Goal: Task Accomplishment & Management: Use online tool/utility

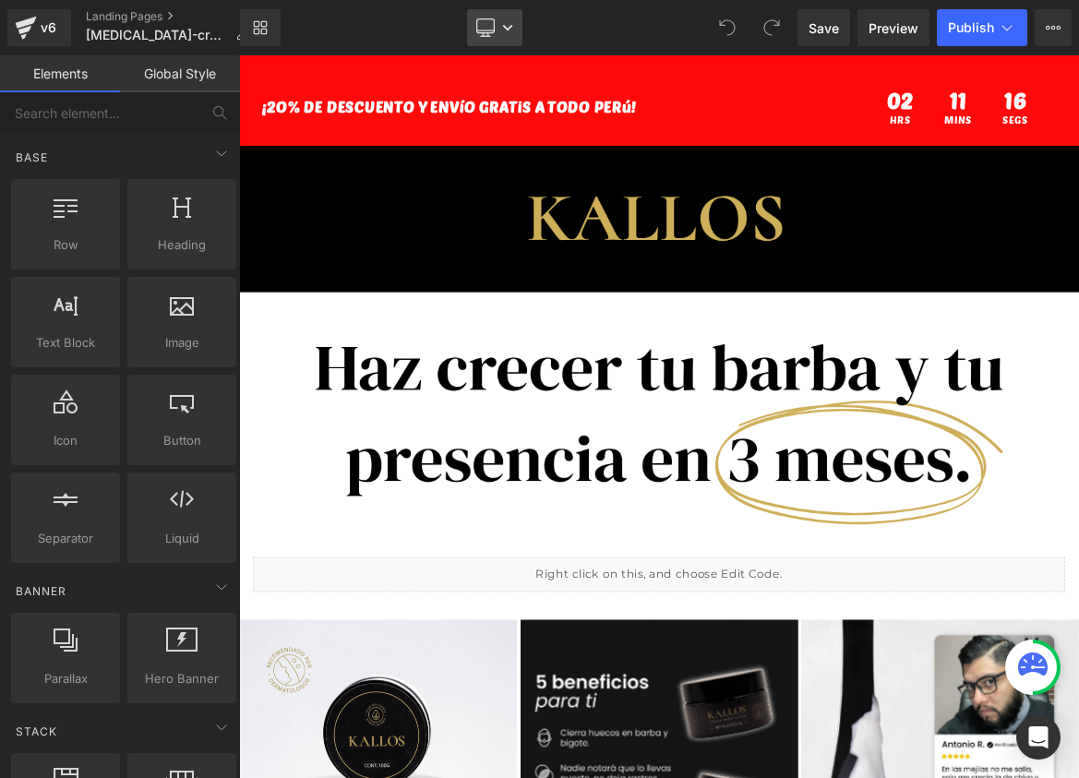
click at [508, 33] on link "Desktop" at bounding box center [494, 27] width 55 height 37
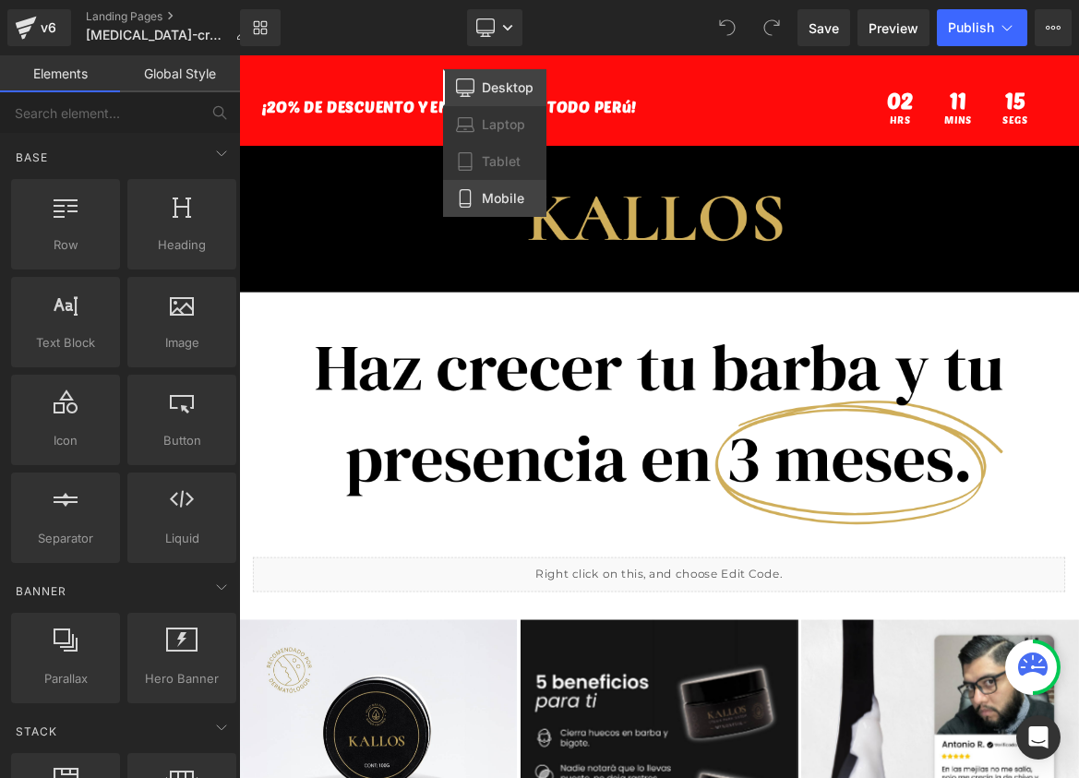
click at [478, 195] on link "Mobile" at bounding box center [494, 198] width 103 height 37
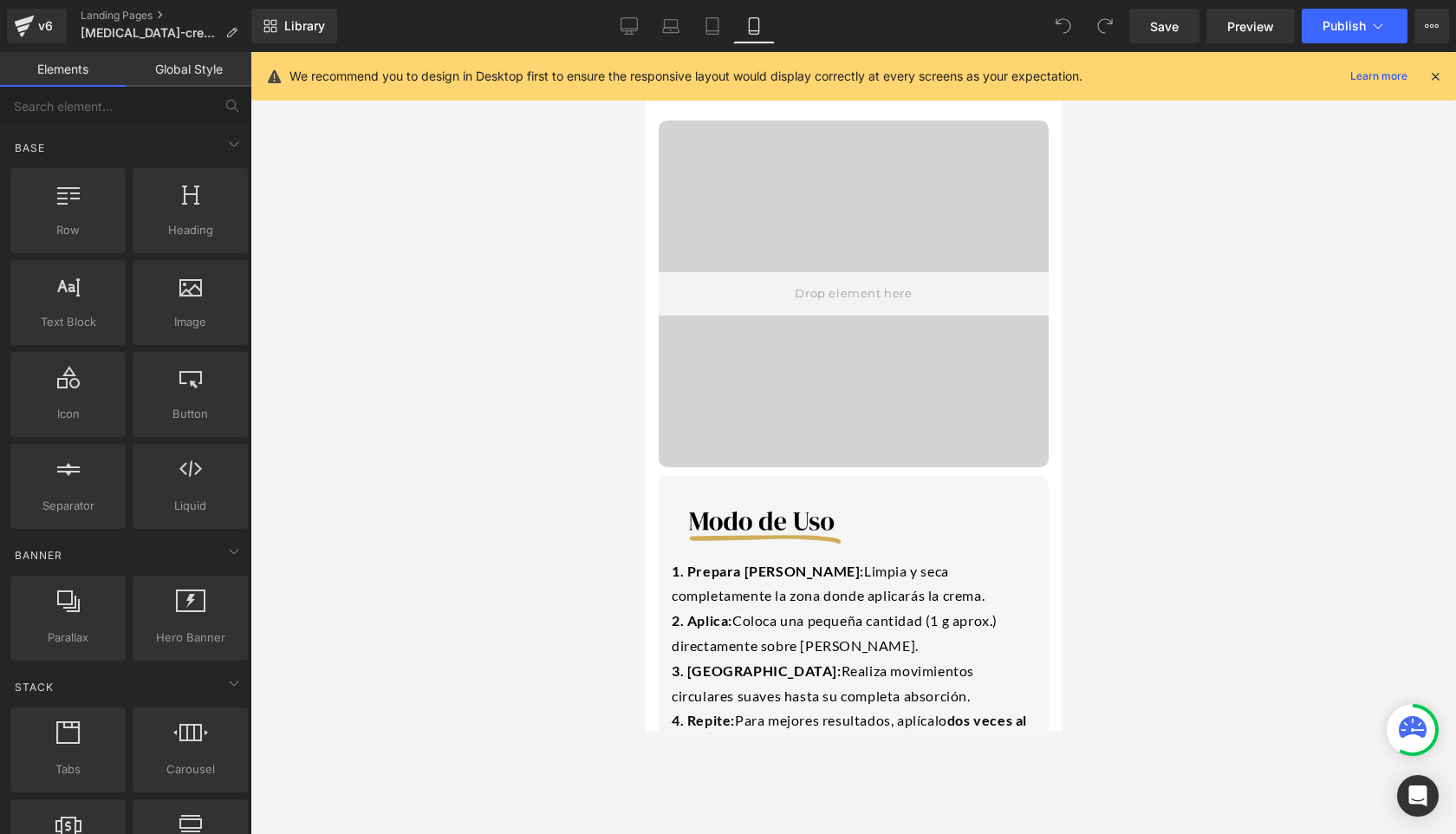
scroll to position [2055, 0]
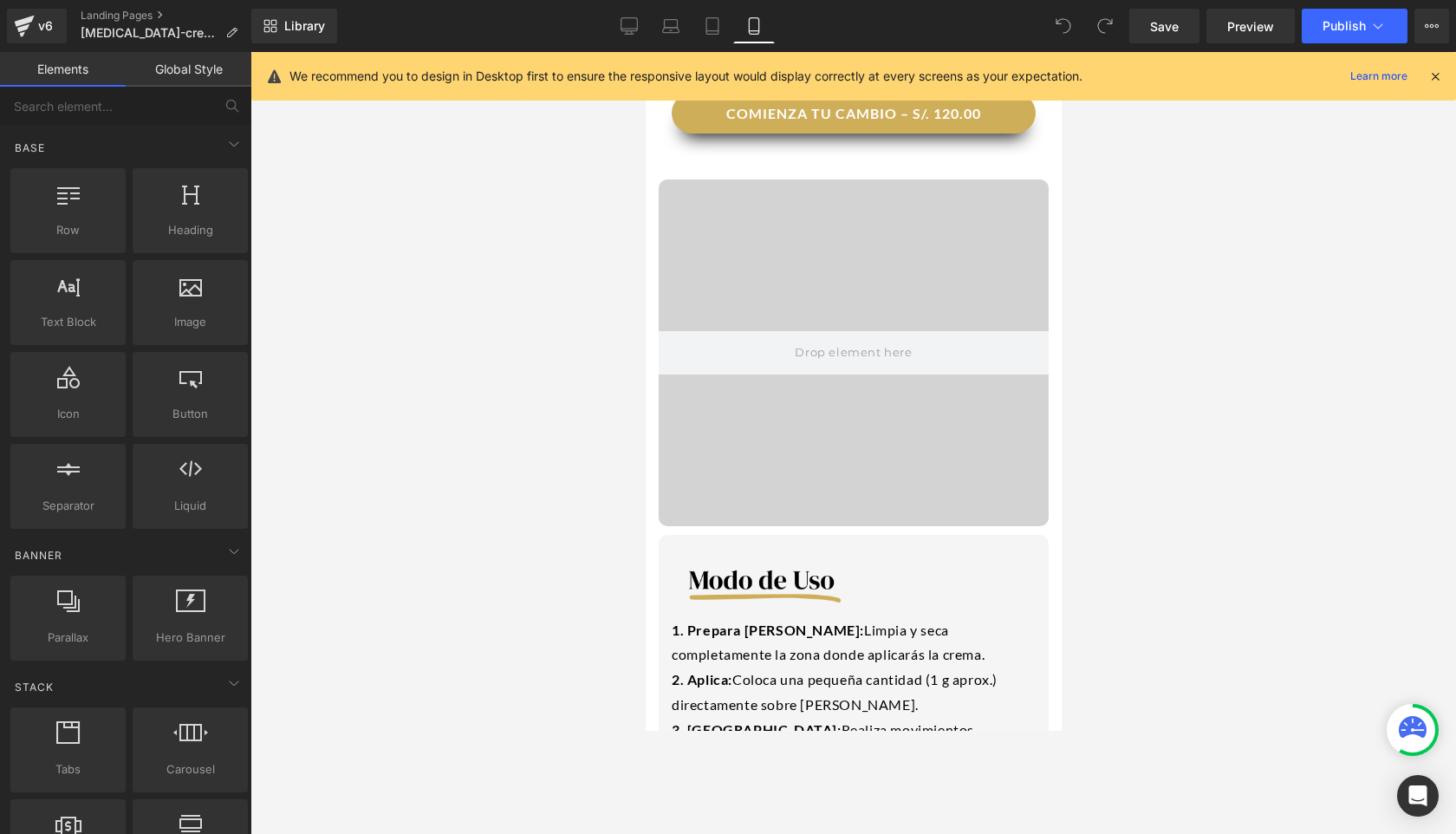
click at [795, 348] on video at bounding box center [852, 333] width 616 height 309
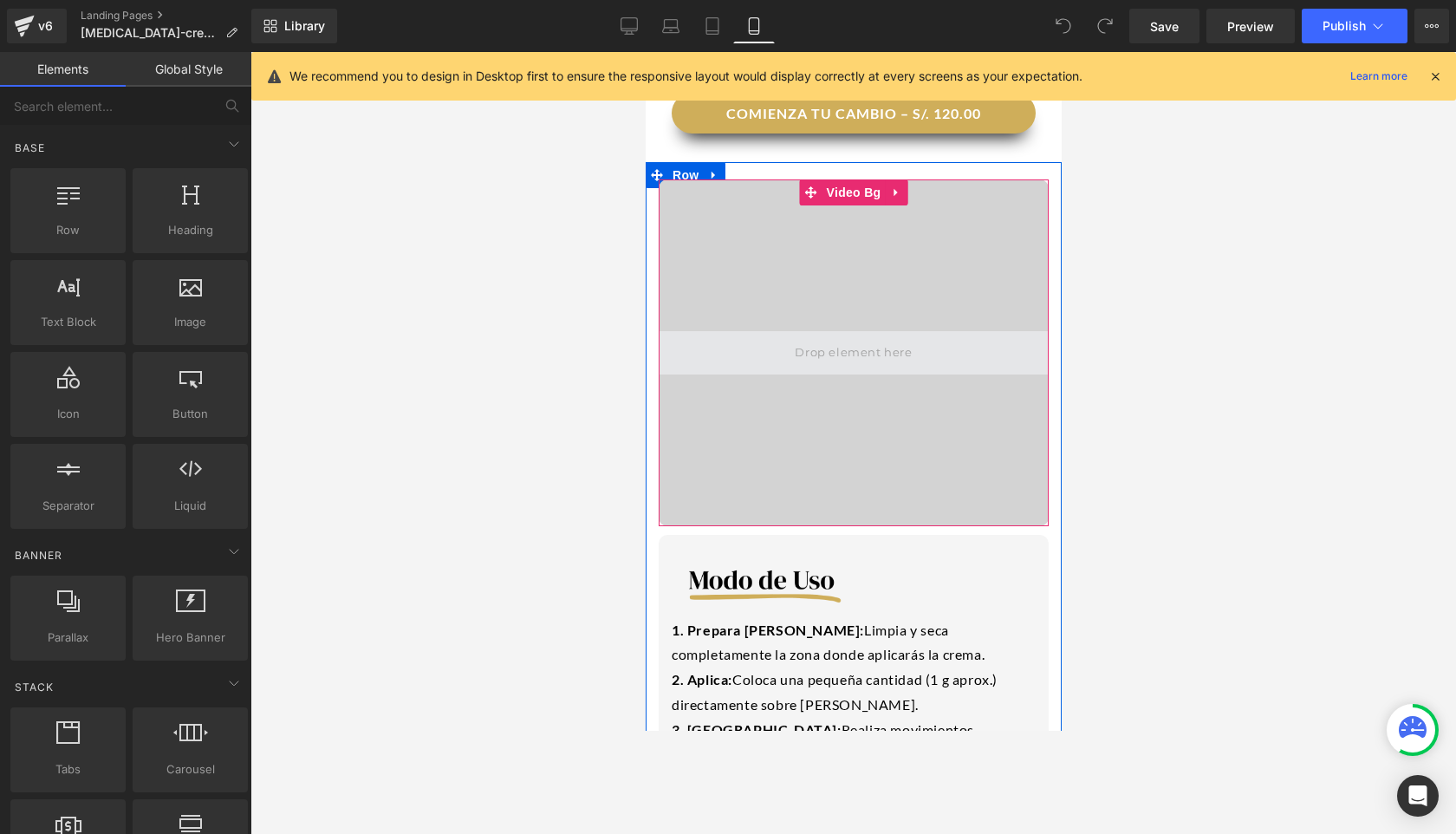
click at [800, 339] on span at bounding box center [852, 353] width 130 height 28
click at [866, 358] on video at bounding box center [852, 333] width 616 height 309
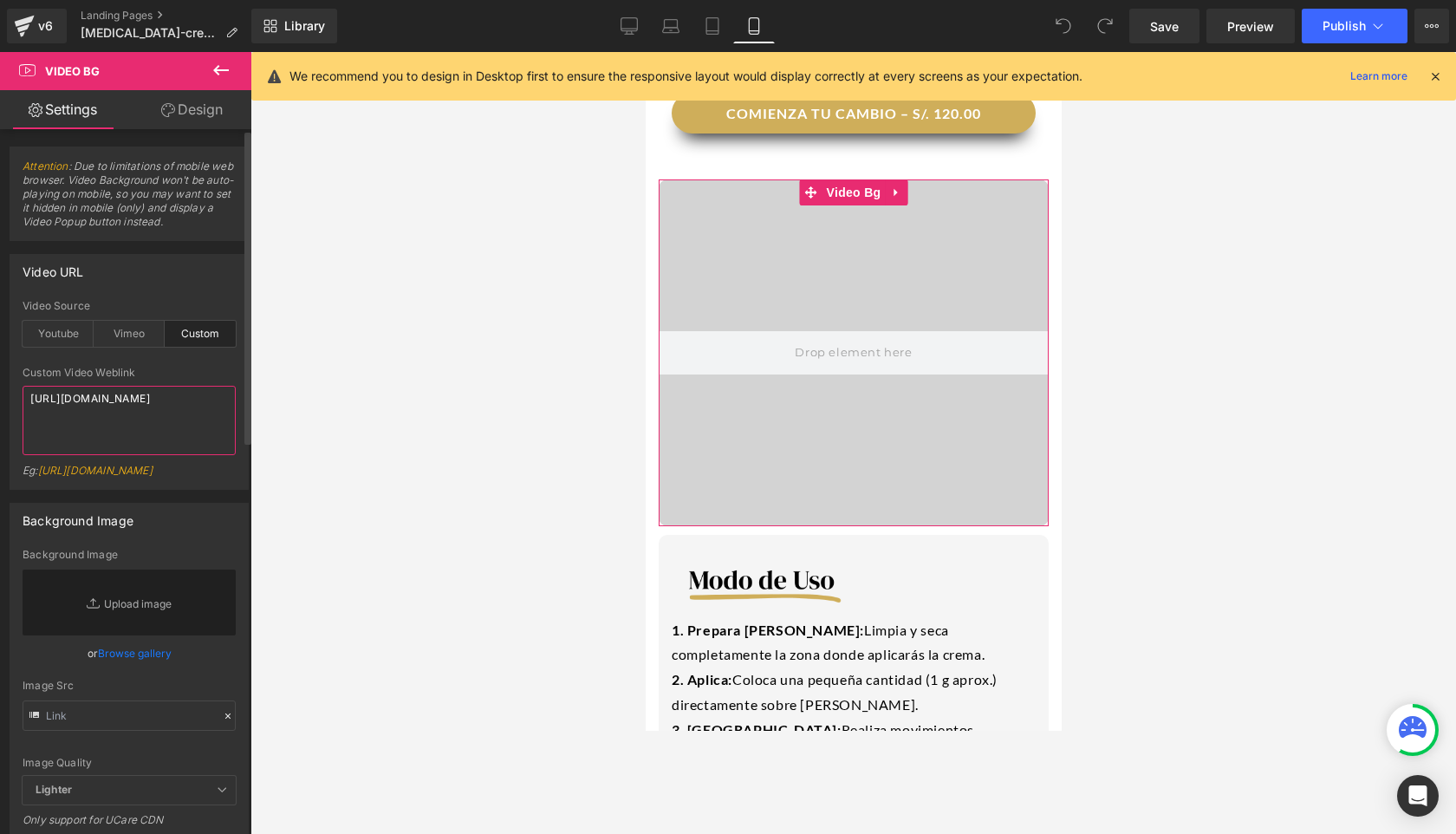
drag, startPoint x: 170, startPoint y: 441, endPoint x: 8, endPoint y: 402, distance: 166.6
click at [8, 402] on div "Video URL custom Video Source Youtube Vimeo Custom Youtube Weblink [URL][DOMAIN…" at bounding box center [130, 365] width 259 height 249
paste textarea "videos/c/o/v/1470c5e48d924cf5a6e7762d2cf7a24a.mp4"
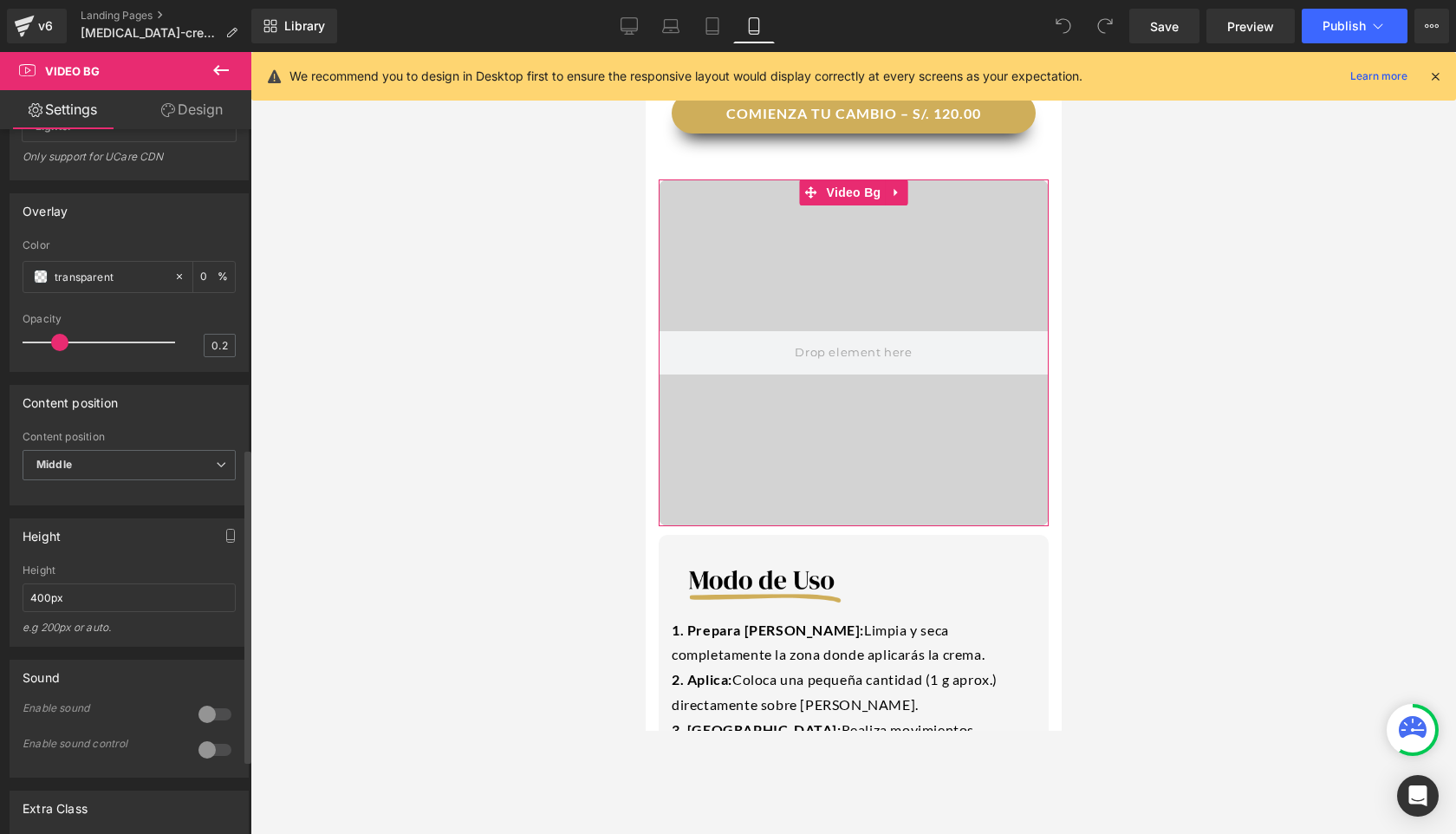
scroll to position [755, 0]
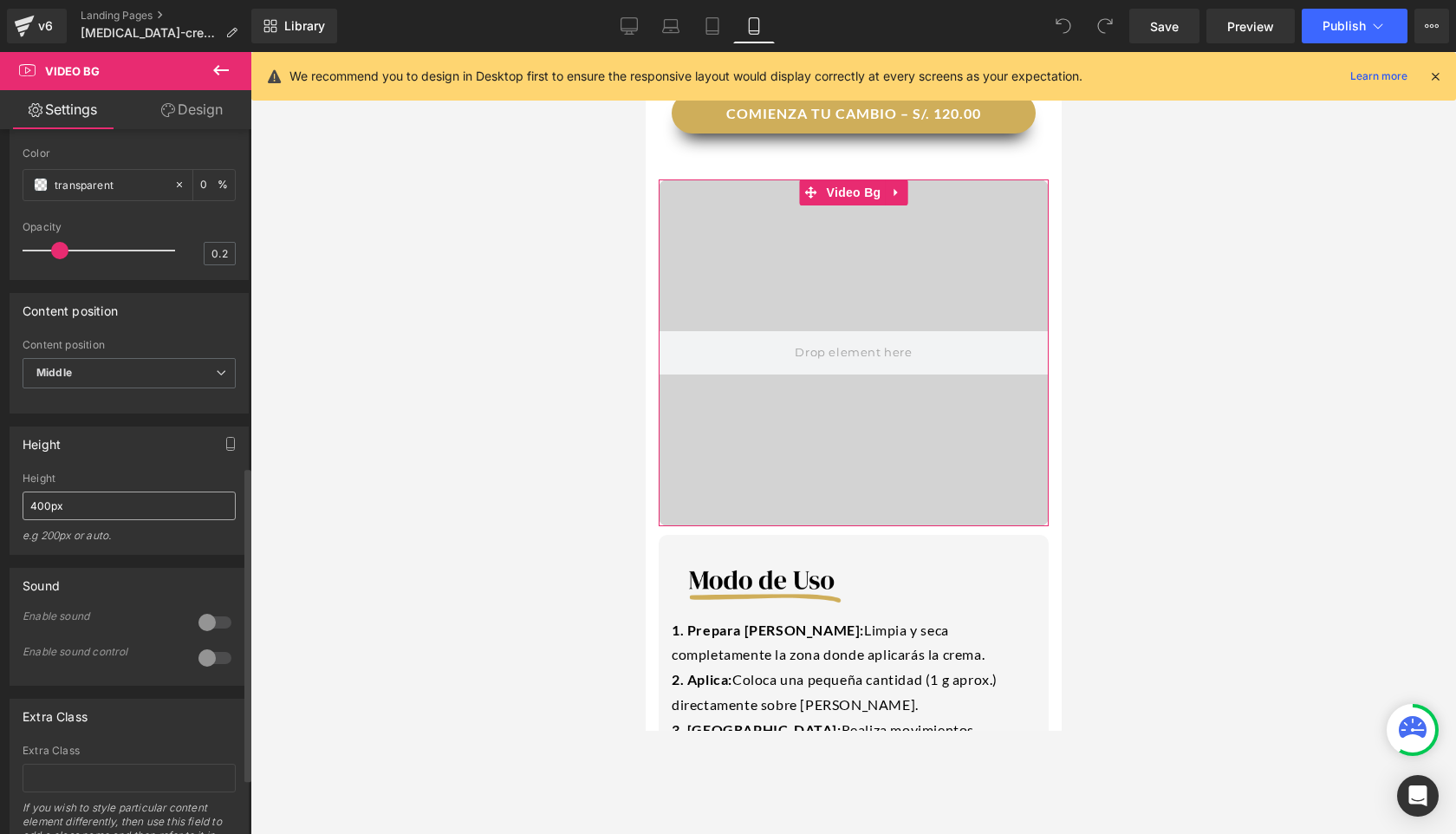
type textarea "[URL][DOMAIN_NAME]"
drag, startPoint x: 98, startPoint y: 548, endPoint x: 2, endPoint y: 548, distance: 96.0
click at [2, 548] on div "Height 400px Height 400px e.g 200px or auto. 400px Height 400px e.g 200px or au…" at bounding box center [130, 484] width 259 height 141
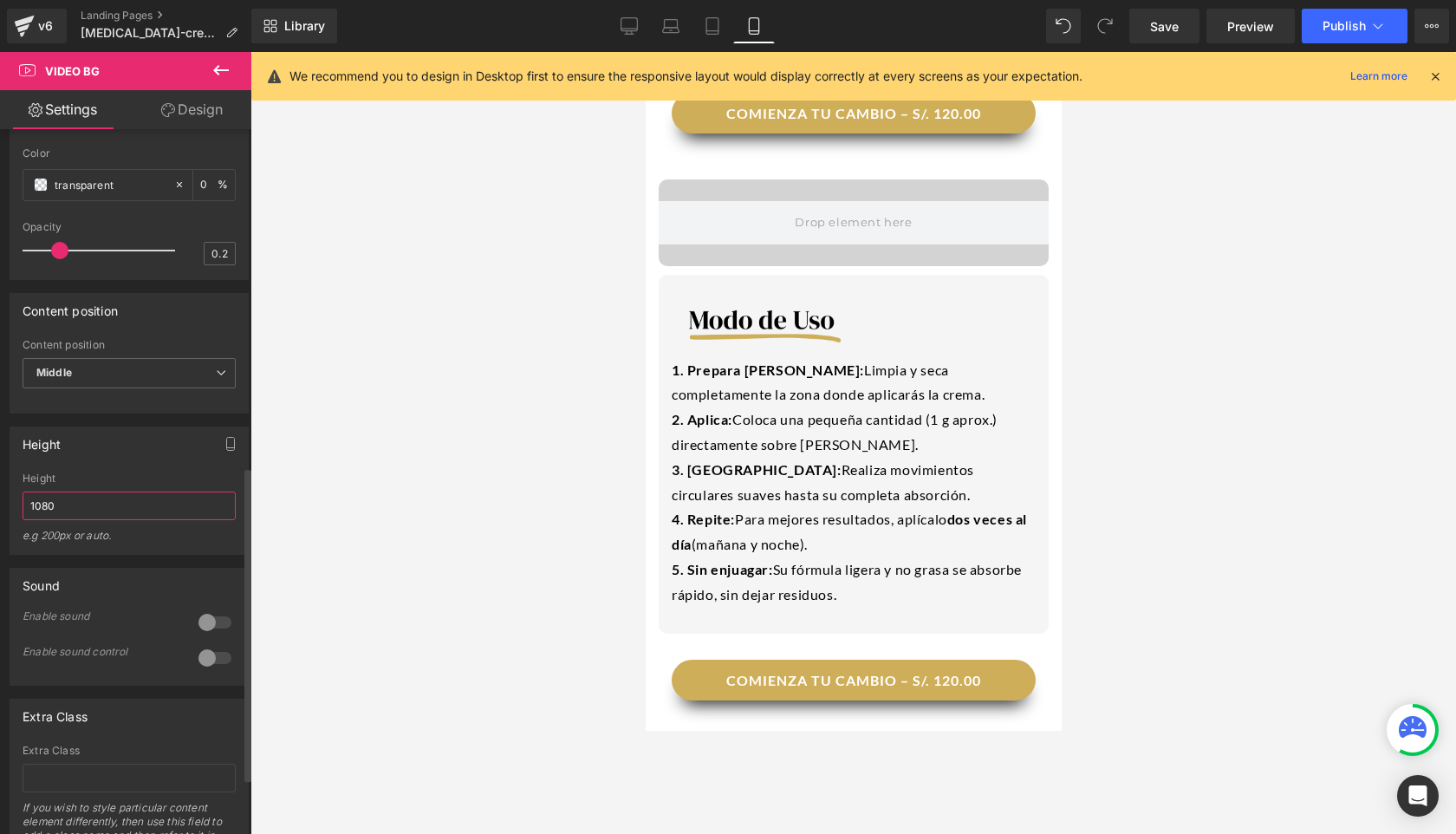
type input "1080"
click at [52, 460] on div "Height" at bounding box center [129, 443] width 238 height 33
click at [60, 520] on input "1080" at bounding box center [129, 505] width 213 height 28
type input "auto"
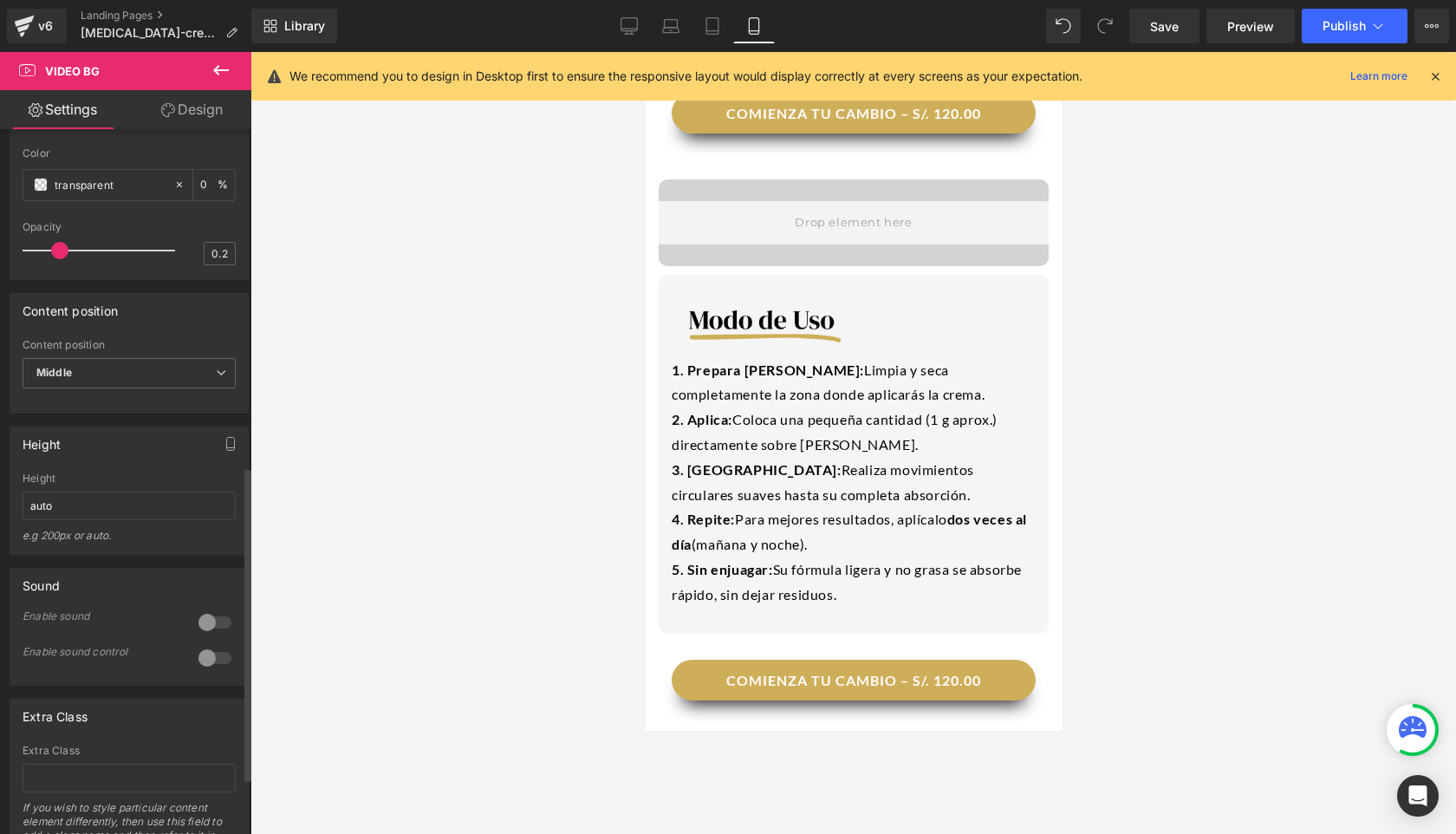
click at [82, 506] on div "Height 400px Height 400px e.g 200px or auto. 400px Height 400px e.g 200px or au…" at bounding box center [129, 490] width 239 height 129
click at [71, 520] on input "auto" at bounding box center [129, 505] width 213 height 28
click at [80, 485] on div "Height" at bounding box center [129, 478] width 213 height 12
click at [74, 520] on input "text" at bounding box center [129, 505] width 213 height 28
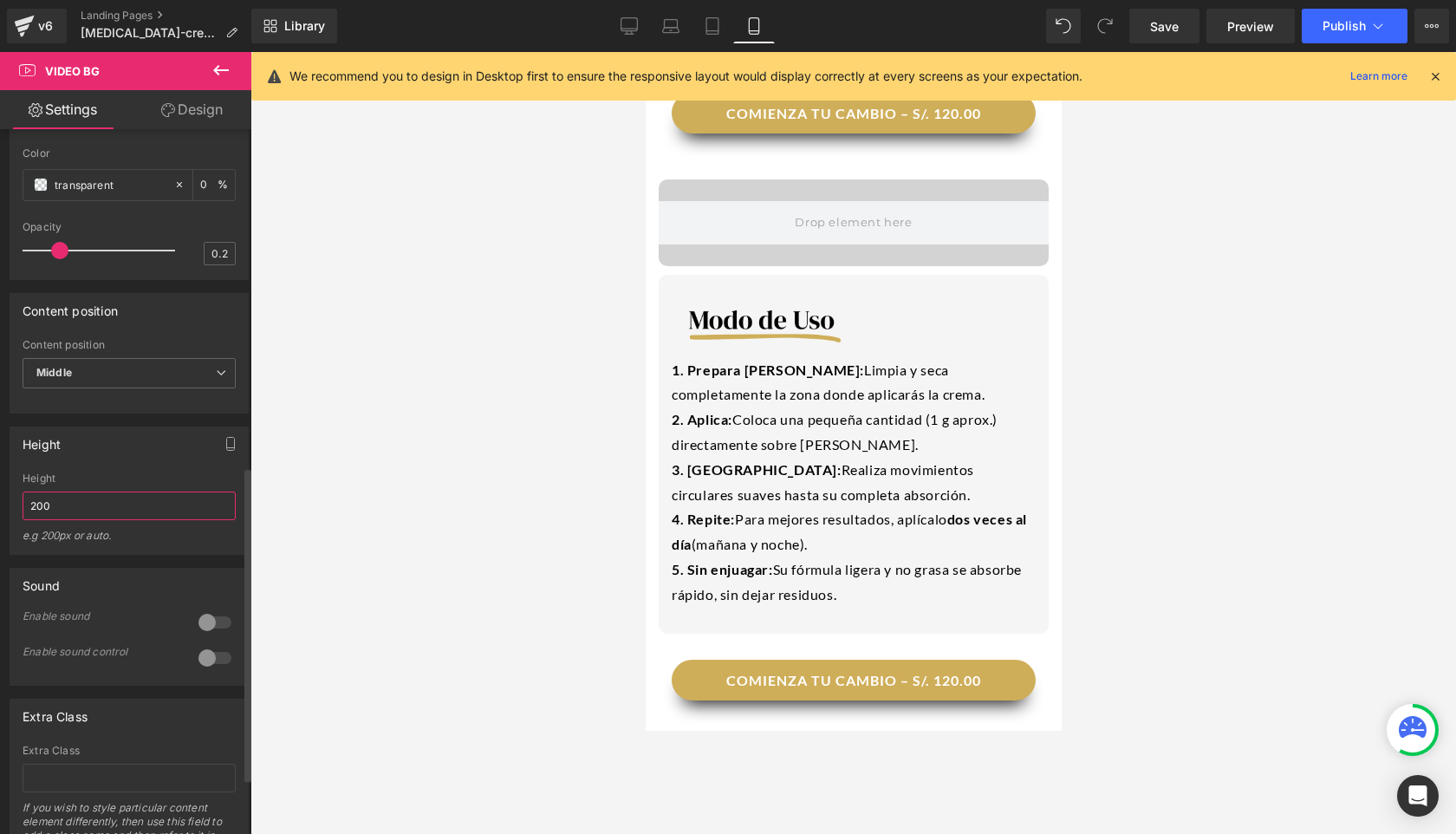
click at [60, 520] on input "200" at bounding box center [129, 505] width 213 height 28
drag, startPoint x: 61, startPoint y: 548, endPoint x: 0, endPoint y: 548, distance: 61.0
click at [0, 548] on div "Height 400px Height 400px e.g 200px or auto. 400px Height 400px e.g 200px or au…" at bounding box center [130, 484] width 259 height 141
click at [99, 460] on div "Height" at bounding box center [129, 443] width 238 height 33
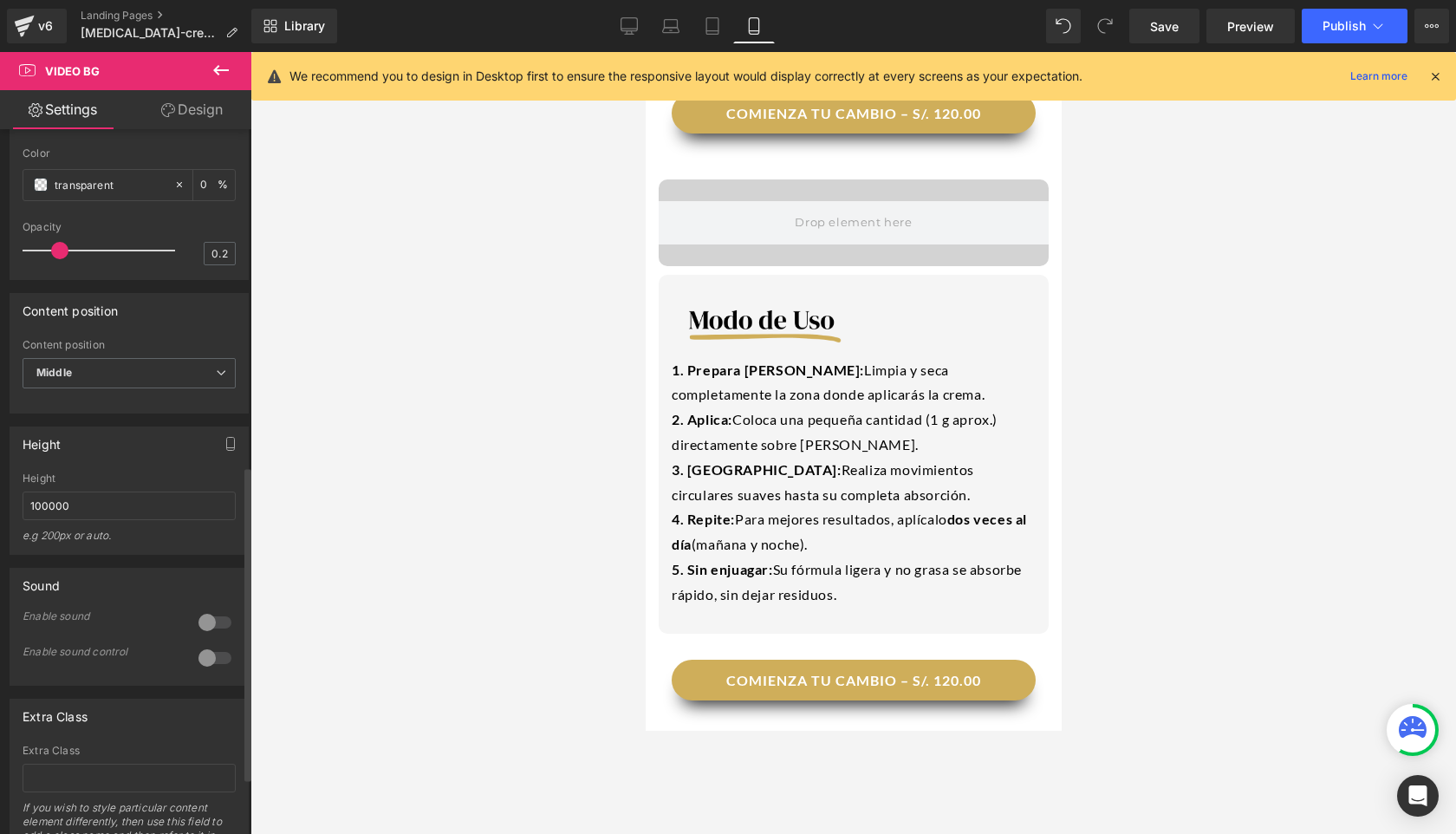
scroll to position [707, 0]
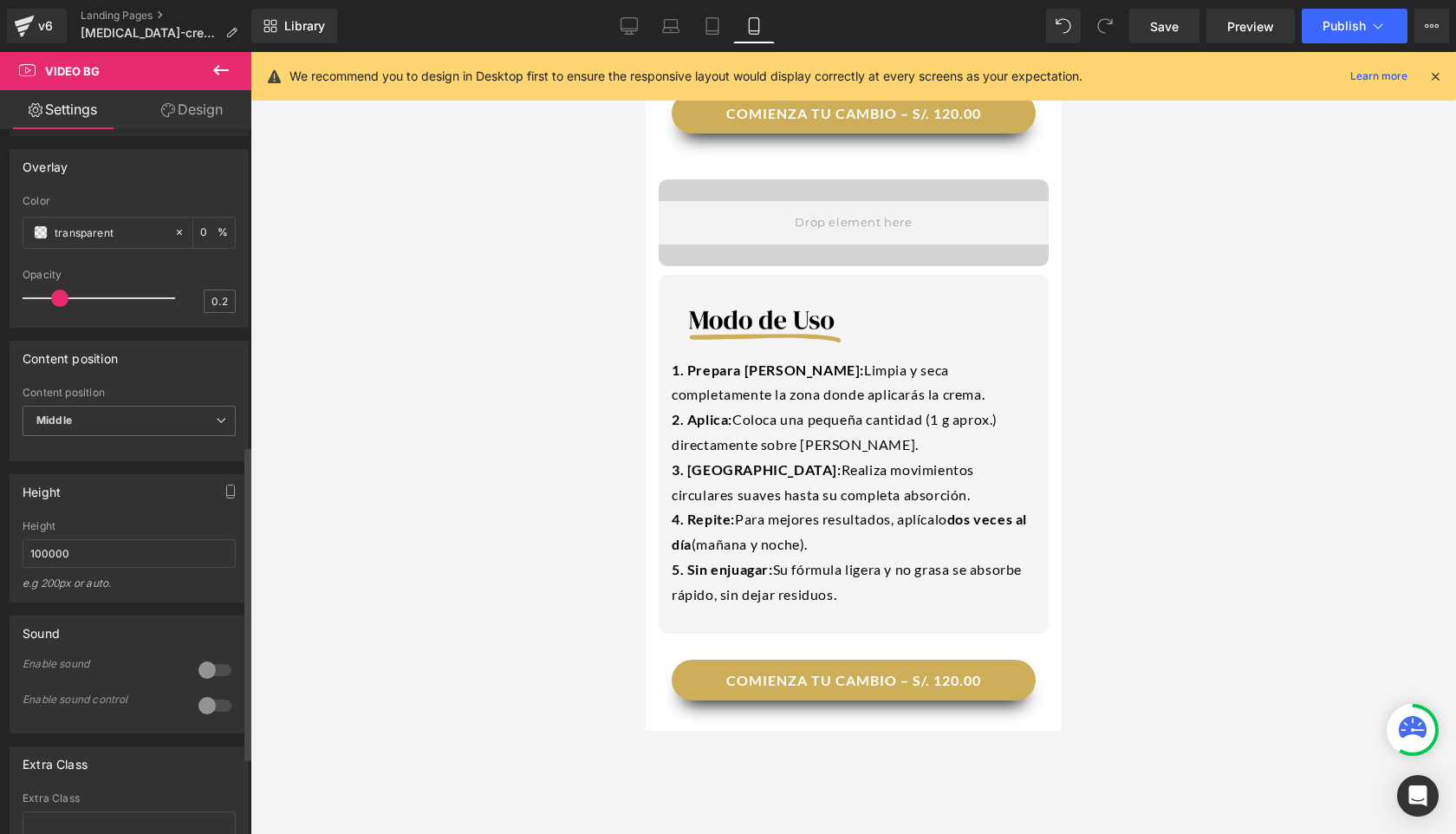
click at [99, 436] on span "Middle" at bounding box center [129, 421] width 213 height 30
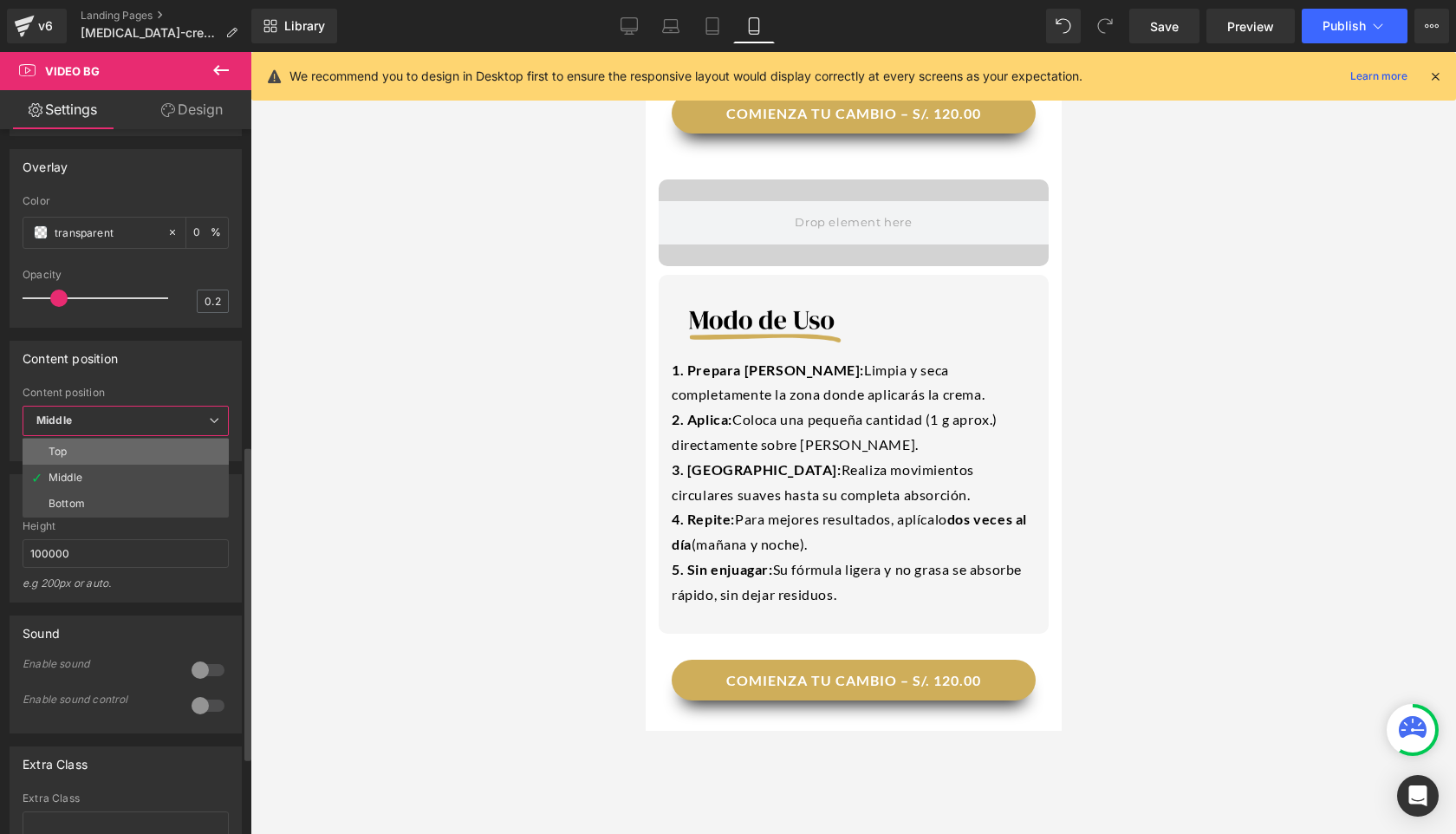
click at [92, 465] on li "Top" at bounding box center [126, 452] width 207 height 26
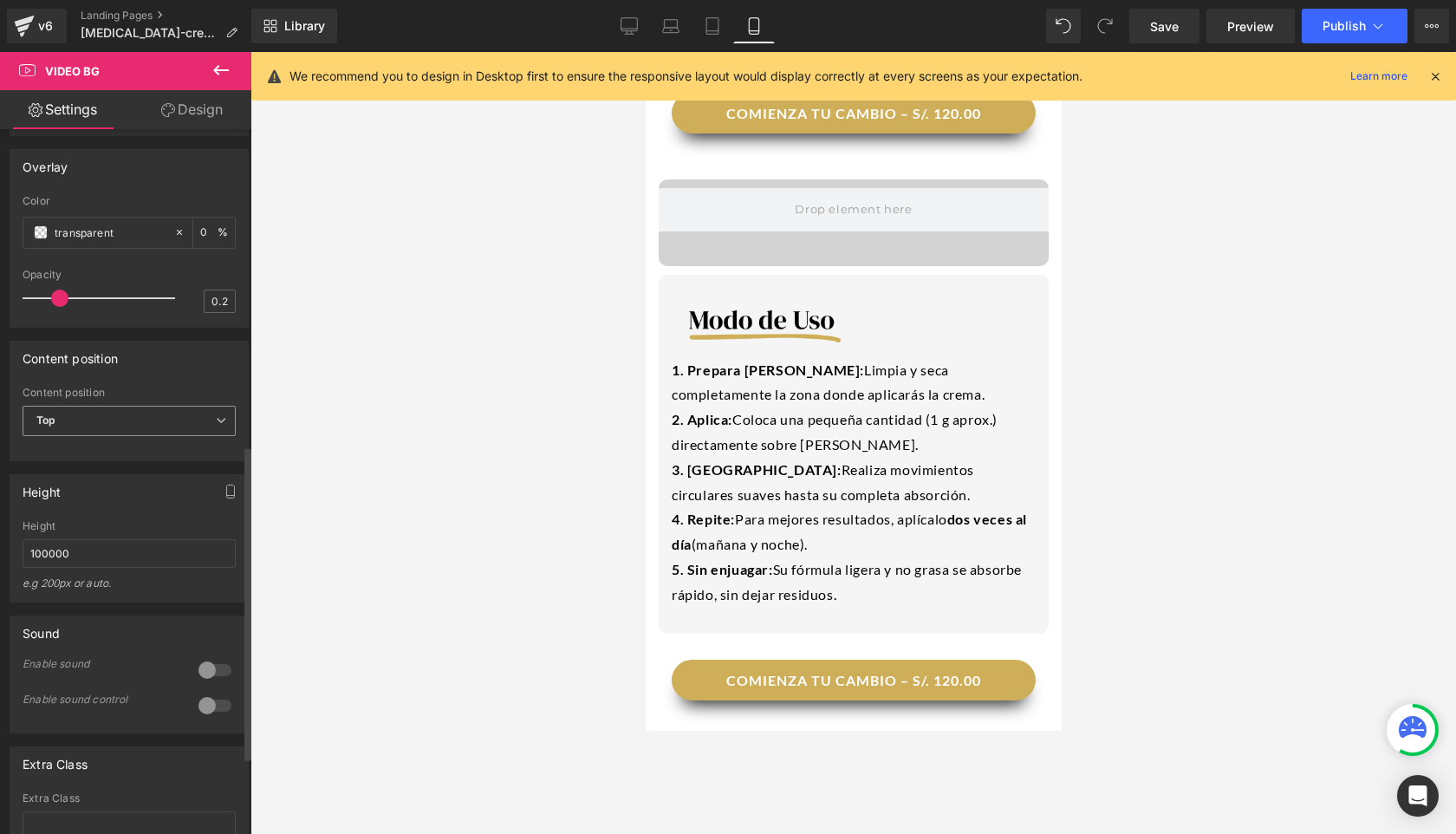
click at [103, 436] on span "Top" at bounding box center [129, 421] width 213 height 30
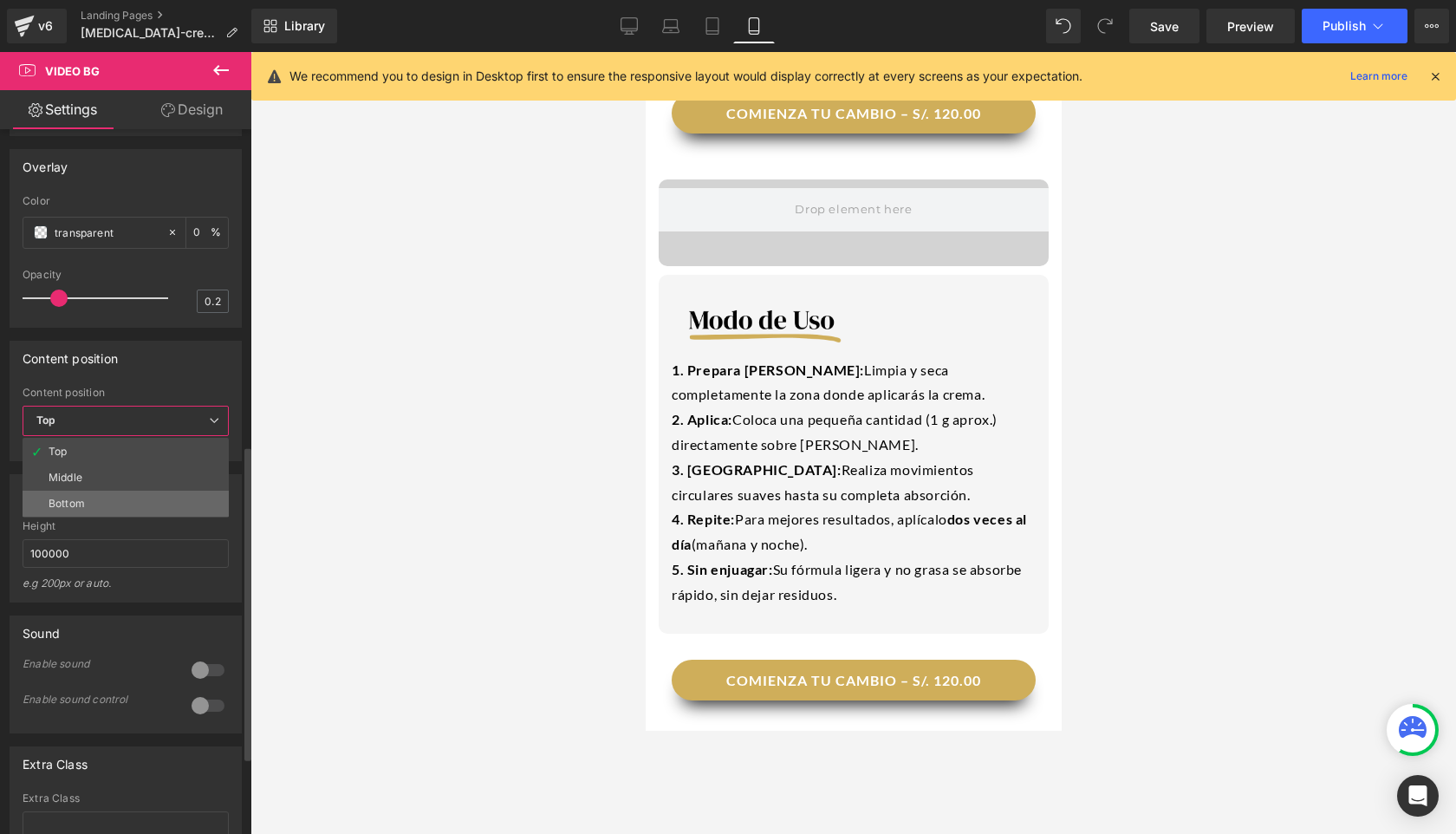
click at [77, 510] on div "Bottom" at bounding box center [67, 503] width 37 height 12
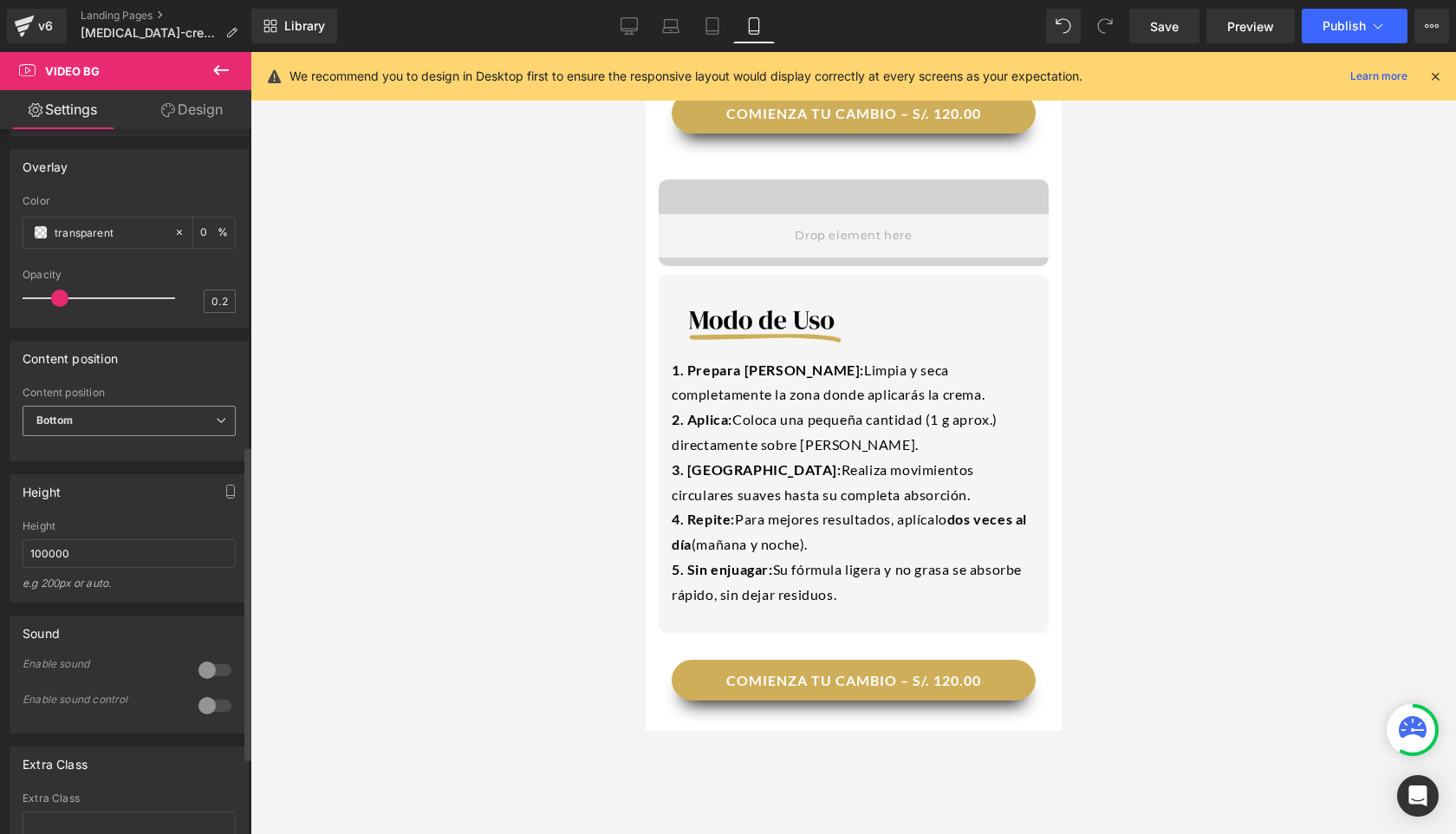
click at [100, 436] on span "Bottom" at bounding box center [129, 421] width 213 height 30
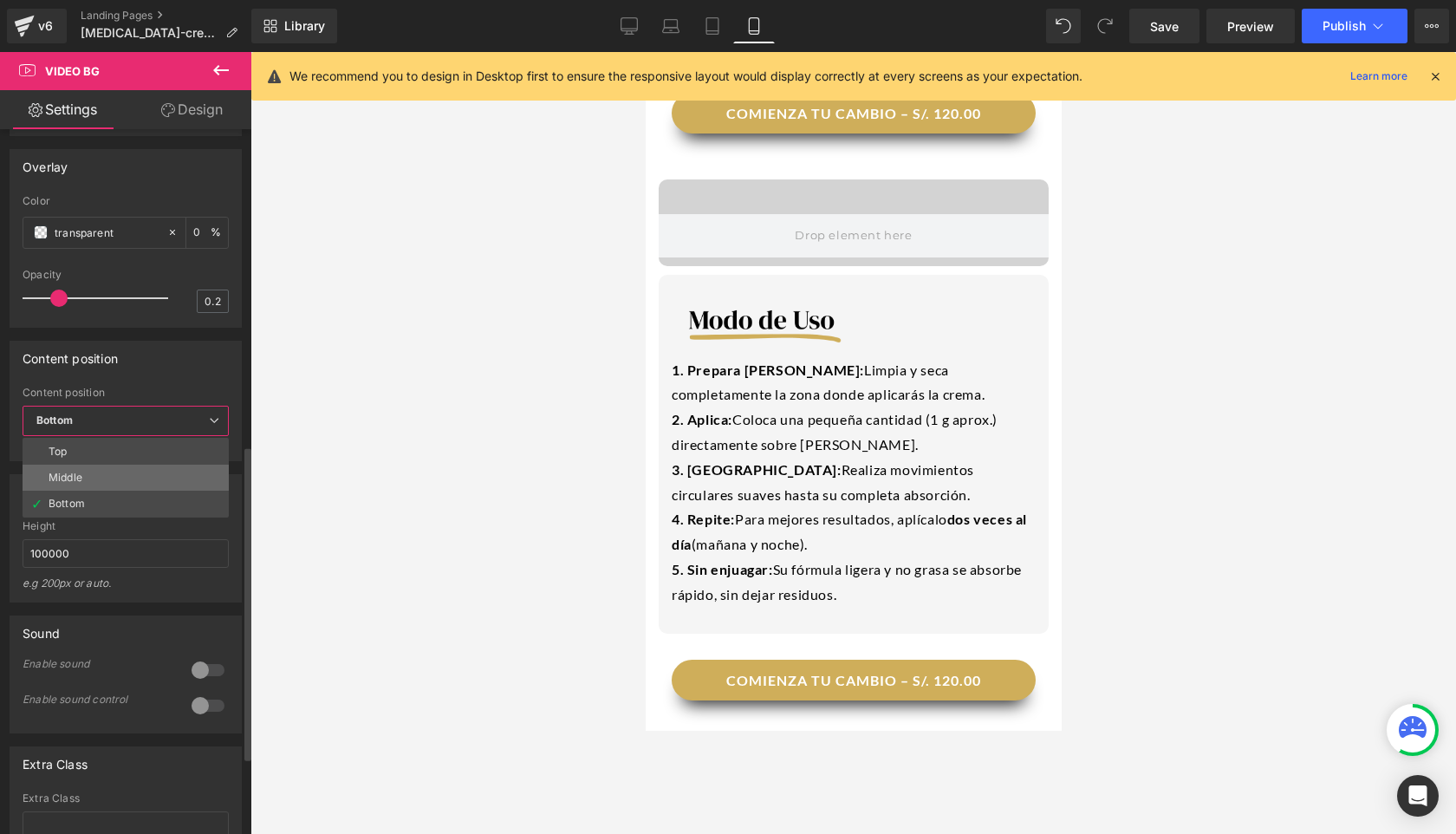
click at [81, 484] on div "Middle" at bounding box center [66, 477] width 34 height 12
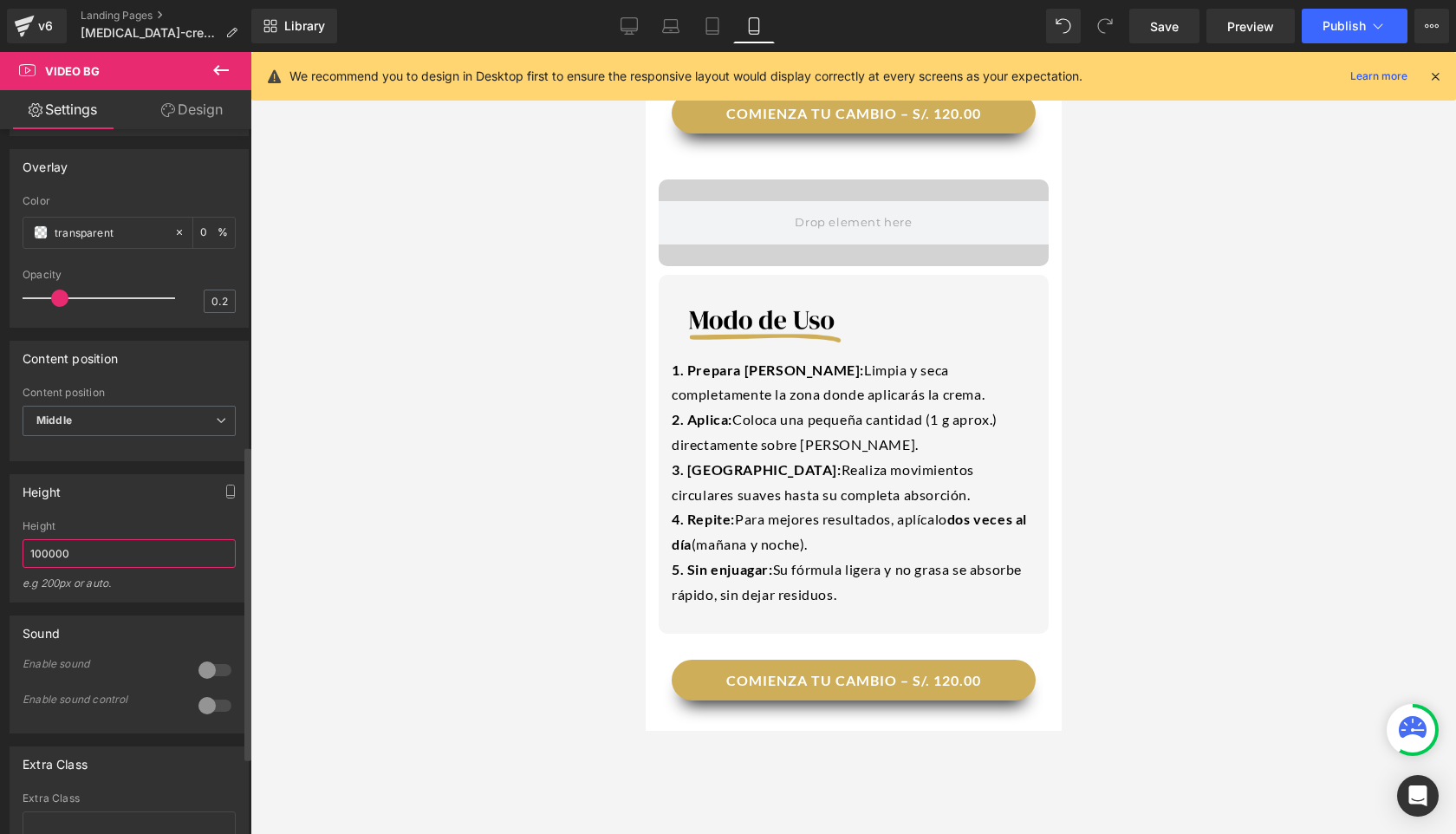
drag, startPoint x: 84, startPoint y: 603, endPoint x: 25, endPoint y: 601, distance: 59.0
click at [25, 568] on input "100000" at bounding box center [129, 553] width 213 height 28
type input "1"
type input "auto"
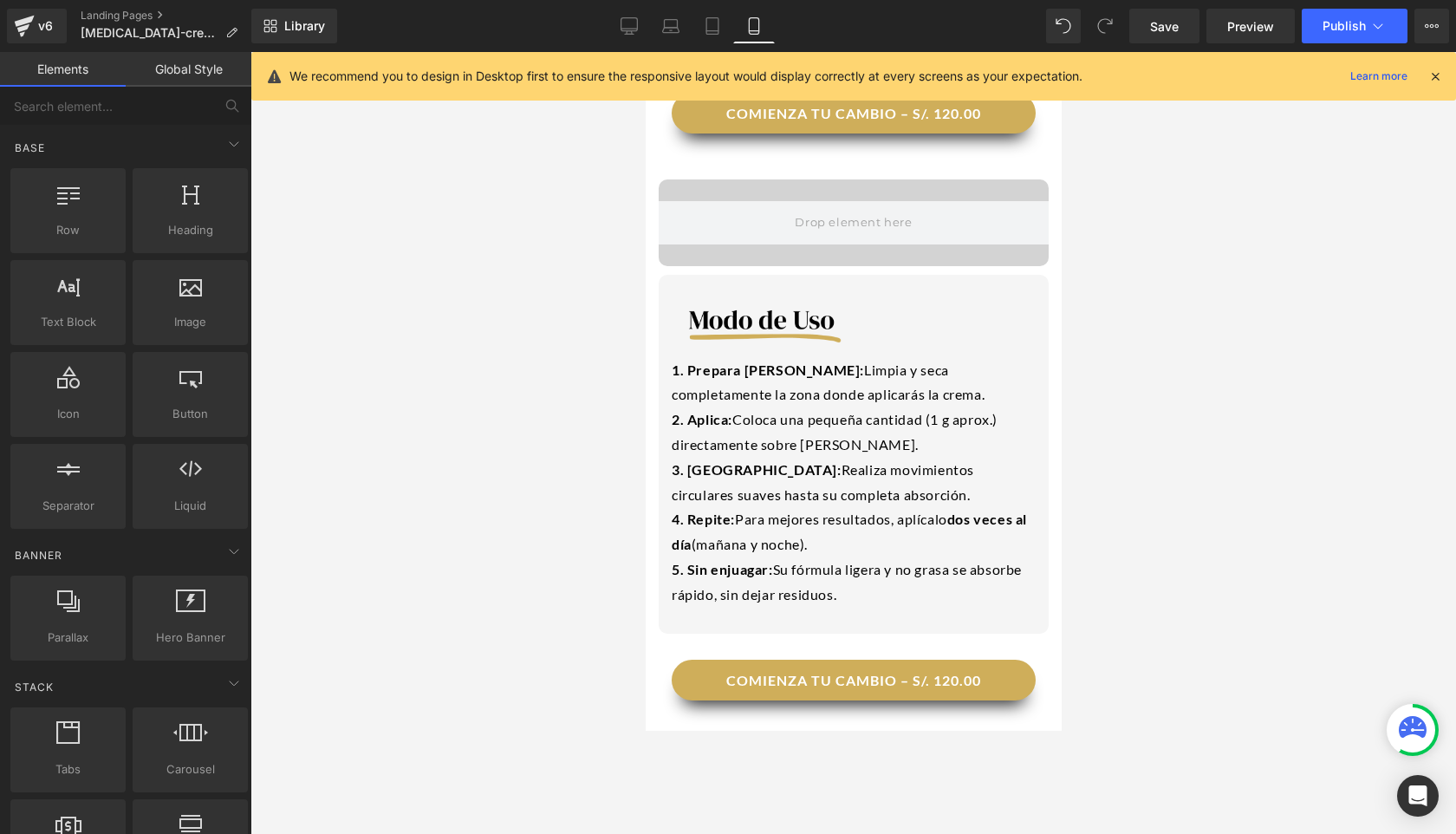
click at [362, 449] on div at bounding box center [853, 442] width 1205 height 782
click at [1012, 75] on icon at bounding box center [1434, 76] width 16 height 16
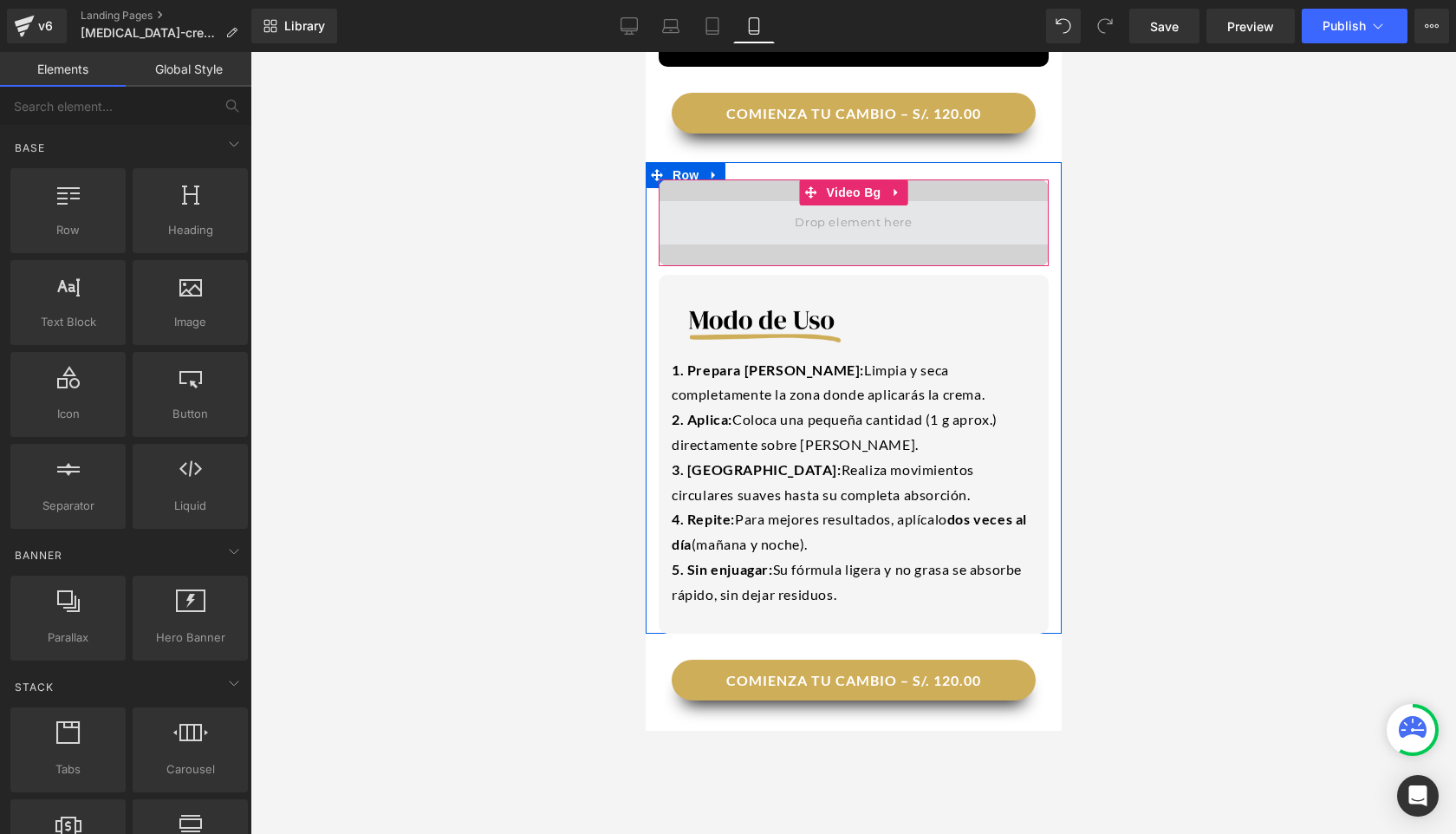
click at [892, 208] on span at bounding box center [852, 223] width 130 height 28
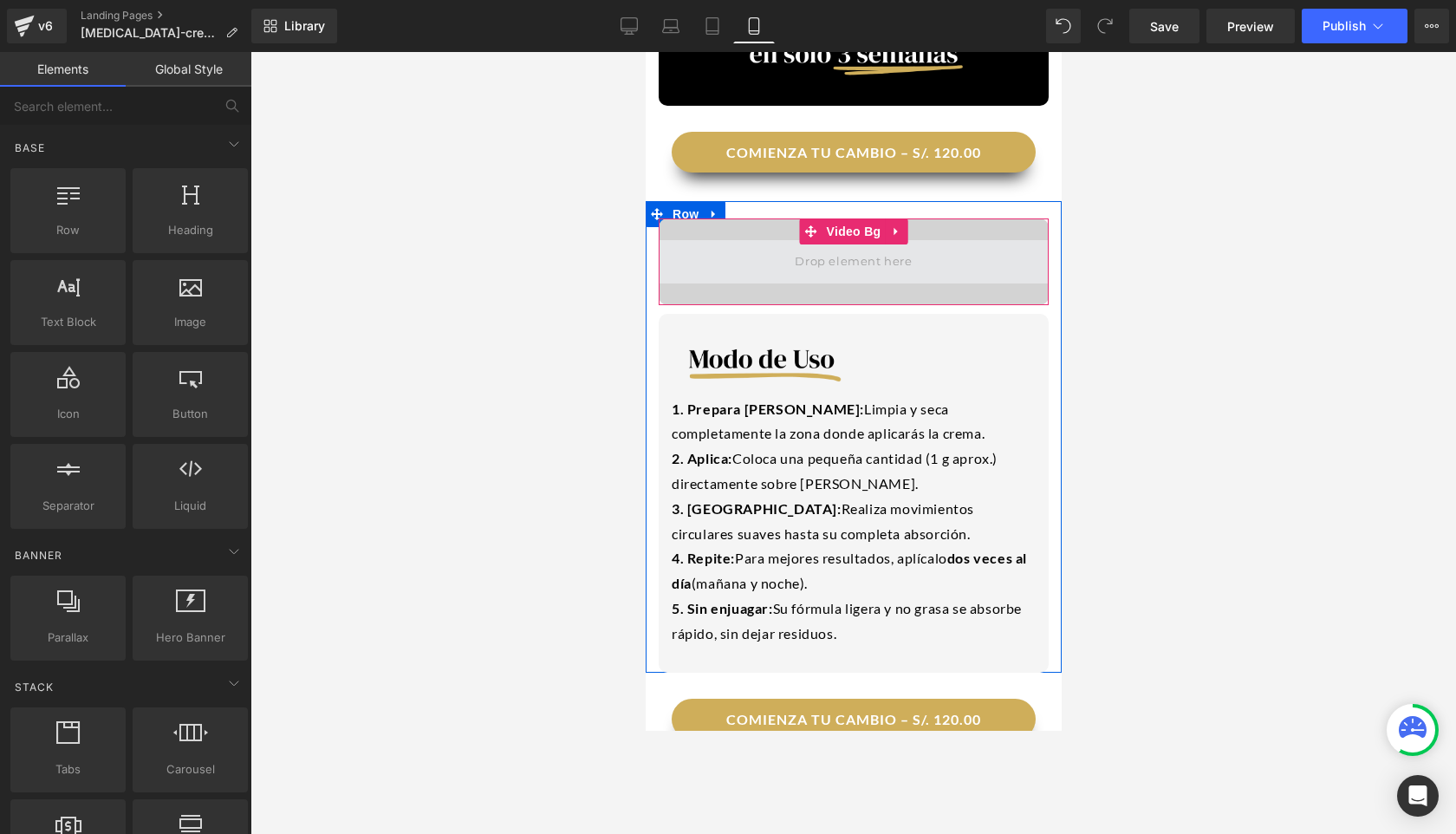
scroll to position [1991, 0]
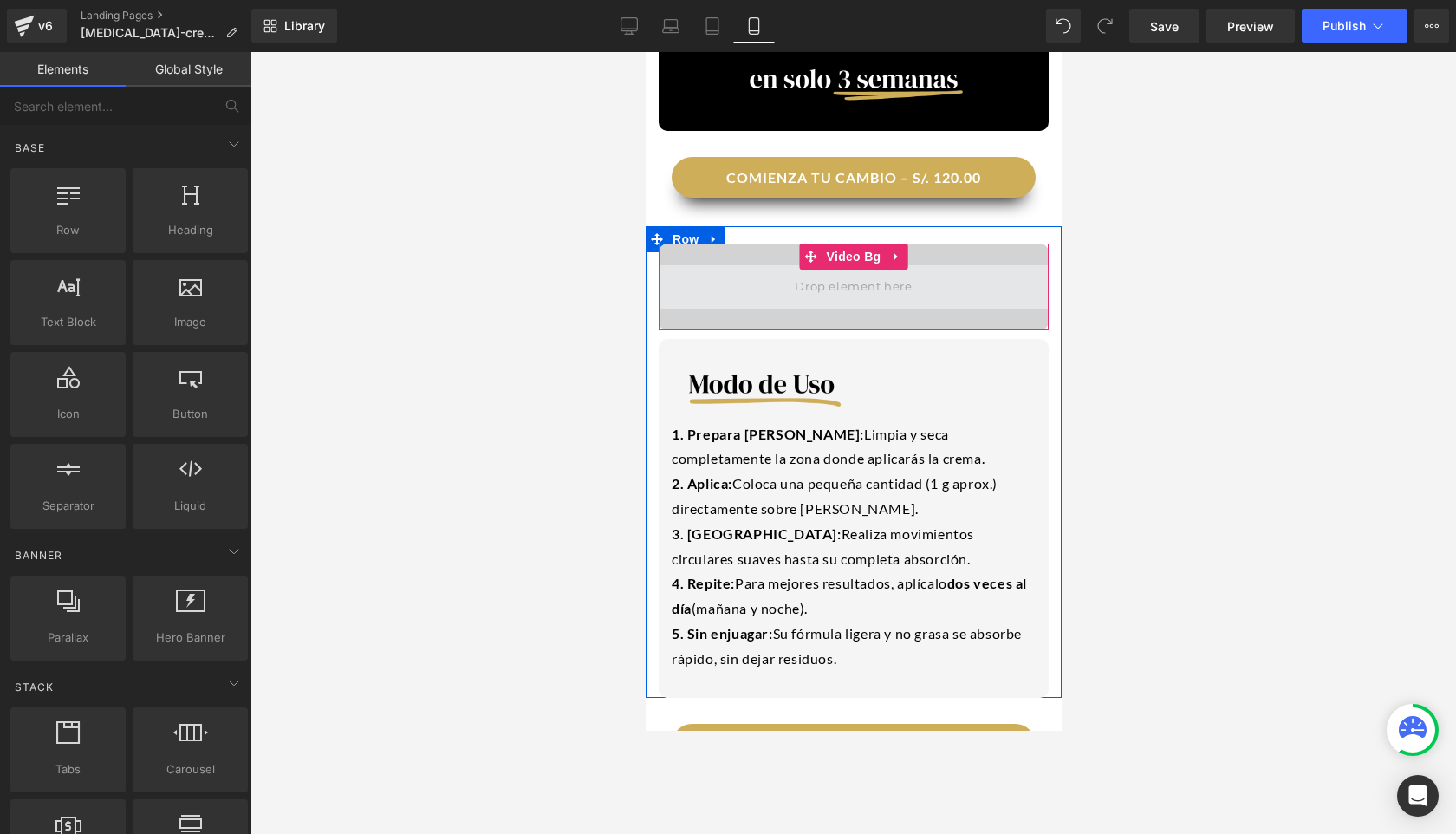
click at [884, 273] on span at bounding box center [852, 287] width 130 height 28
click at [896, 251] on icon at bounding box center [895, 257] width 12 height 13
click at [898, 243] on link at bounding box center [907, 256] width 23 height 26
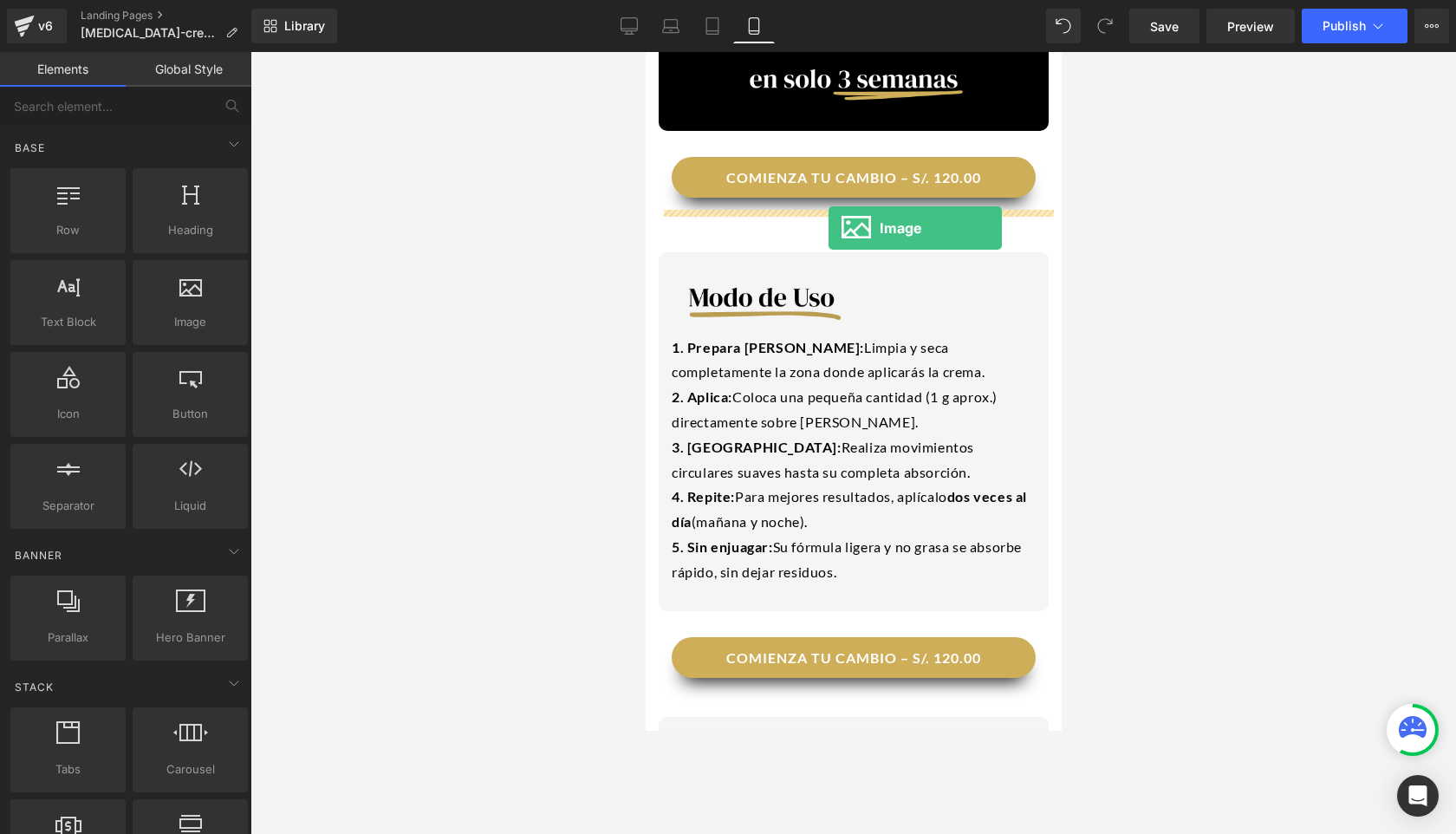
drag, startPoint x: 803, startPoint y: 346, endPoint x: 828, endPoint y: 228, distance: 120.6
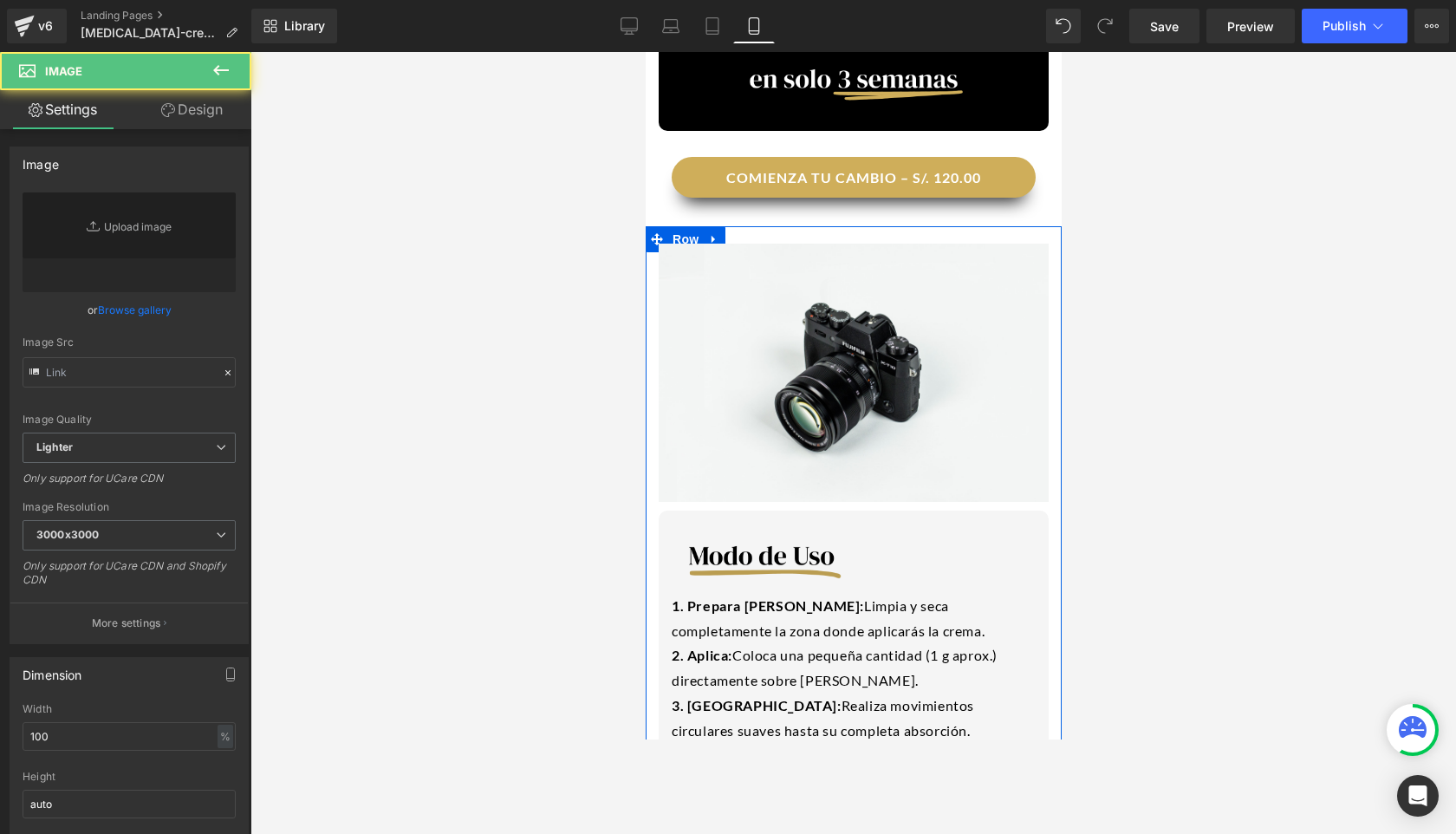
type input "//[DOMAIN_NAME][URL]"
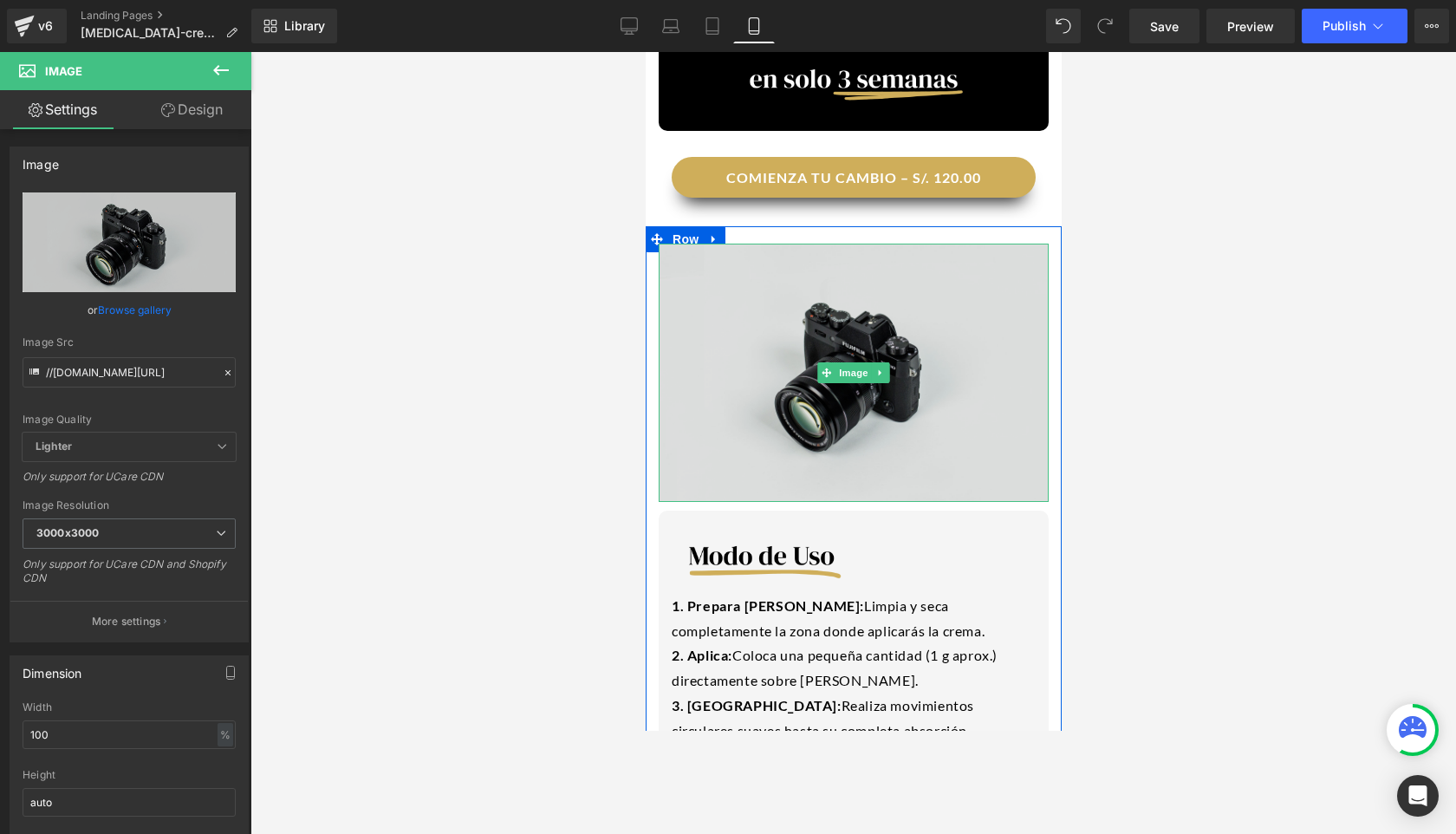
click at [700, 416] on img at bounding box center [852, 372] width 390 height 258
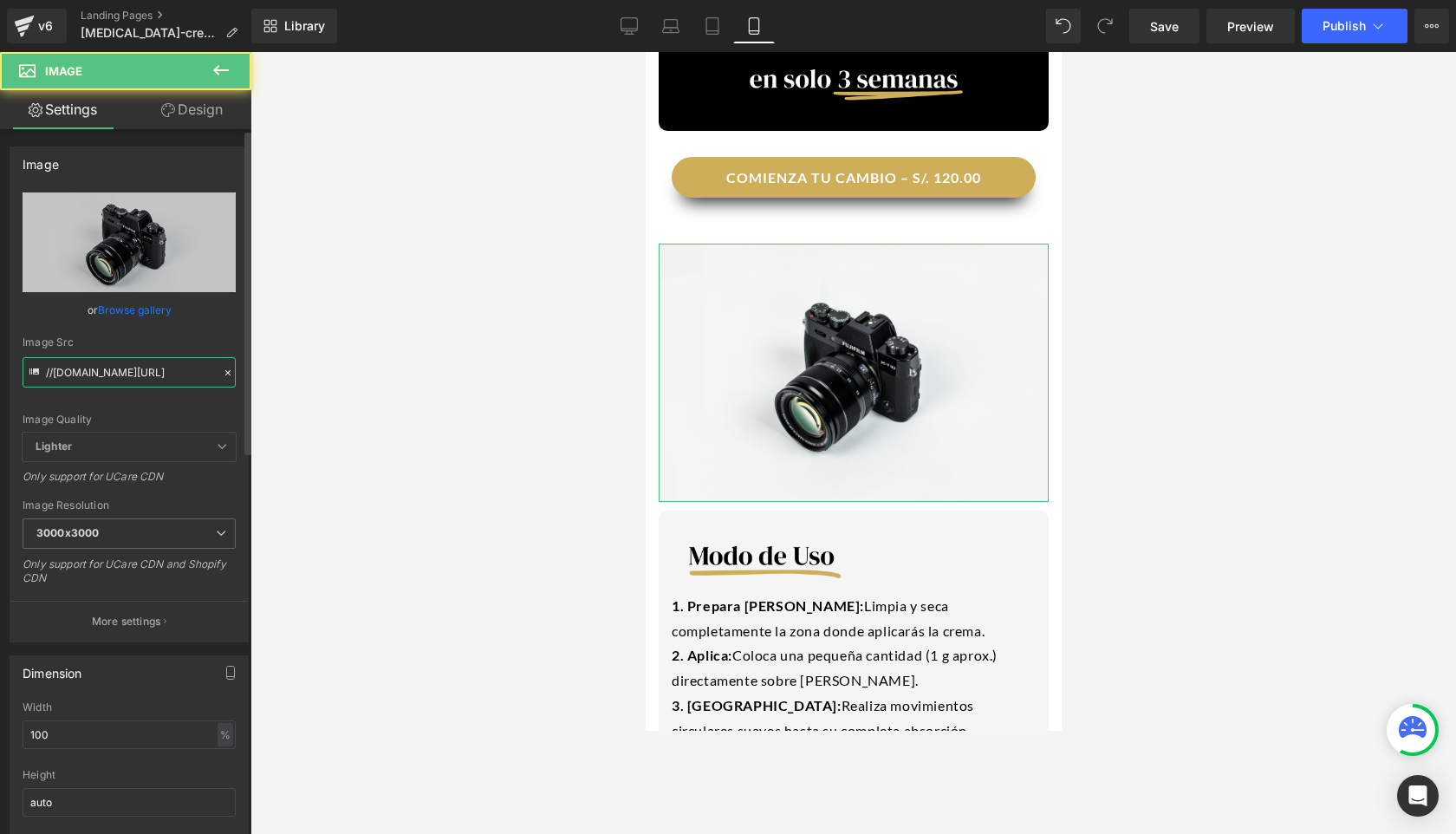
click at [109, 381] on input "//[DOMAIN_NAME][URL]" at bounding box center [129, 372] width 213 height 30
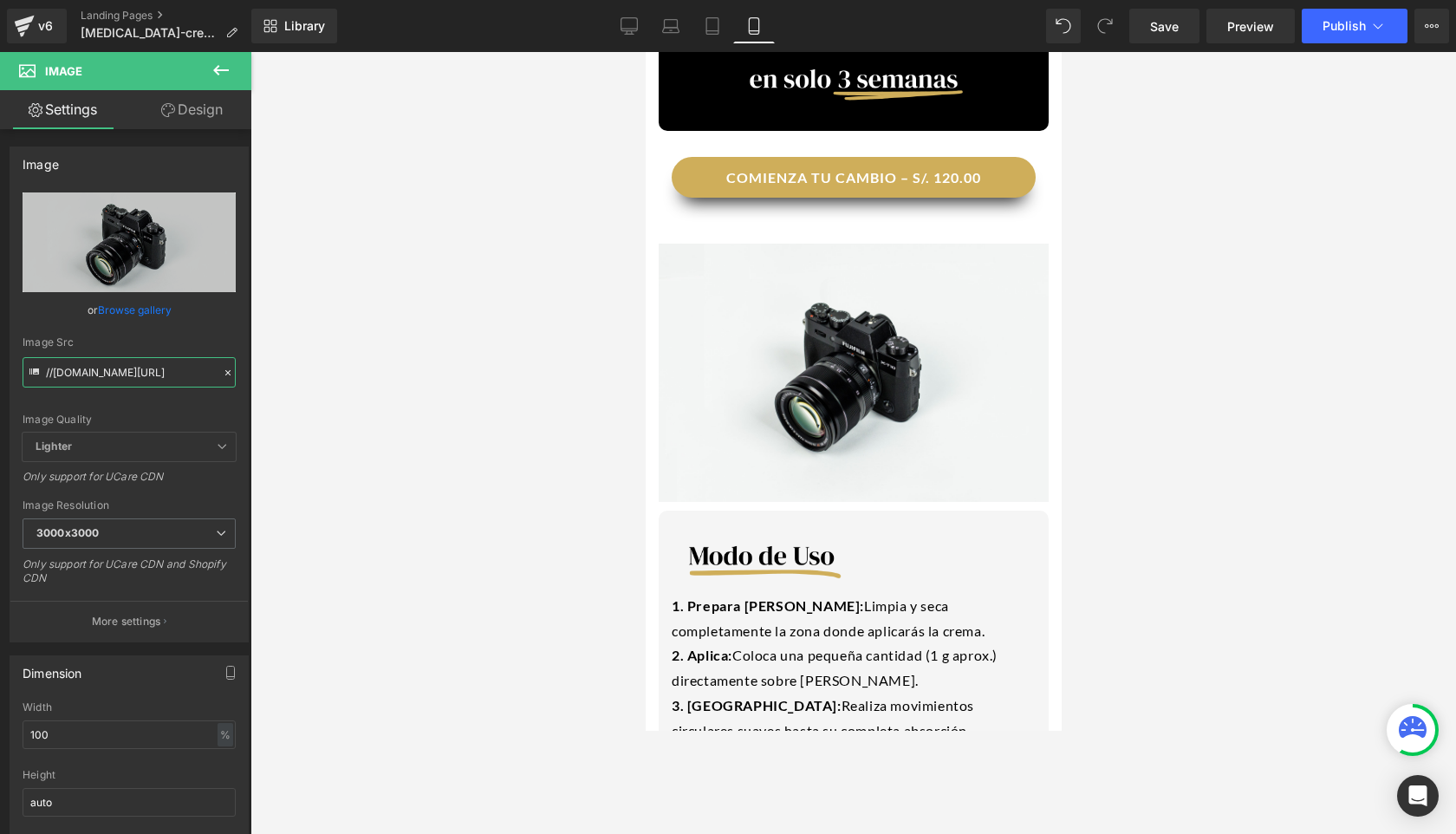
scroll to position [0, 106]
drag, startPoint x: 46, startPoint y: 374, endPoint x: 385, endPoint y: 377, distance: 339.0
click at [385, 377] on div "Image You are previewing how the will restyle your page. You can not edit Eleme…" at bounding box center [728, 431] width 1456 height 863
paste input "[URL][DOMAIN_NAME]"
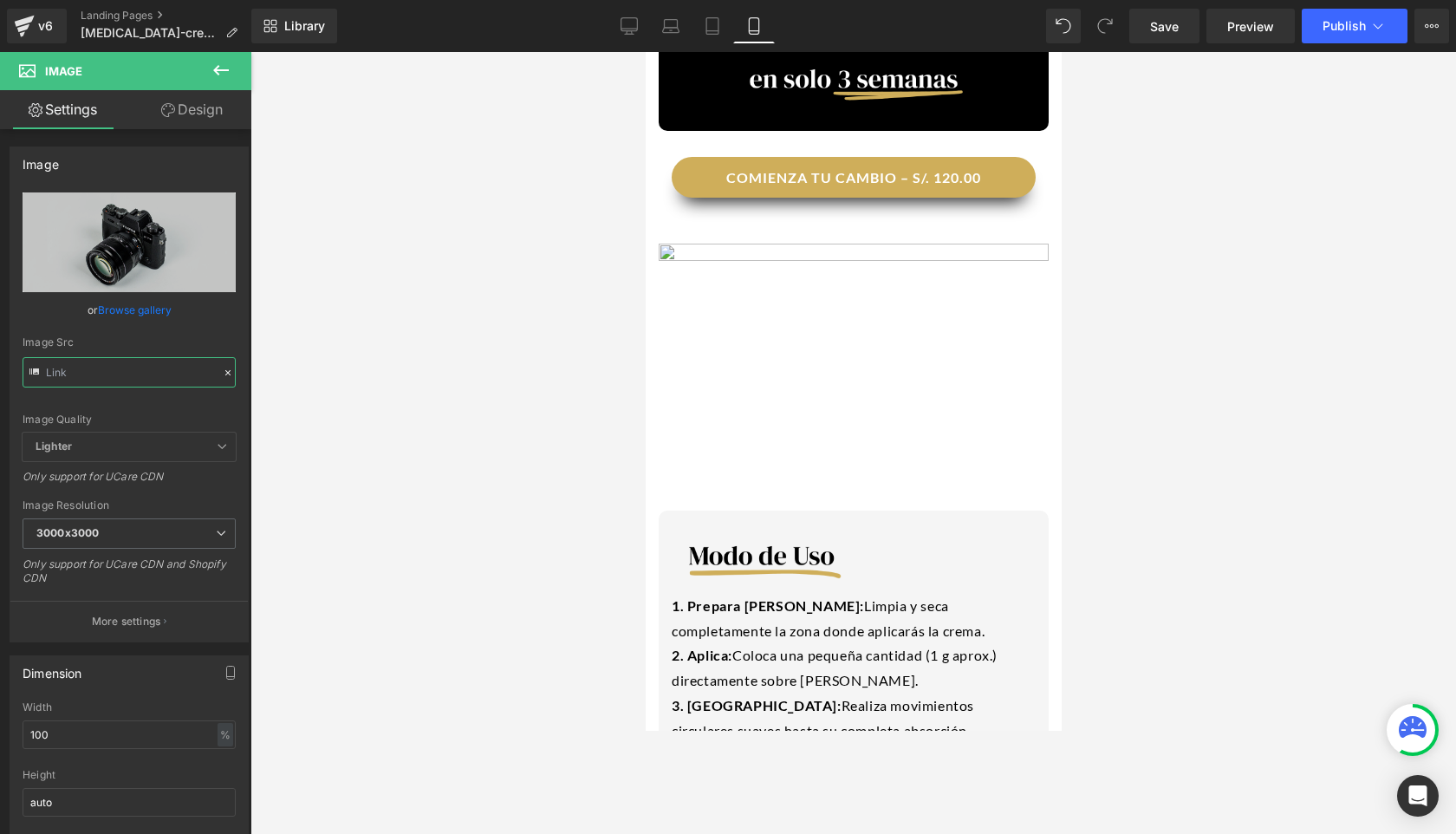
type input "[URL][DOMAIN_NAME]"
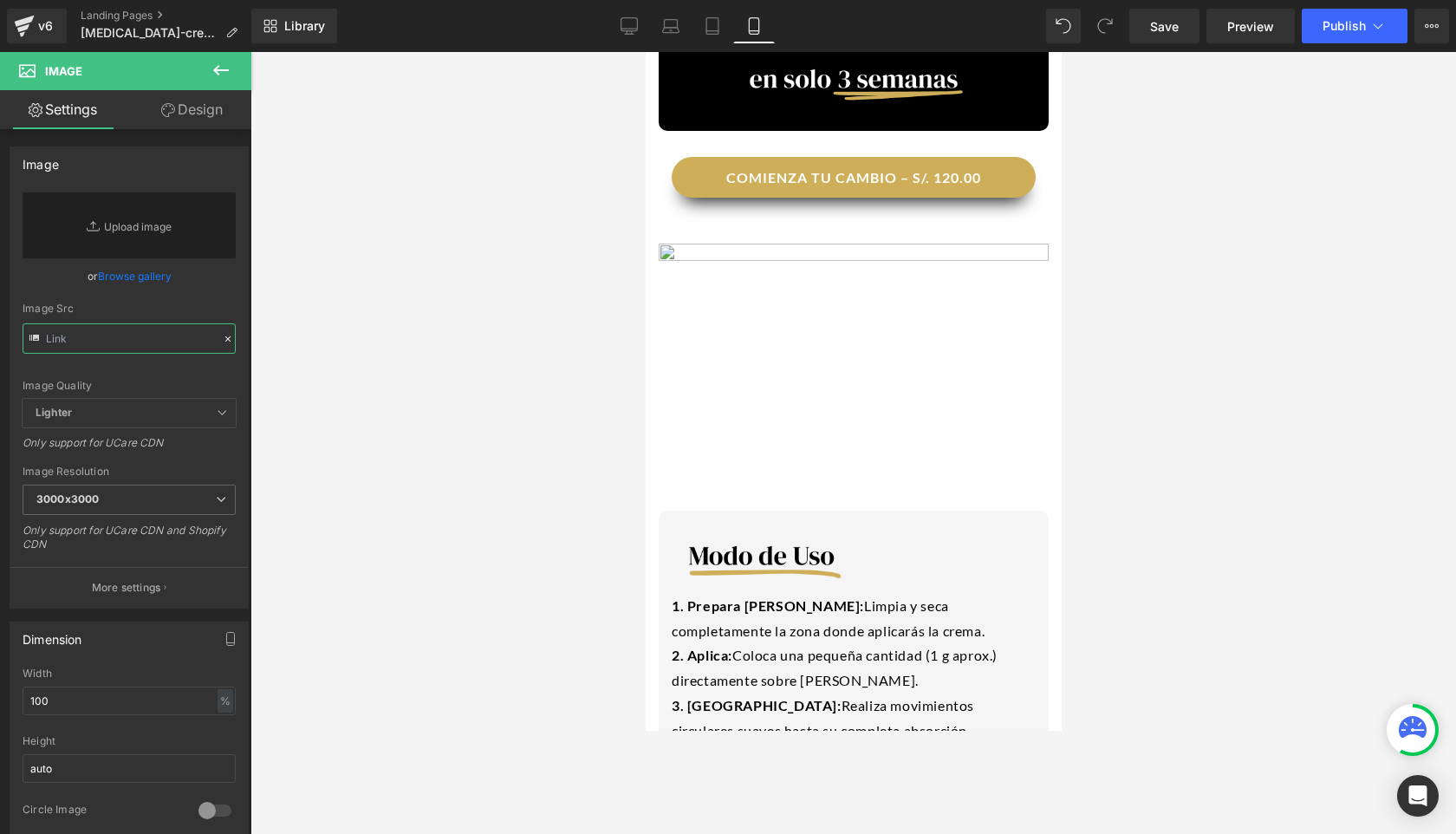
paste input "[URL][DOMAIN_NAME]"
type input "[URL][DOMAIN_NAME]"
click at [230, 63] on icon at bounding box center [221, 70] width 21 height 21
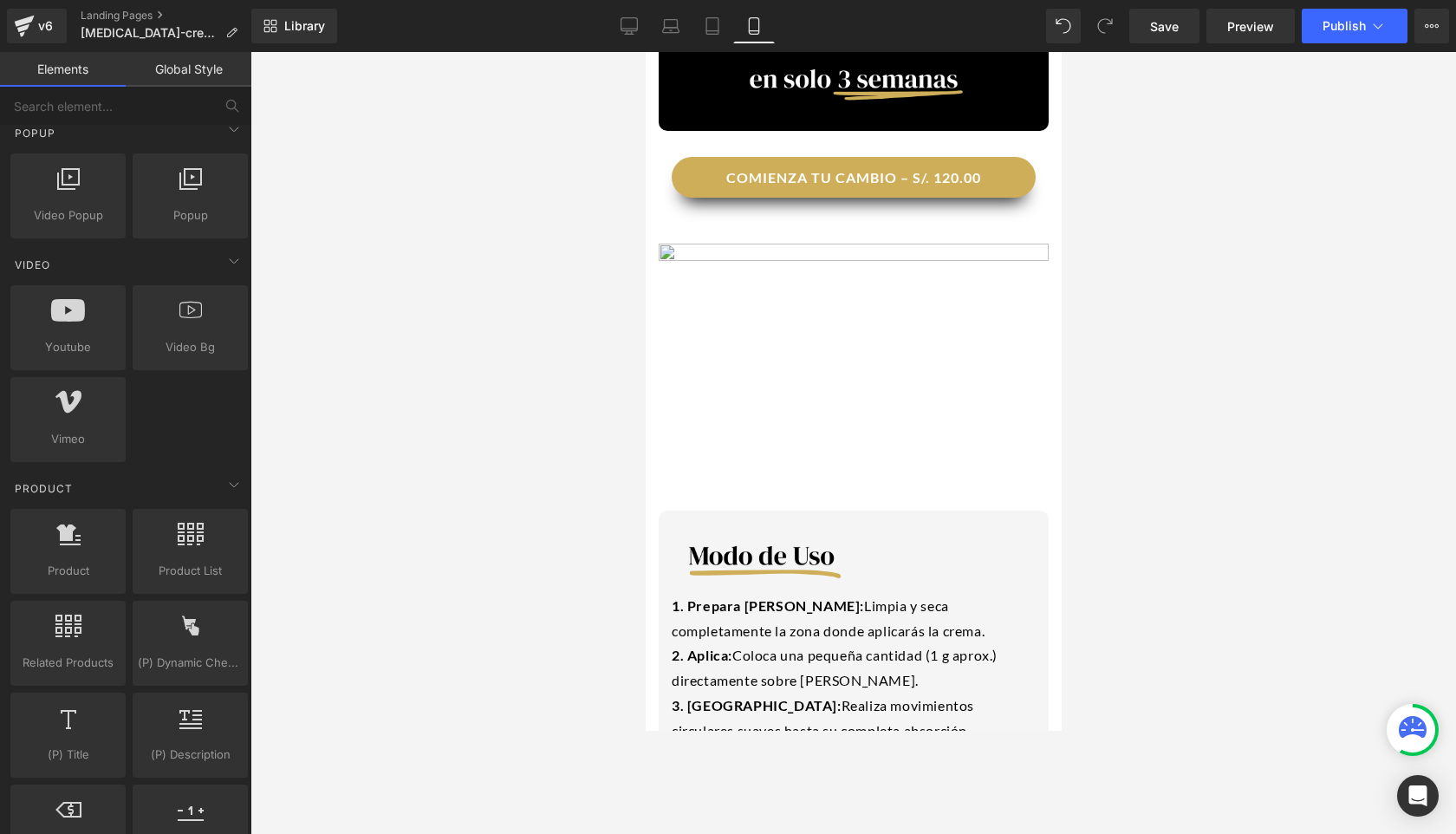
scroll to position [1136, 0]
click at [64, 365] on div "Youtube youtube, vimeo, videos" at bounding box center [68, 324] width 115 height 85
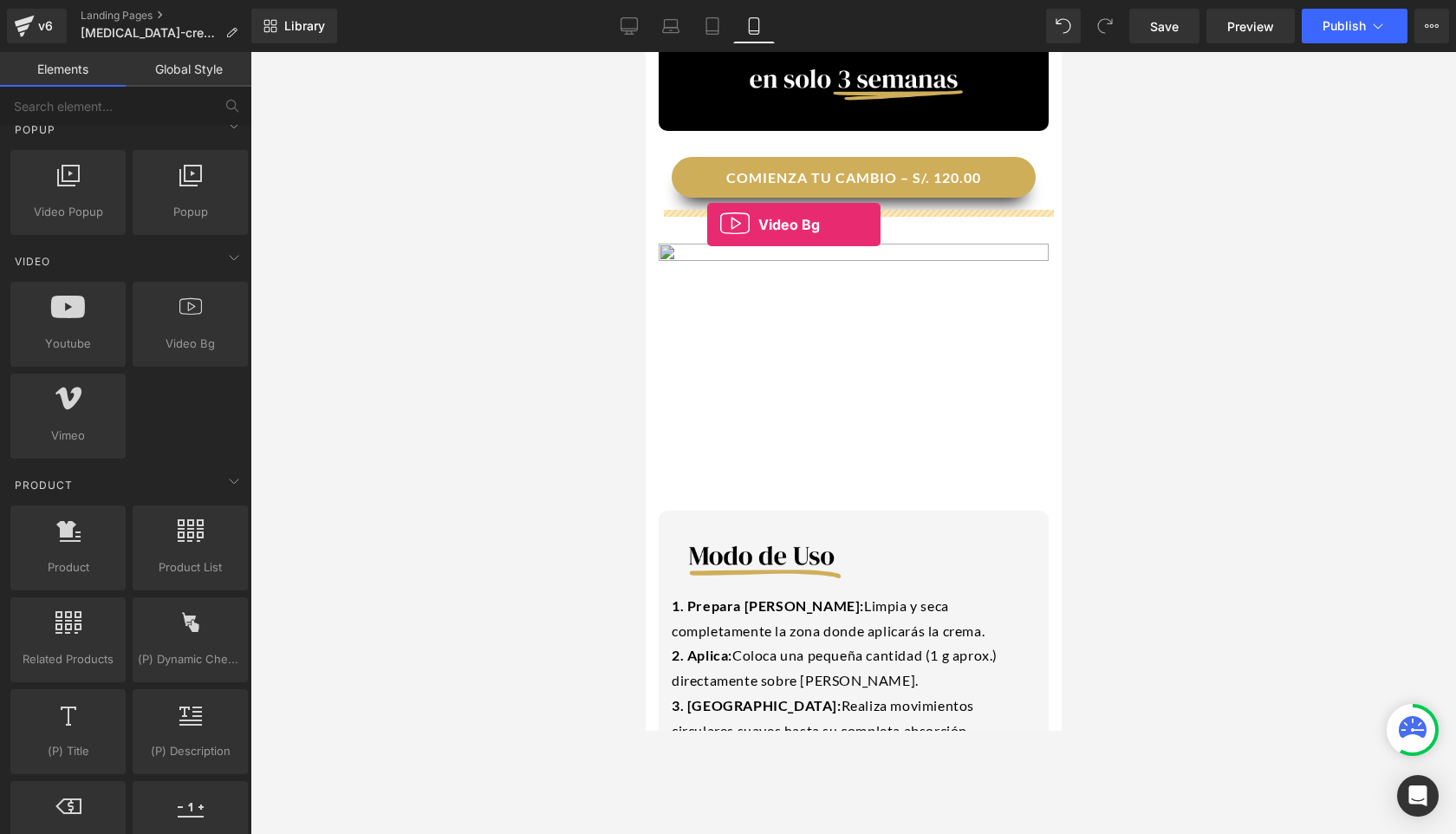
drag, startPoint x: 859, startPoint y: 403, endPoint x: 706, endPoint y: 224, distance: 235.5
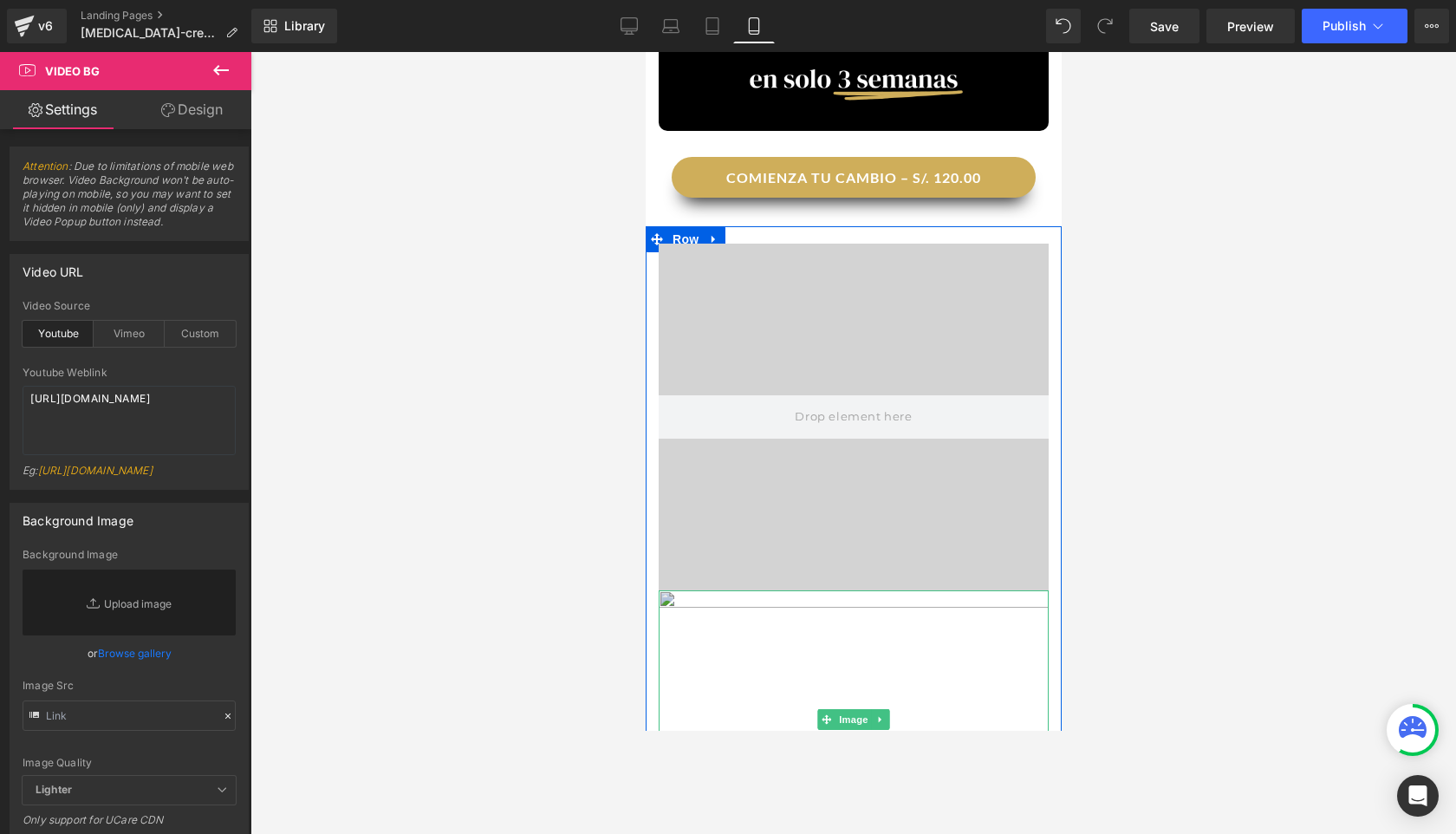
click at [773, 591] on img at bounding box center [852, 719] width 390 height 258
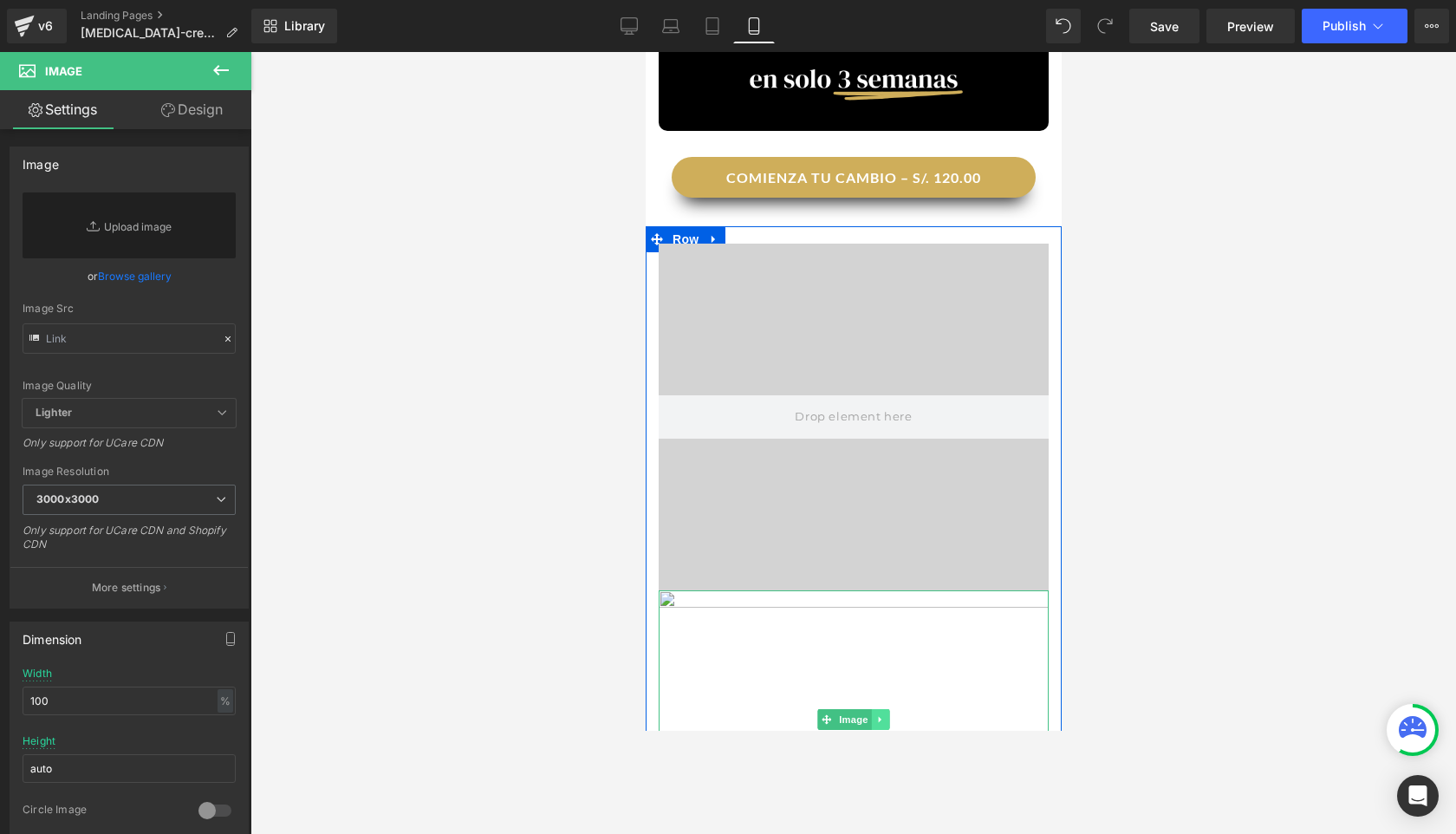
click at [877, 715] on icon at bounding box center [880, 719] width 9 height 10
click at [887, 716] on icon at bounding box center [889, 720] width 9 height 9
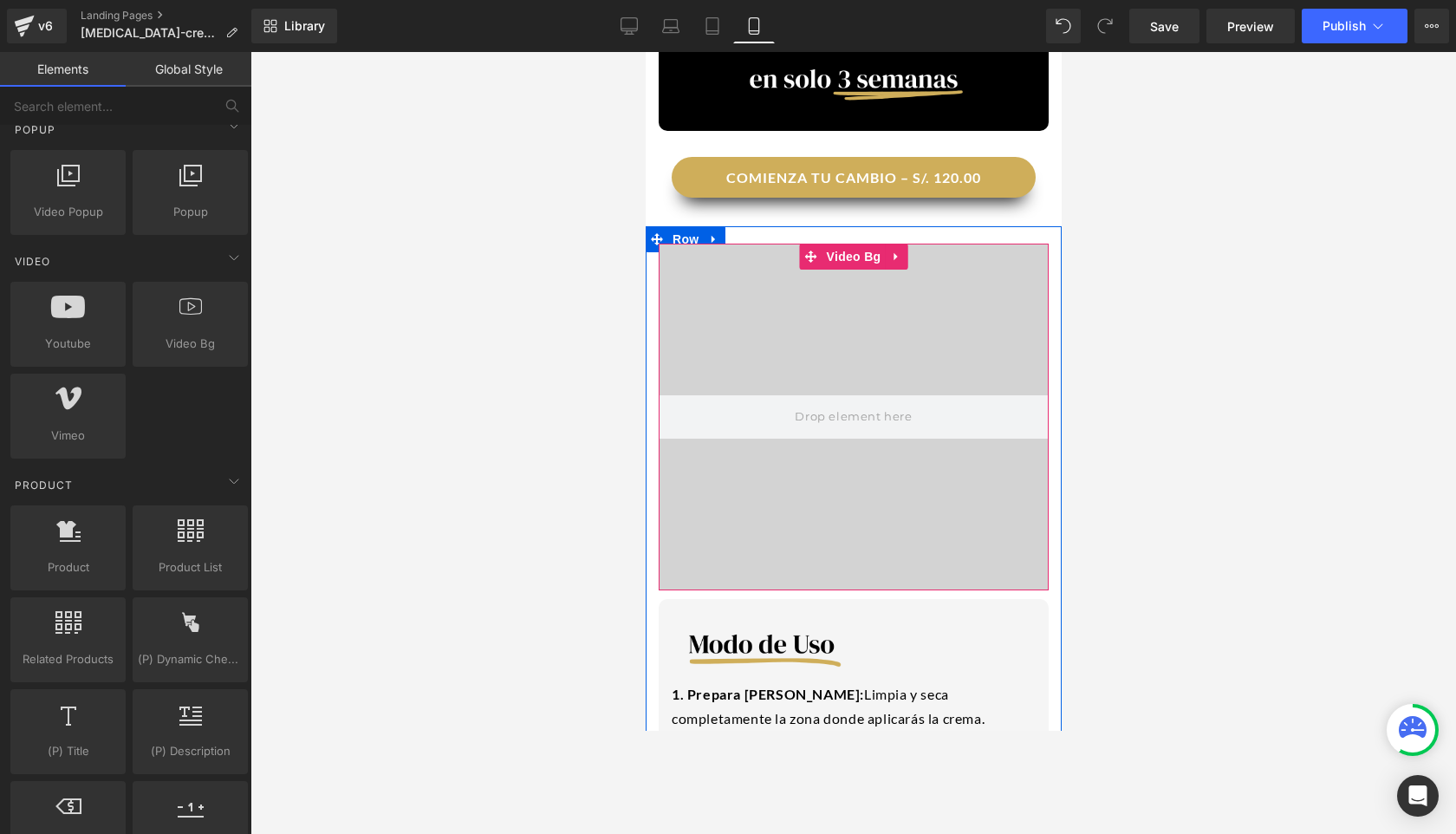
click at [847, 480] on div at bounding box center [852, 416] width 390 height 347
click at [817, 403] on span at bounding box center [852, 417] width 130 height 28
click at [686, 290] on div at bounding box center [852, 416] width 390 height 347
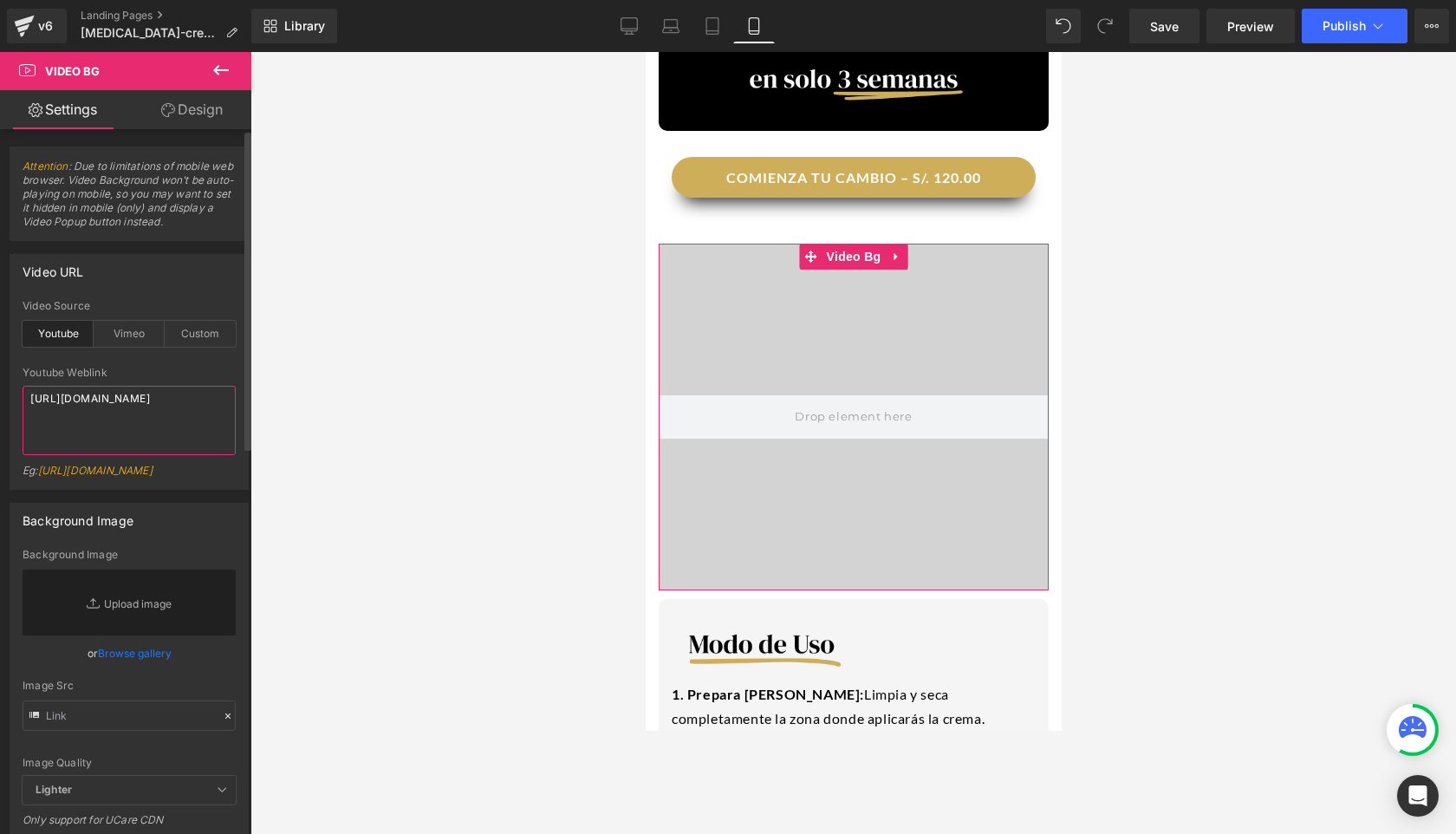
click at [130, 414] on textarea "[URL][DOMAIN_NAME]" at bounding box center [129, 421] width 213 height 70
click at [197, 328] on div "Custom" at bounding box center [200, 334] width 71 height 26
drag, startPoint x: 186, startPoint y: 423, endPoint x: 28, endPoint y: 397, distance: 160.1
click at [28, 397] on textarea "[URL][DOMAIN_NAME]" at bounding box center [129, 421] width 213 height 70
paste textarea "videos/c/o/v/1470c5e48d924cf5a6e7762d2cf7a24a.mp4"
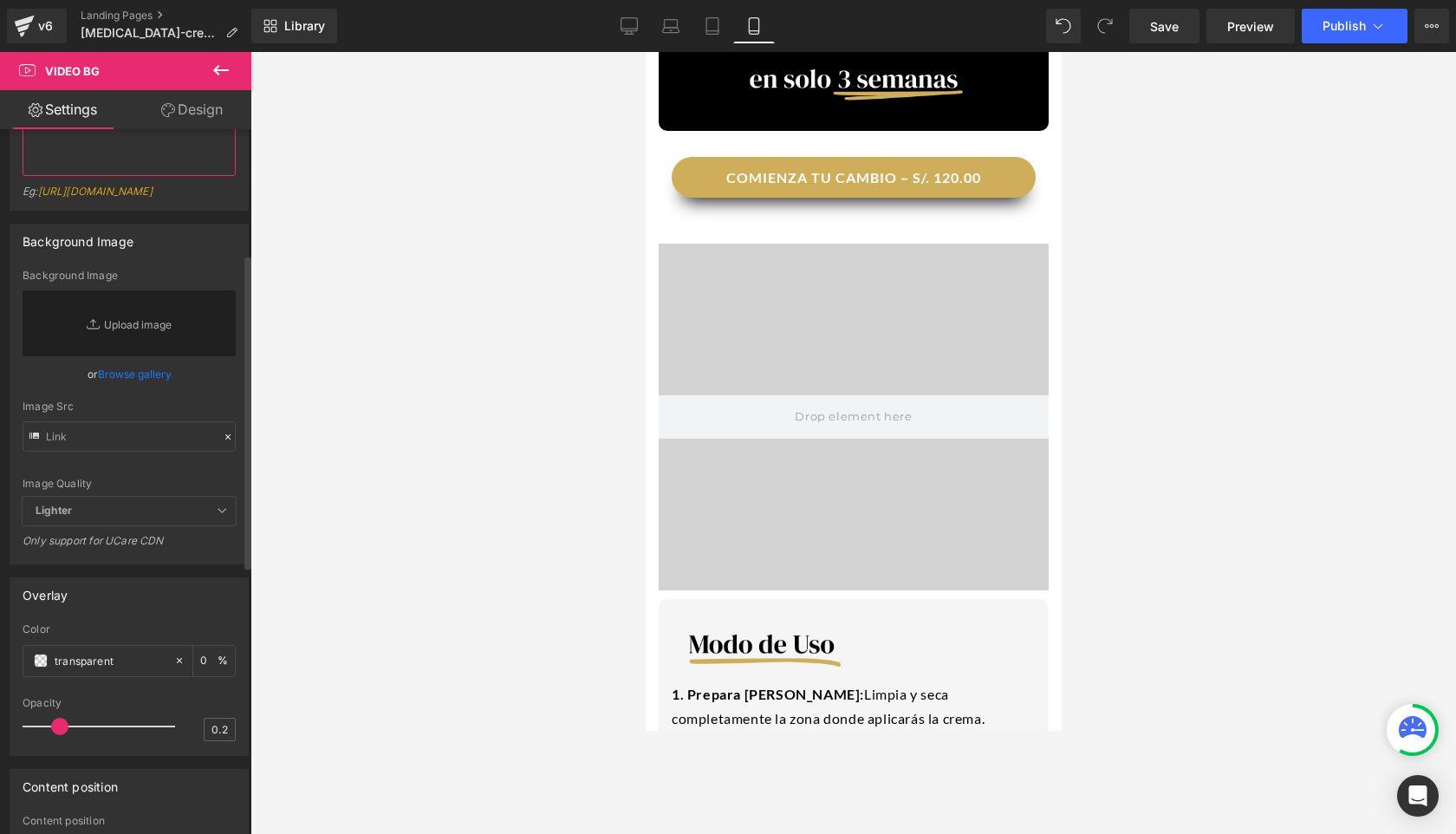
scroll to position [278, 0]
type textarea "[URL][DOMAIN_NAME]"
click at [86, 453] on input "text" at bounding box center [129, 438] width 213 height 30
paste input "[URL][DOMAIN_NAME]"
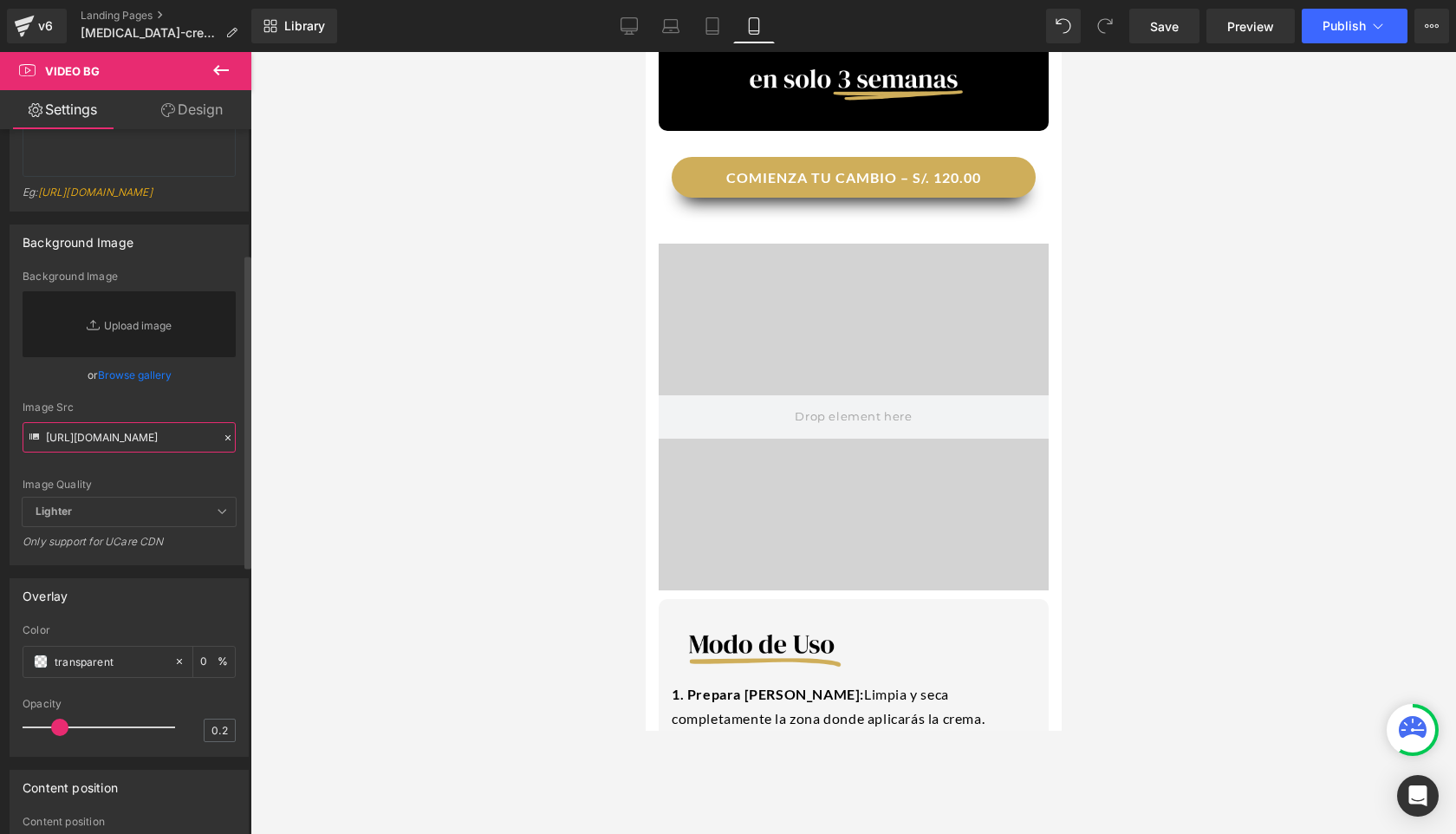
type input "[URL][DOMAIN_NAME]"
click at [63, 413] on div "Image Src" at bounding box center [129, 407] width 213 height 12
click at [222, 444] on icon at bounding box center [227, 438] width 12 height 12
click at [172, 498] on div "Image Quality Lighter Lightest Lighter Lighter Lightest Only support for UCare …" at bounding box center [129, 384] width 213 height 227
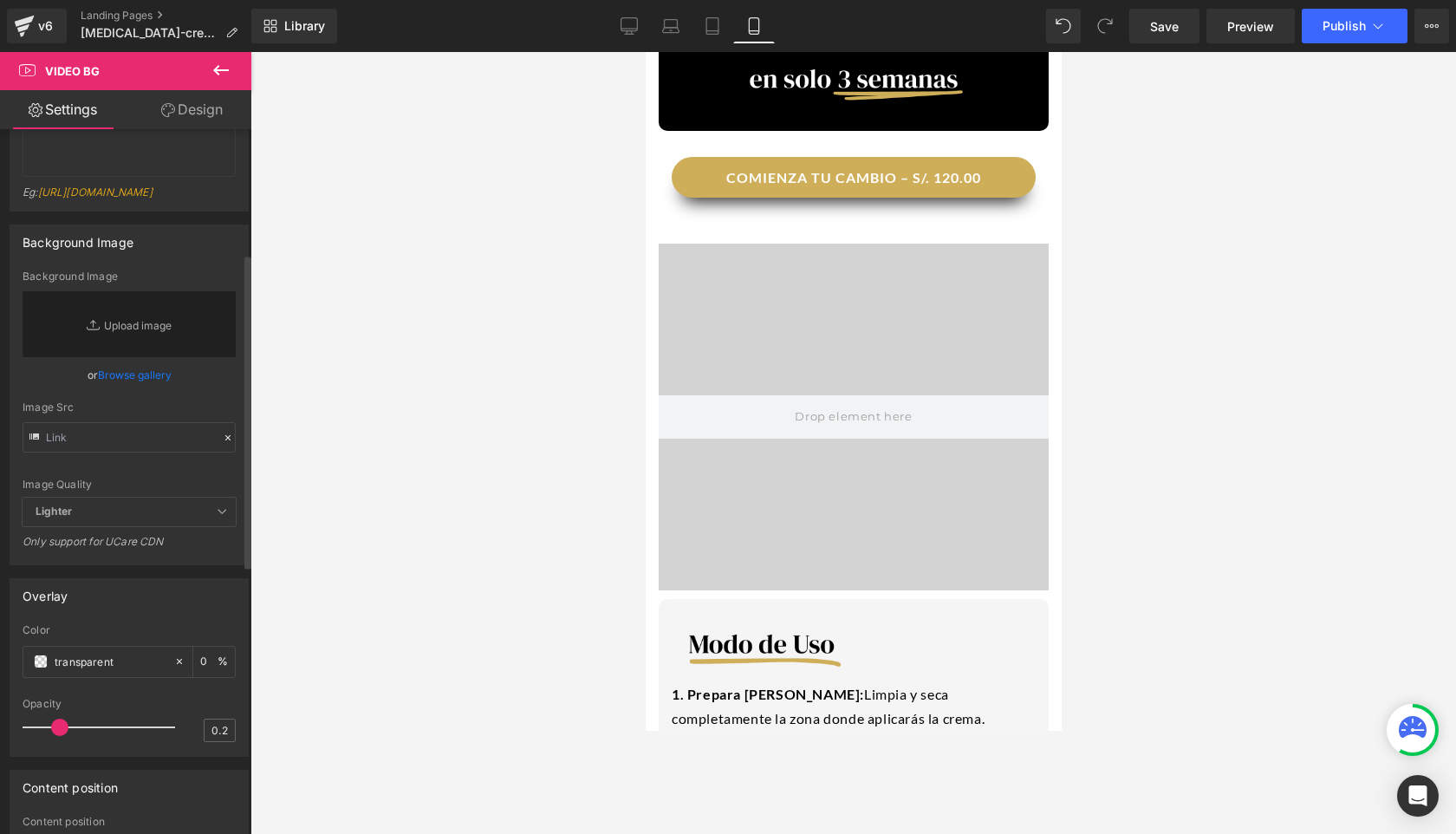
click at [141, 526] on span "Lighter" at bounding box center [129, 512] width 213 height 28
click at [138, 526] on span "Lighter" at bounding box center [129, 512] width 213 height 28
click at [133, 526] on span "Lighter" at bounding box center [129, 512] width 213 height 28
click at [208, 526] on span "Lighter" at bounding box center [129, 512] width 213 height 28
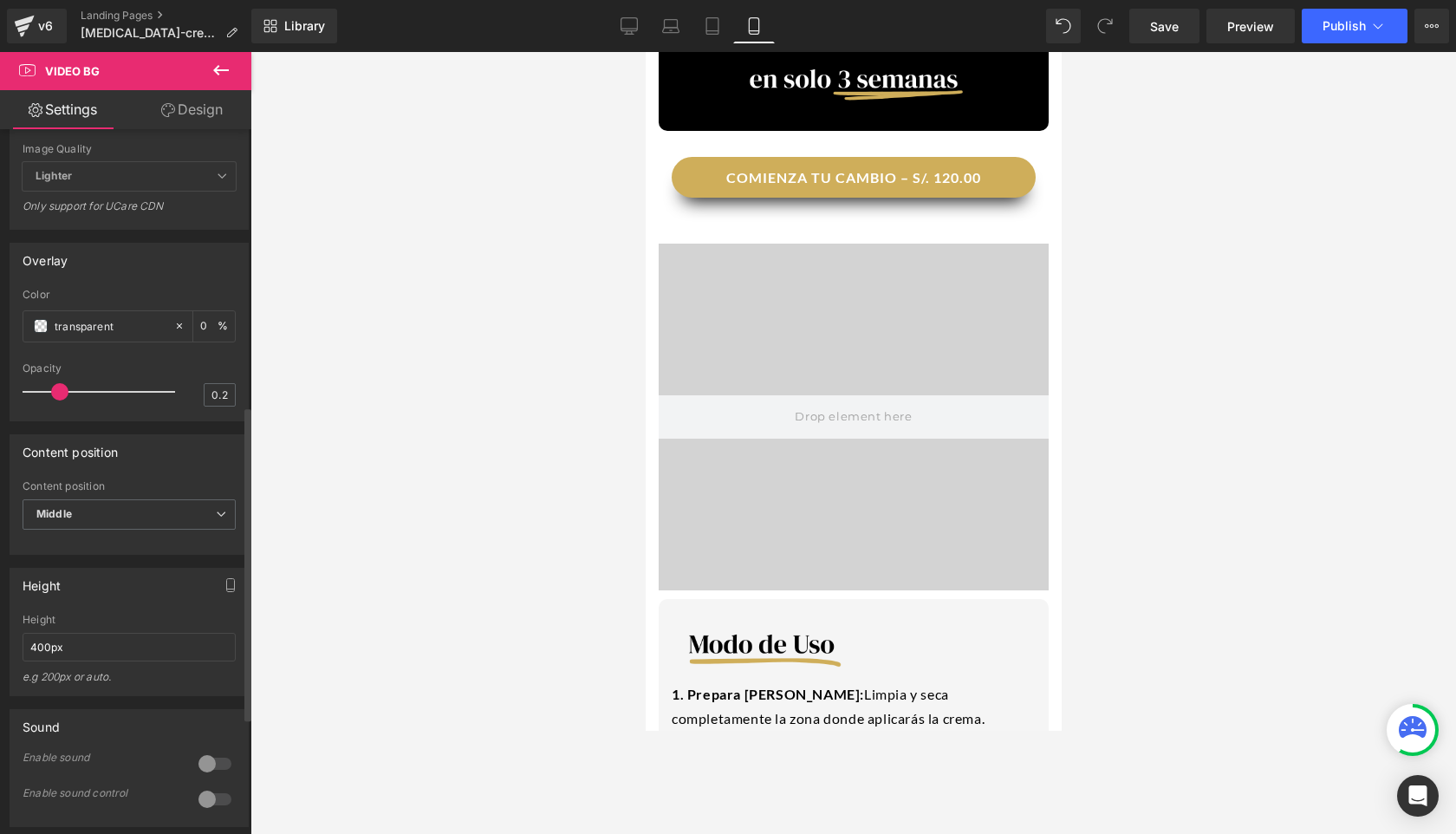
scroll to position [619, 0]
click at [220, 401] on input "0.2" at bounding box center [220, 389] width 30 height 22
drag, startPoint x: 59, startPoint y: 432, endPoint x: 0, endPoint y: 437, distance: 59.2
click at [0, 416] on div "Overlay transparent Color transparent 0 % 0 Opacity 0" at bounding box center [130, 320] width 259 height 192
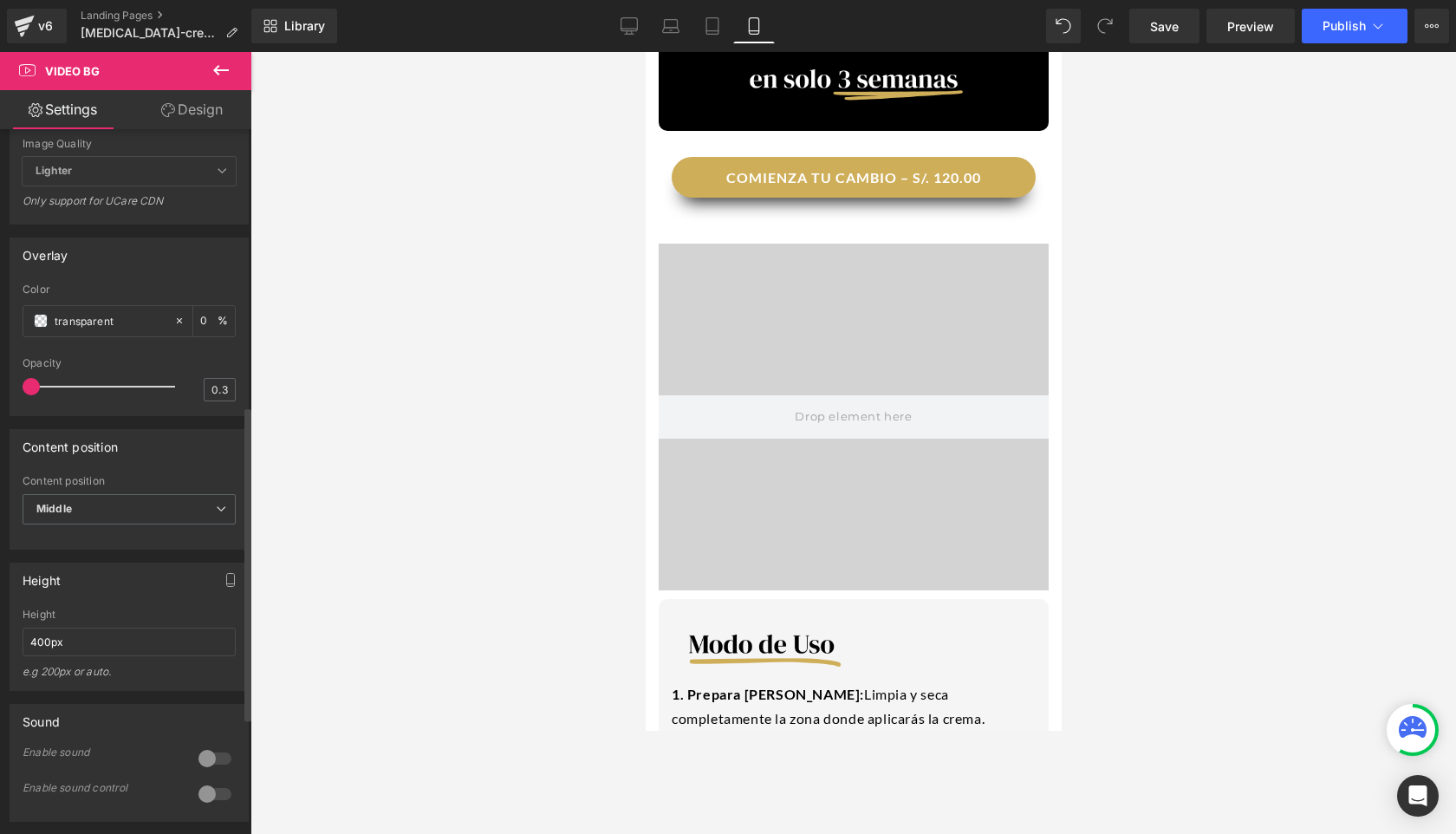
type input "0"
drag, startPoint x: 27, startPoint y: 433, endPoint x: 0, endPoint y: 464, distance: 41.1
click at [0, 464] on div "Attention : Due to limitations of mobile web browser. Video Background won't be…" at bounding box center [130, 257] width 259 height 1495
click at [68, 455] on div "Content position" at bounding box center [70, 442] width 96 height 24
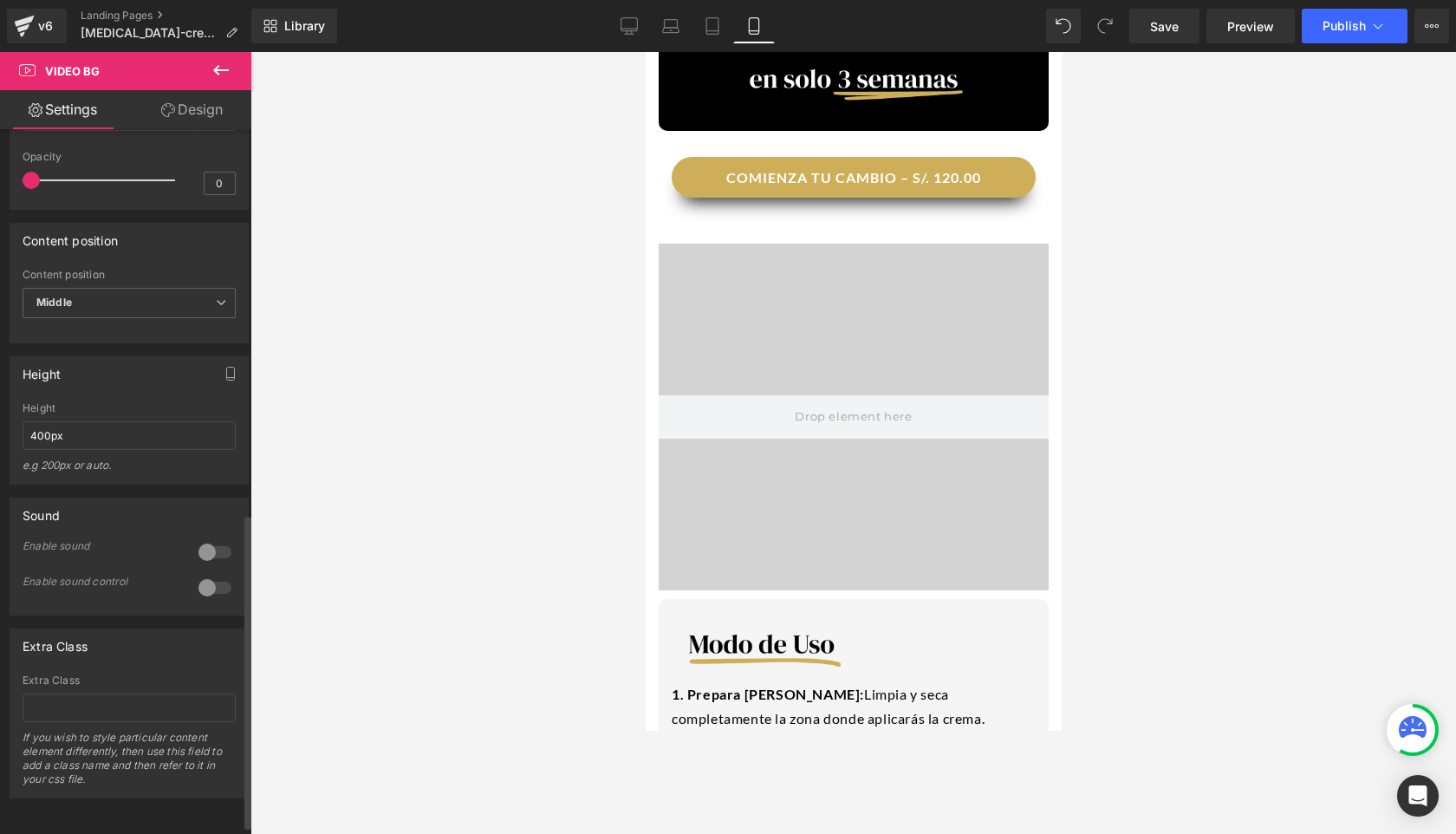
scroll to position [861, 0]
click at [87, 446] on input "400px" at bounding box center [129, 436] width 213 height 28
type input "4"
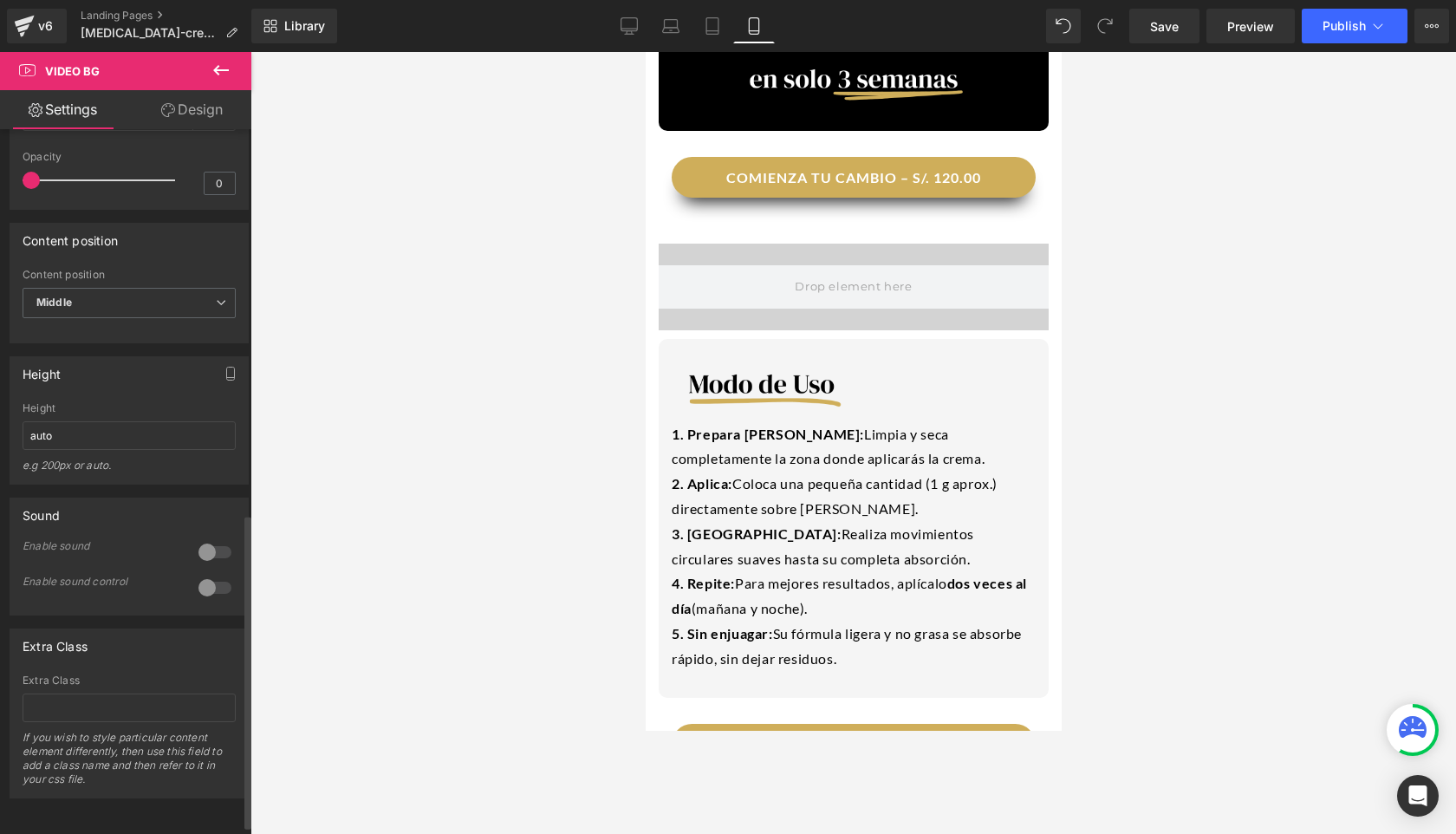
click at [72, 388] on div "Height" at bounding box center [129, 373] width 238 height 33
click at [51, 444] on input "auto" at bounding box center [129, 436] width 213 height 28
type input "4"
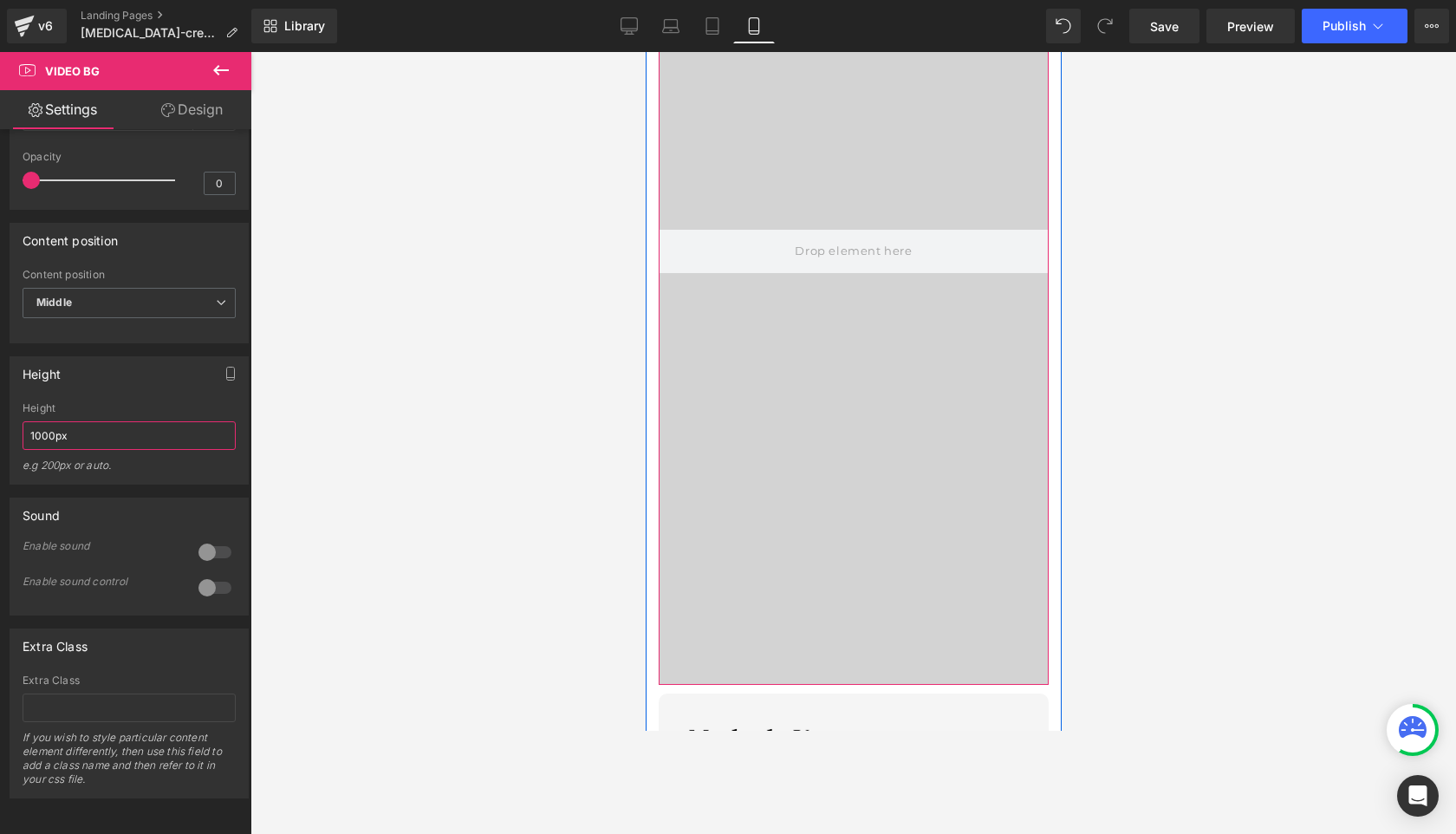
scroll to position [2408, 0]
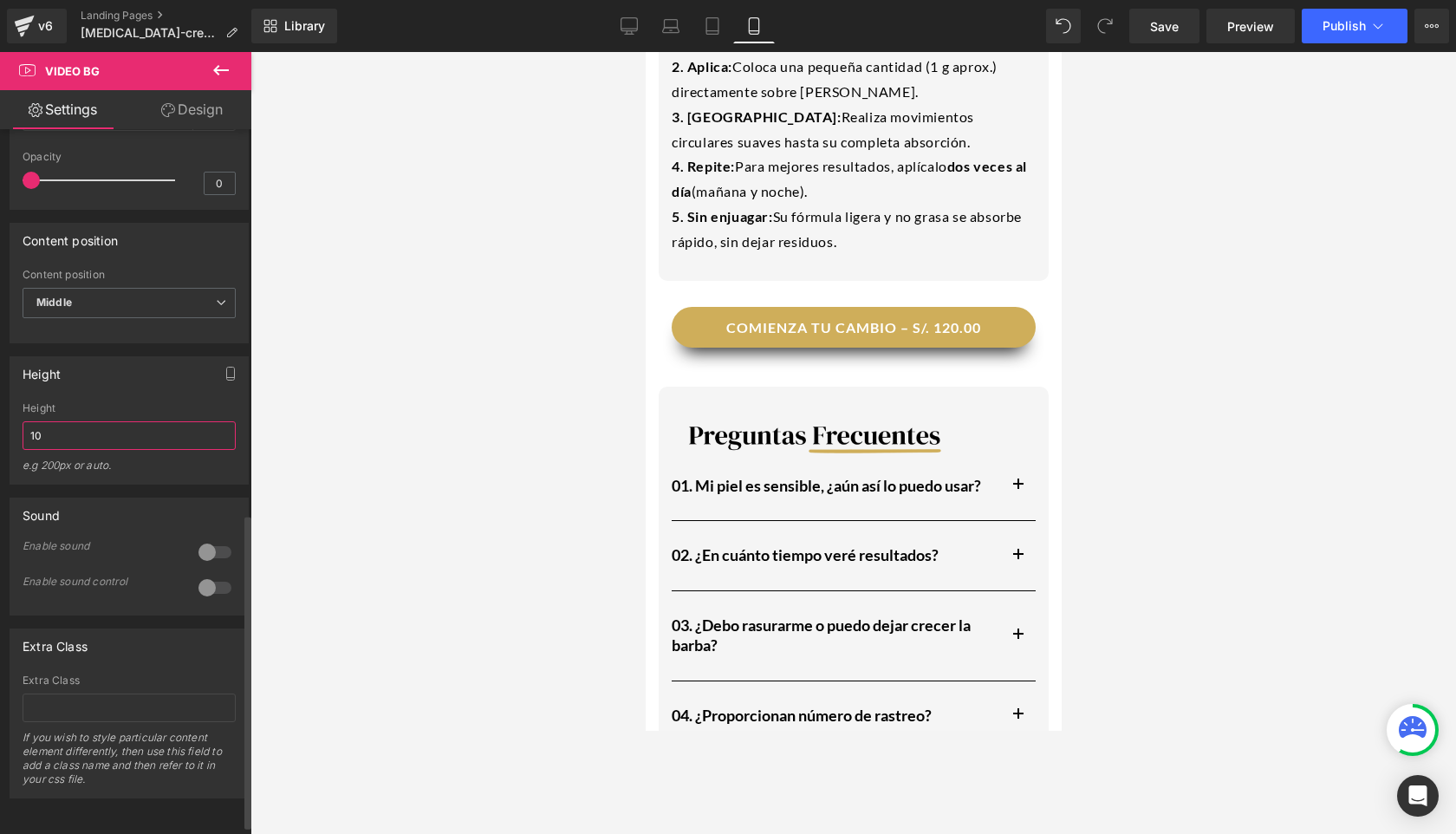
type input "1"
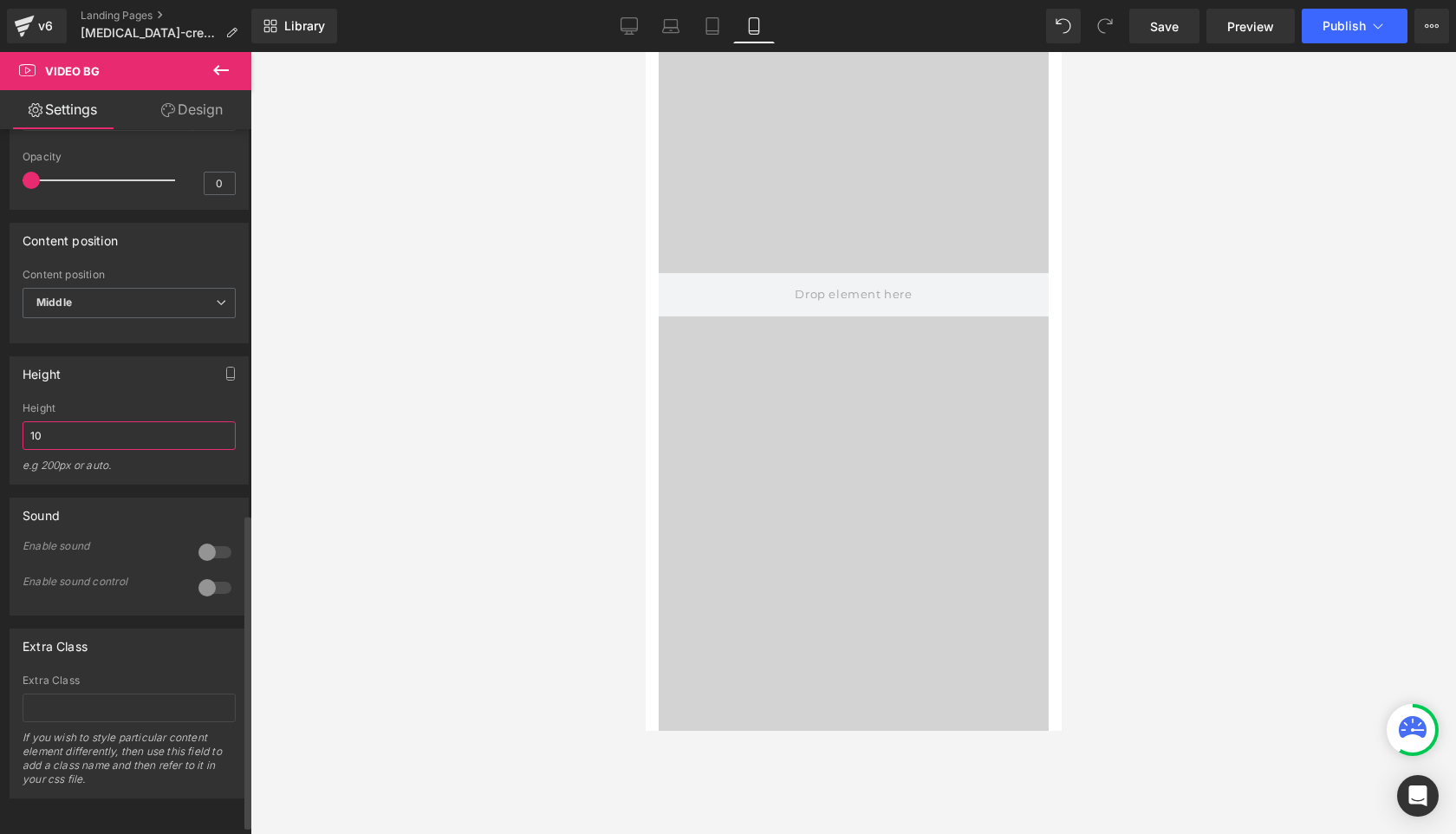
type input "1"
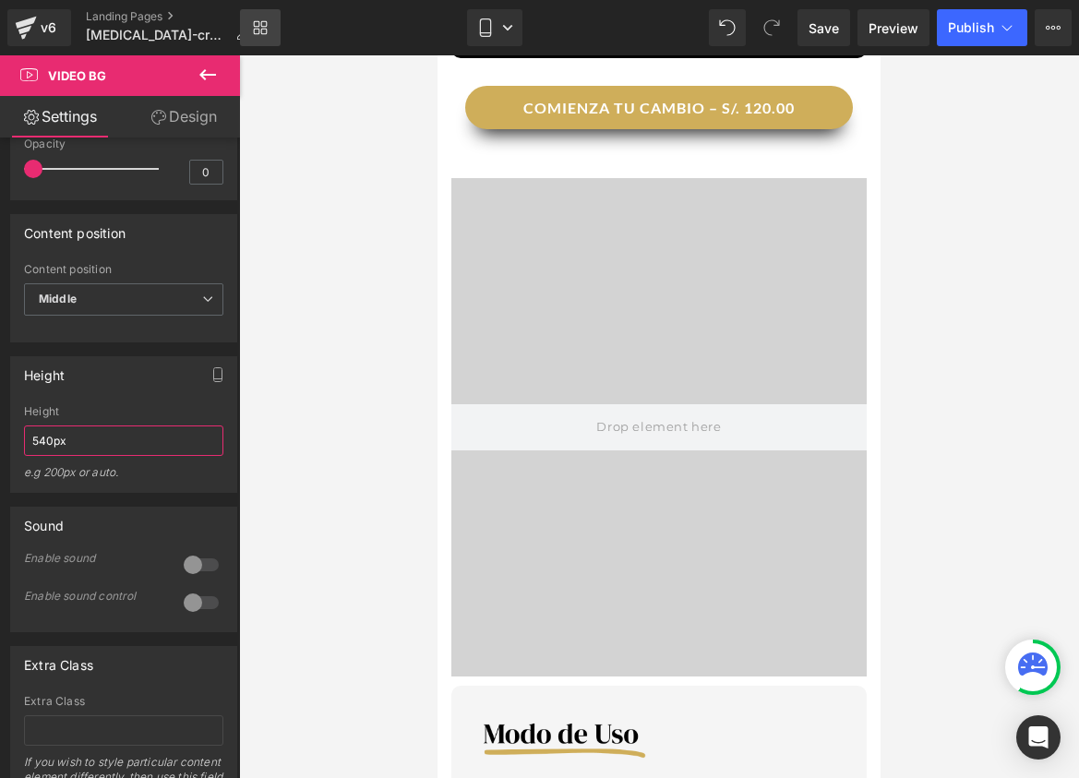
scroll to position [931, 0]
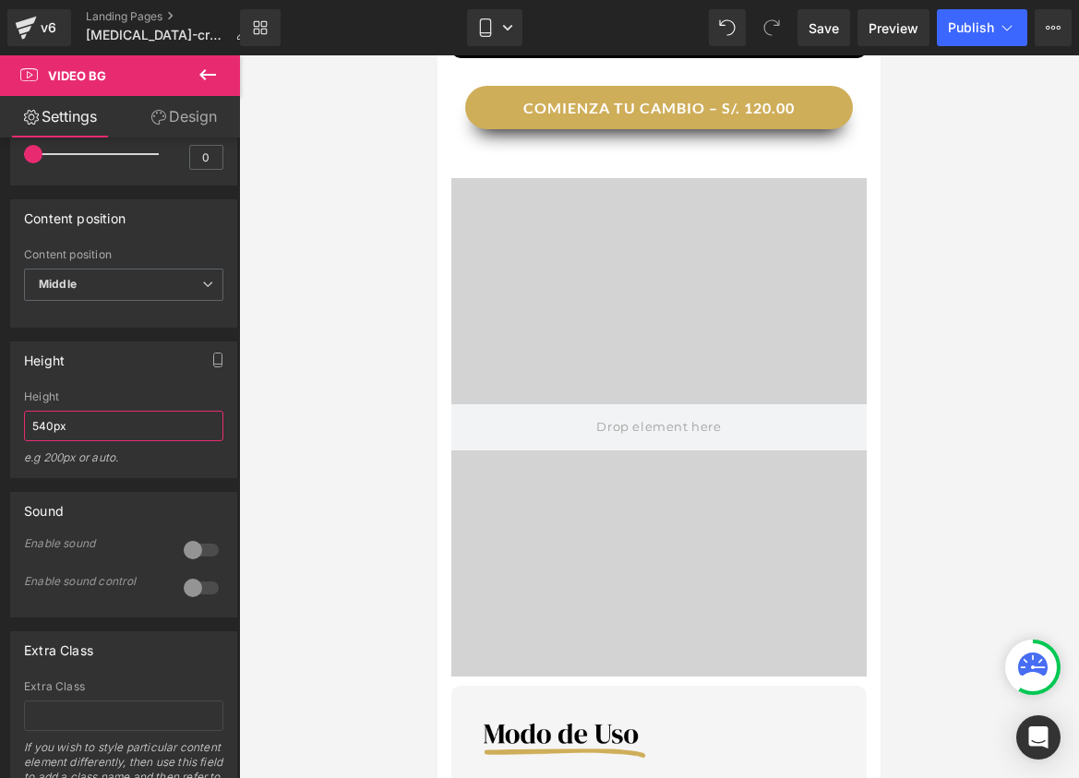
type input "540px"
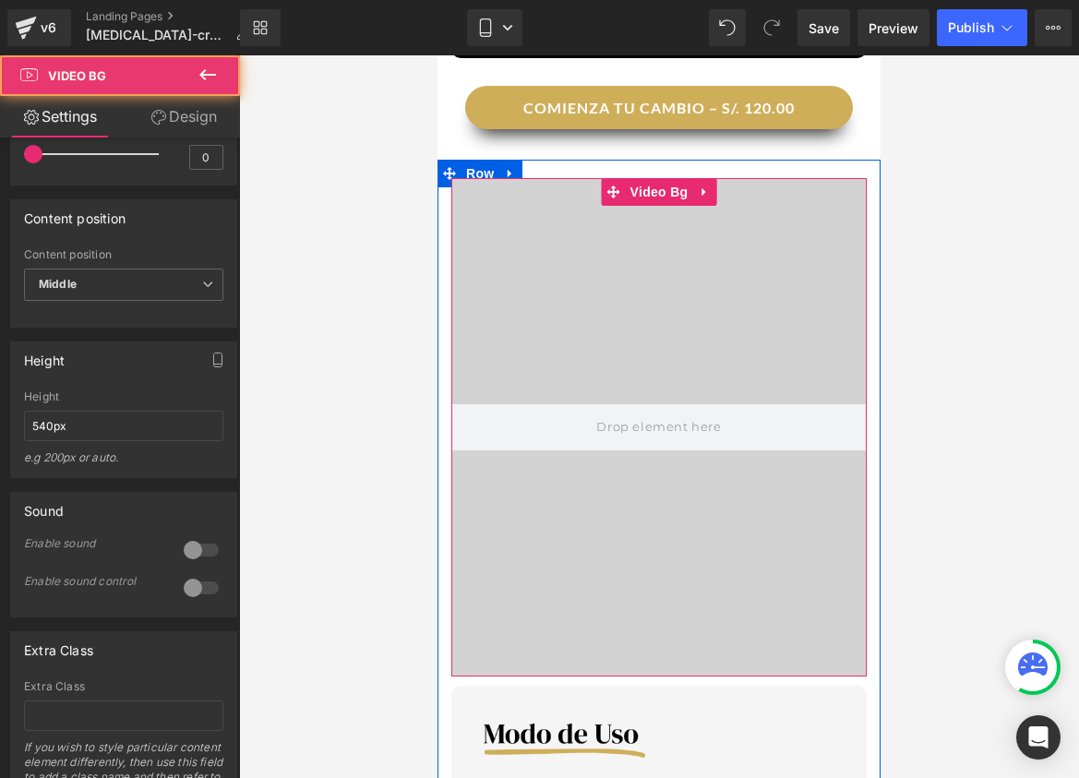
click at [527, 291] on video at bounding box center [659, 399] width 886 height 443
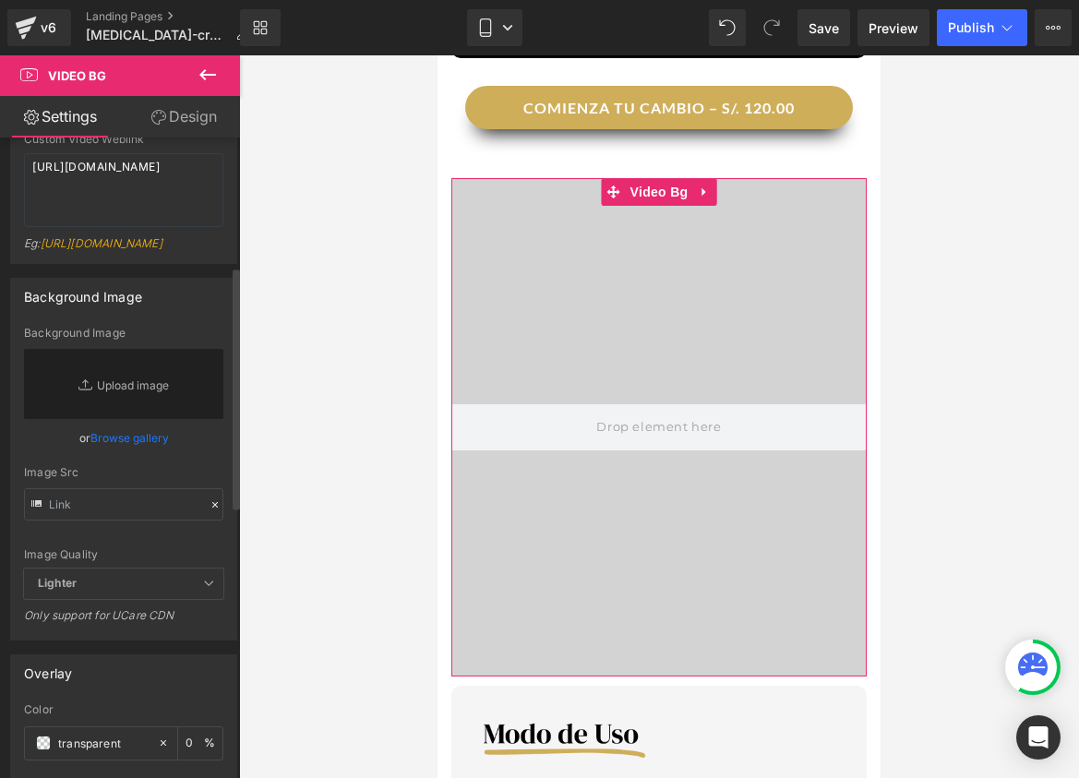
scroll to position [0, 0]
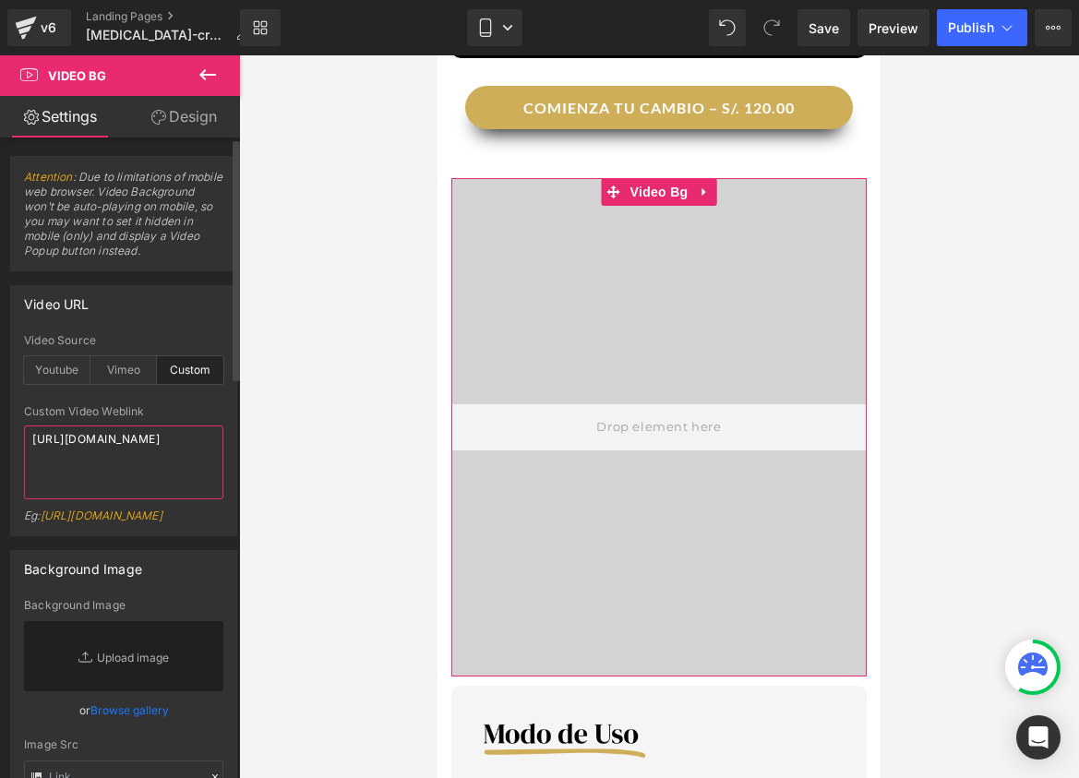
drag, startPoint x: 160, startPoint y: 474, endPoint x: 15, endPoint y: 441, distance: 148.5
click at [15, 441] on div "custom Video Source Youtube Vimeo Custom Youtube Weblink [URL][DOMAIN_NAME] Eg:…" at bounding box center [123, 434] width 225 height 201
paste textarea "602ab41775cf49f99fe0309f275b3c68"
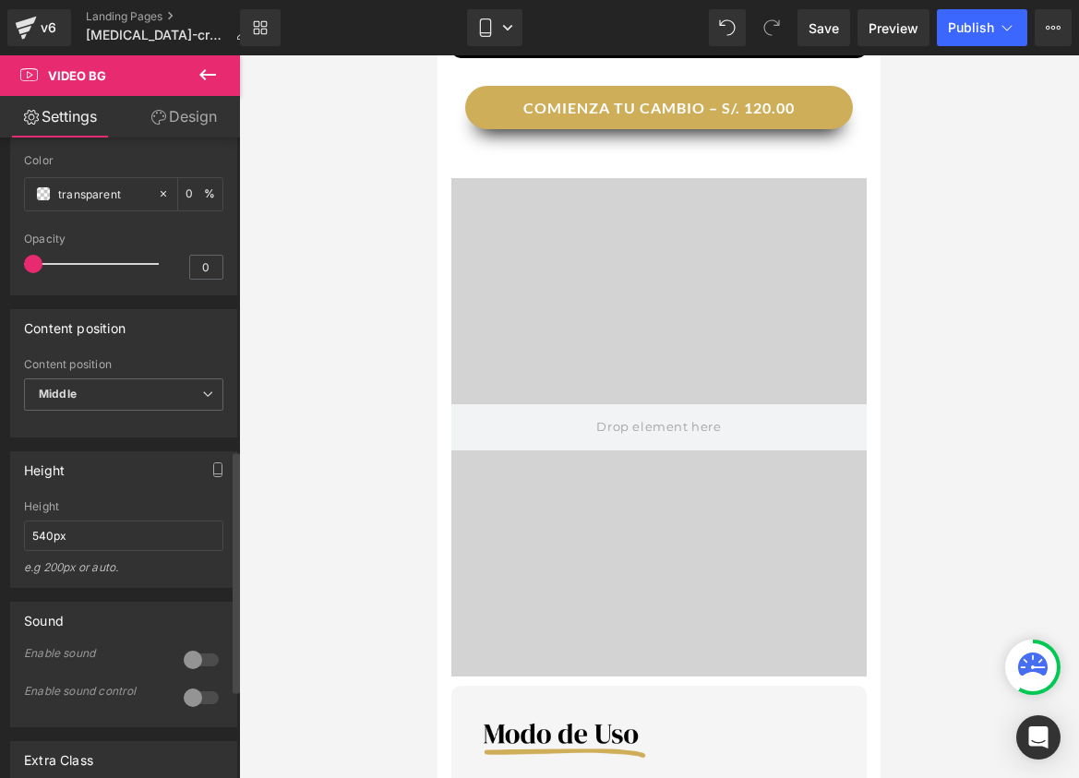
scroll to position [826, 0]
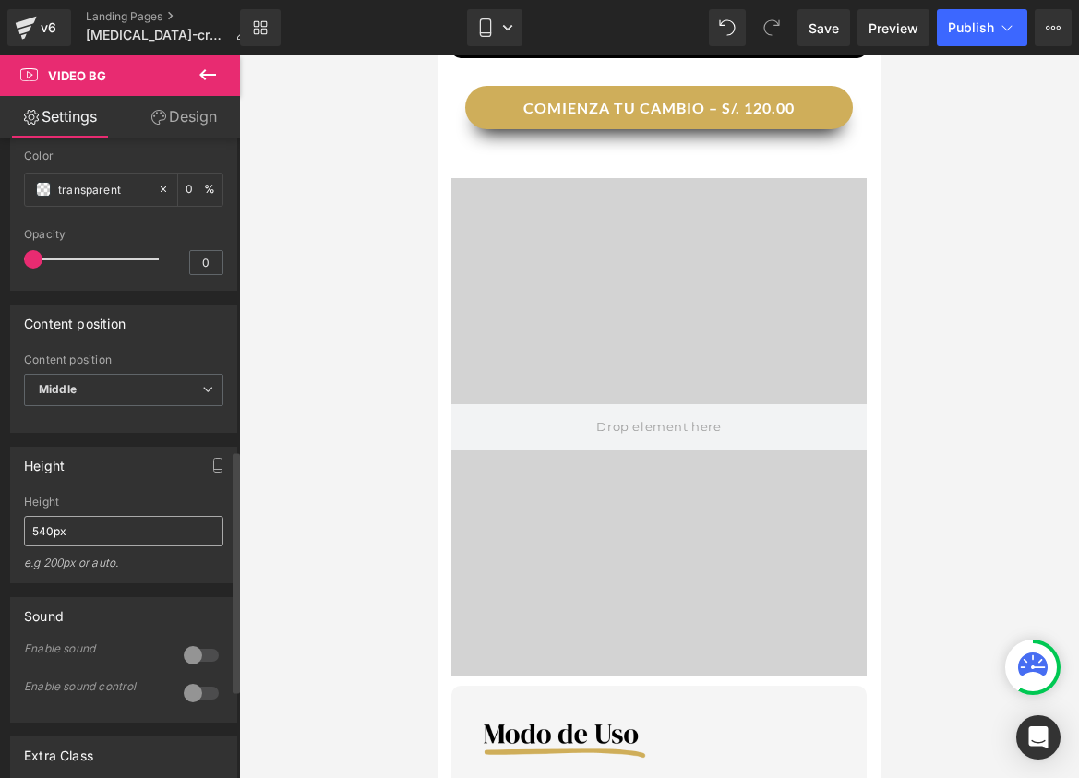
type textarea "[URL][DOMAIN_NAME]"
click at [53, 547] on input "540px" at bounding box center [123, 531] width 199 height 30
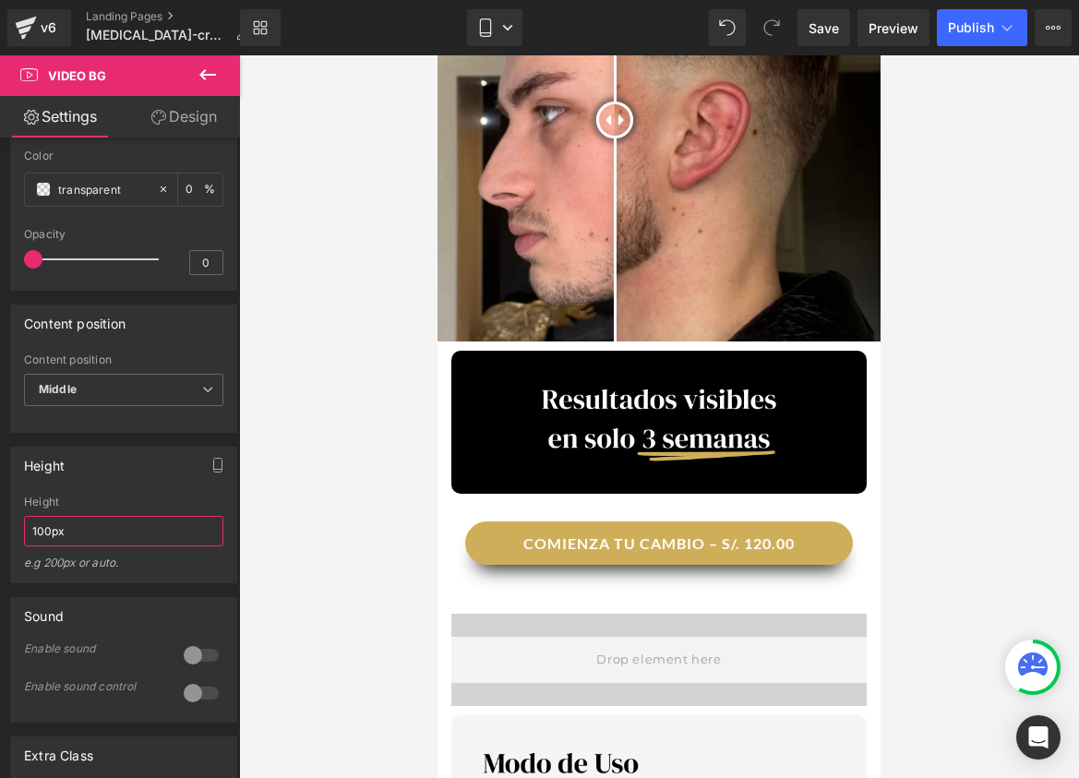
scroll to position [1777, 0]
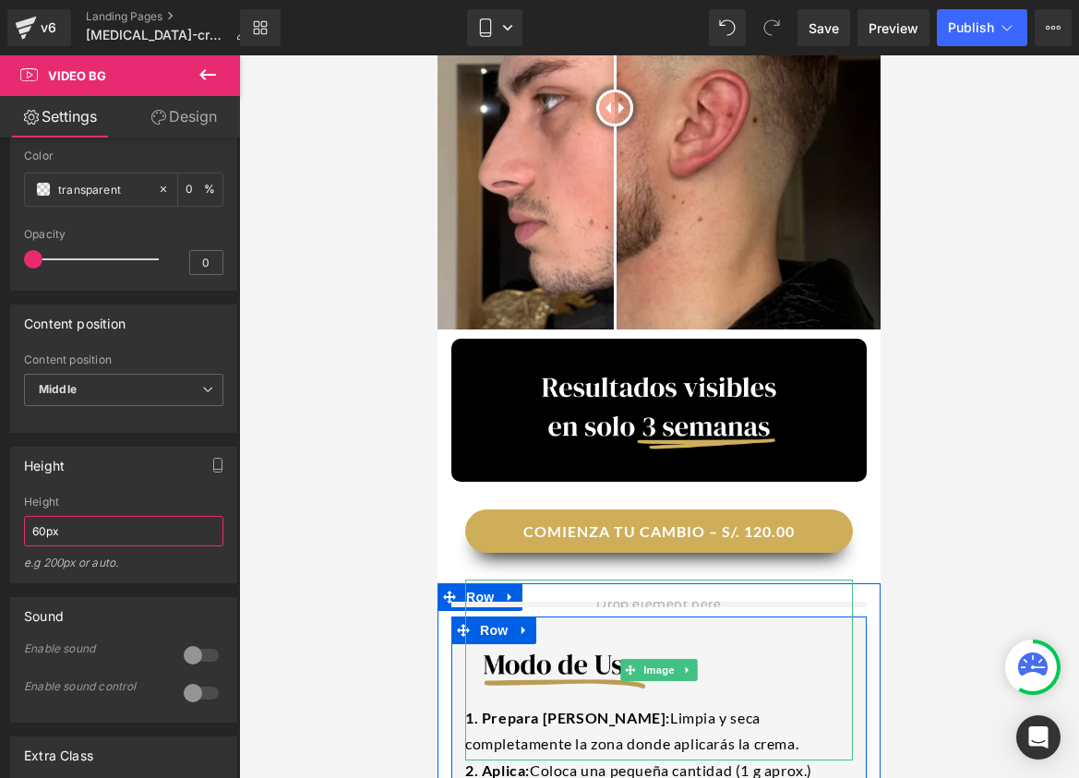
type input "600px"
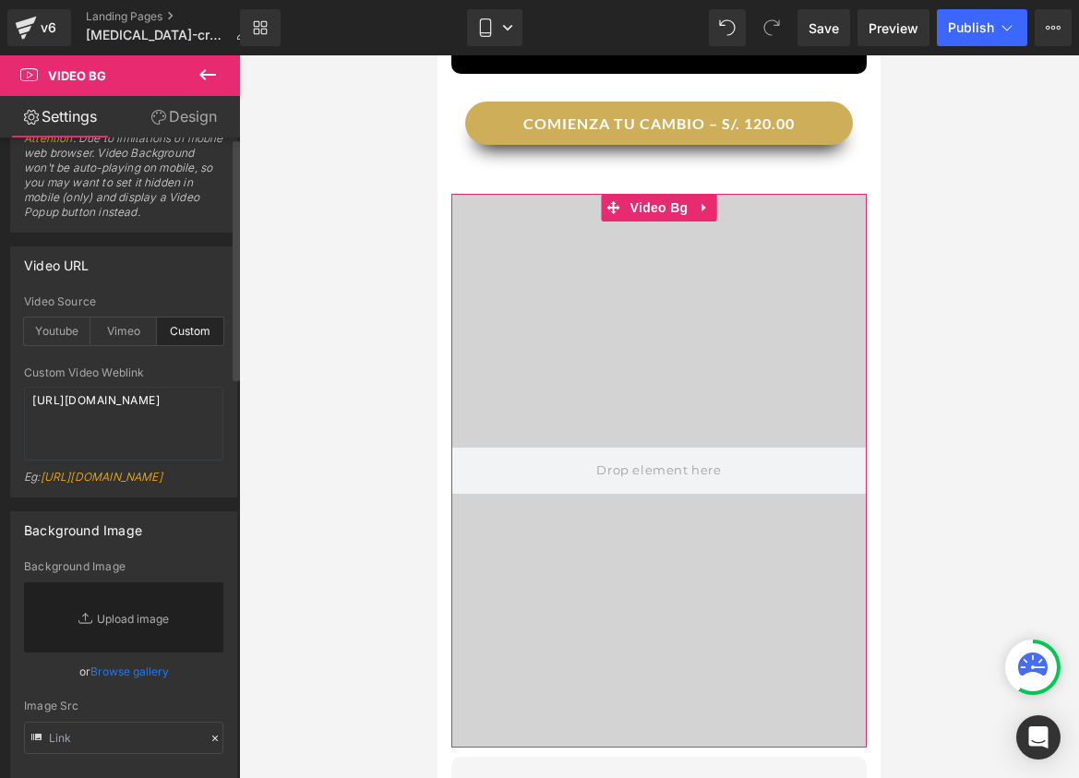
scroll to position [0, 0]
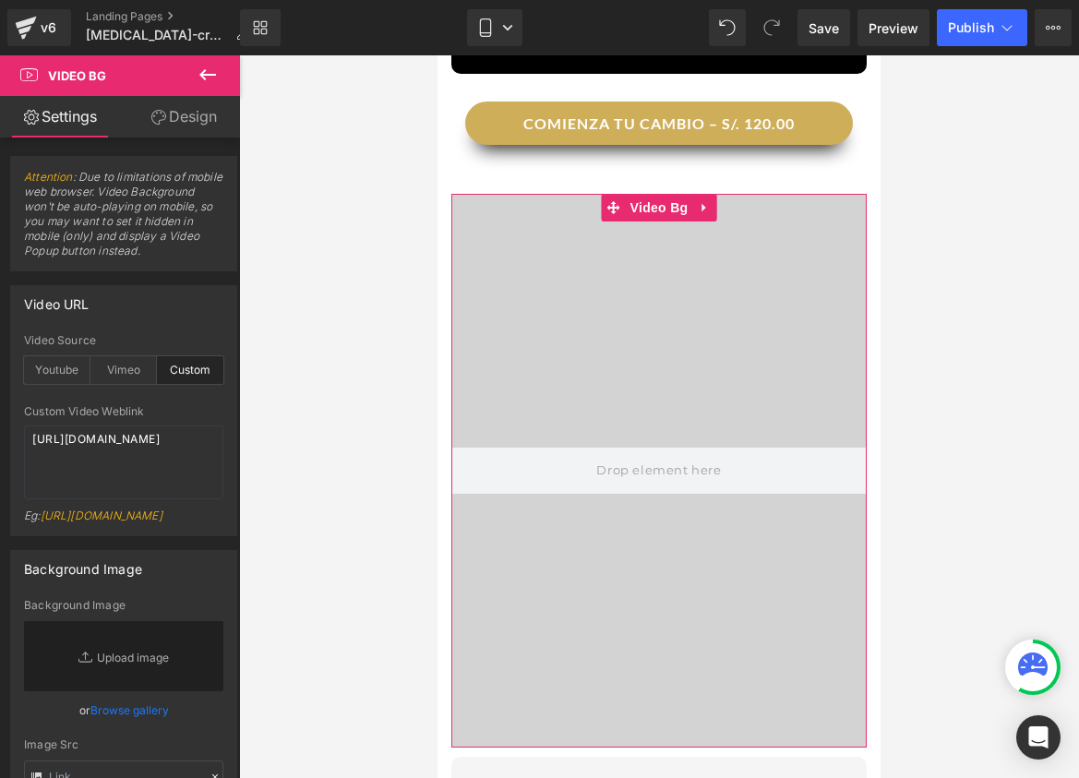
click at [171, 110] on link "Design" at bounding box center [184, 117] width 120 height 42
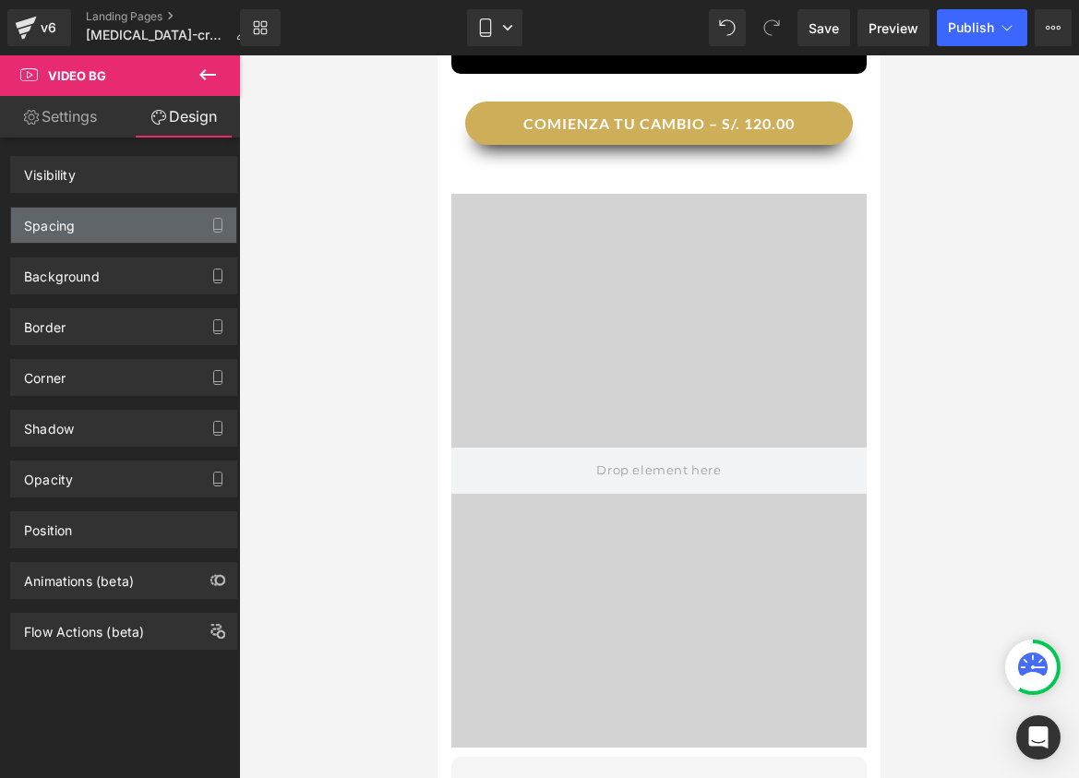
click at [111, 235] on div "Spacing" at bounding box center [123, 225] width 225 height 35
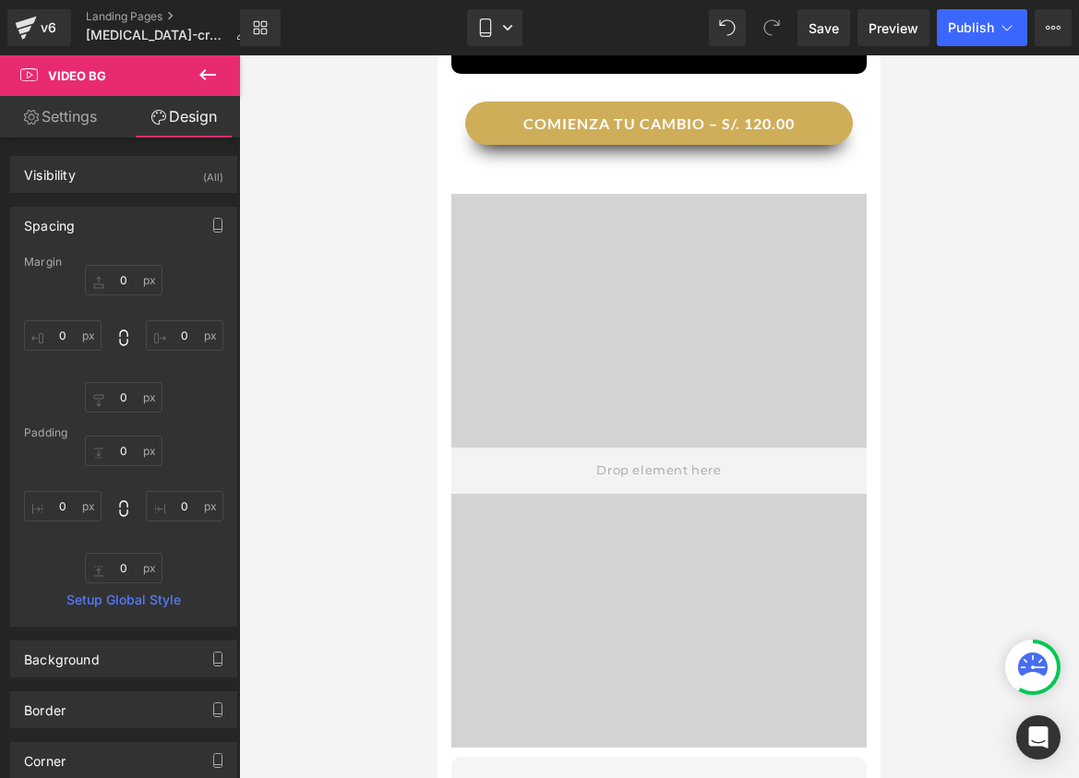
type input "0"
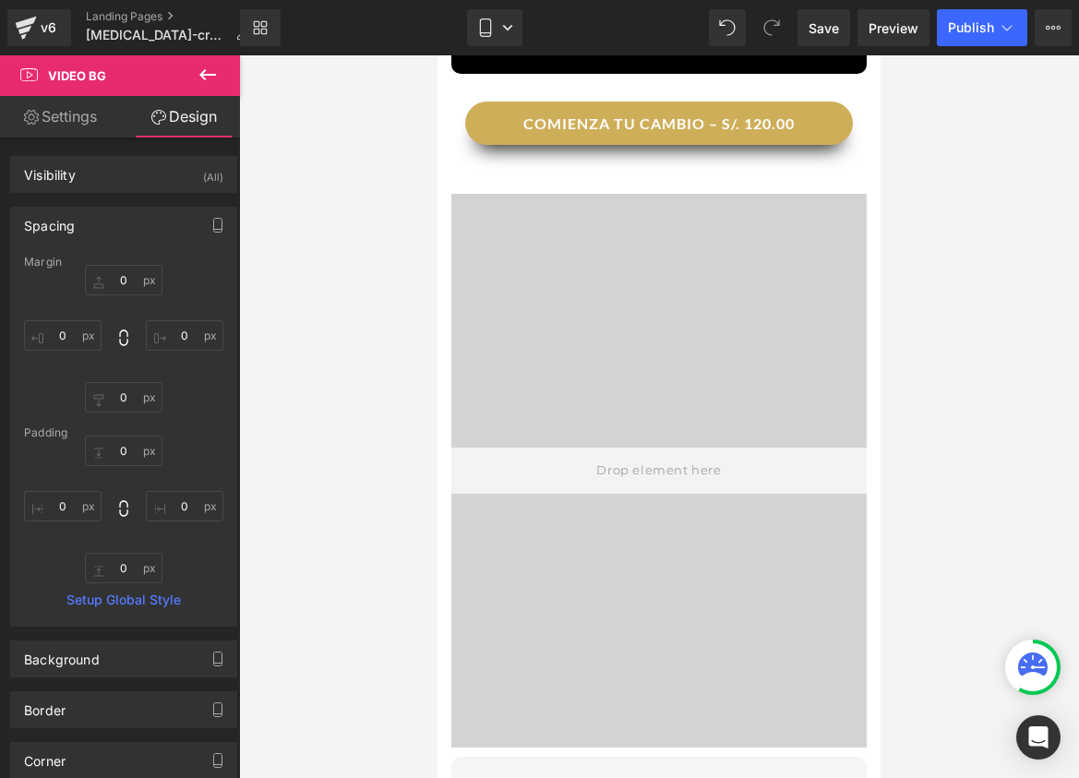
type input "0"
click at [53, 122] on link "Settings" at bounding box center [60, 117] width 120 height 42
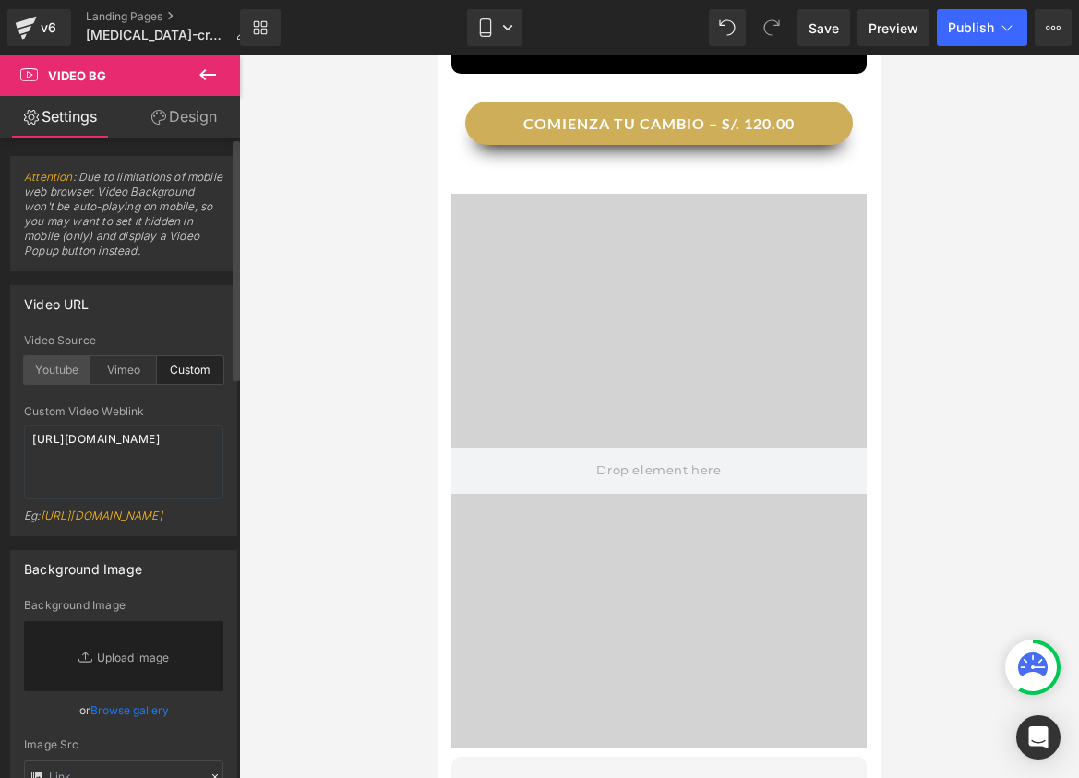
click at [69, 373] on div "Youtube" at bounding box center [57, 370] width 66 height 28
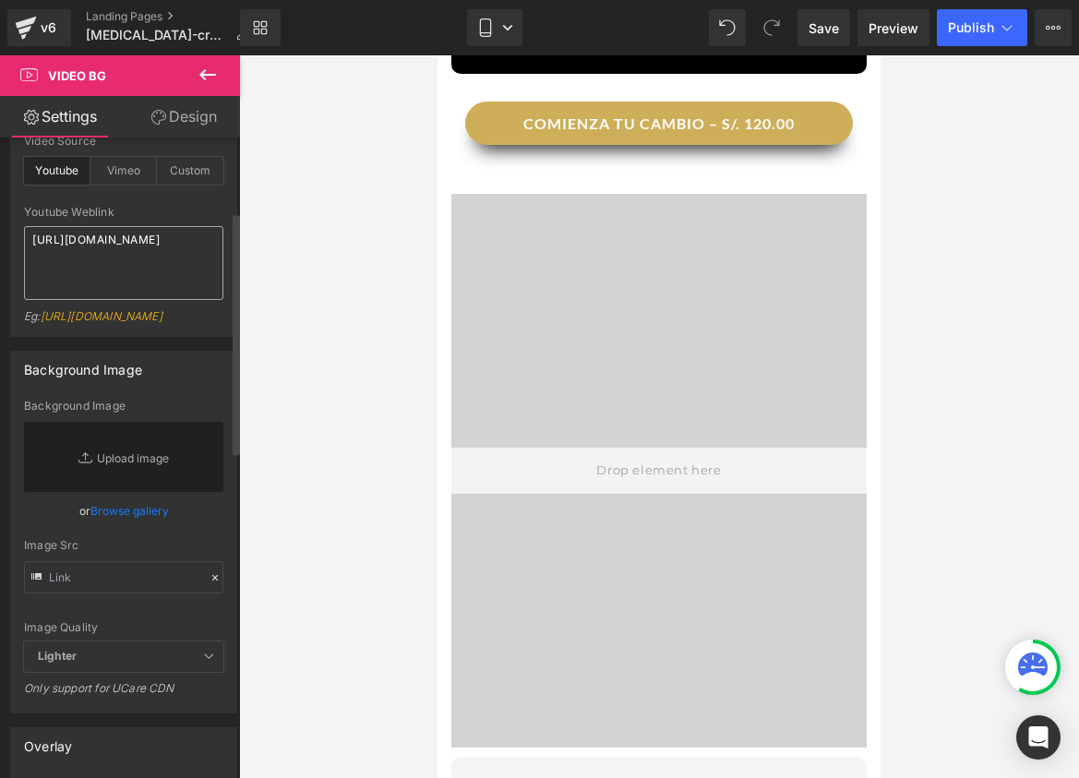
scroll to position [218, 0]
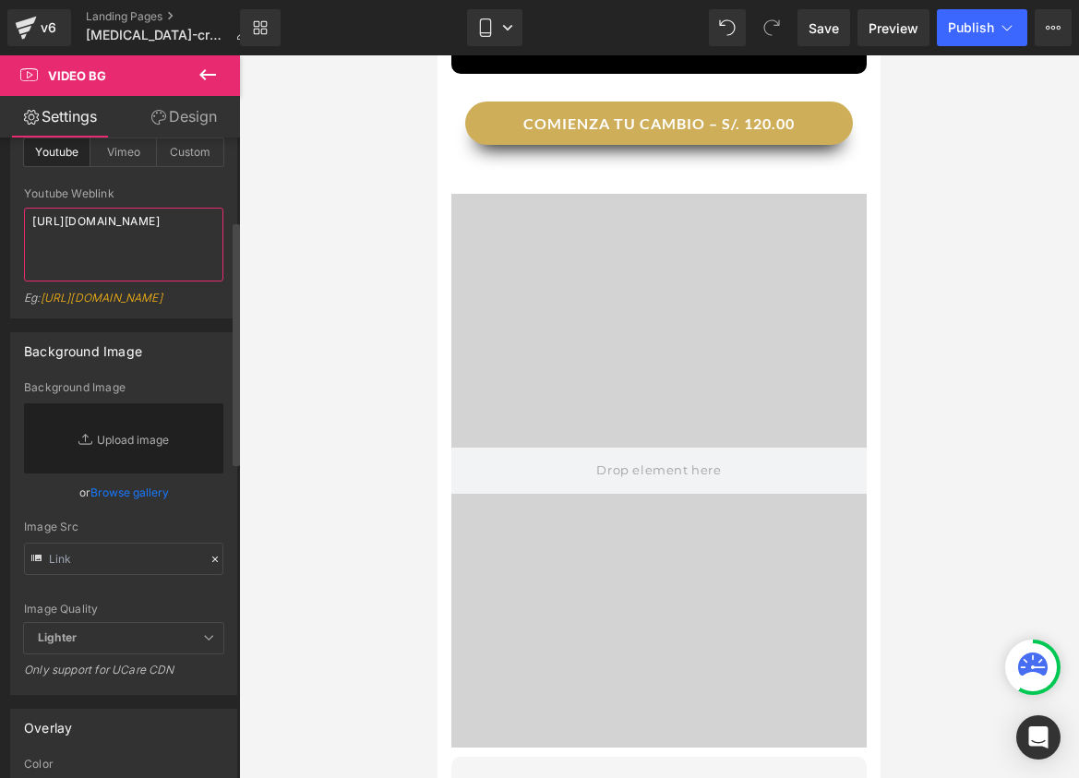
drag, startPoint x: 162, startPoint y: 244, endPoint x: 7, endPoint y: 221, distance: 156.8
click at [7, 221] on div "Video URL youtube Video Source Youtube Vimeo Custom Youtube Weblink [URL][DOMAI…" at bounding box center [124, 186] width 248 height 265
click at [38, 203] on div "Youtube Weblink [URL][DOMAIN_NAME] Eg: [URL][DOMAIN_NAME]" at bounding box center [123, 252] width 199 height 130
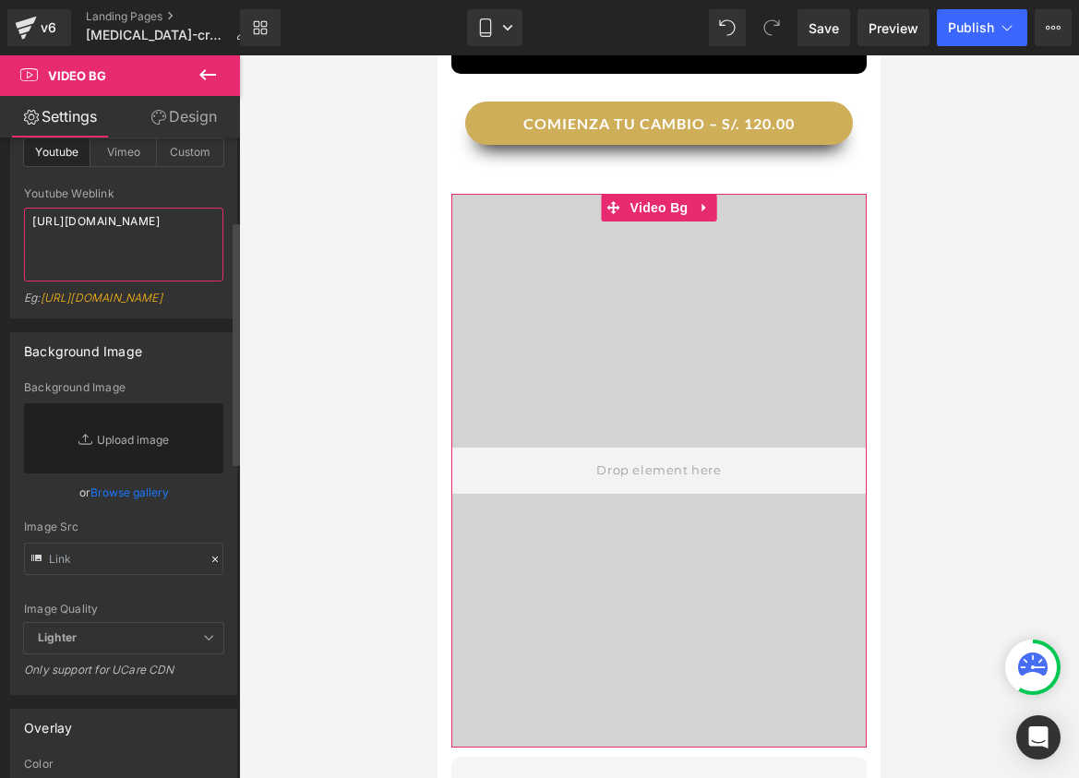
drag, startPoint x: 167, startPoint y: 246, endPoint x: 11, endPoint y: 221, distance: 158.1
click at [11, 221] on div "youtube Video Source Youtube Vimeo Custom Youtube Weblink [URL][DOMAIN_NAME] Eg…" at bounding box center [123, 216] width 225 height 201
paste textarea "[DOMAIN_NAME][URL]"
type textarea "[URL][DOMAIN_NAME]"
click at [202, 318] on div "Eg: [URL][DOMAIN_NAME]" at bounding box center [123, 304] width 199 height 27
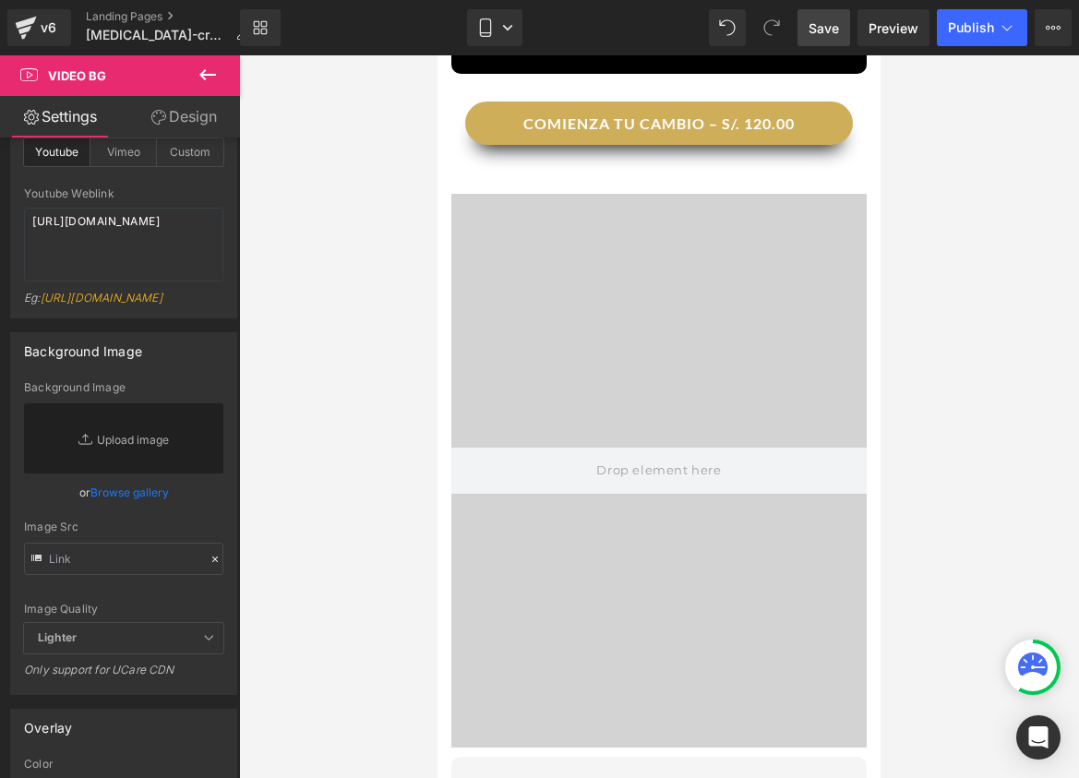
click at [804, 38] on link "Save" at bounding box center [824, 27] width 53 height 37
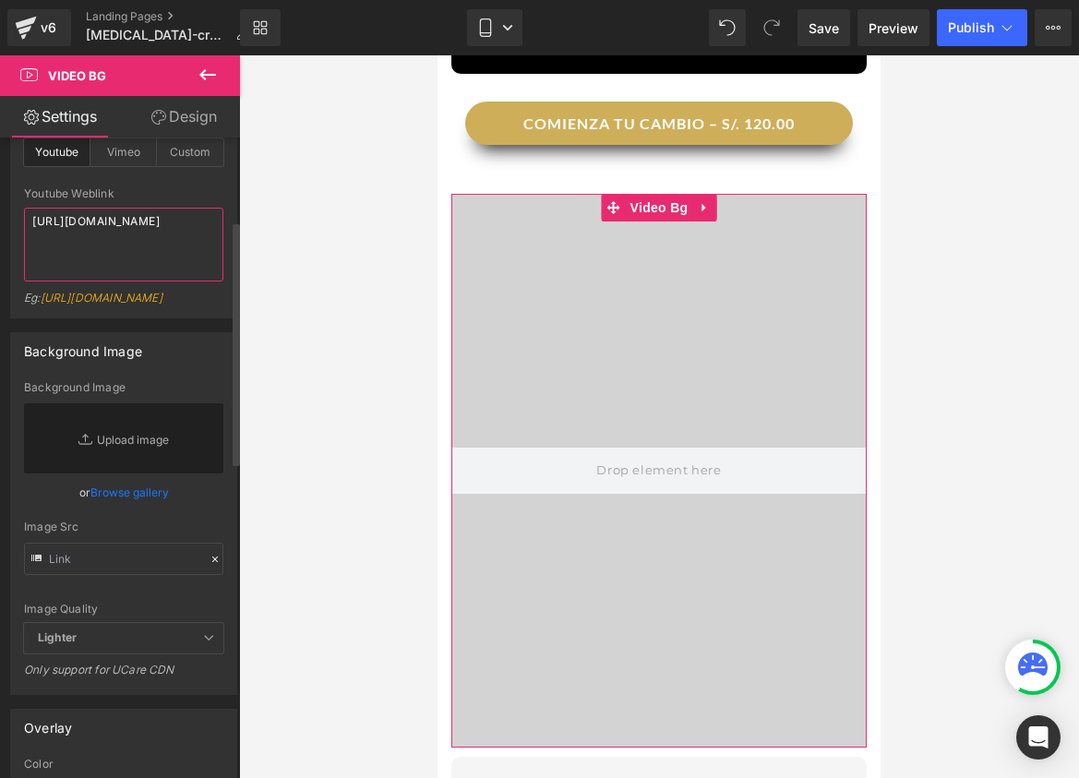
click at [47, 280] on textarea "[URL][DOMAIN_NAME]" at bounding box center [123, 245] width 199 height 74
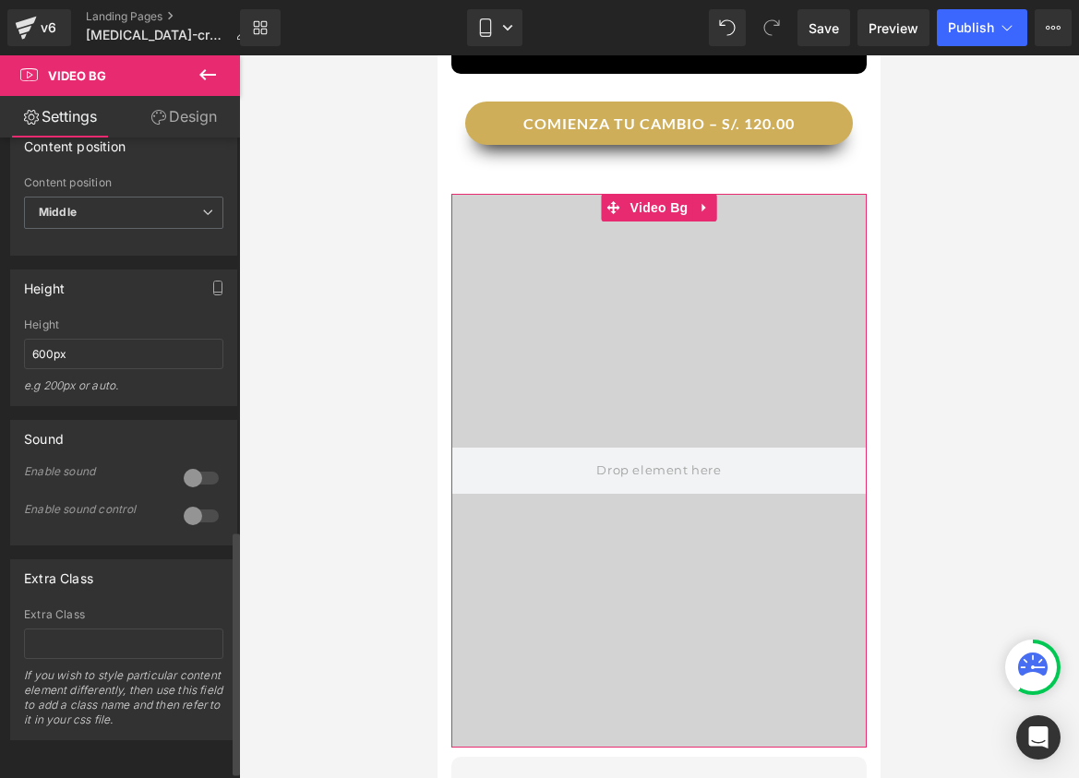
scroll to position [1046, 0]
click at [54, 339] on input "600px" at bounding box center [123, 354] width 199 height 30
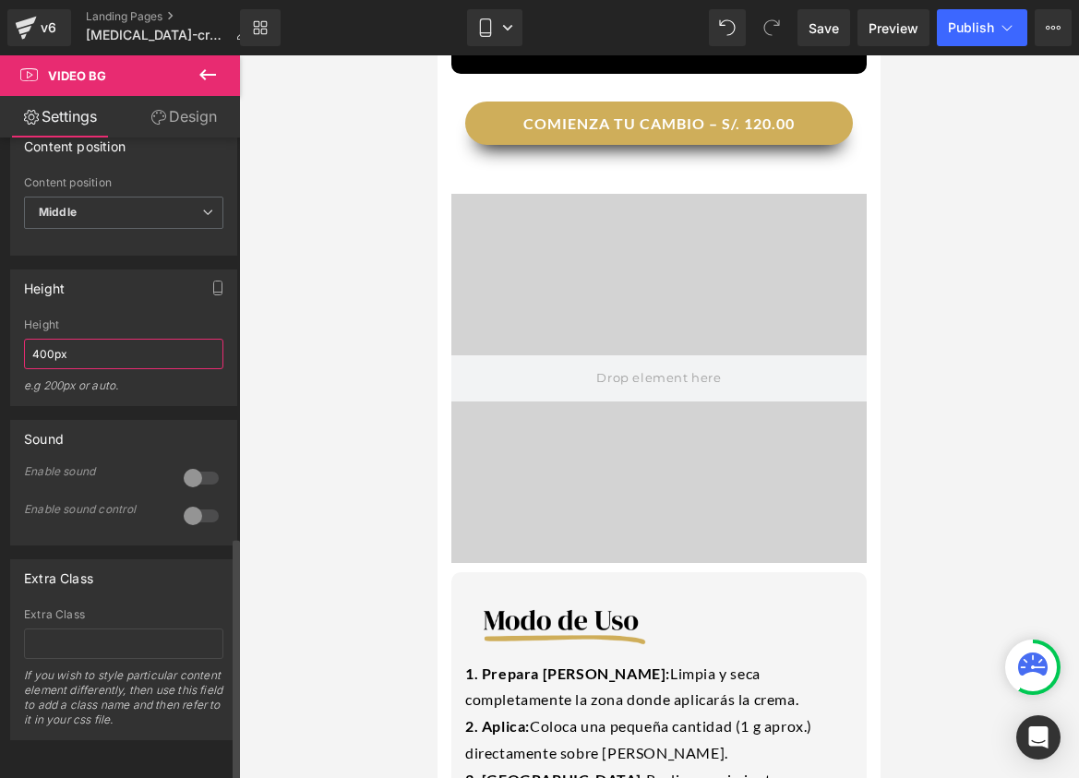
type input "400px"
click at [120, 280] on div "Height" at bounding box center [123, 287] width 225 height 35
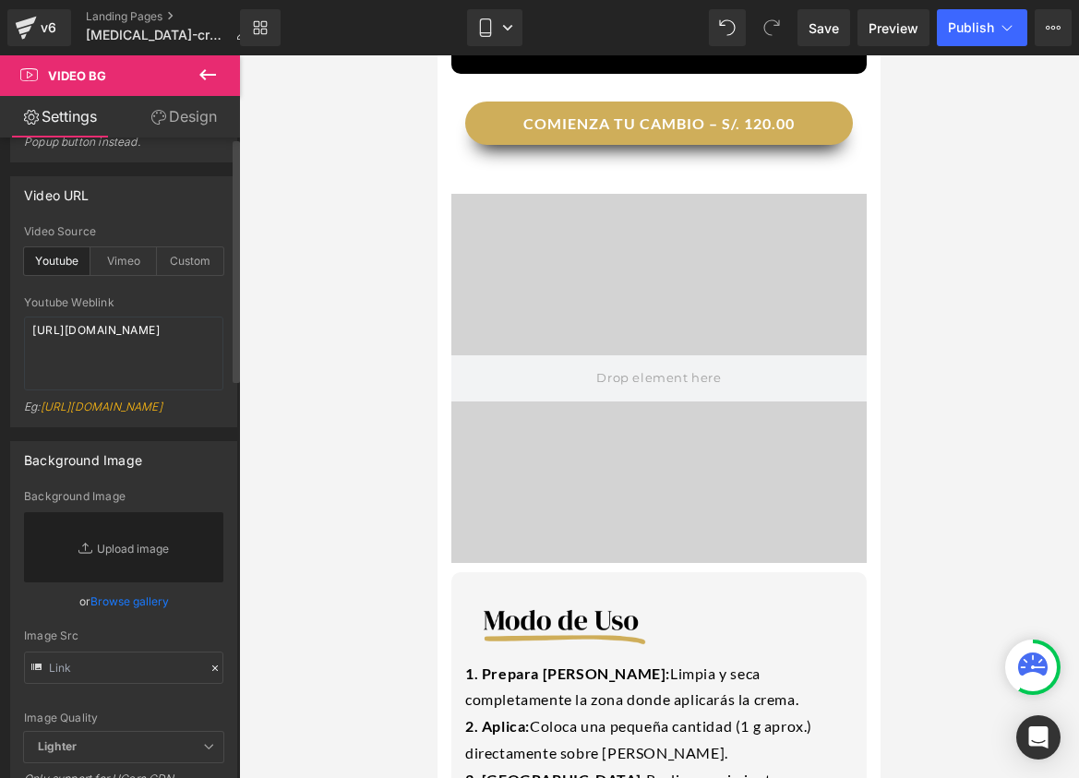
scroll to position [0, 0]
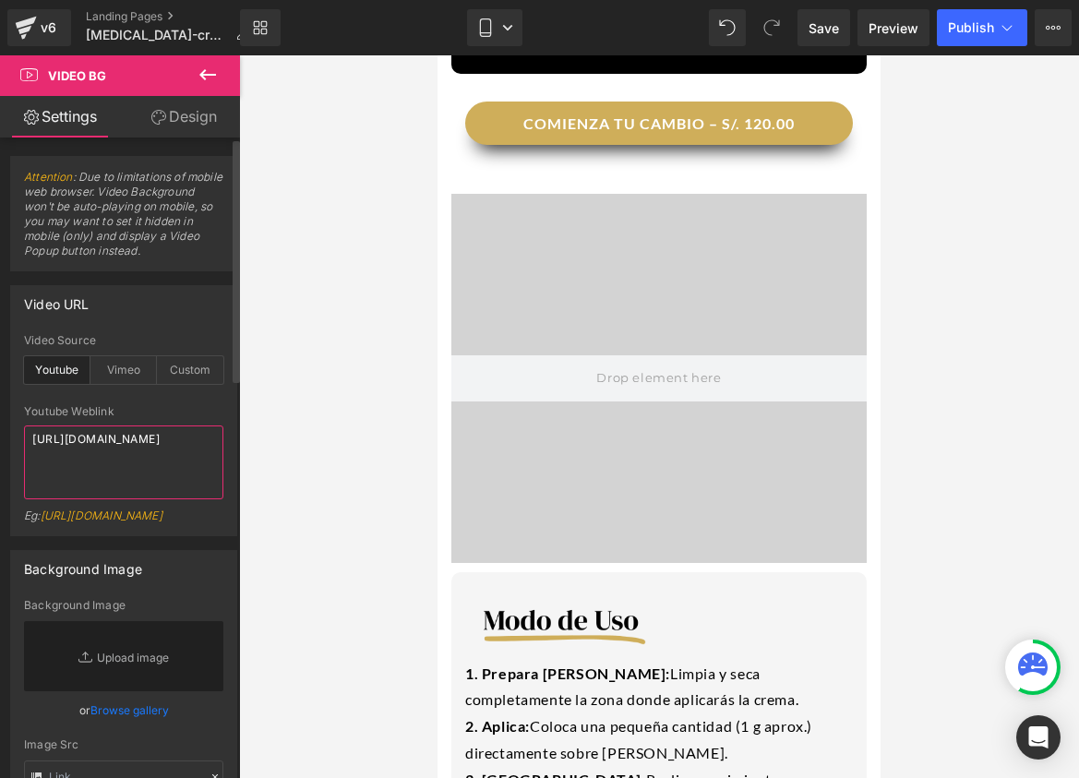
click at [102, 475] on textarea "[URL][DOMAIN_NAME]" at bounding box center [123, 463] width 199 height 74
drag, startPoint x: 126, startPoint y: 475, endPoint x: -30, endPoint y: 415, distance: 166.0
click at [0, 415] on html "Video Bg You are previewing how the will restyle your page. You can not edit El…" at bounding box center [539, 389] width 1079 height 778
paste textarea "?feature=share"
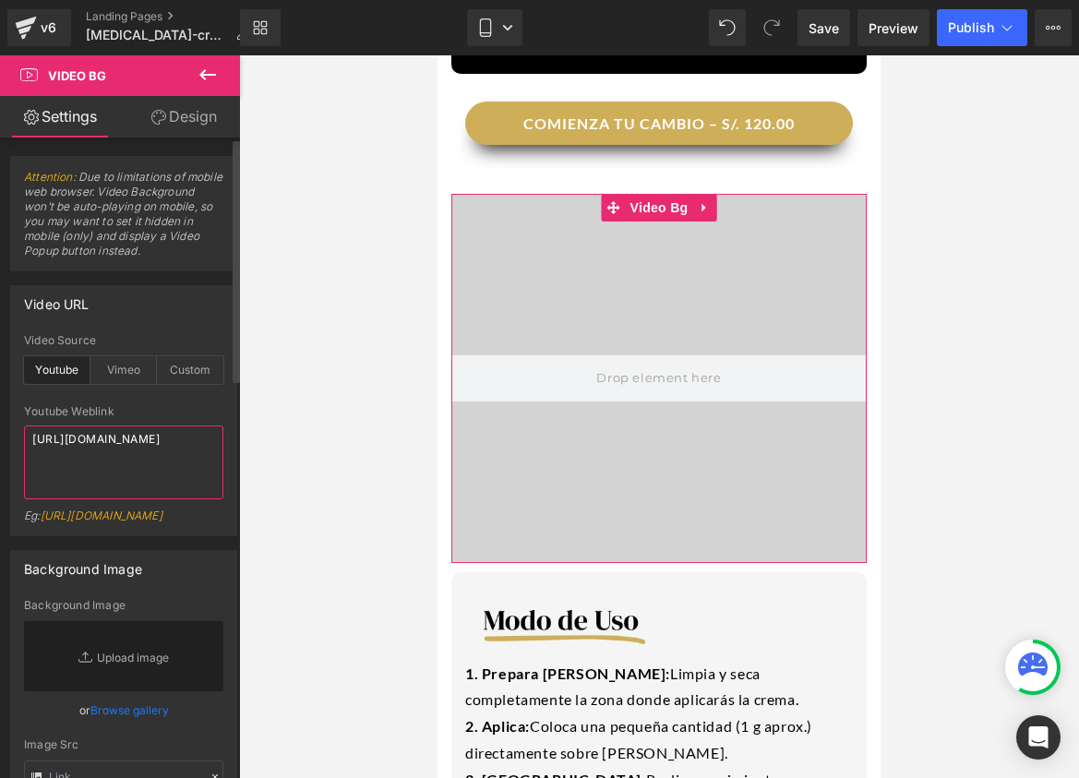
type textarea "[URL][DOMAIN_NAME]"
click at [129, 399] on div at bounding box center [123, 399] width 199 height 12
click at [141, 517] on div "Eg: [URL][DOMAIN_NAME]" at bounding box center [123, 522] width 199 height 27
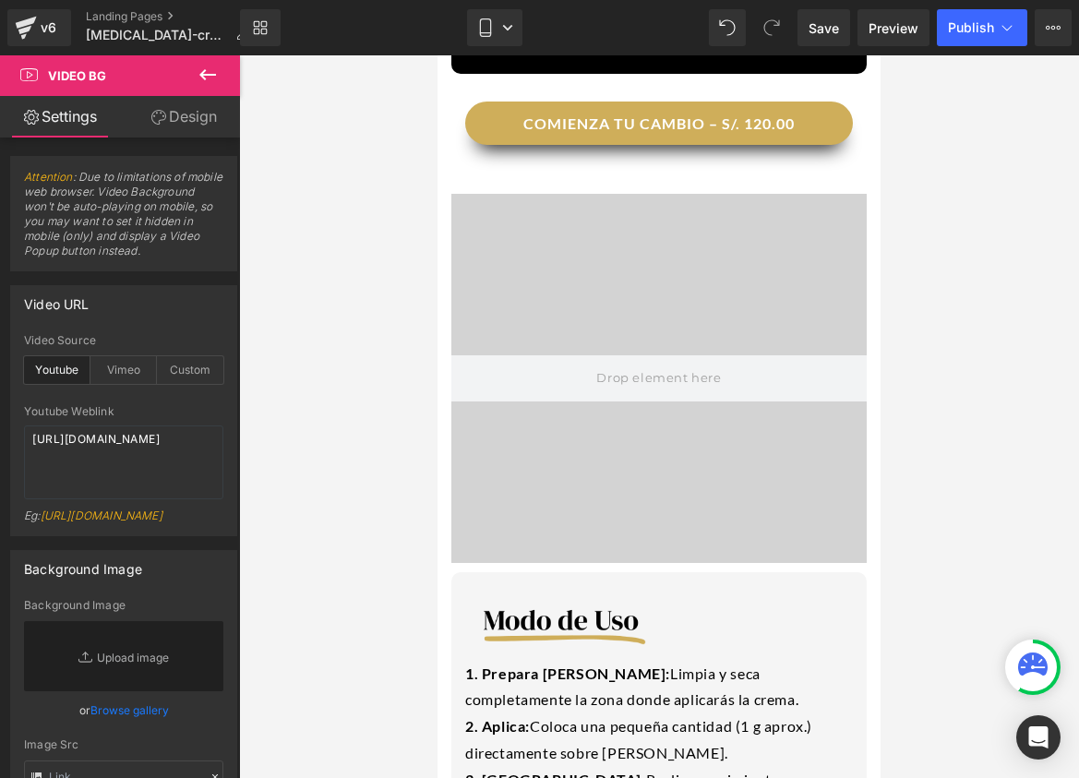
click at [206, 79] on icon at bounding box center [208, 75] width 22 height 22
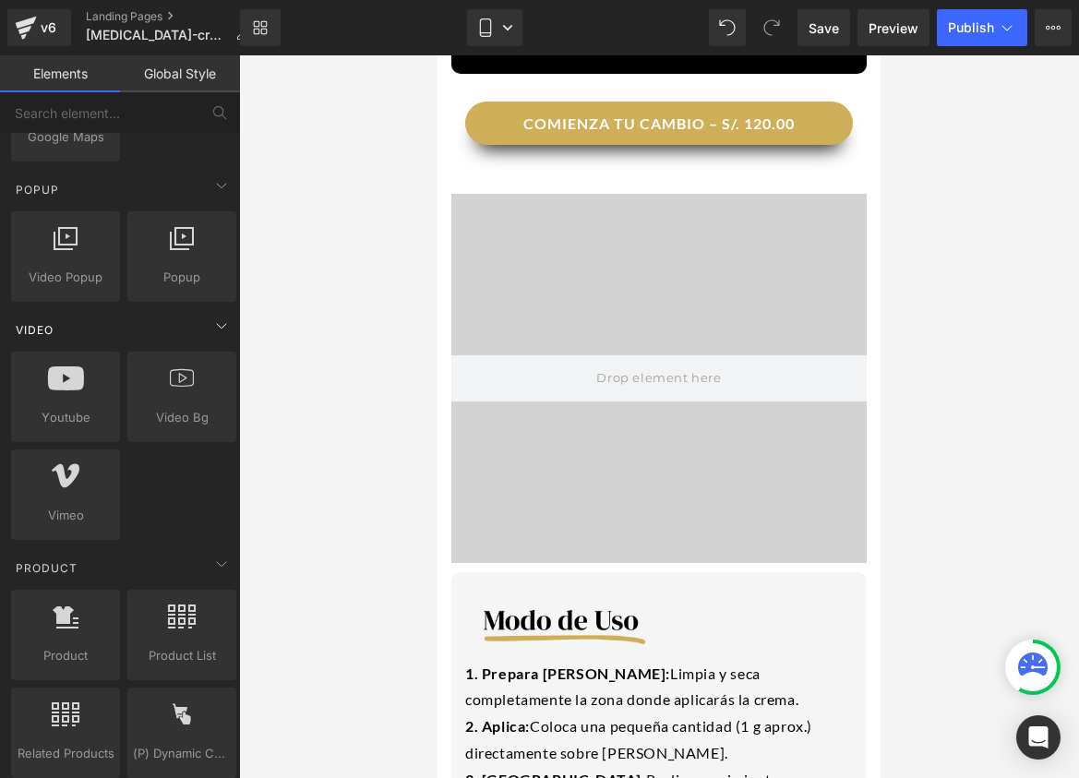
scroll to position [1127, 0]
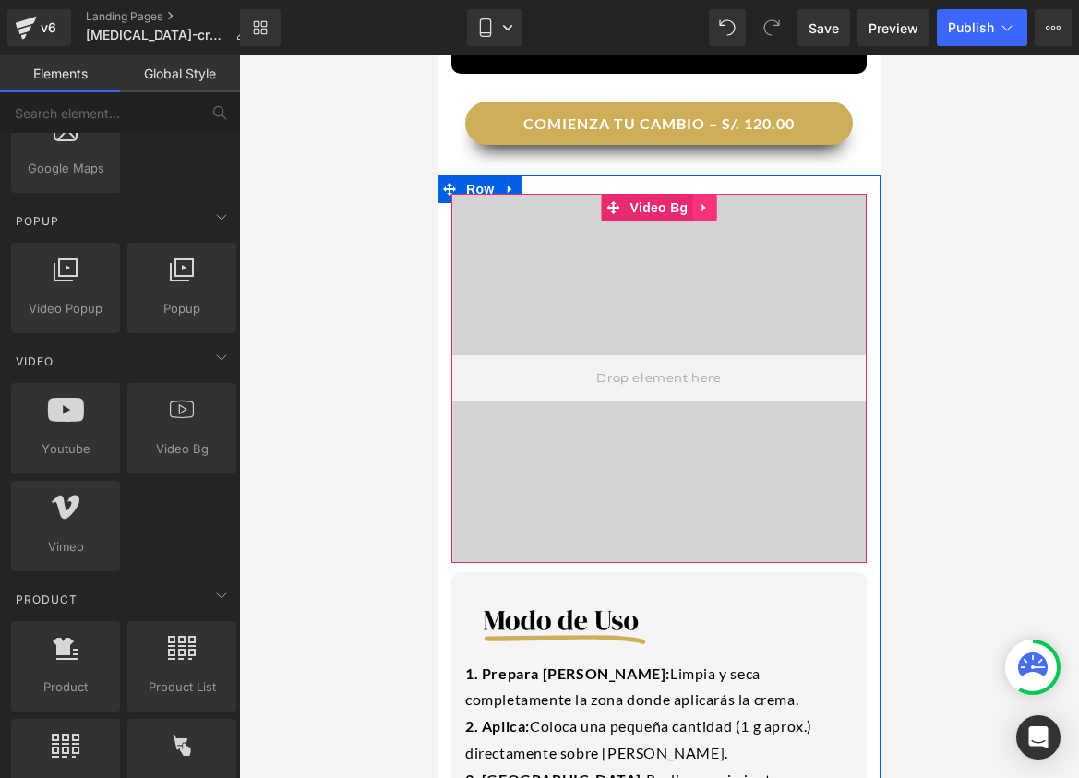
click at [703, 194] on link at bounding box center [704, 208] width 24 height 28
click at [713, 201] on icon at bounding box center [716, 207] width 13 height 13
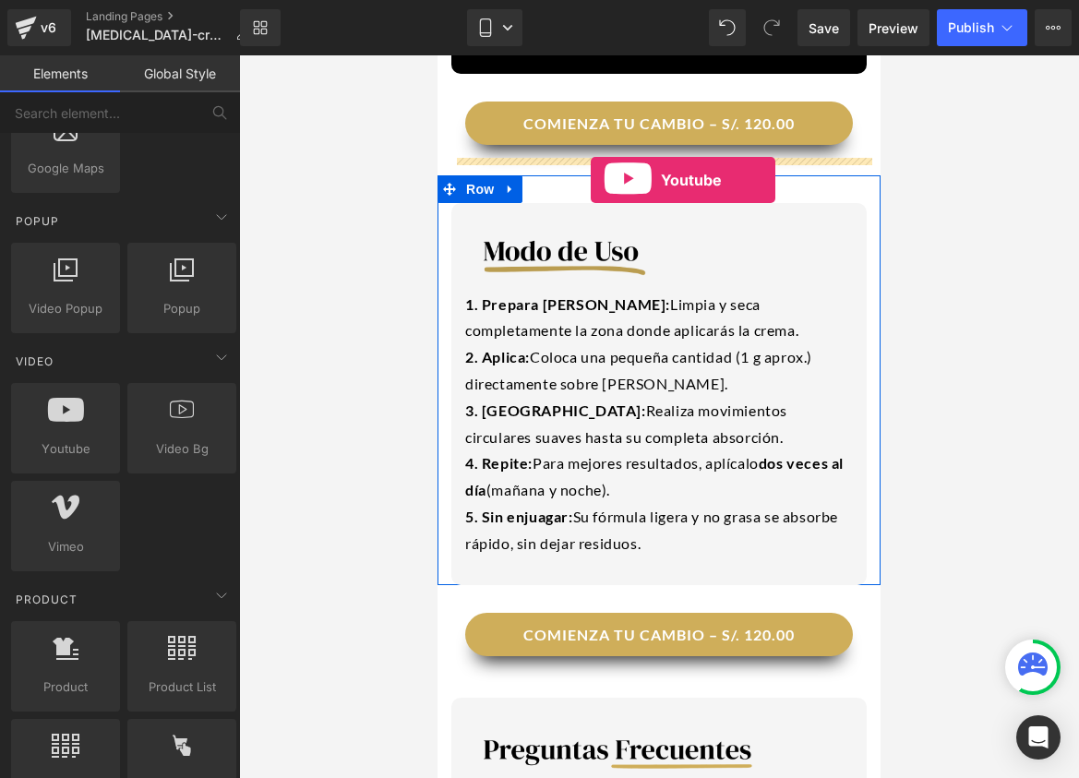
drag, startPoint x: 820, startPoint y: 369, endPoint x: 591, endPoint y: 180, distance: 297.0
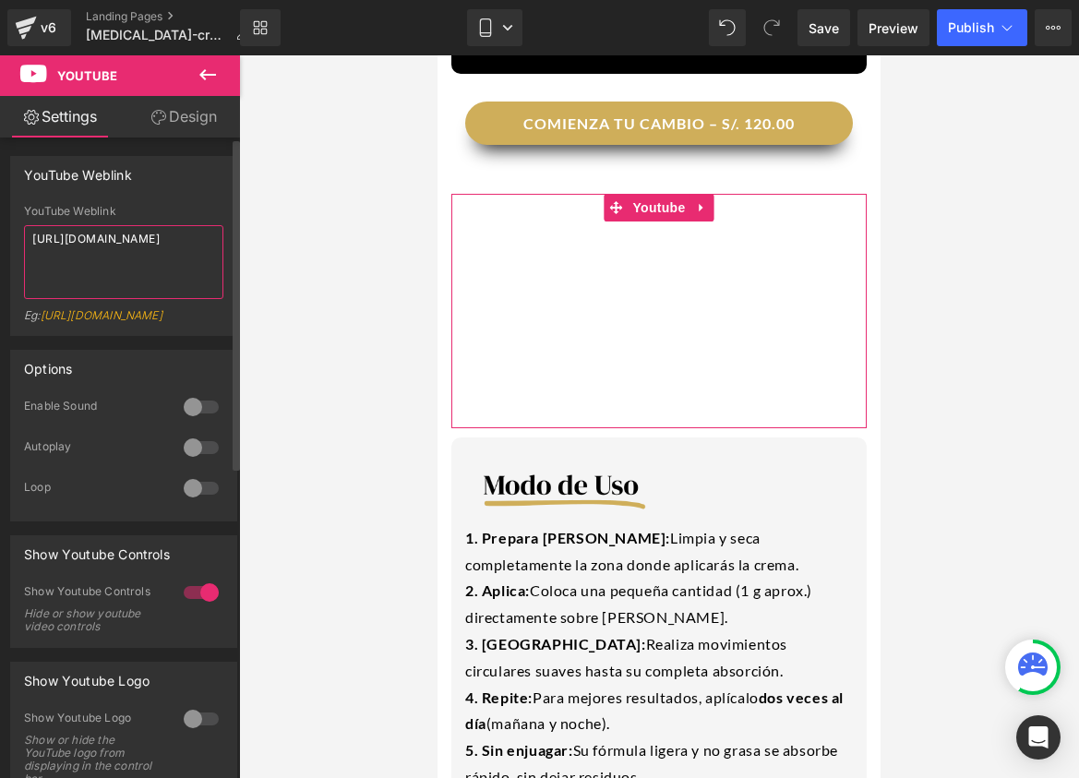
drag, startPoint x: 148, startPoint y: 267, endPoint x: 23, endPoint y: 238, distance: 127.9
click at [24, 238] on textarea "[URL][DOMAIN_NAME]" at bounding box center [123, 262] width 199 height 74
paste textarea "[DOMAIN_NAME][URL]"
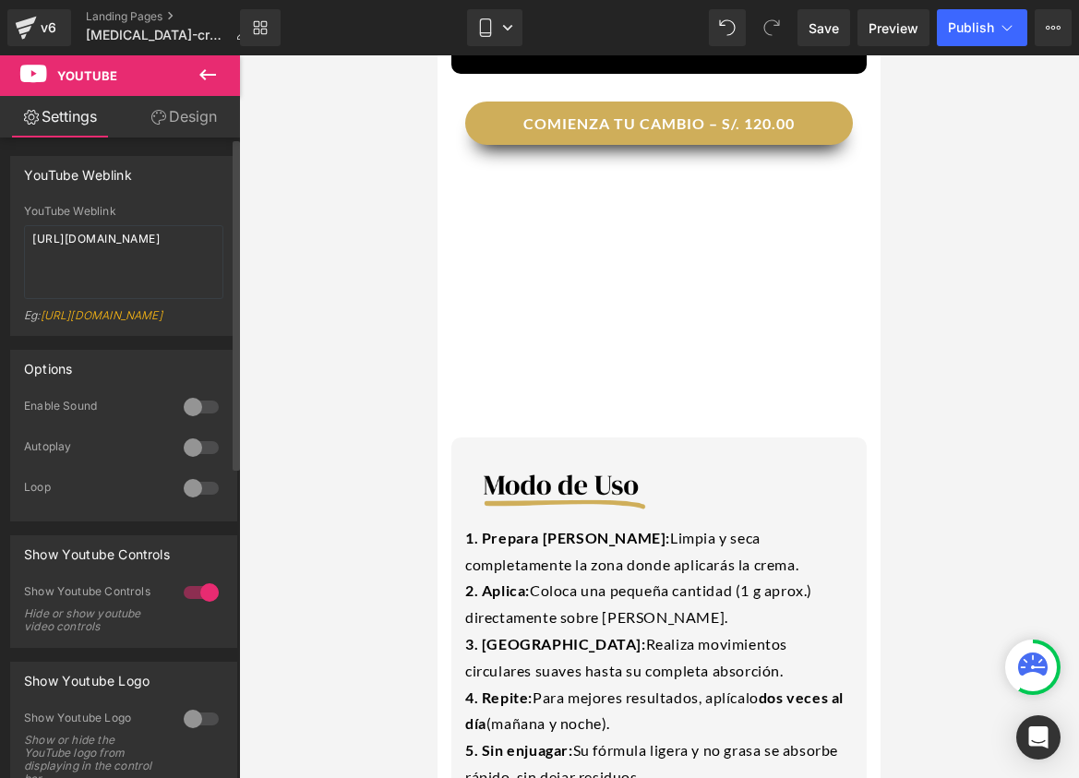
click at [193, 463] on div at bounding box center [201, 448] width 44 height 30
click at [185, 503] on div at bounding box center [201, 489] width 44 height 30
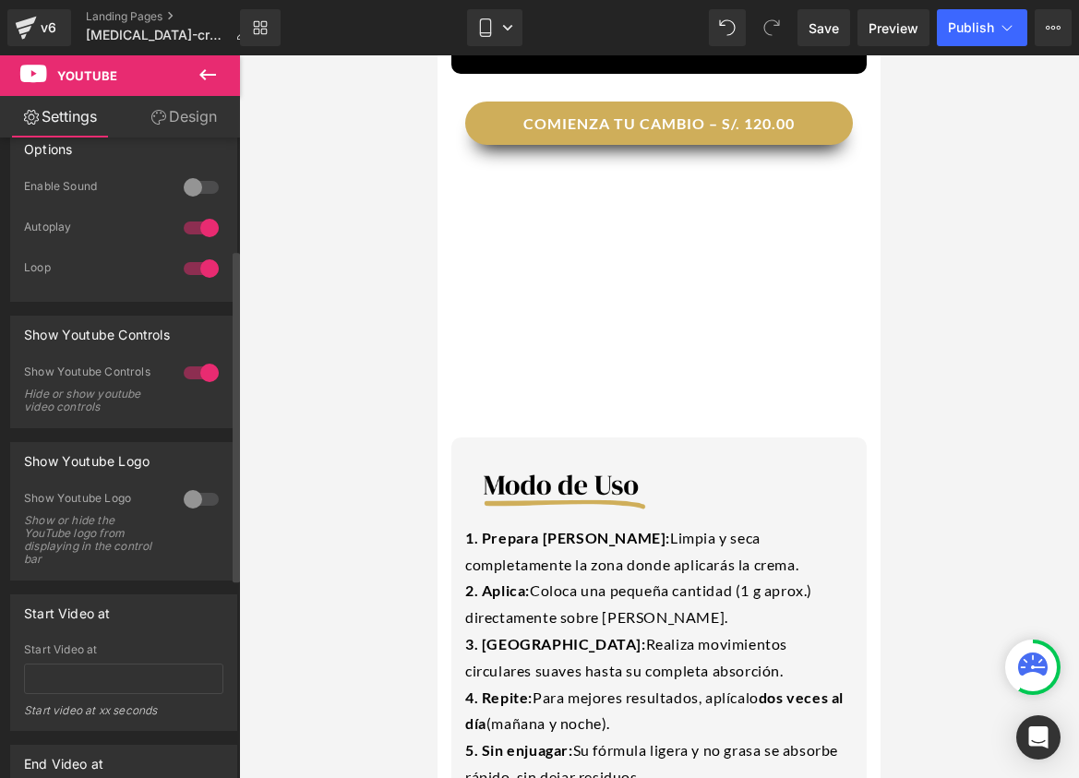
scroll to position [221, 0]
click at [192, 387] on div at bounding box center [201, 372] width 44 height 30
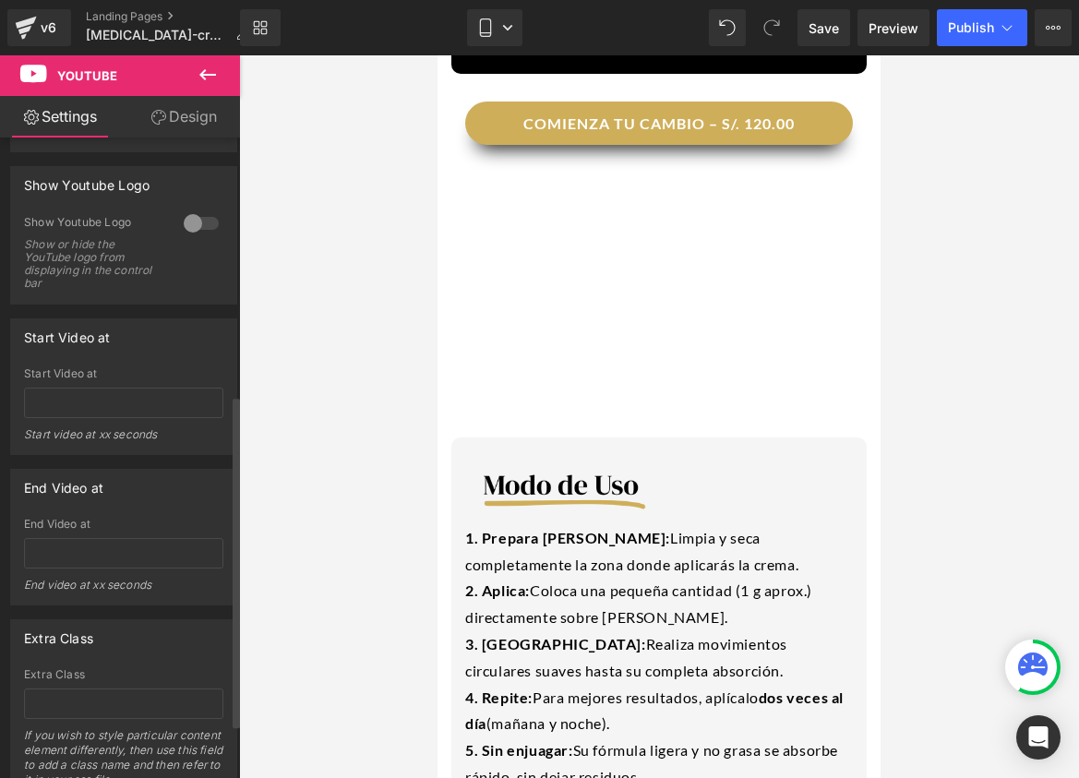
scroll to position [499, 0]
click at [182, 235] on div at bounding box center [201, 221] width 44 height 30
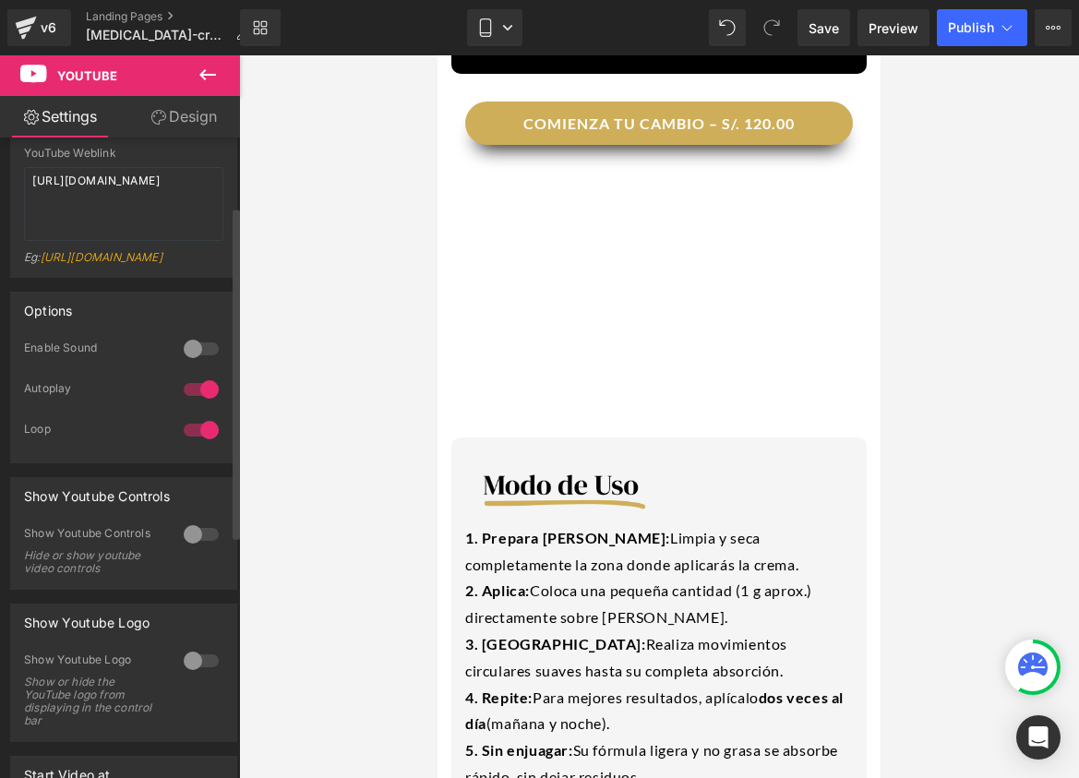
scroll to position [0, 0]
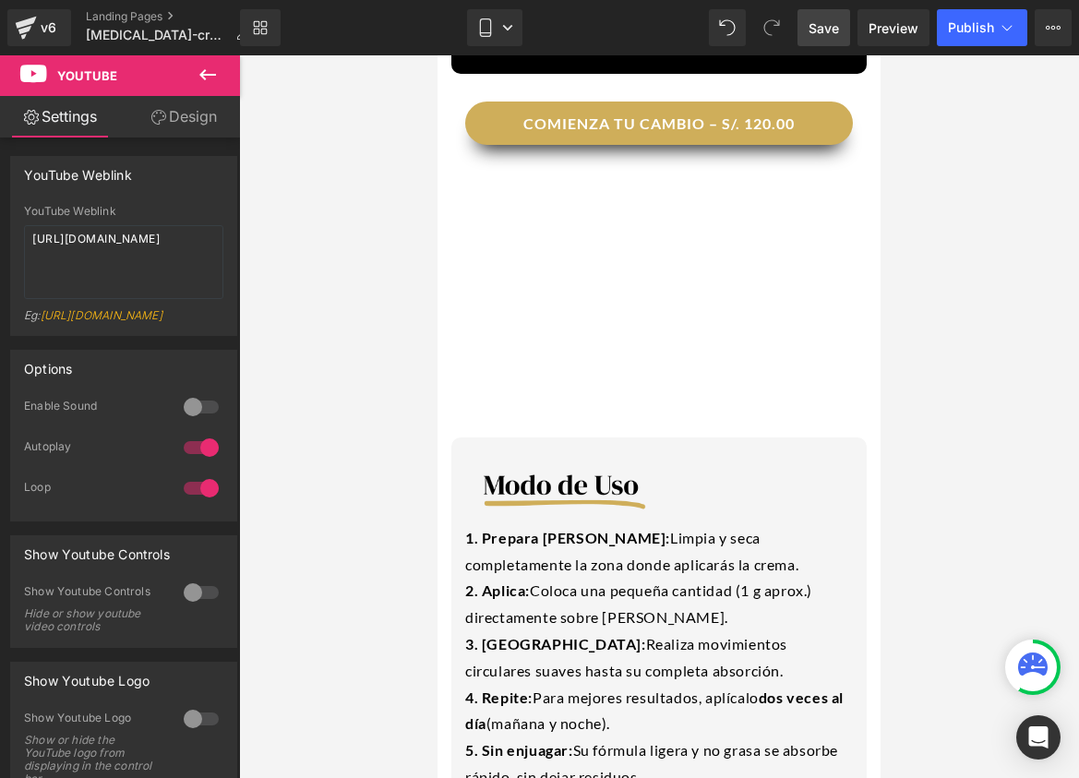
click at [825, 36] on span "Save" at bounding box center [824, 27] width 30 height 19
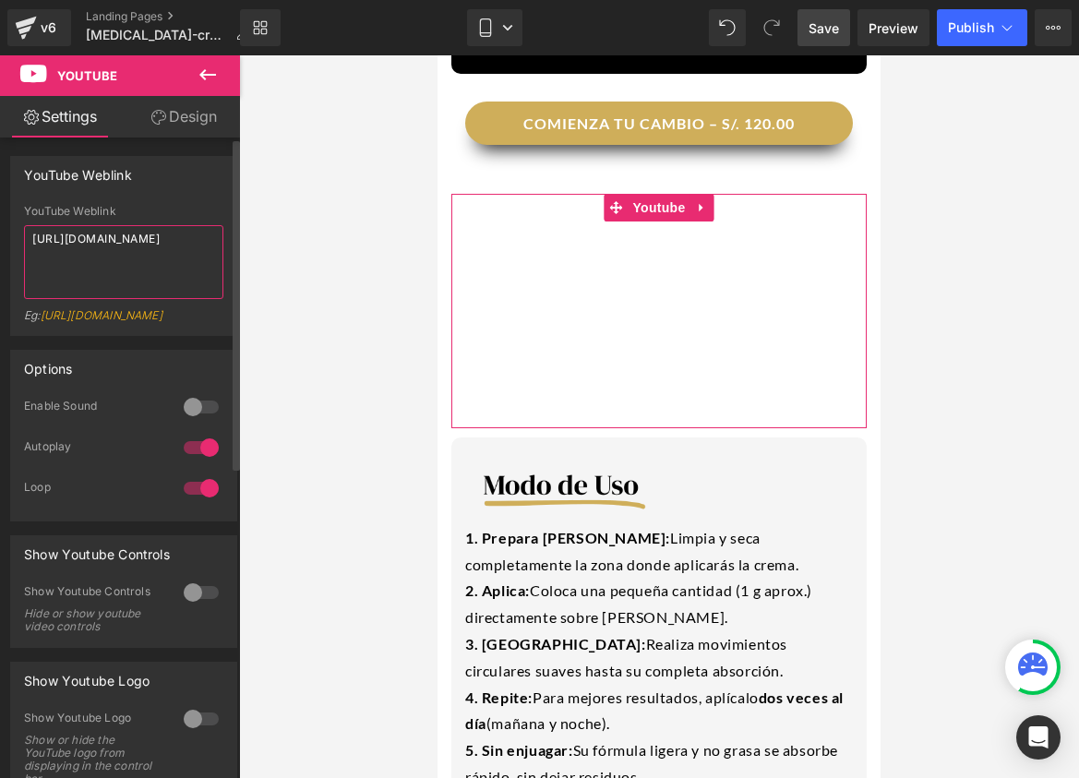
drag, startPoint x: 191, startPoint y: 260, endPoint x: 11, endPoint y: 227, distance: 183.1
click at [11, 227] on div "[URL][DOMAIN_NAME] YouTube Weblink [URL][DOMAIN_NAME] Eg: [URL][DOMAIN_NAME]" at bounding box center [123, 270] width 225 height 130
paste textarea
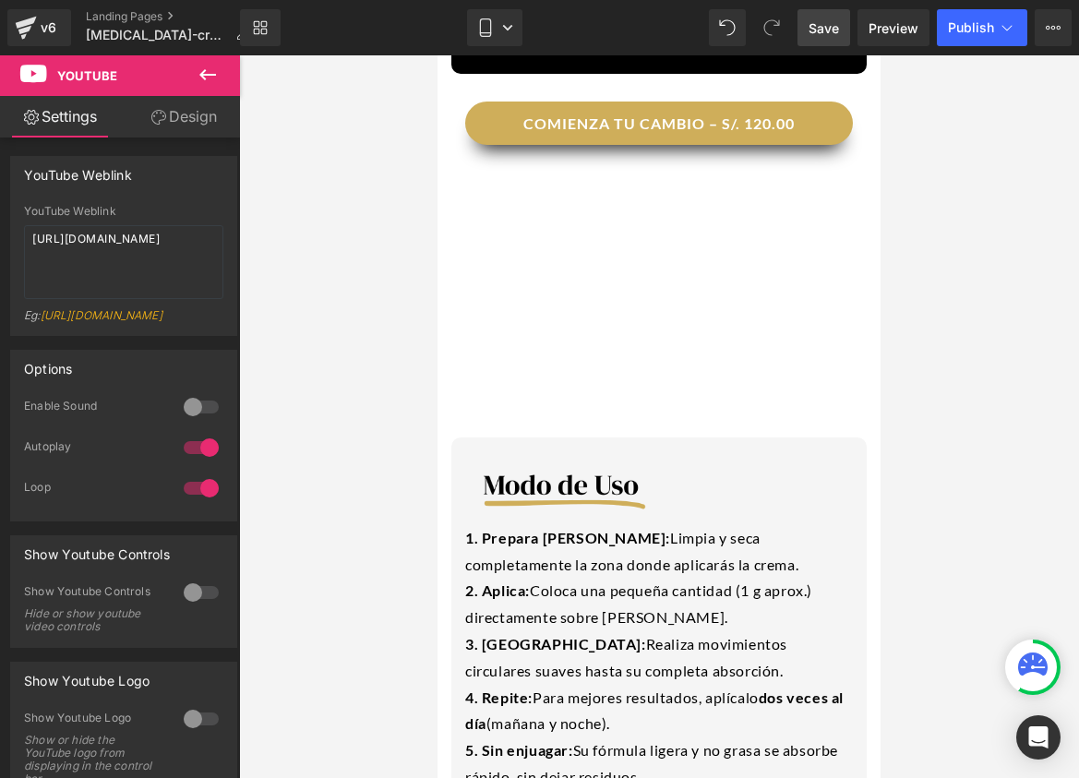
click at [816, 38] on link "Save" at bounding box center [824, 27] width 53 height 37
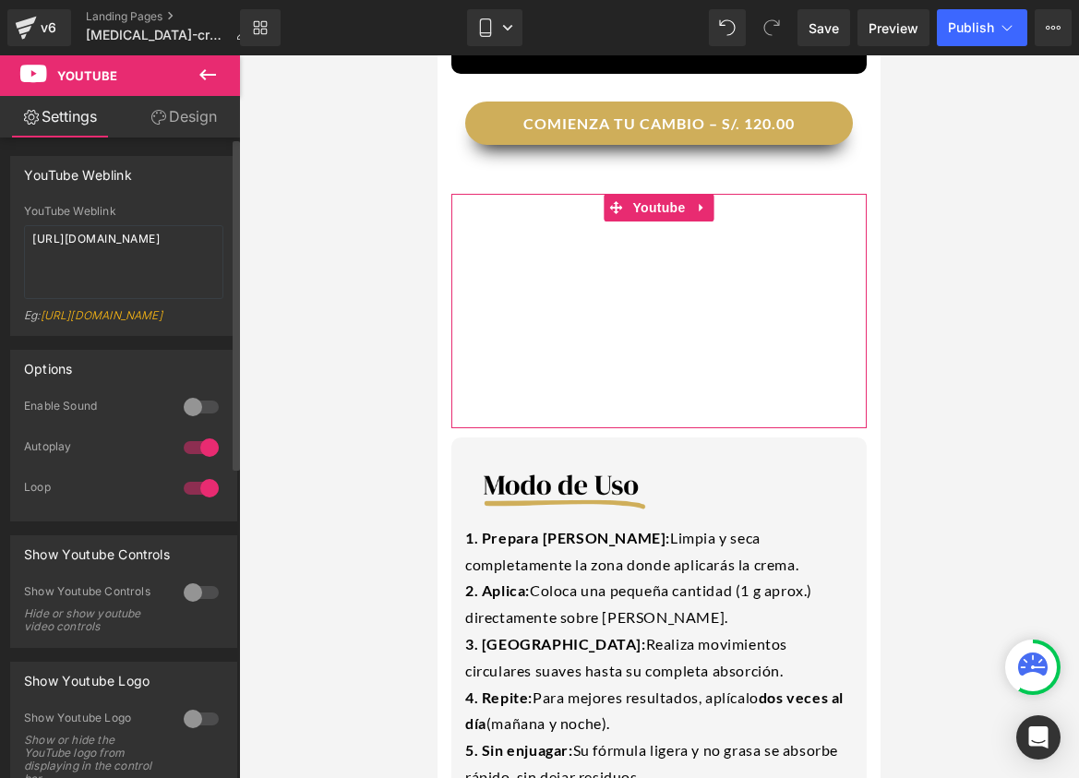
click at [193, 463] on div at bounding box center [201, 448] width 44 height 30
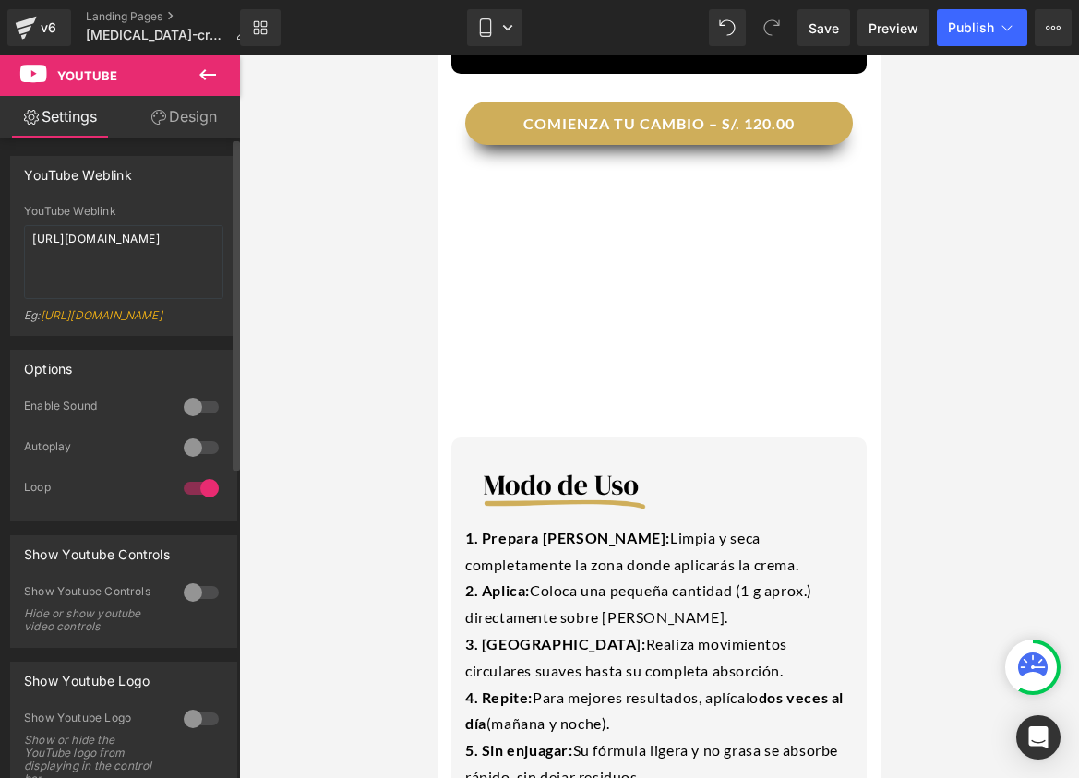
click at [192, 503] on div at bounding box center [201, 489] width 44 height 30
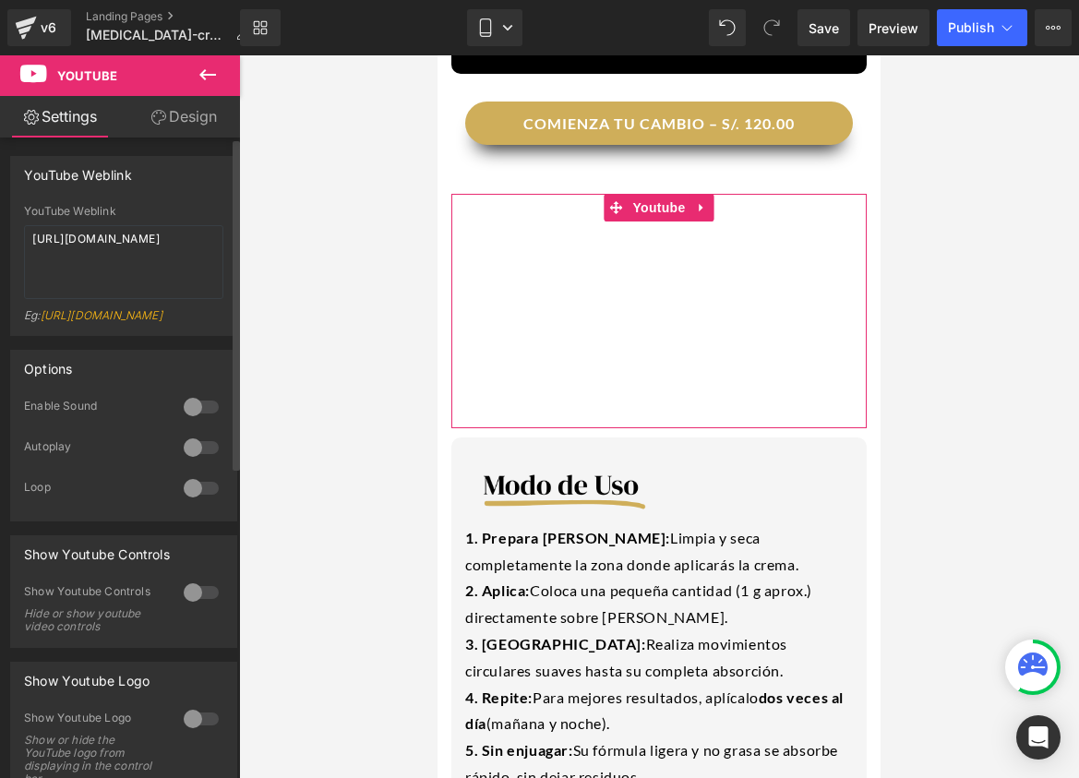
click at [202, 463] on div at bounding box center [201, 448] width 44 height 30
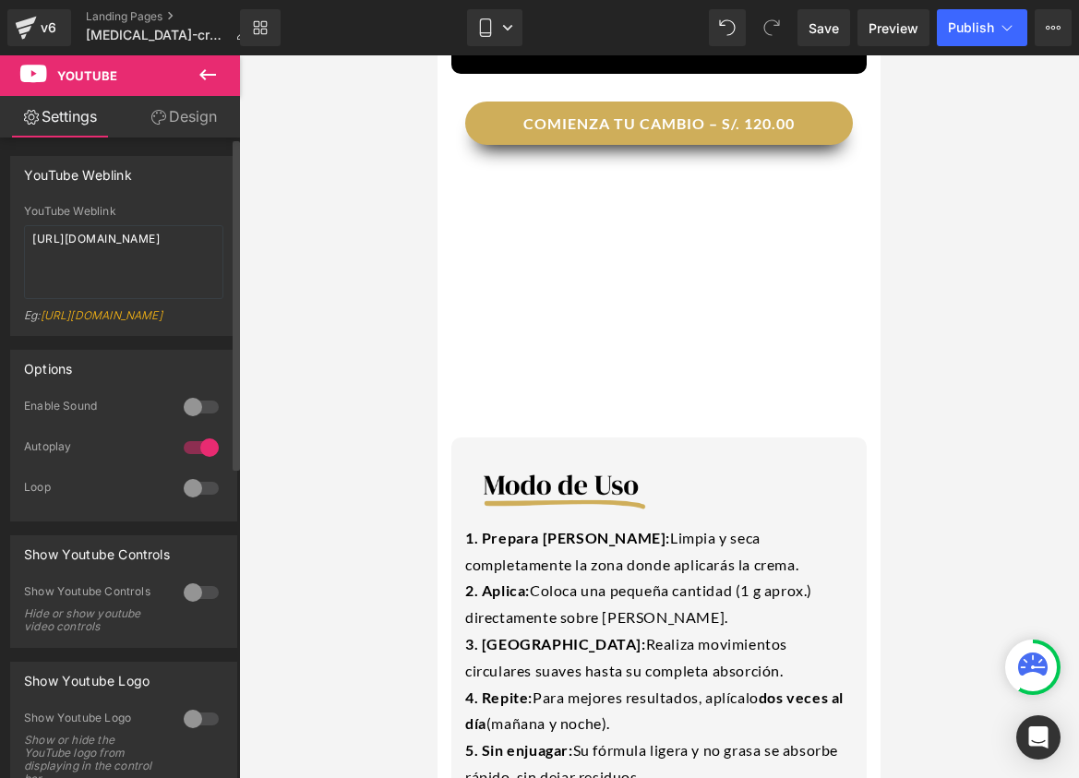
click at [195, 503] on div at bounding box center [201, 489] width 44 height 30
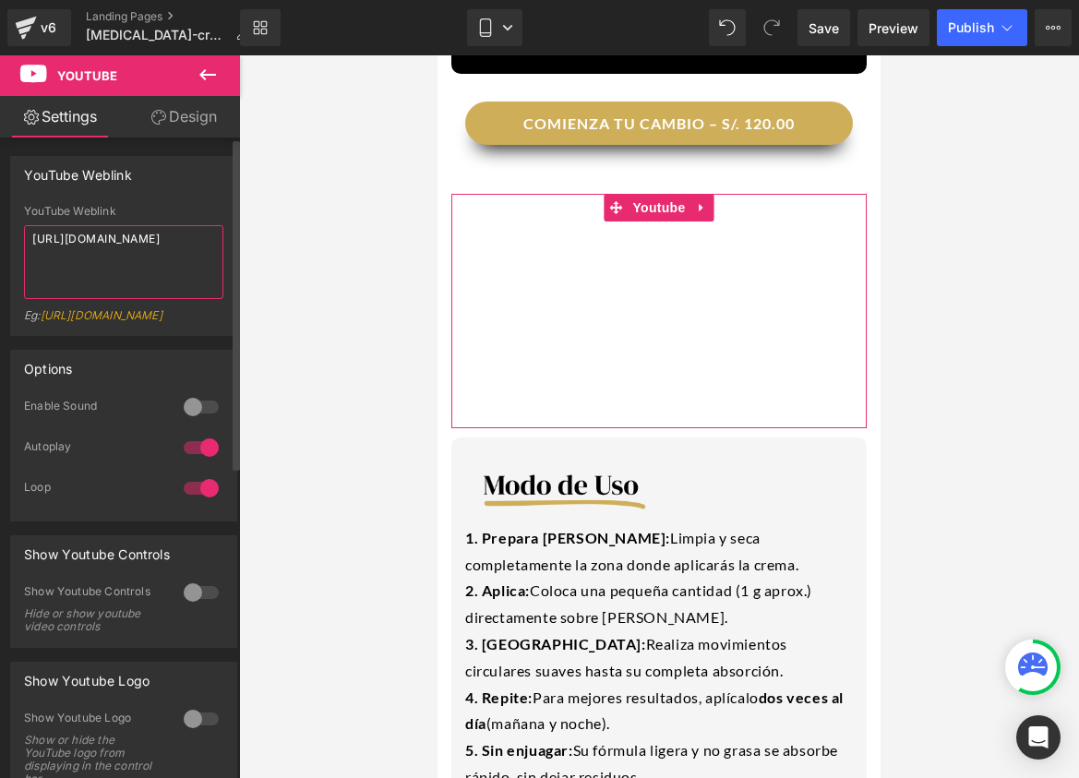
click at [158, 282] on textarea "[URL][DOMAIN_NAME]" at bounding box center [123, 262] width 199 height 74
drag, startPoint x: 158, startPoint y: 282, endPoint x: 0, endPoint y: 245, distance: 162.1
click at [0, 245] on div "YouTube Weblink [URL][DOMAIN_NAME] YouTube Weblink [URL][DOMAIN_NAME] Eg: [URL]…" at bounding box center [124, 239] width 248 height 194
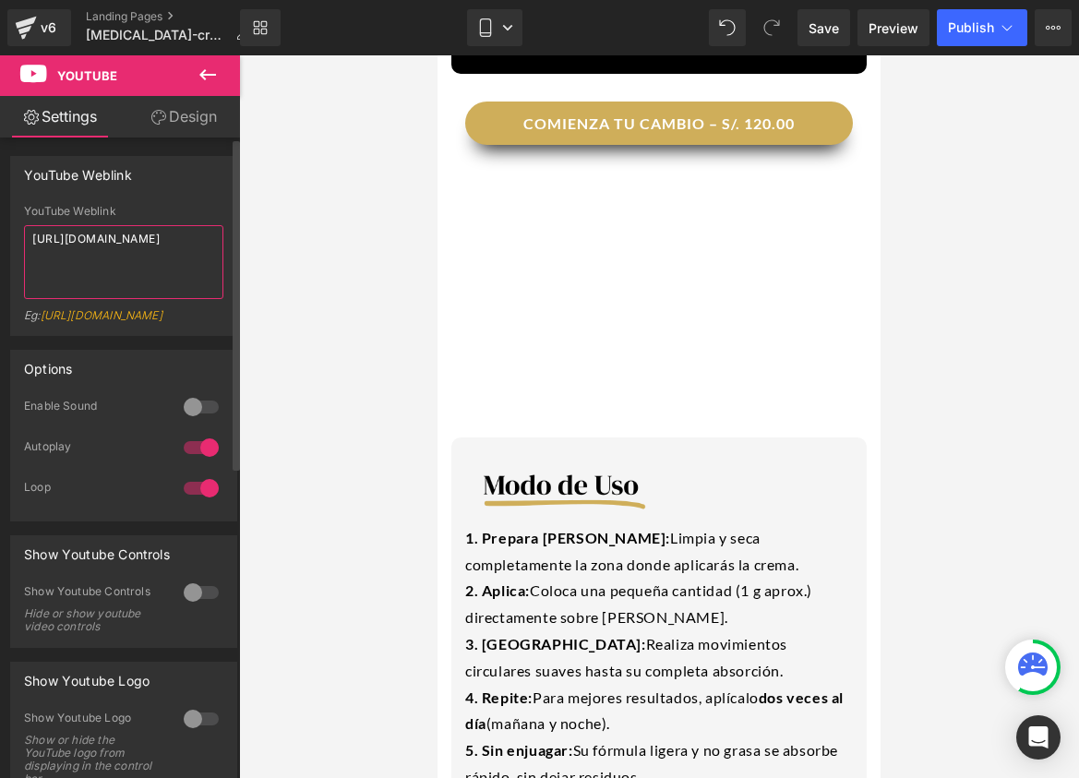
click at [158, 238] on textarea "[URL][DOMAIN_NAME]" at bounding box center [123, 262] width 199 height 74
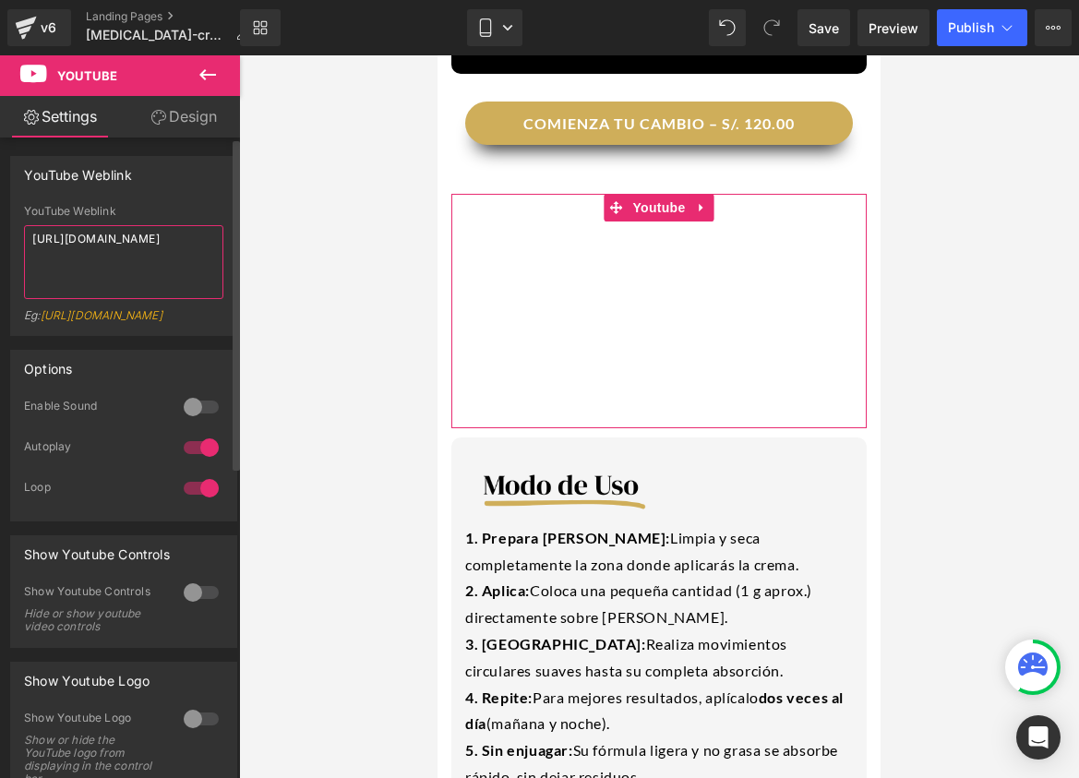
drag, startPoint x: 127, startPoint y: 250, endPoint x: 17, endPoint y: 235, distance: 111.8
click at [17, 235] on div "[URL][DOMAIN_NAME] YouTube Weblink [URL][DOMAIN_NAME] Eg: [URL][DOMAIN_NAME]" at bounding box center [123, 270] width 225 height 130
paste textarea "shorts/RM9z1ZsODk4"
click at [122, 260] on textarea "[URL][DOMAIN_NAME]" at bounding box center [123, 262] width 199 height 74
drag, startPoint x: 126, startPoint y: 258, endPoint x: 6, endPoint y: 222, distance: 125.0
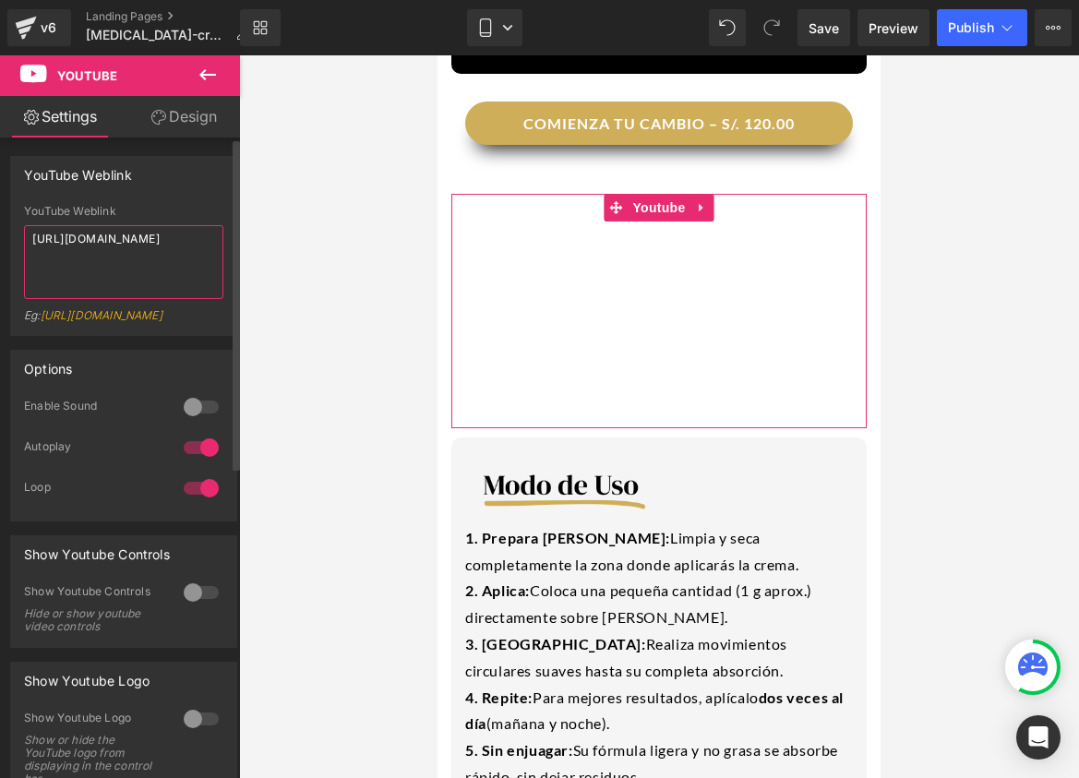
click at [6, 222] on div "YouTube Weblink [URL][DOMAIN_NAME] YouTube Weblink [URL][DOMAIN_NAME] Eg: [URL]…" at bounding box center [124, 239] width 248 height 194
paste textarea "[DOMAIN_NAME][URL]"
drag, startPoint x: 170, startPoint y: 251, endPoint x: 13, endPoint y: 234, distance: 157.8
click at [13, 234] on div "[URL][DOMAIN_NAME] YouTube Weblink [URL][DOMAIN_NAME] Eg: [URL][DOMAIN_NAME]" at bounding box center [123, 270] width 225 height 130
paste textarea "[DOMAIN_NAME][URL]"
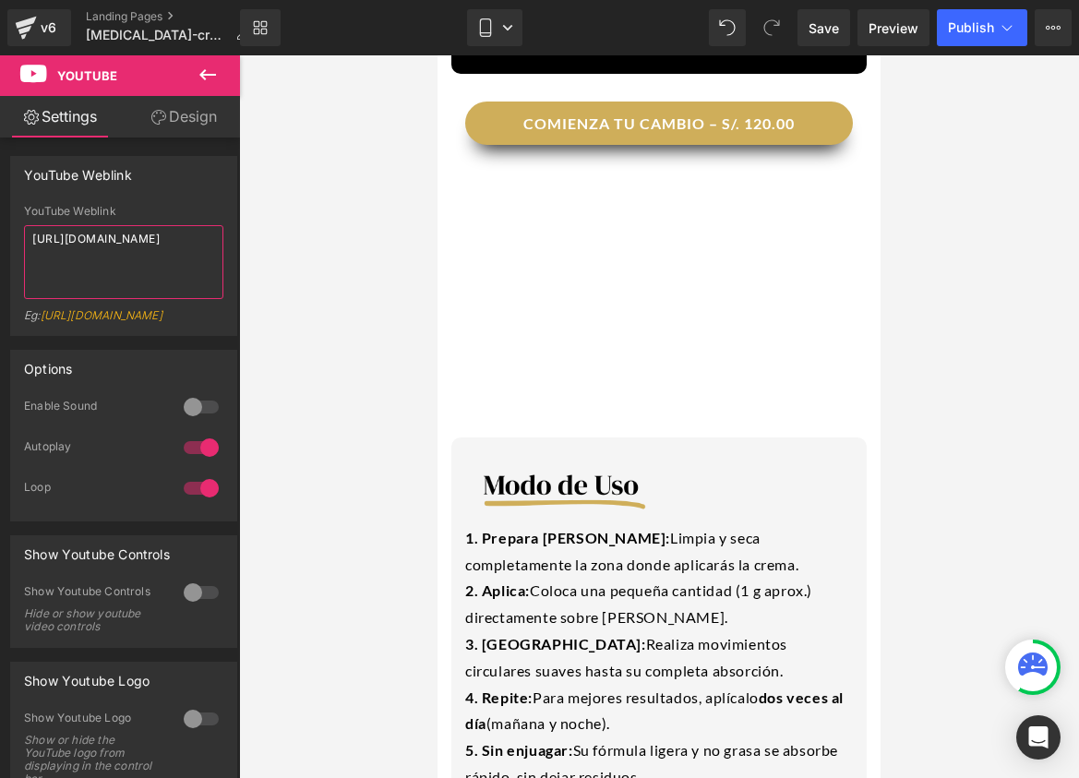
type textarea "[URL][DOMAIN_NAME]"
click at [211, 74] on icon at bounding box center [207, 74] width 17 height 11
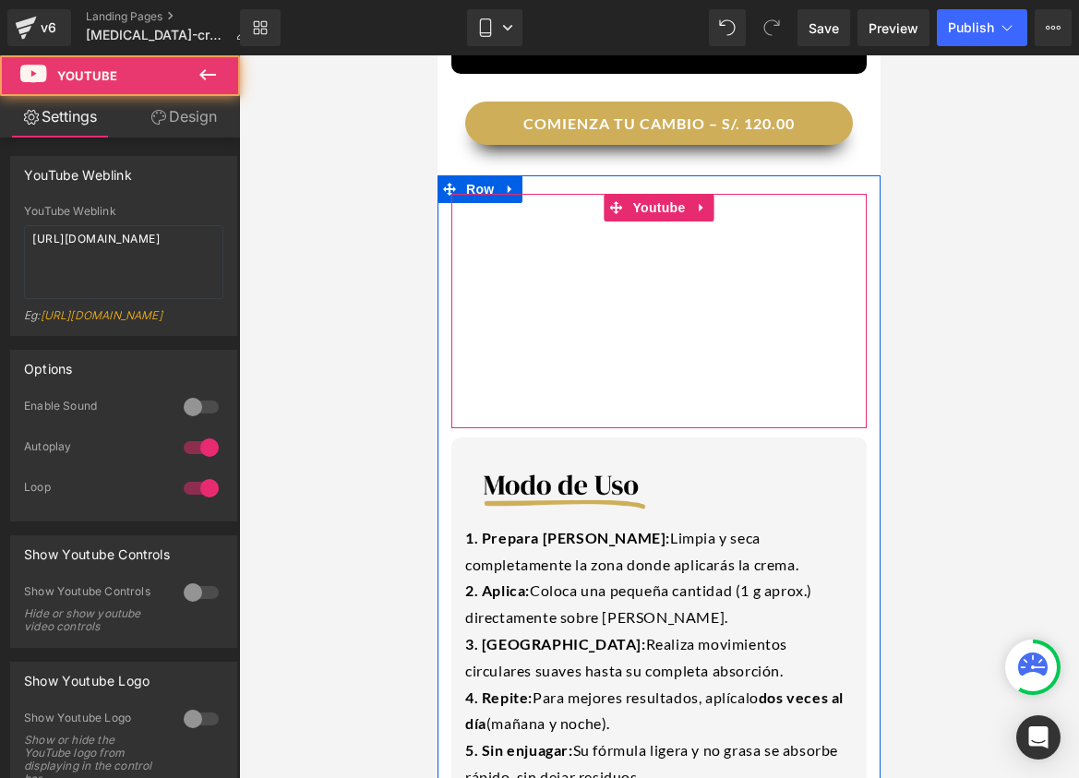
click at [704, 194] on div at bounding box center [658, 311] width 415 height 234
click at [648, 194] on div at bounding box center [658, 311] width 415 height 234
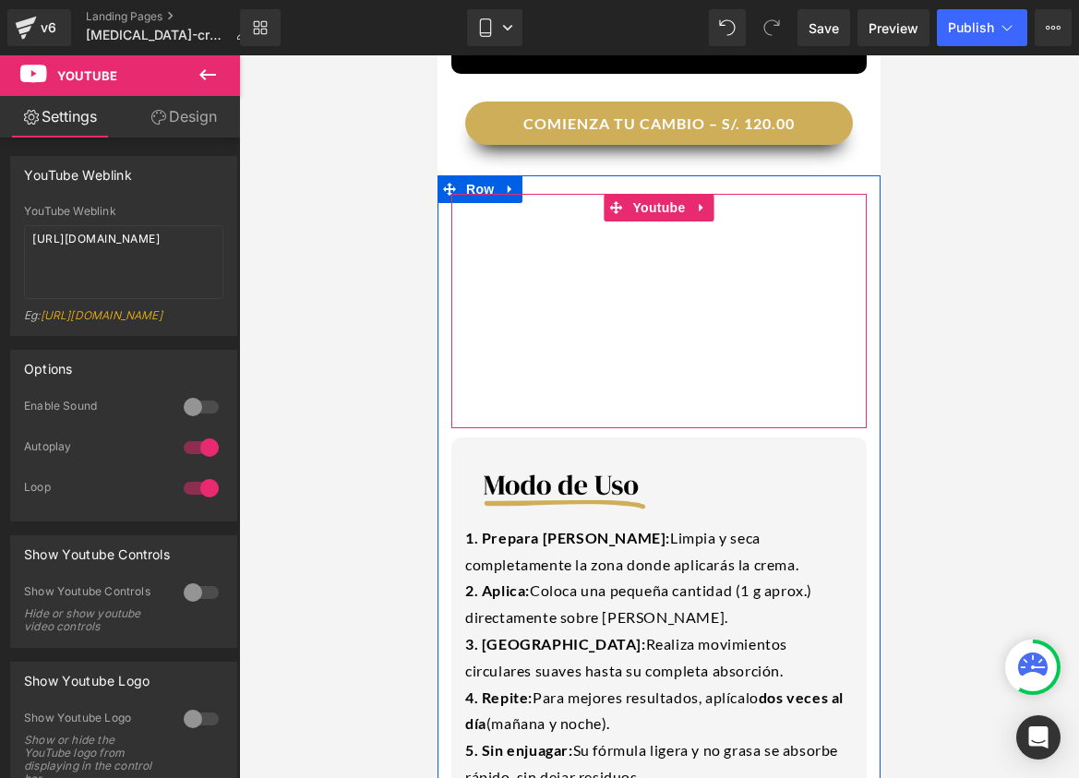
click at [700, 194] on div at bounding box center [658, 311] width 415 height 234
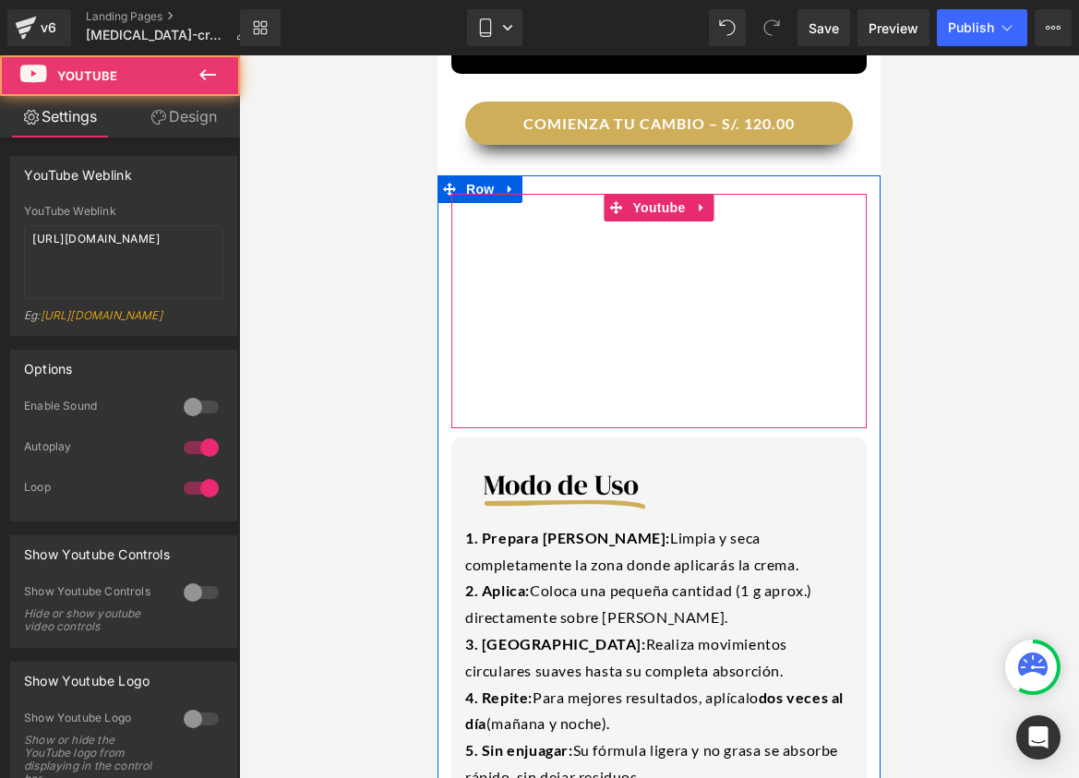
click at [700, 194] on div at bounding box center [658, 311] width 415 height 234
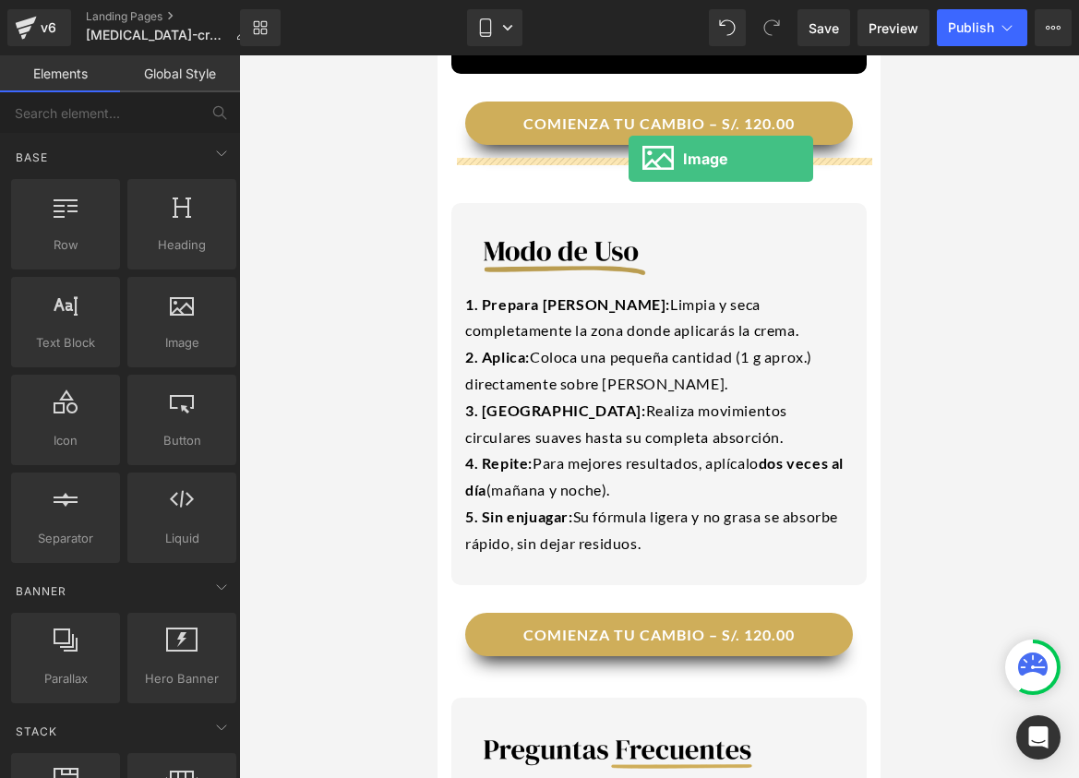
drag, startPoint x: 617, startPoint y: 381, endPoint x: 629, endPoint y: 159, distance: 222.8
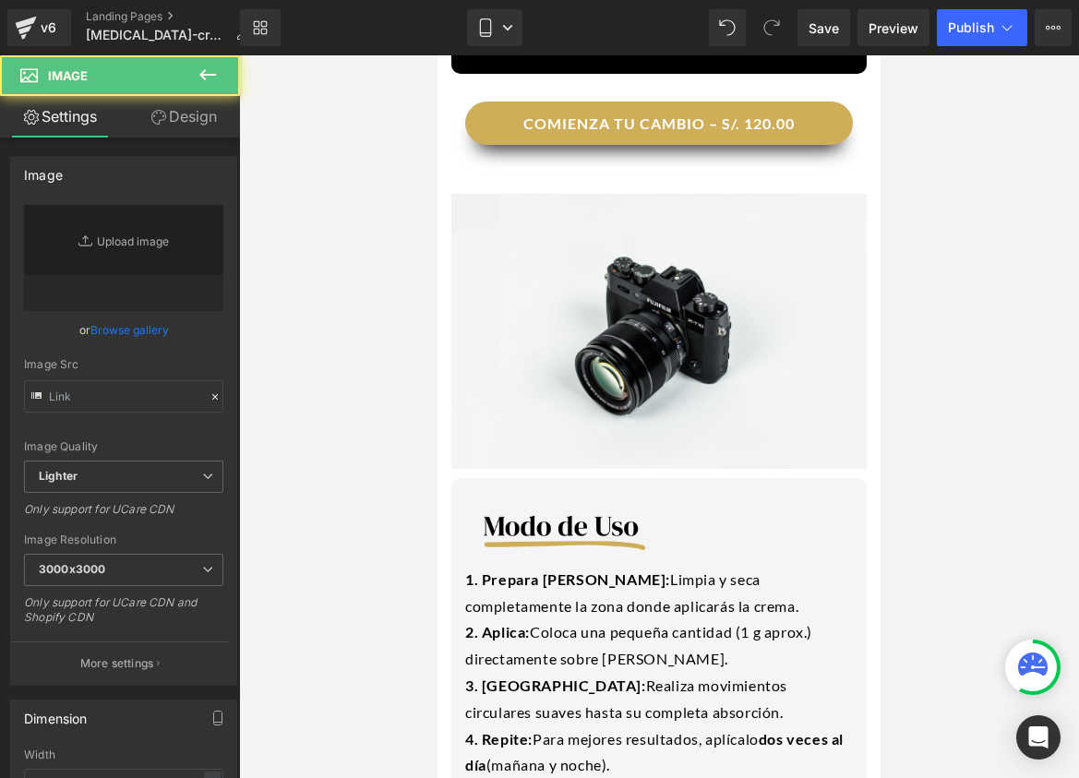
type input "//[DOMAIN_NAME][URL]"
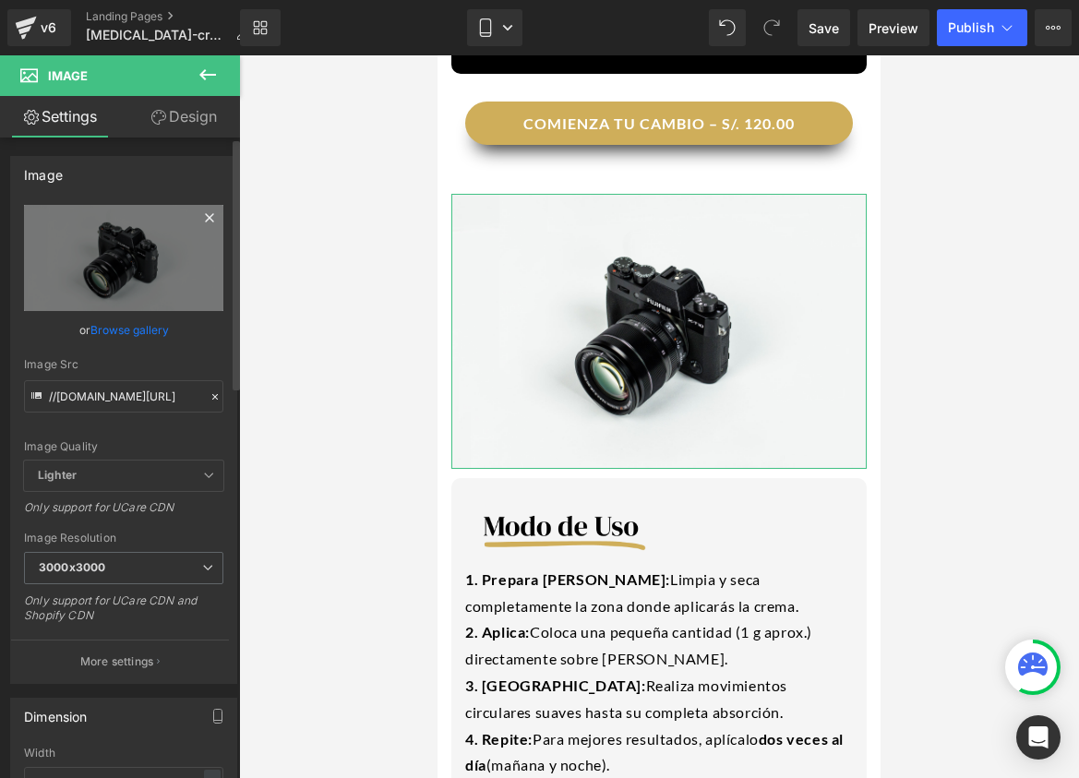
click at [203, 219] on icon at bounding box center [209, 218] width 22 height 22
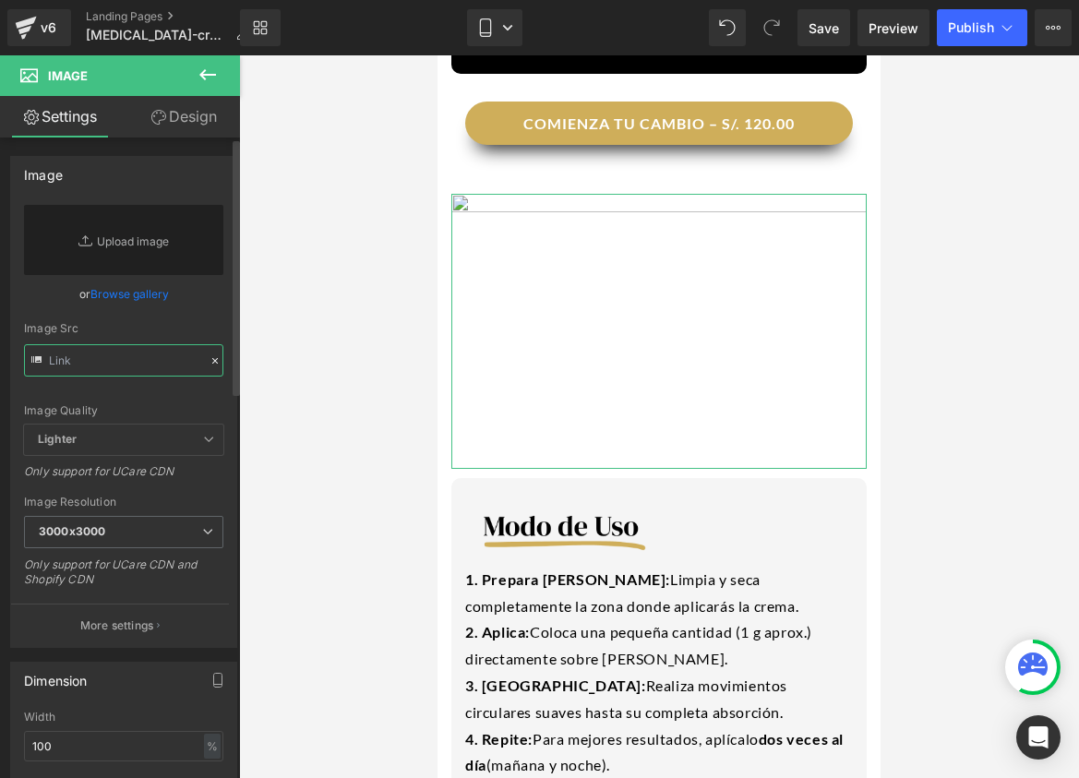
click at [85, 366] on input "text" at bounding box center [123, 360] width 199 height 32
paste input "[URL][DOMAIN_NAME]"
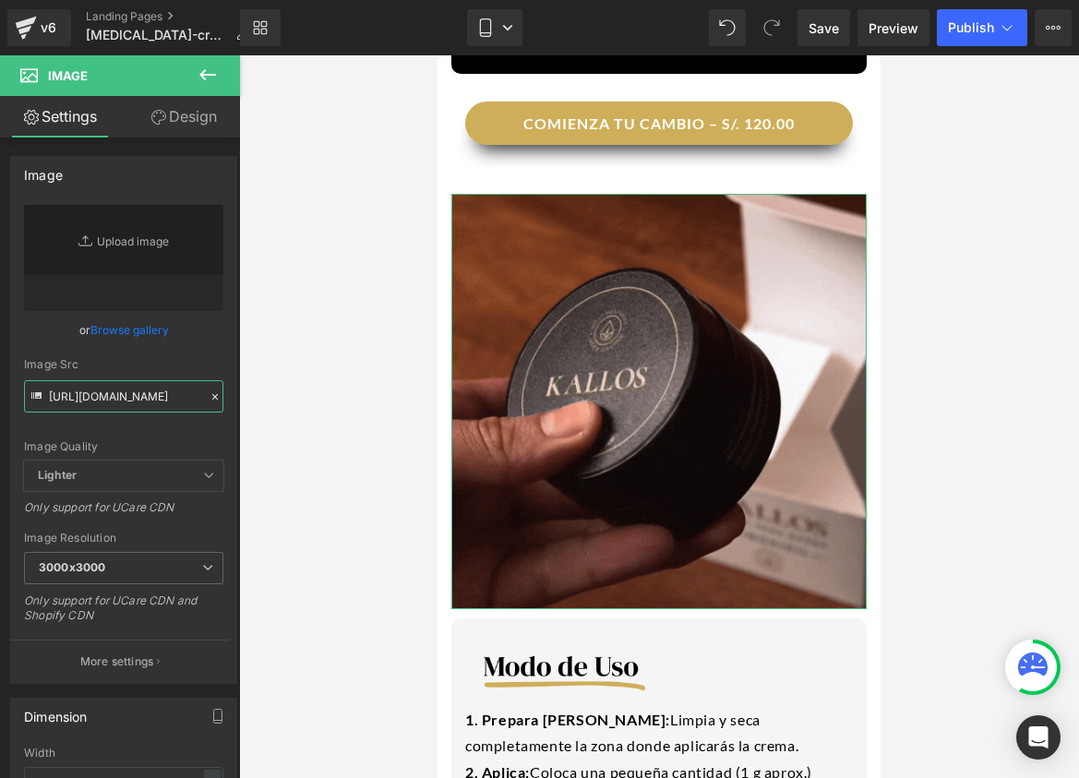
type input "[URL][DOMAIN_NAME]"
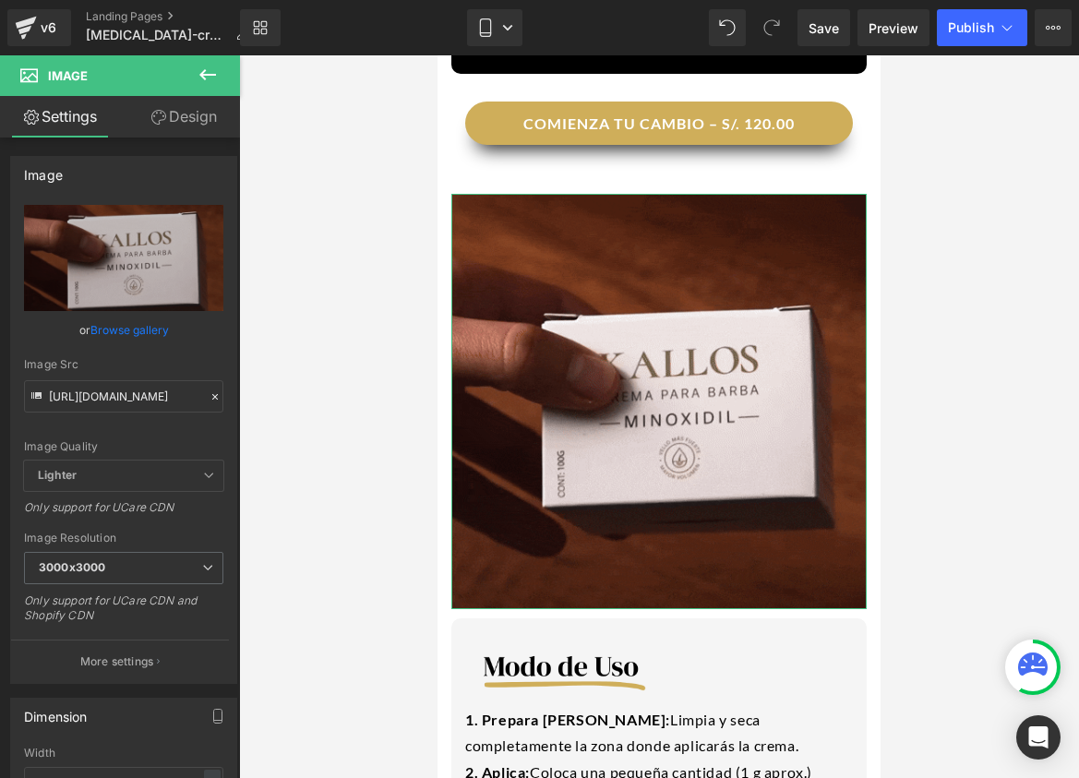
scroll to position [0, 0]
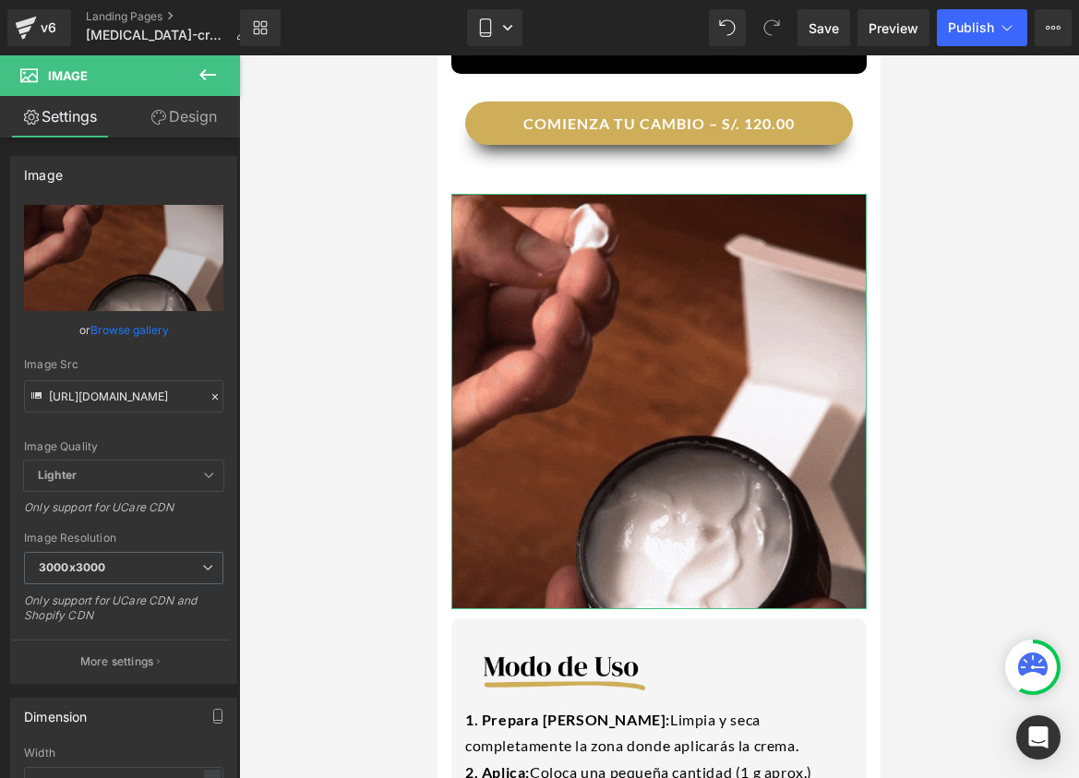
click at [174, 137] on link "Design" at bounding box center [184, 117] width 120 height 42
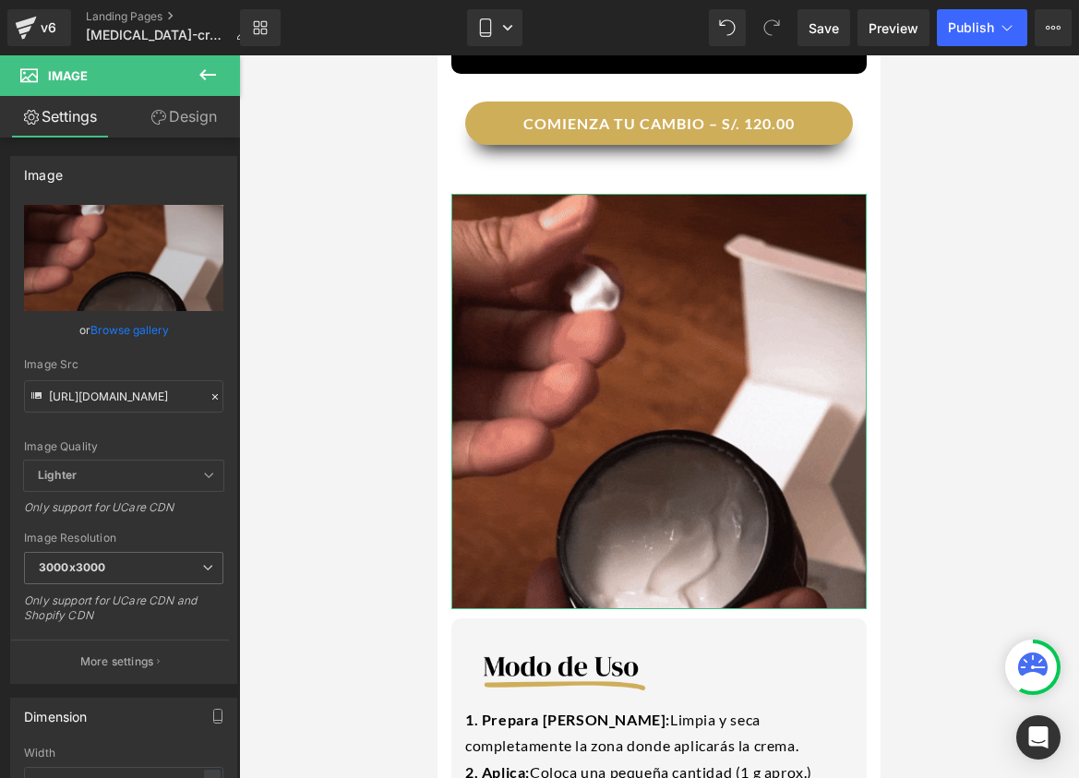
click at [0, 0] on div "Corner" at bounding box center [0, 0] width 0 height 0
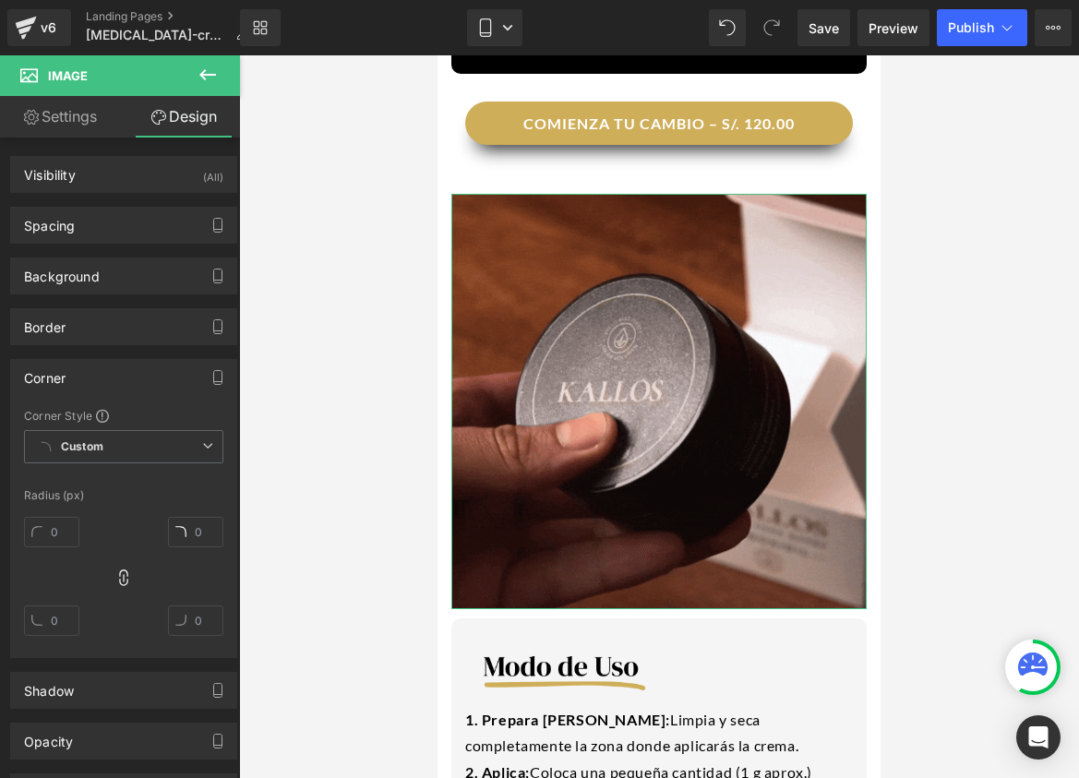
click at [56, 389] on div "Corner" at bounding box center [123, 377] width 225 height 35
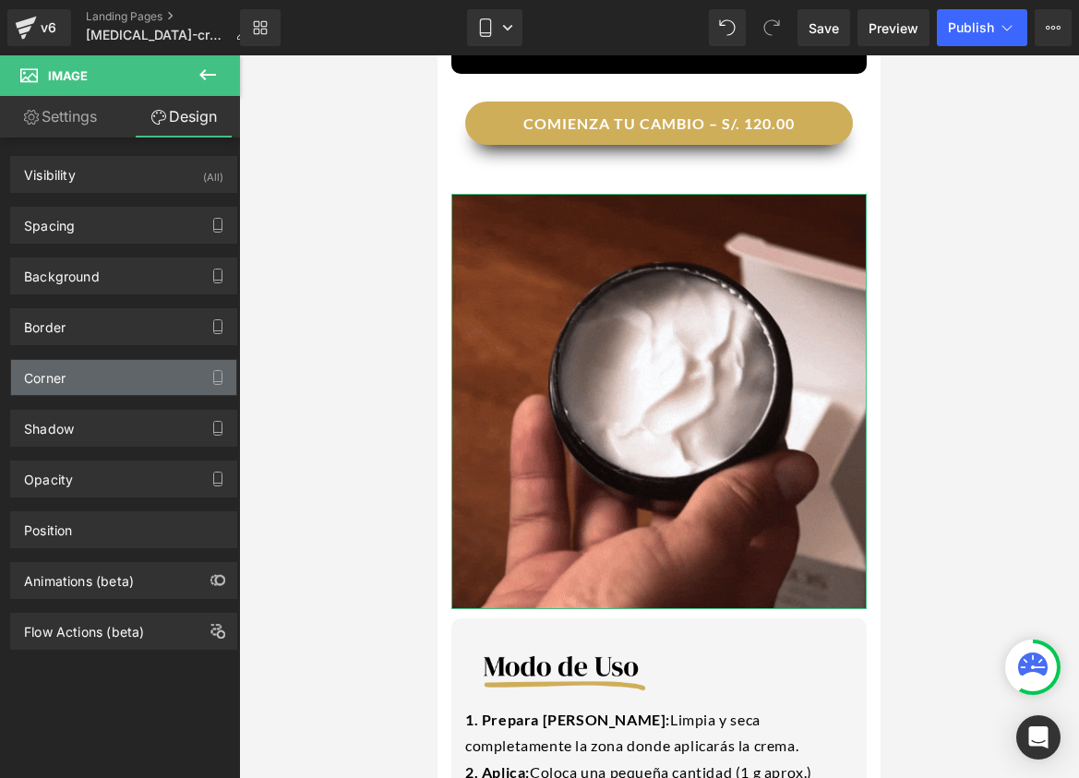
type input "0"
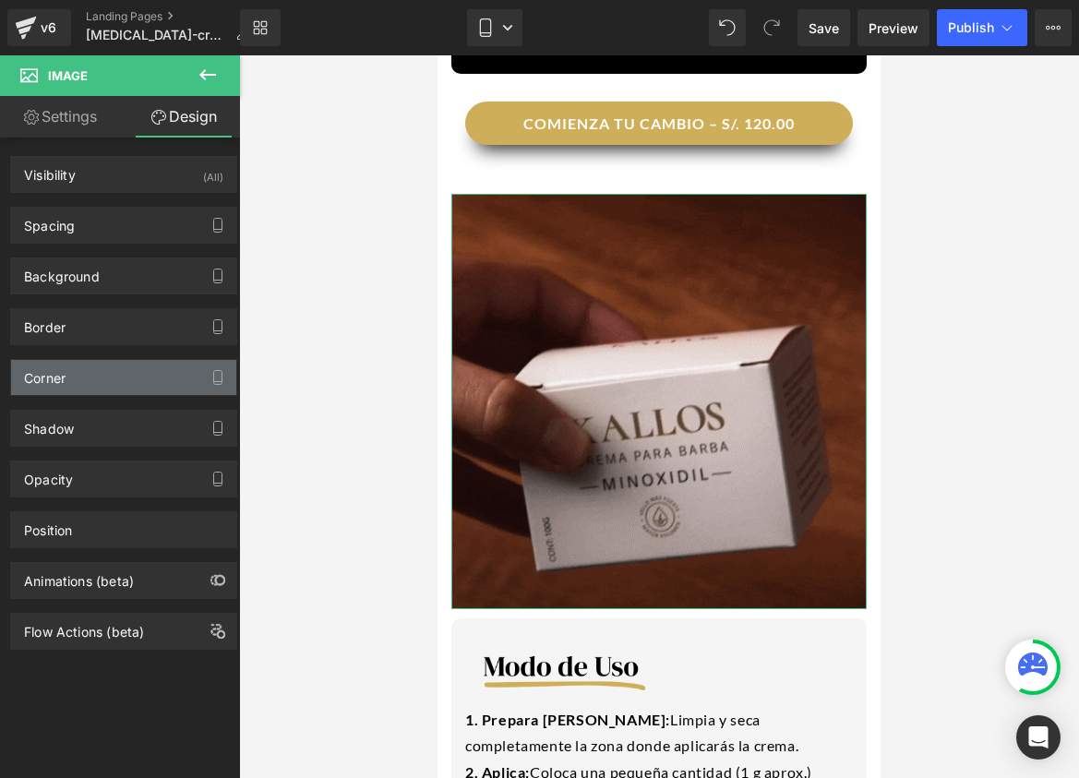
type input "0"
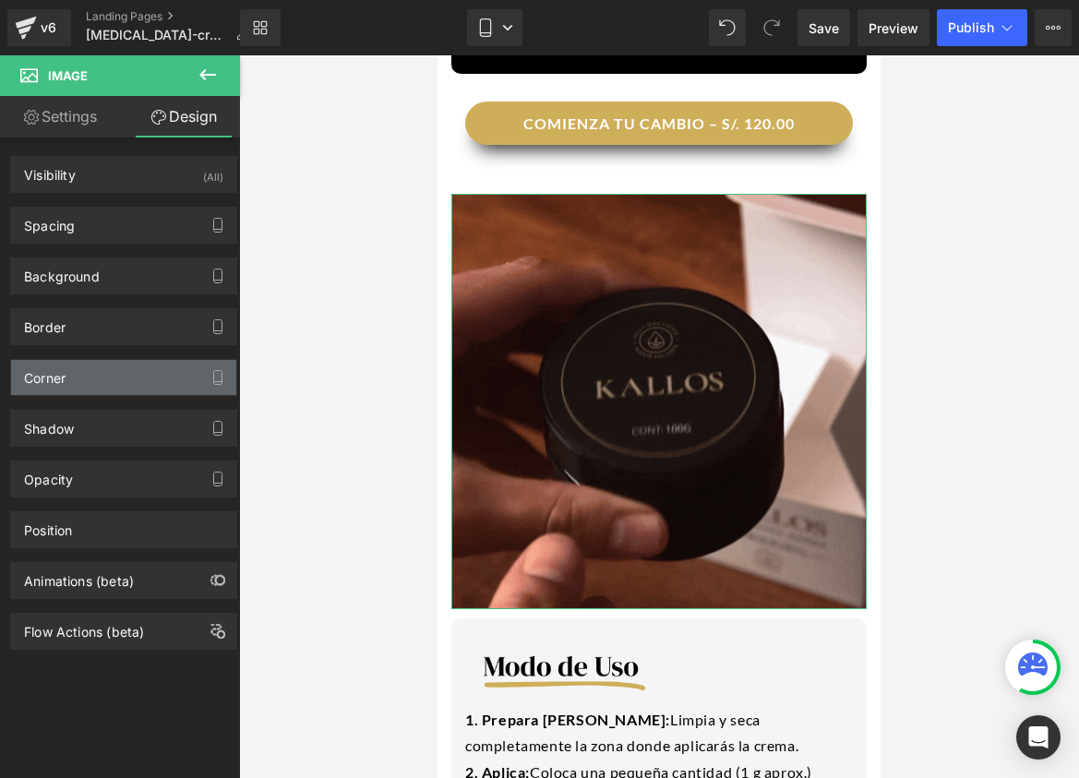
type input "0"
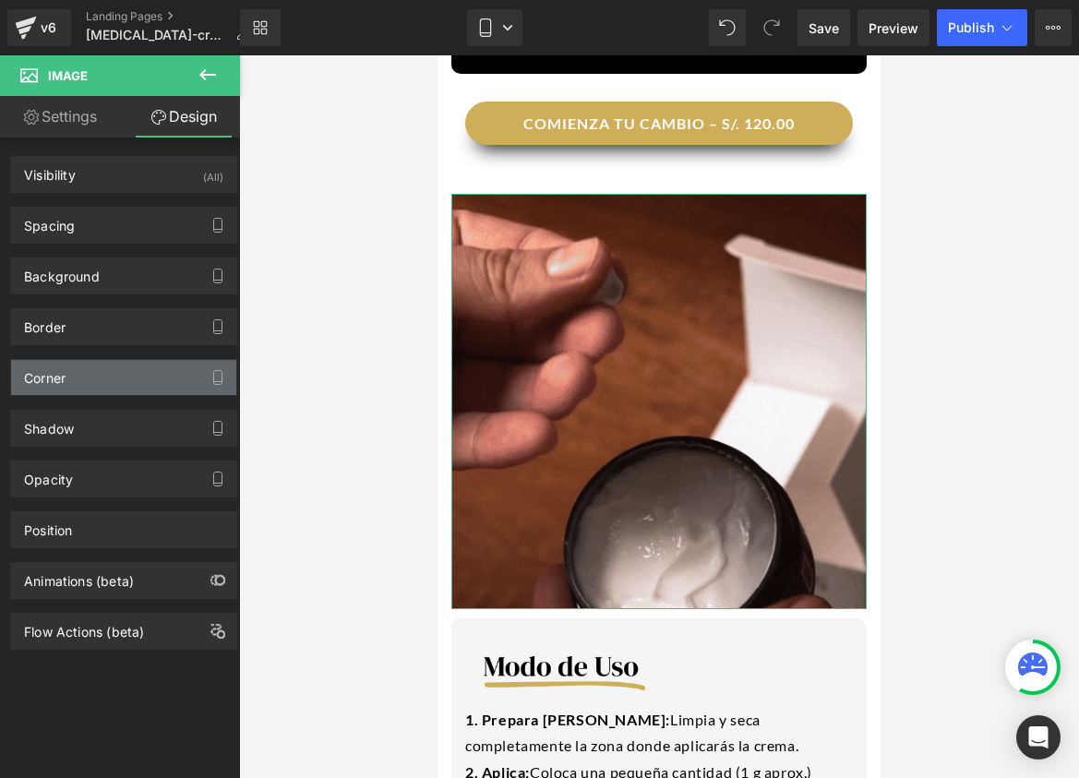
type input "0"
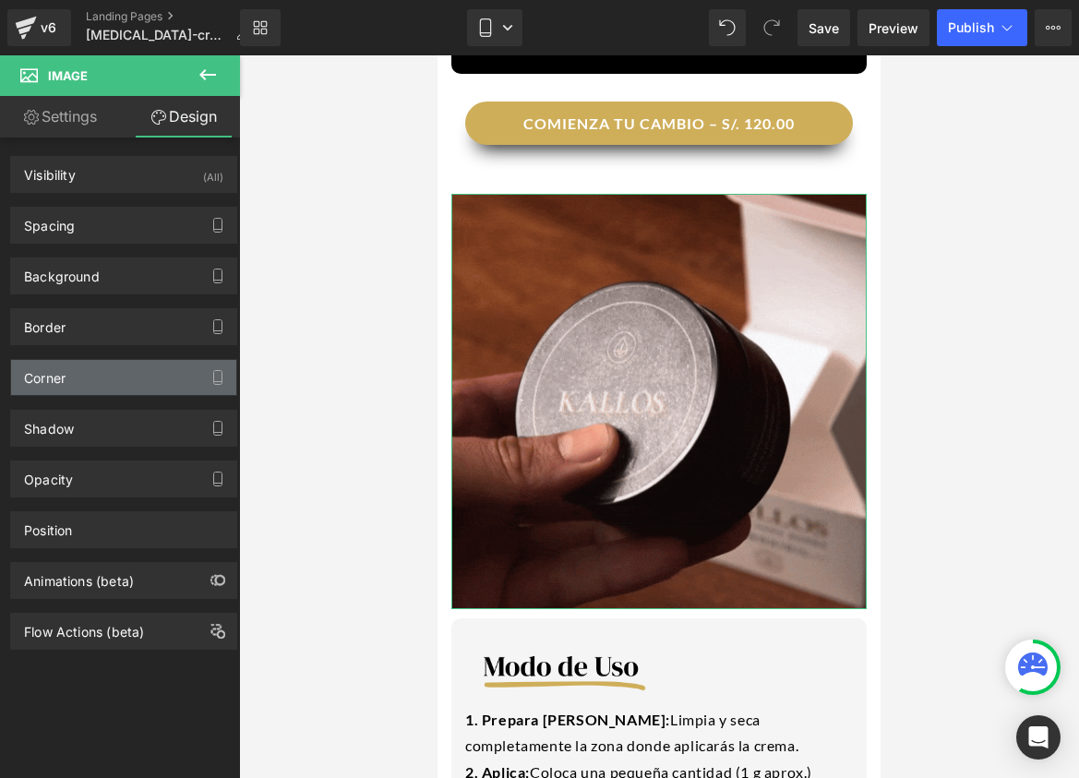
click at [58, 391] on div "Corner" at bounding box center [123, 377] width 225 height 35
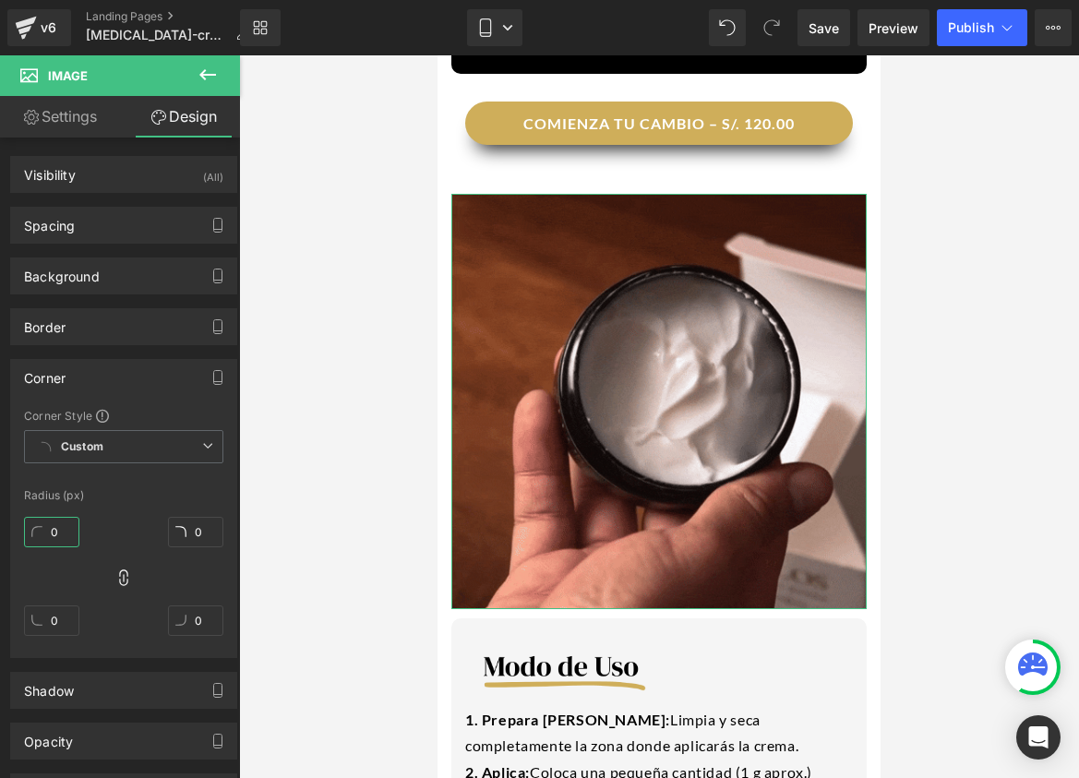
click at [45, 535] on input "0" at bounding box center [51, 532] width 55 height 30
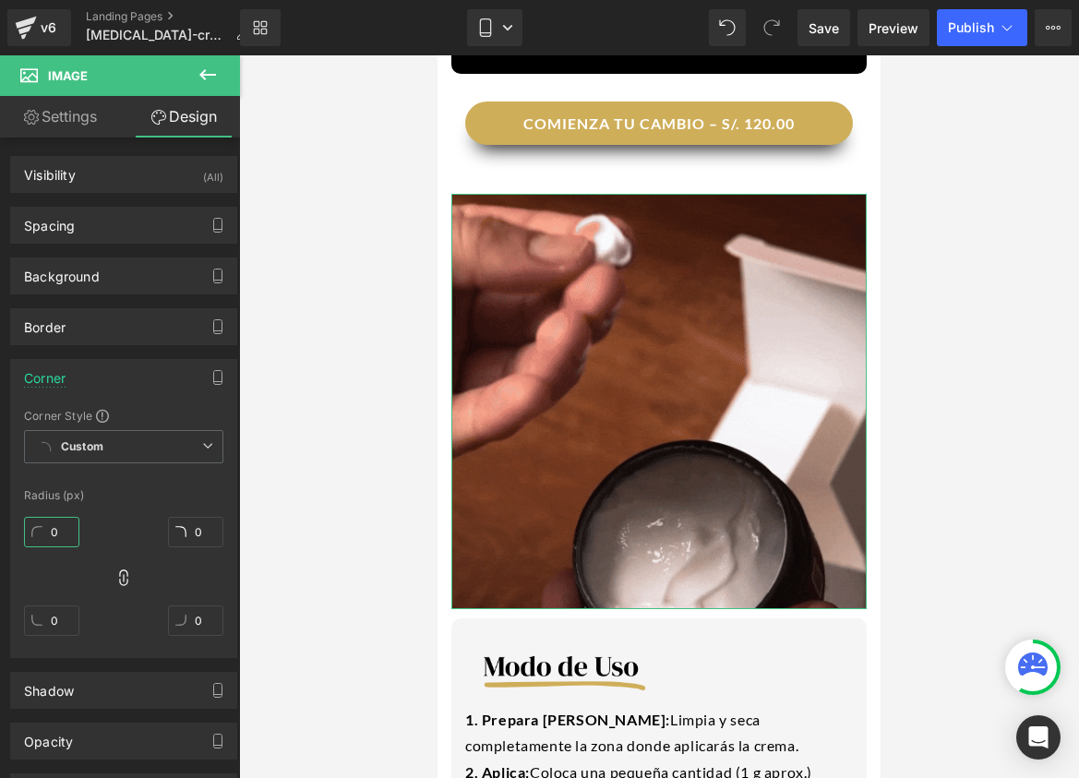
click at [51, 534] on input "0" at bounding box center [51, 532] width 55 height 30
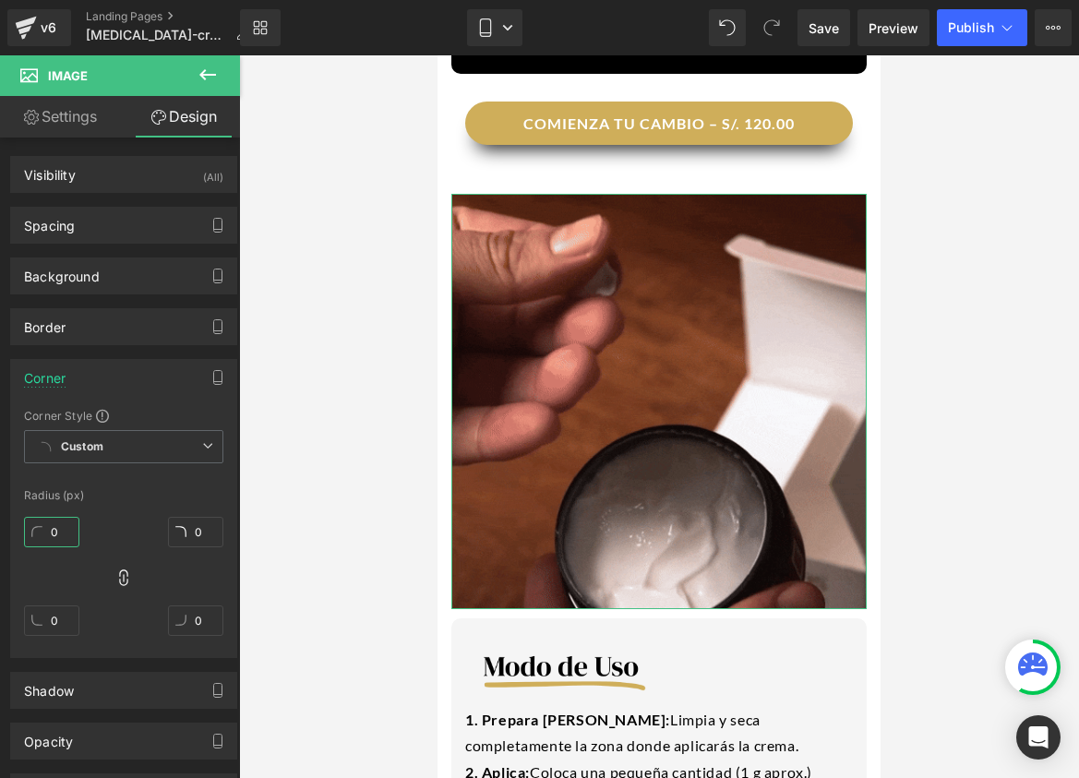
click at [51, 534] on input "0" at bounding box center [51, 532] width 55 height 30
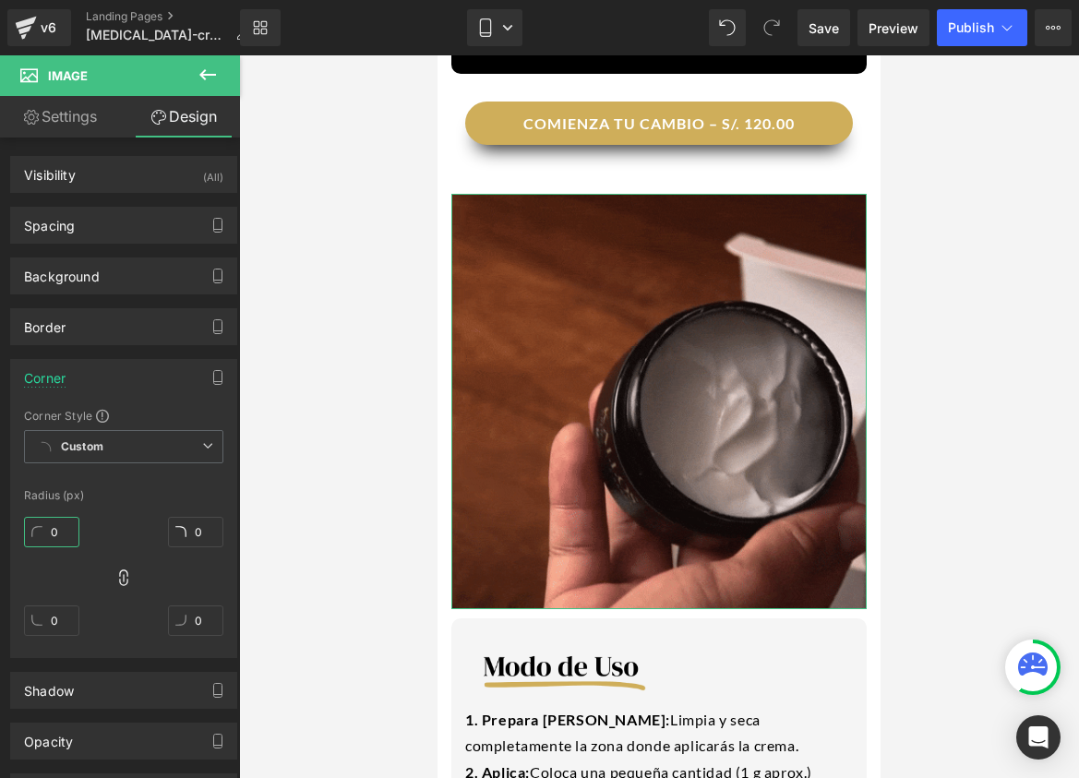
type input "1"
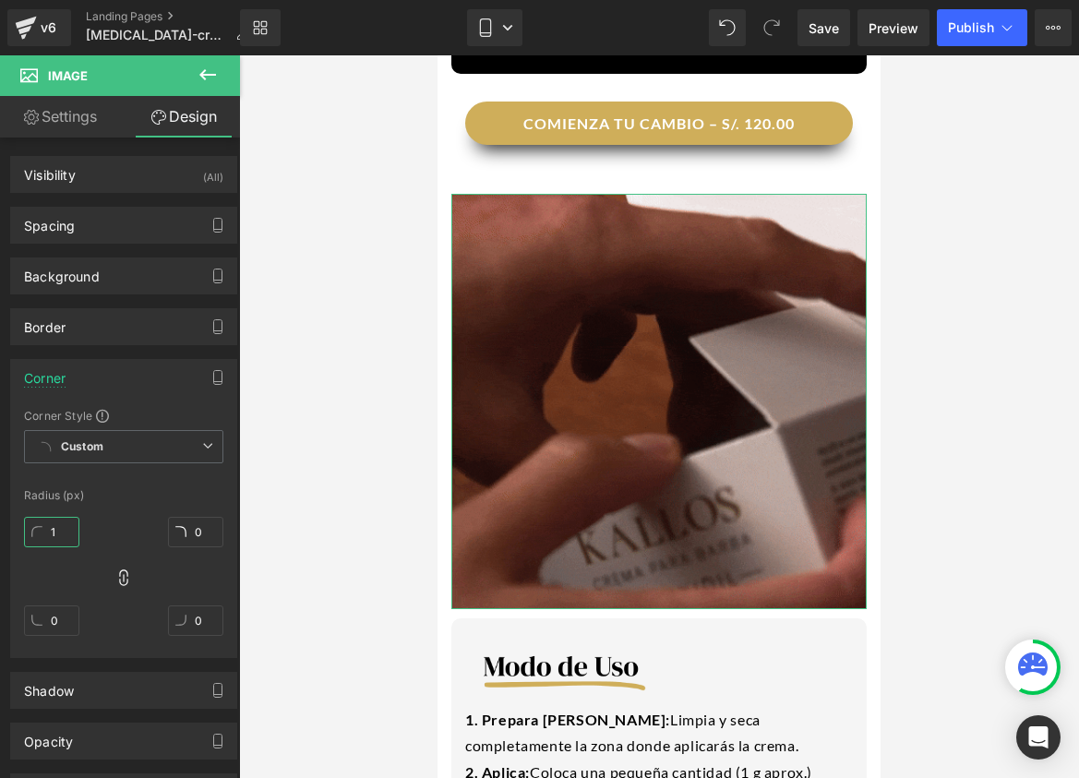
type input "1"
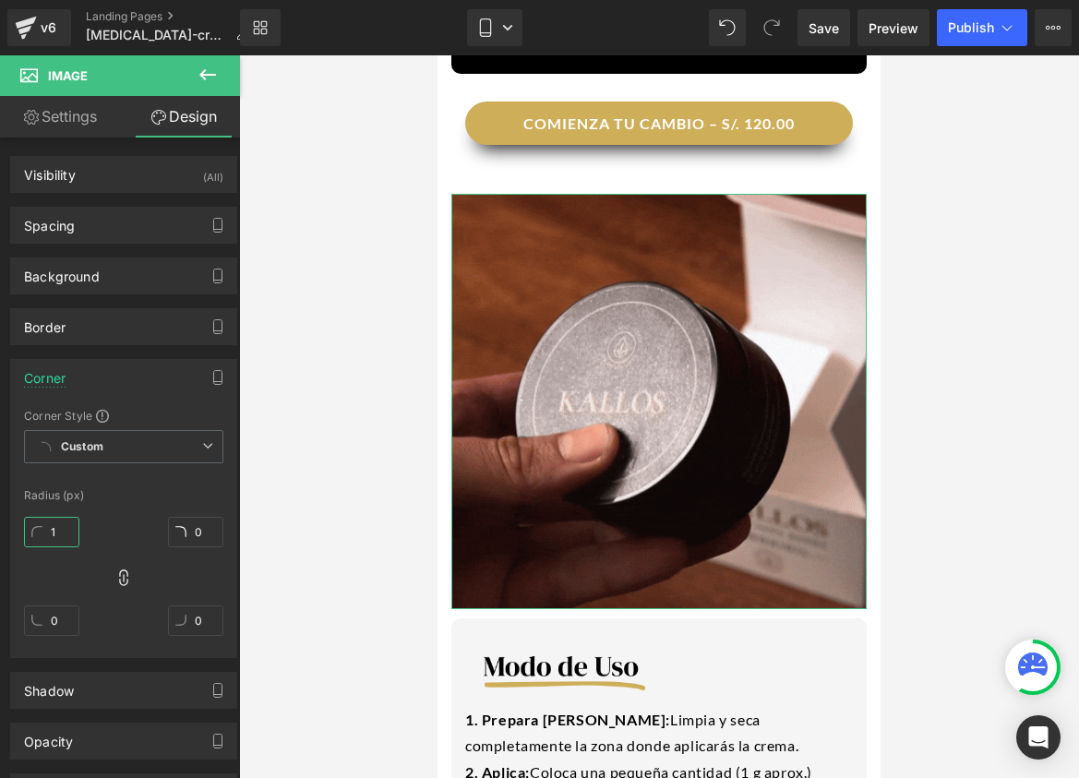
type input "1"
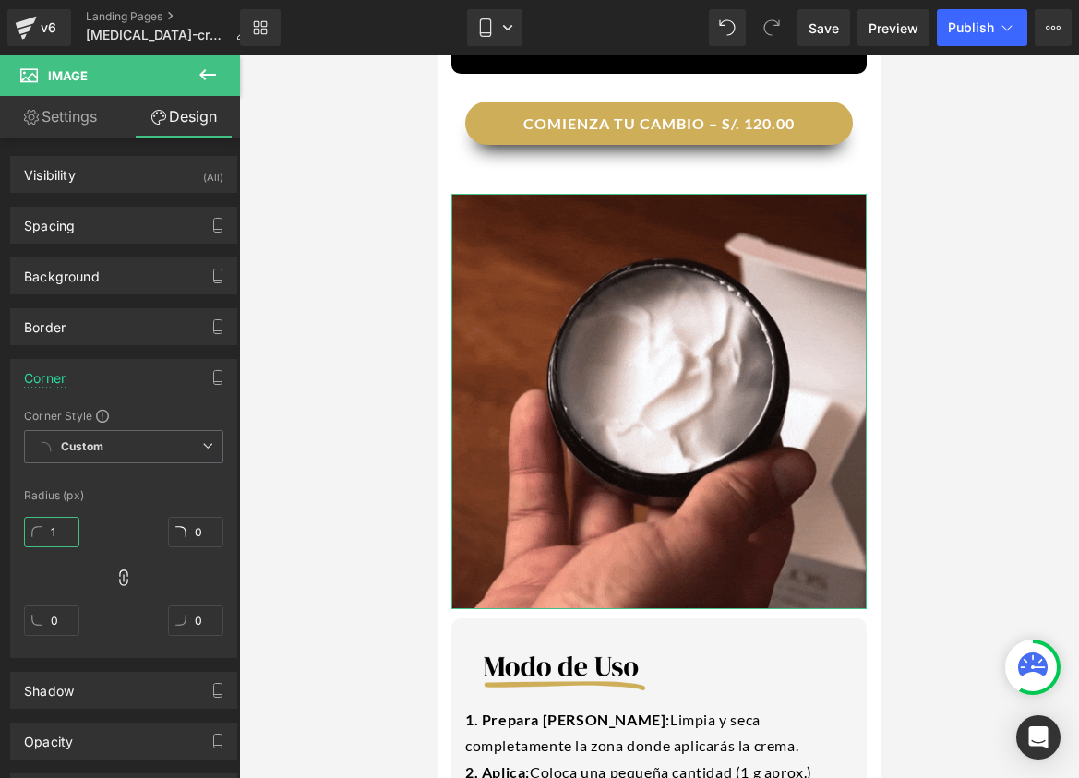
type input "1"
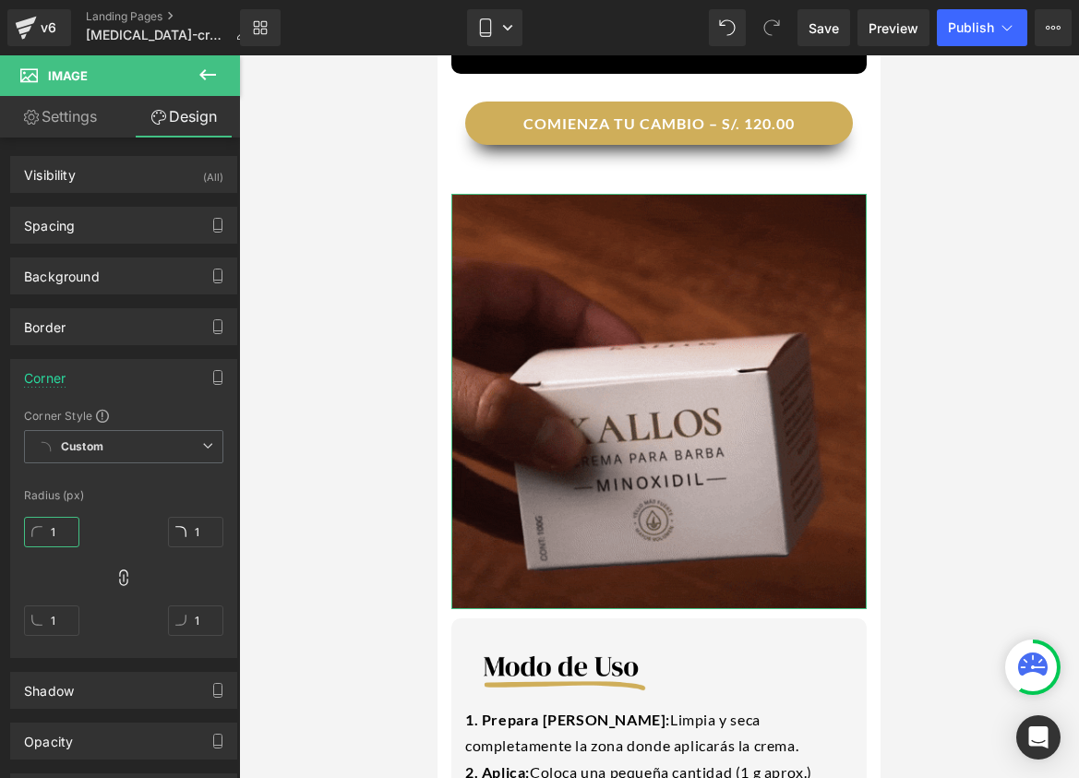
type input "10"
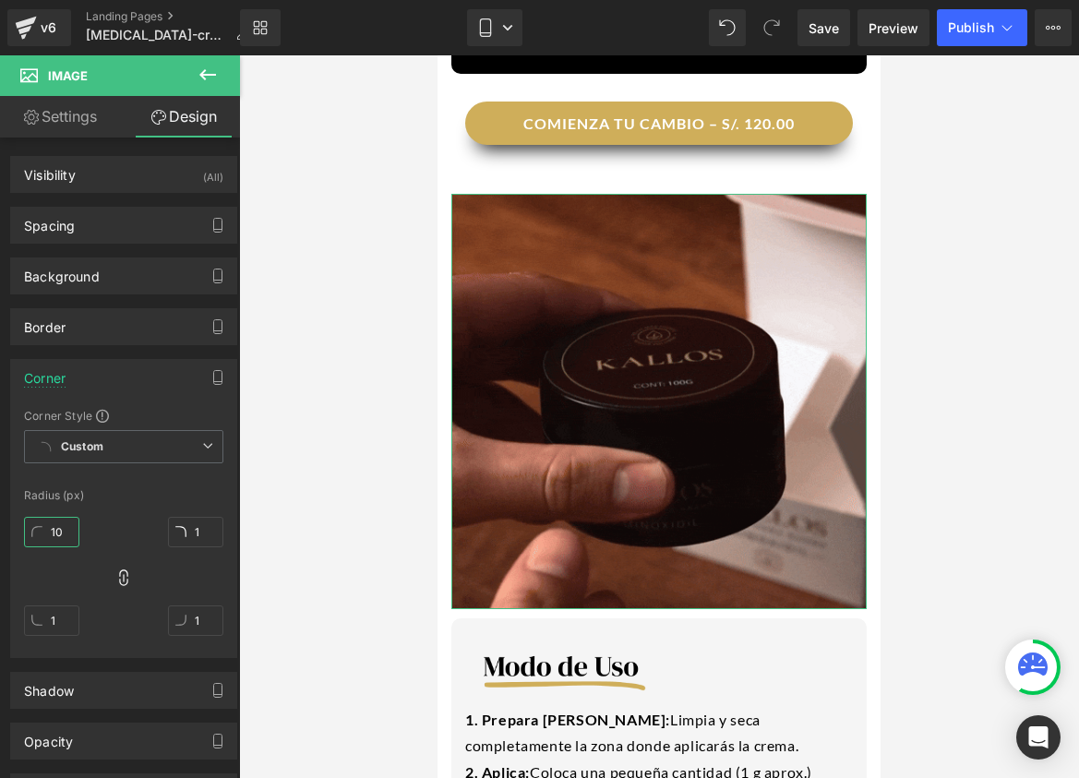
type input "10"
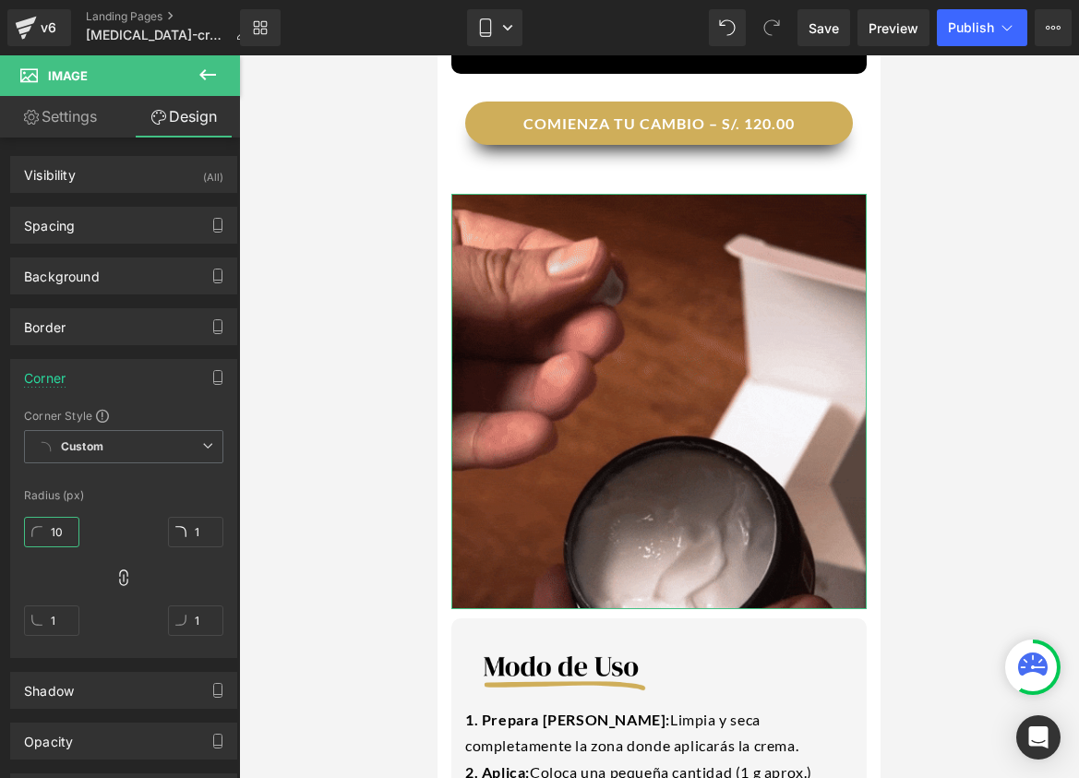
type input "10"
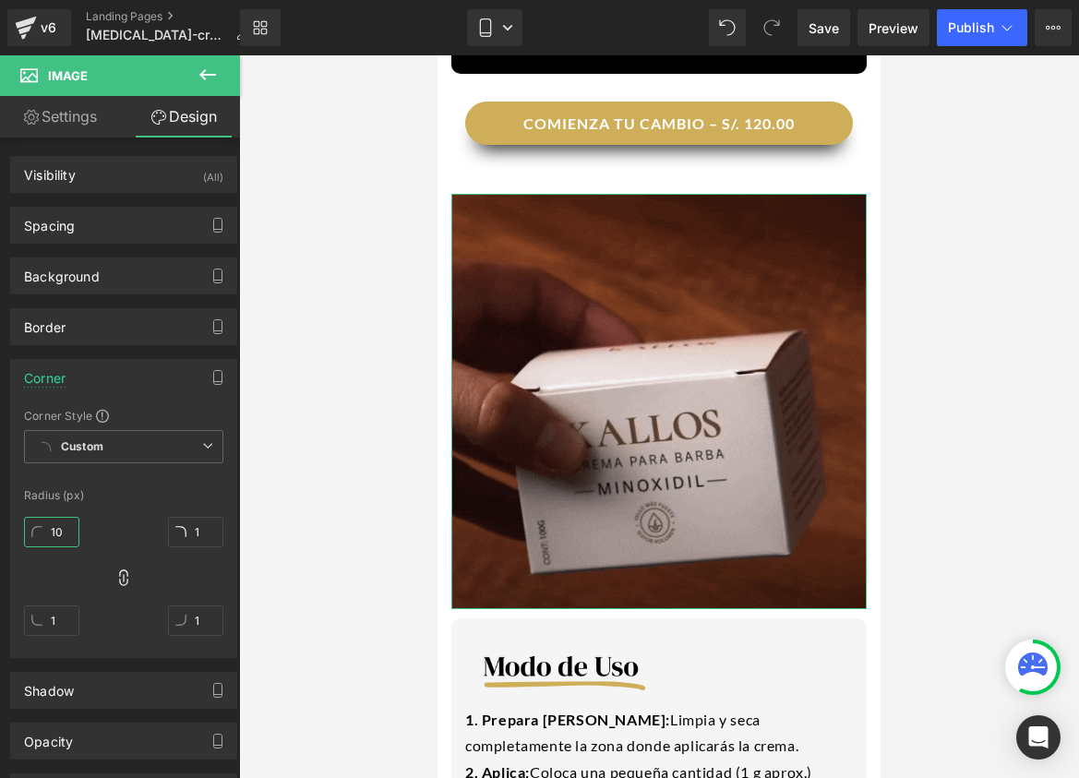
type input "10"
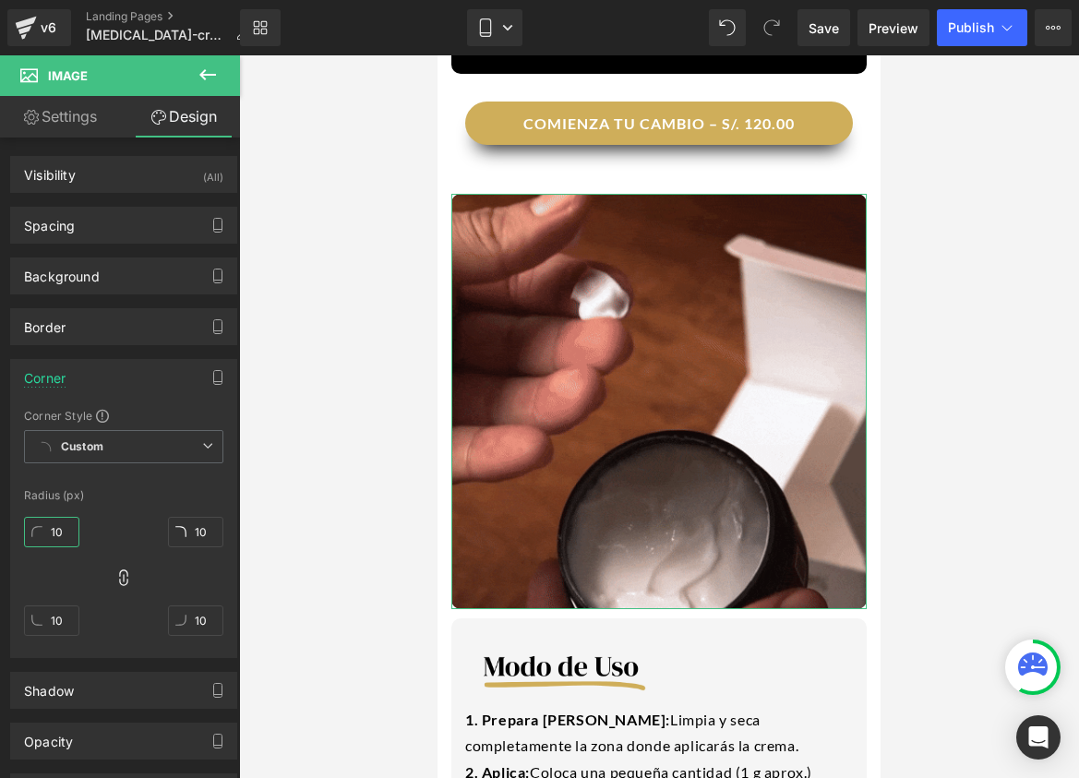
type input "10"
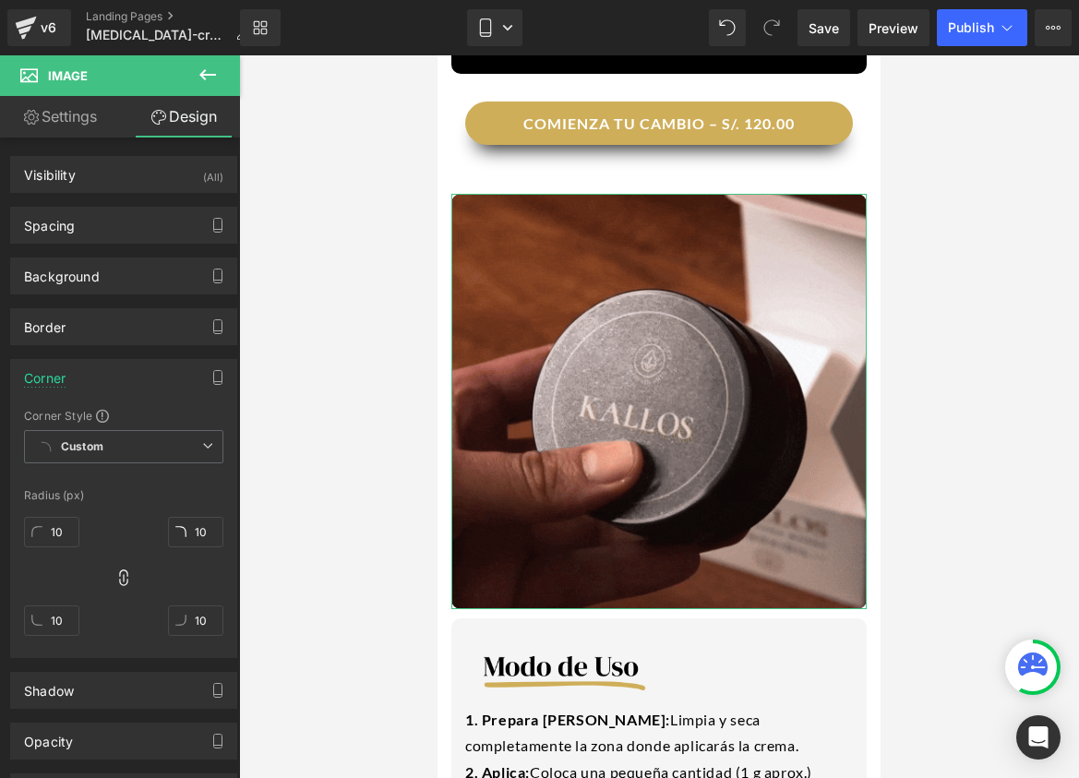
click at [84, 123] on link "Settings" at bounding box center [60, 117] width 120 height 42
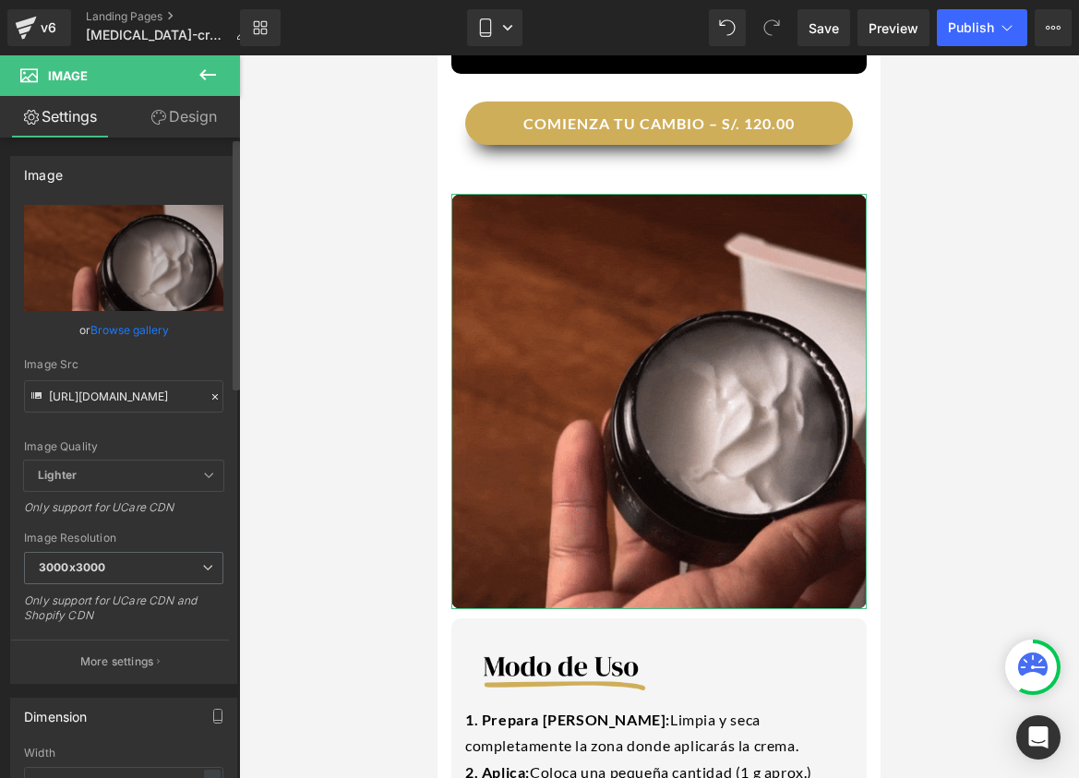
click at [212, 403] on div at bounding box center [215, 397] width 17 height 21
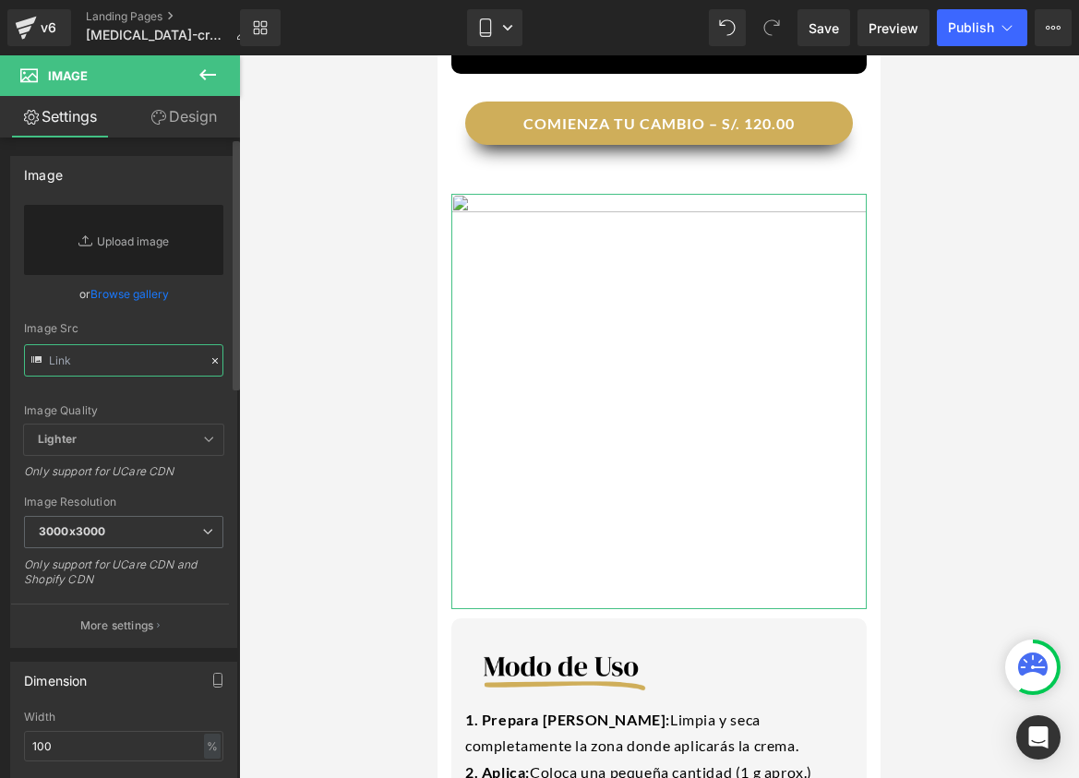
click at [117, 363] on input "text" at bounding box center [123, 360] width 199 height 32
paste input "[URL][DOMAIN_NAME]"
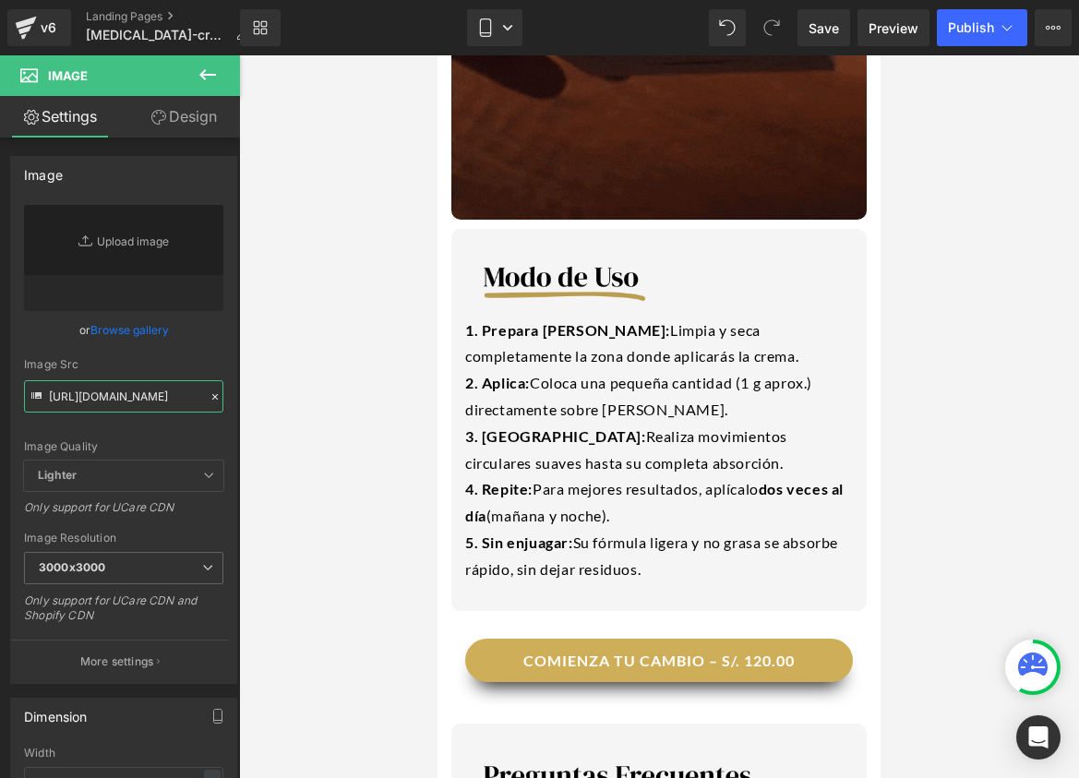
scroll to position [2599, 0]
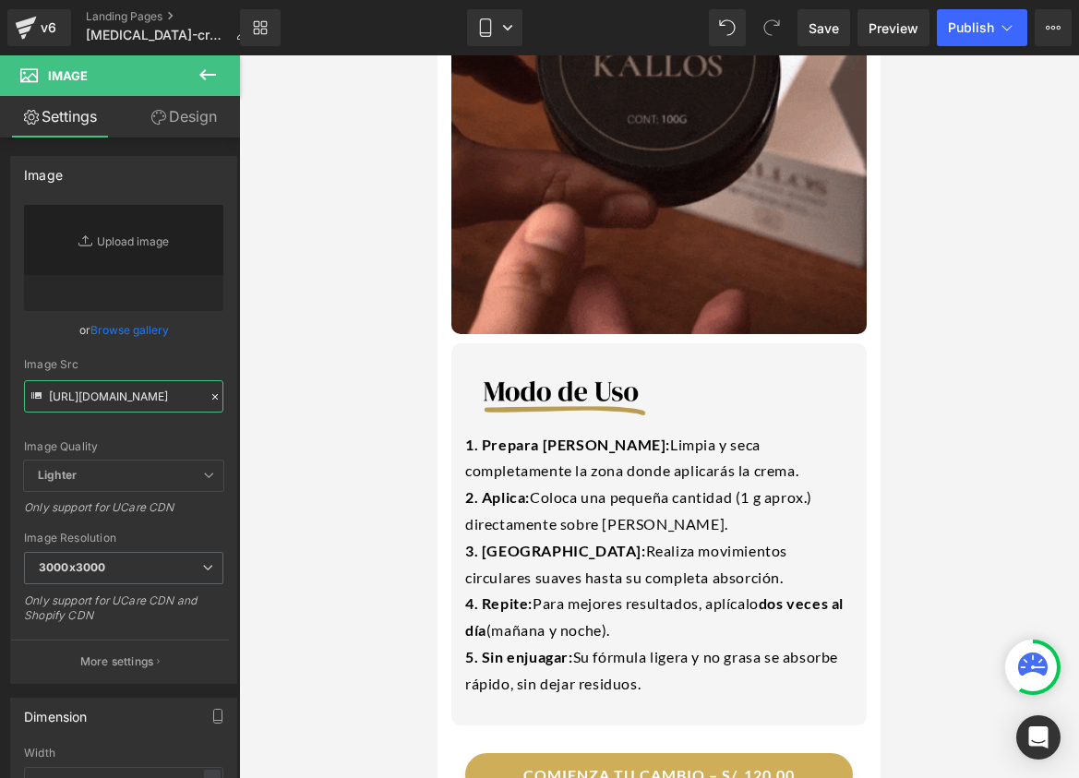
type input "[URL][DOMAIN_NAME]"
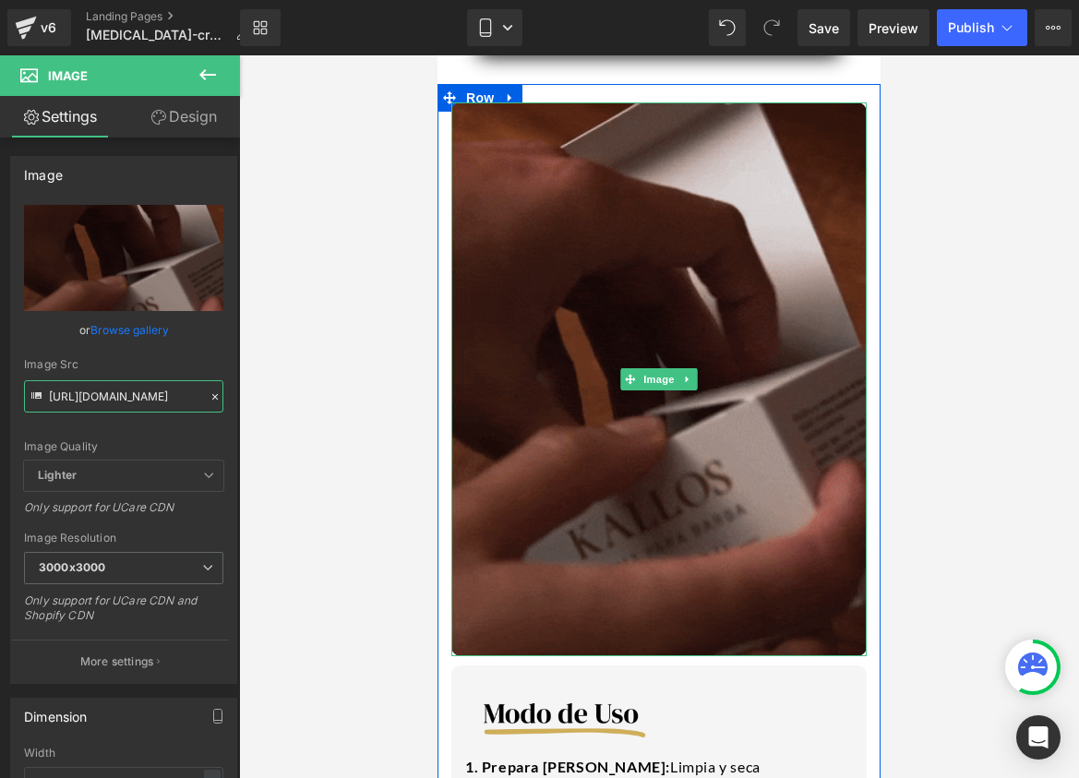
scroll to position [2283, 0]
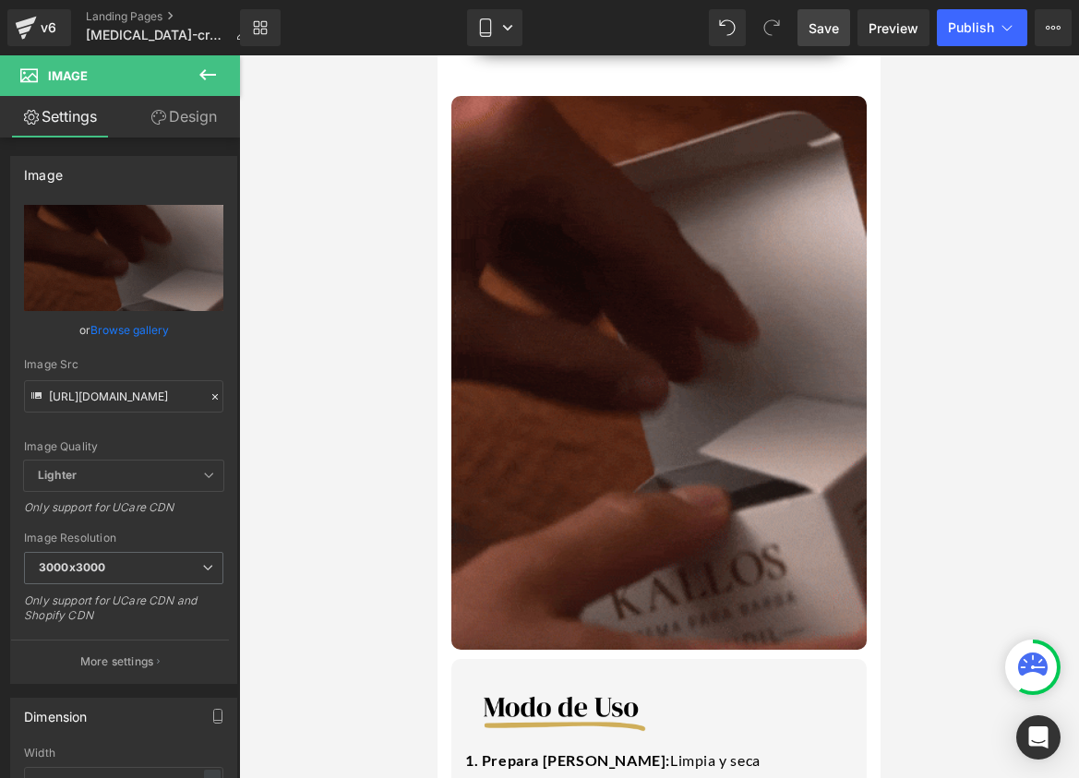
click at [828, 37] on link "Save" at bounding box center [824, 27] width 53 height 37
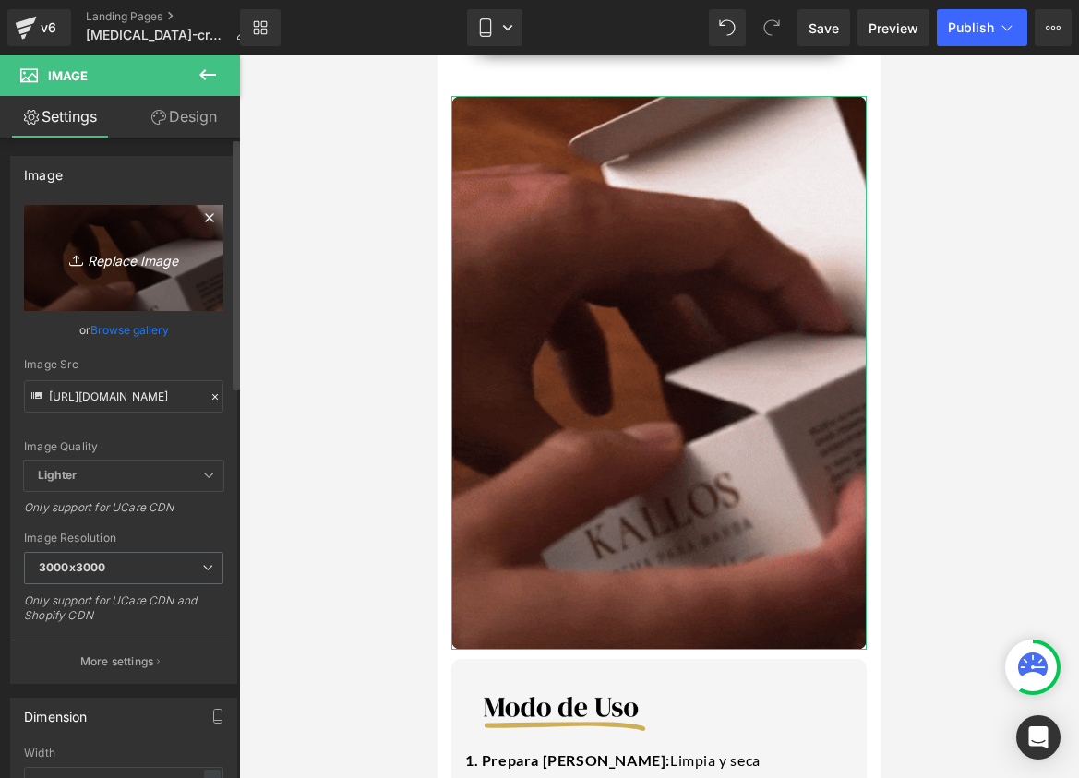
click at [150, 273] on link "Replace Image" at bounding box center [123, 258] width 199 height 106
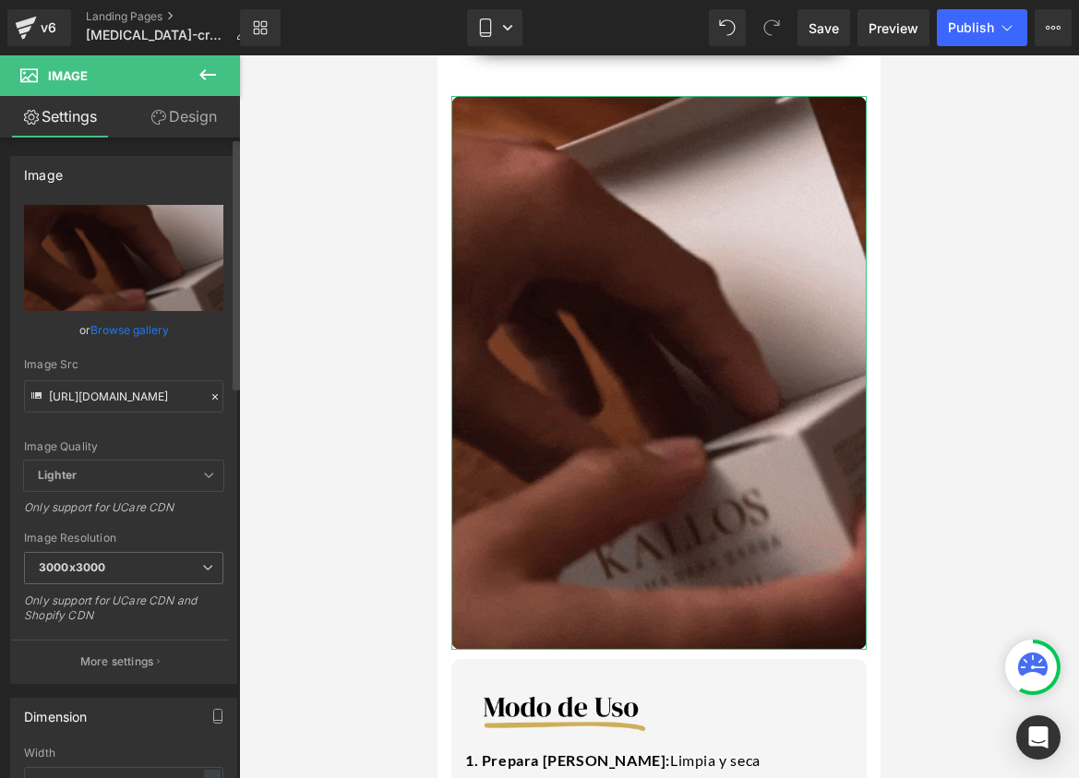
click at [207, 400] on div at bounding box center [215, 397] width 17 height 21
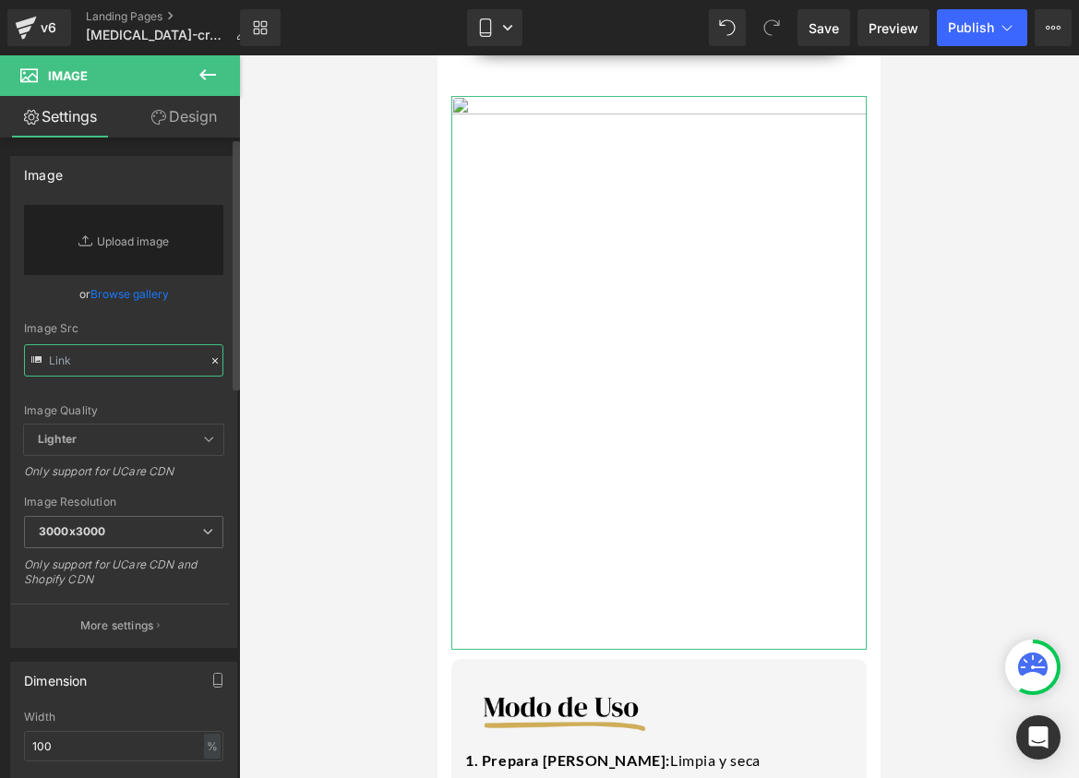
click at [95, 361] on input "text" at bounding box center [123, 360] width 199 height 32
paste input "[URL][DOMAIN_NAME]"
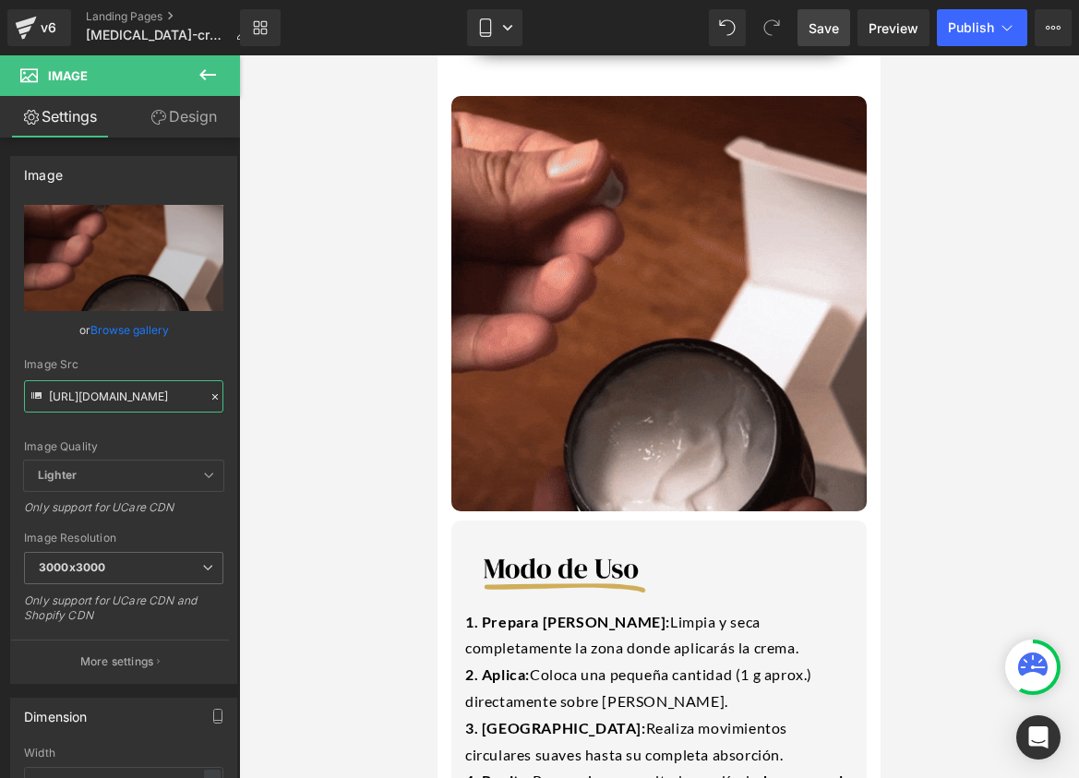
type input "[URL][DOMAIN_NAME]"
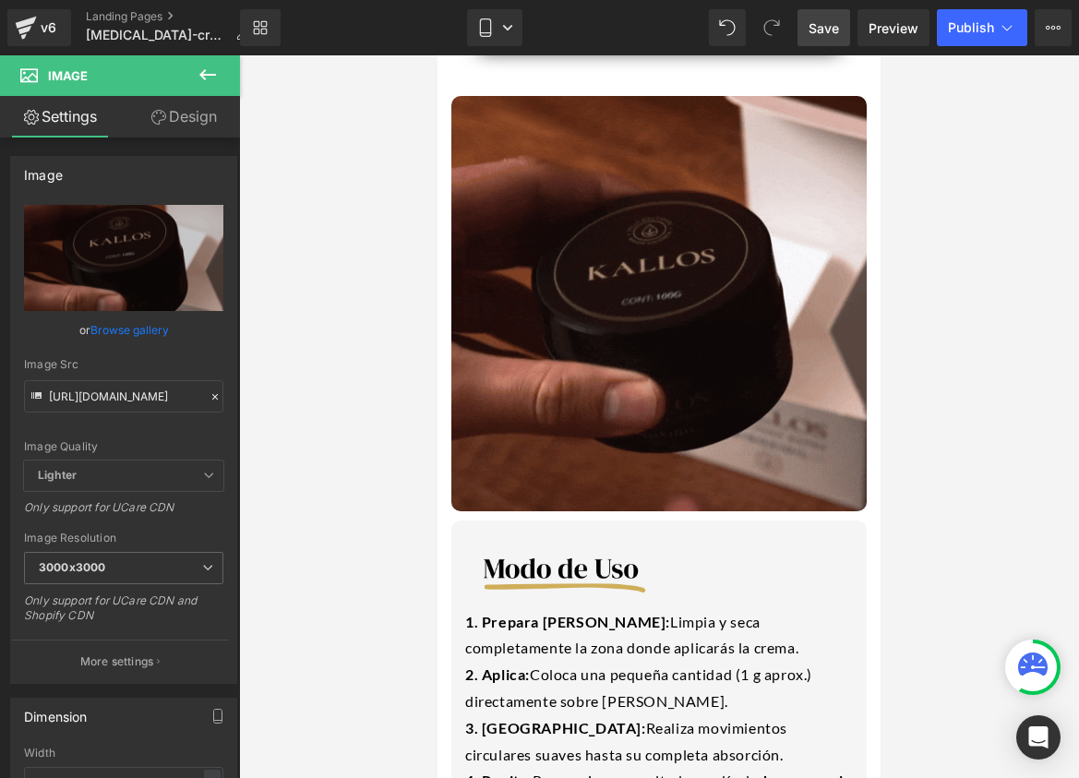
click at [817, 30] on span "Save" at bounding box center [824, 27] width 30 height 19
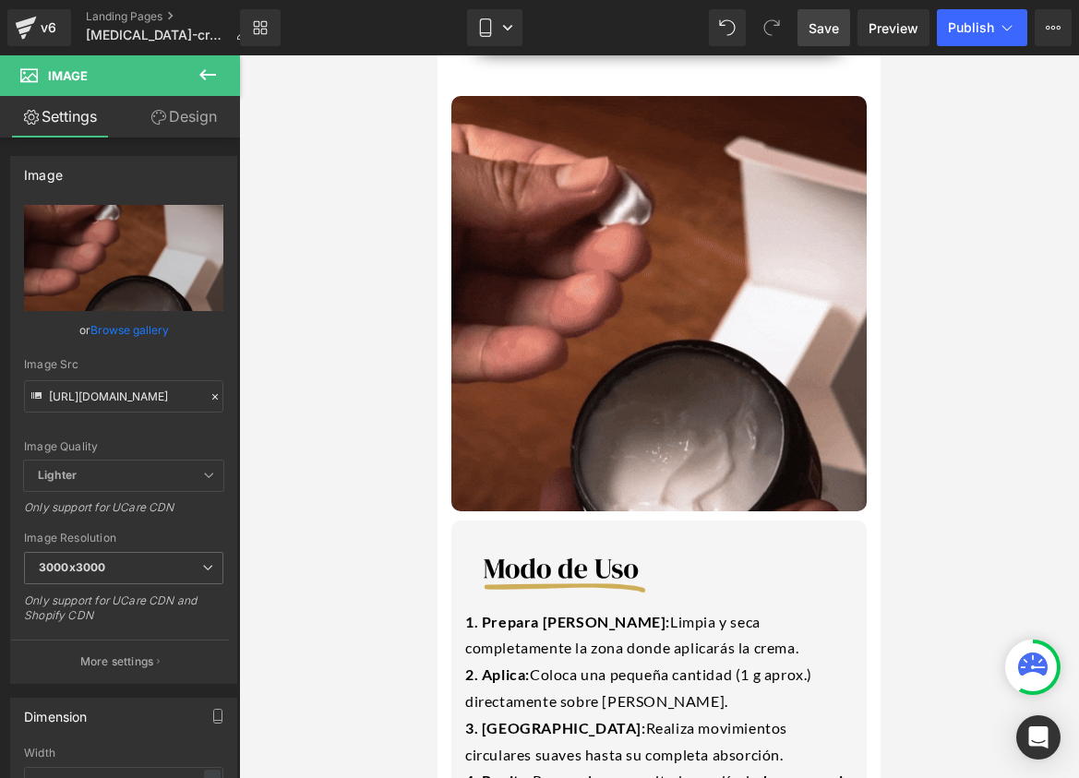
scroll to position [0, 0]
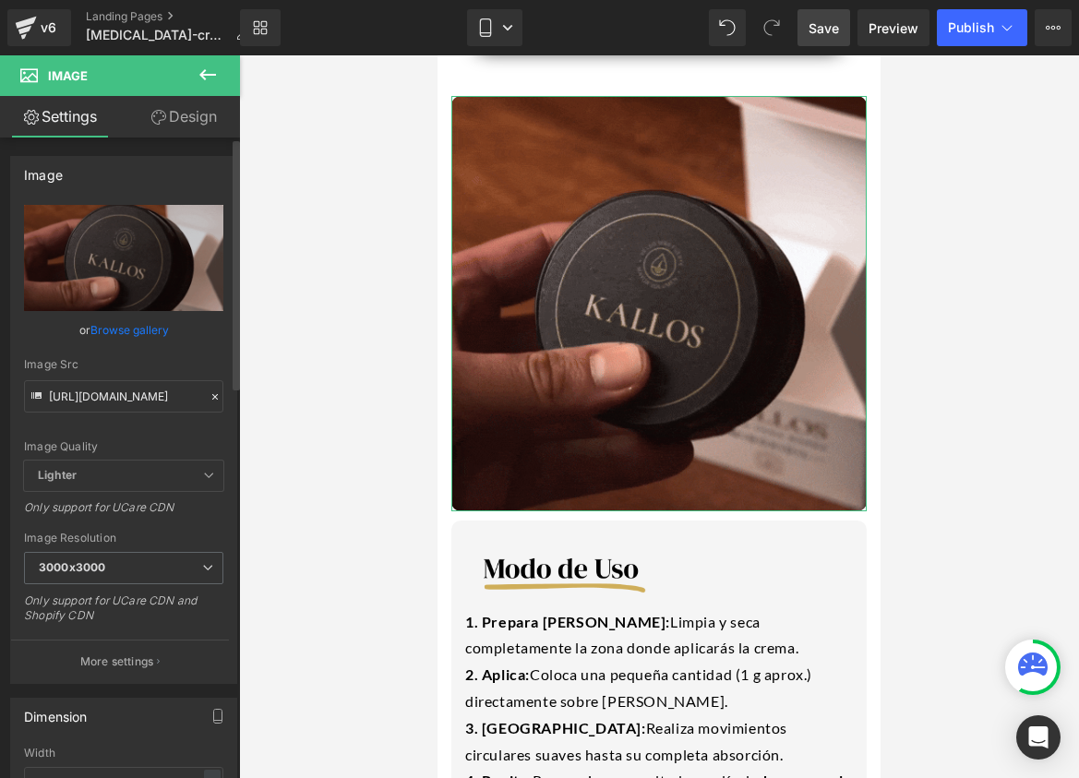
click at [207, 396] on div at bounding box center [215, 397] width 17 height 21
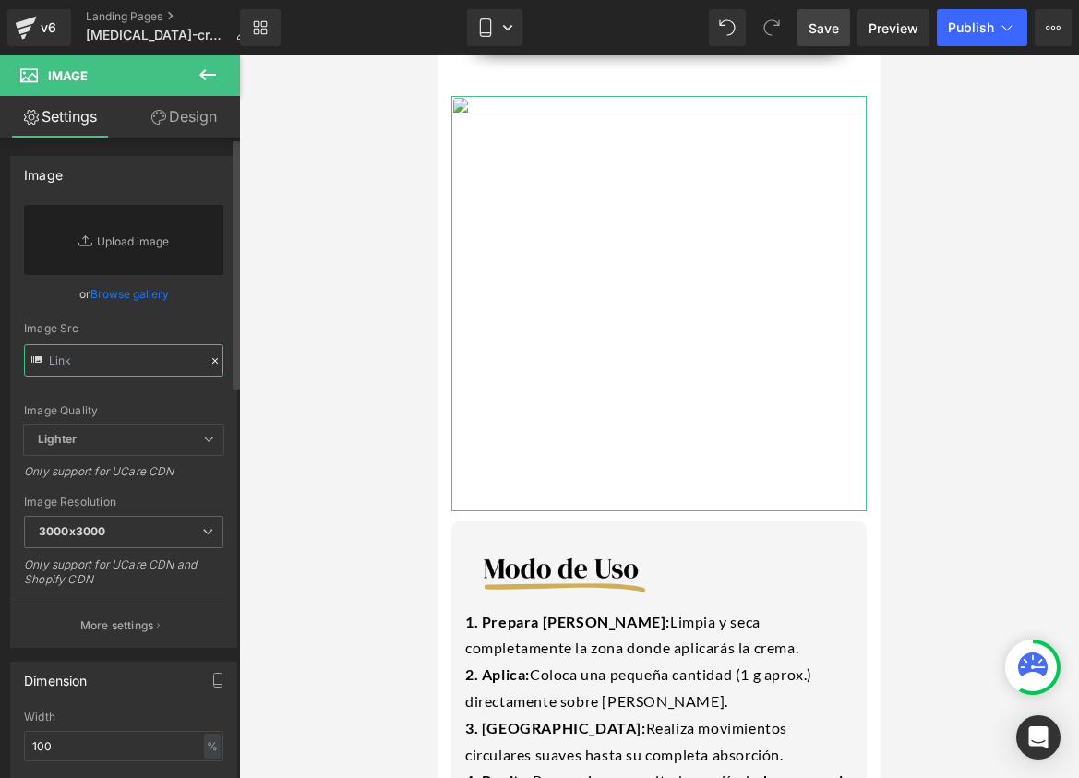
click at [112, 360] on input "text" at bounding box center [123, 360] width 199 height 32
paste input "[URL][DOMAIN_NAME]"
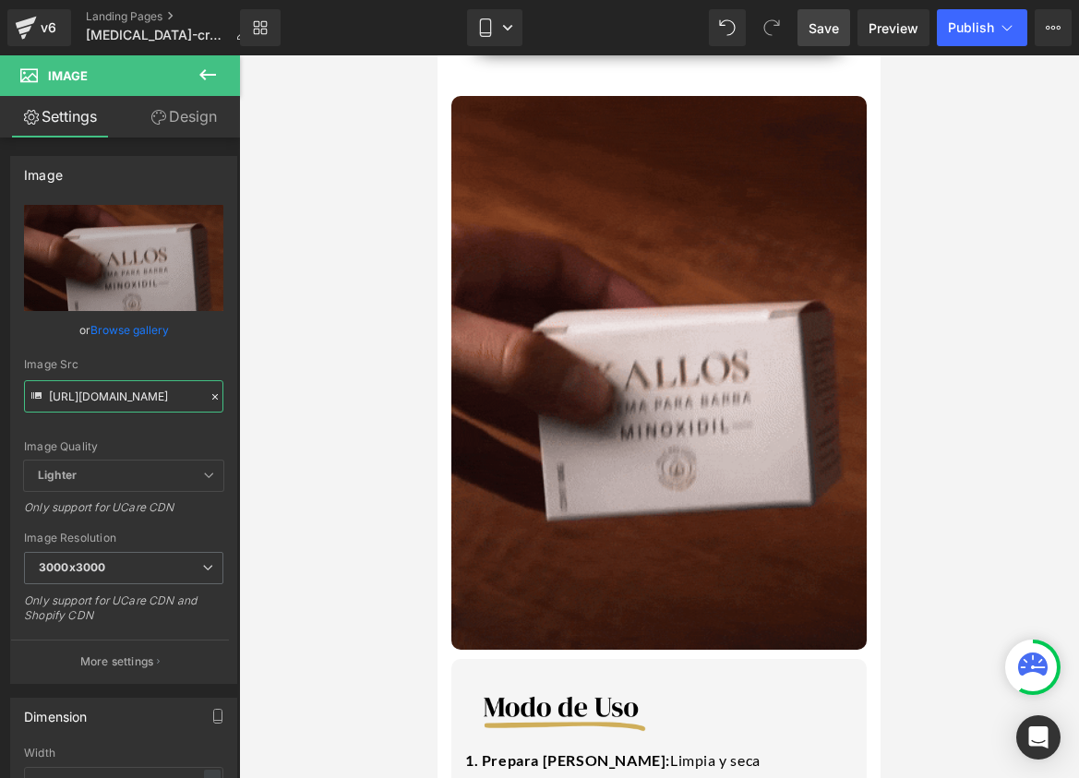
type input "[URL][DOMAIN_NAME]"
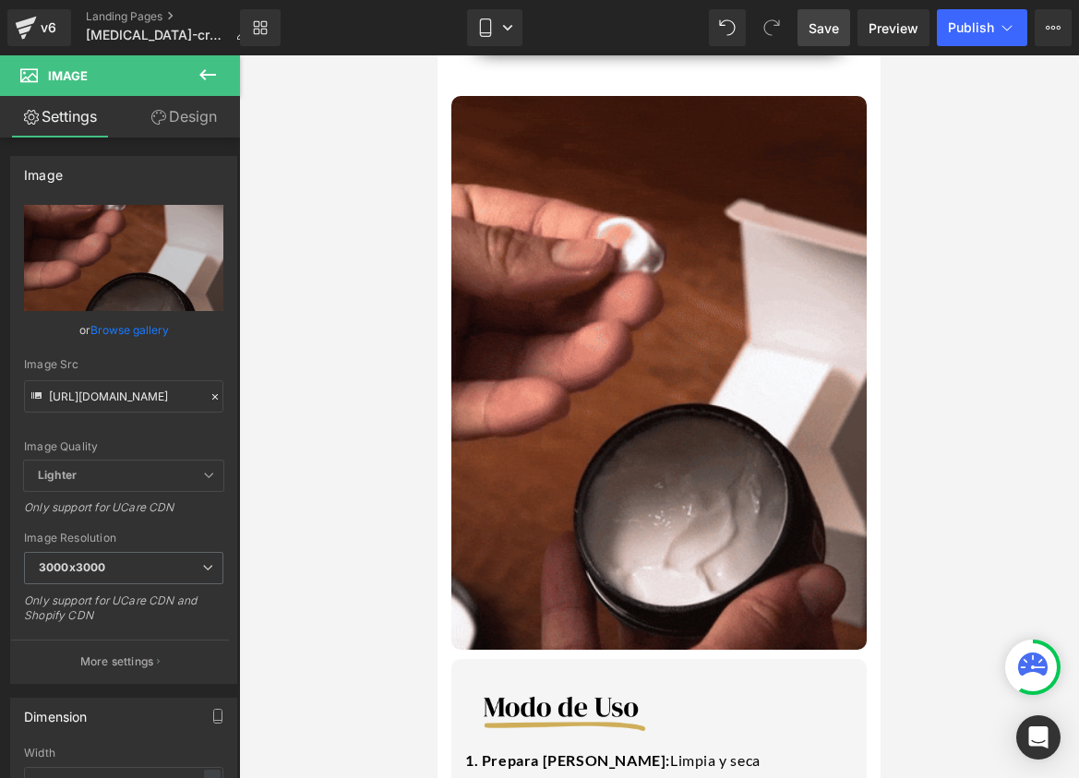
click at [839, 25] on span "Save" at bounding box center [824, 27] width 30 height 19
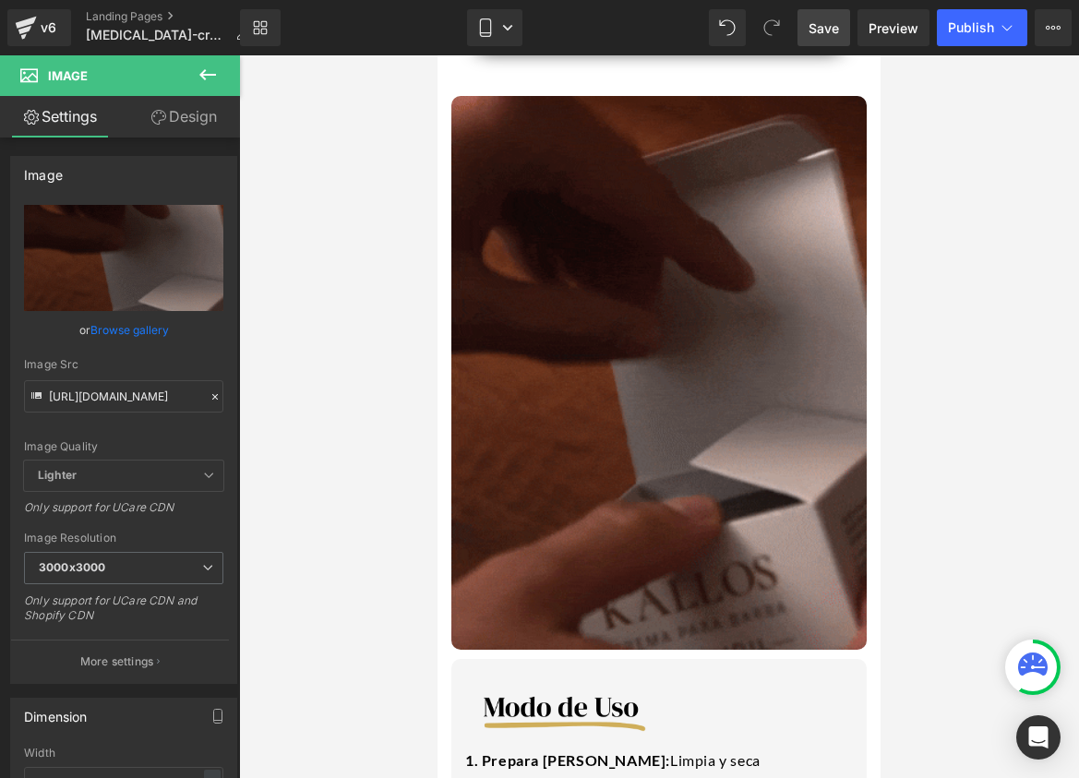
scroll to position [0, 0]
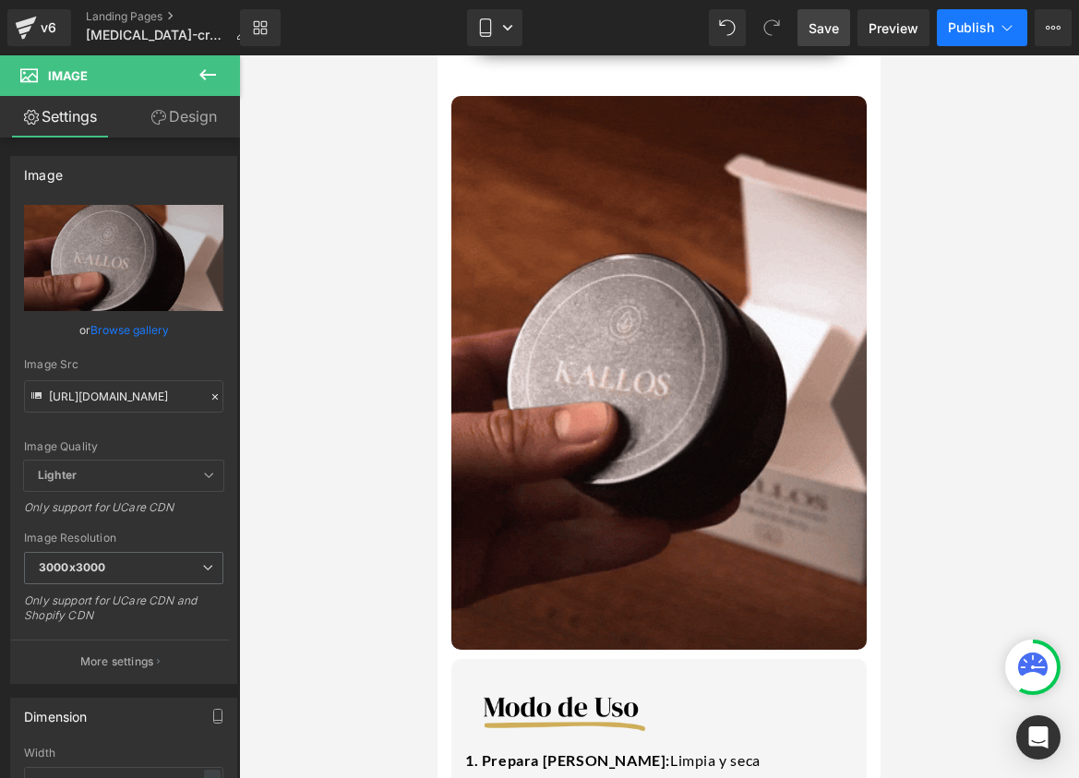
click at [962, 23] on span "Publish" at bounding box center [971, 27] width 46 height 15
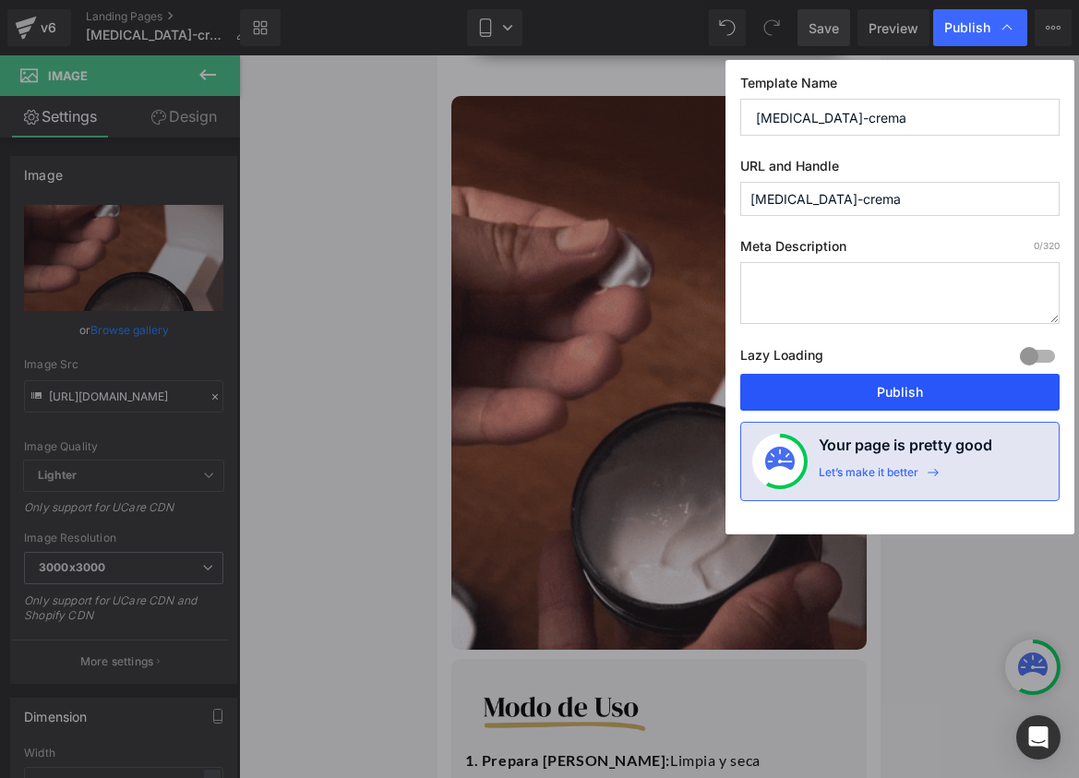
click at [830, 394] on button "Publish" at bounding box center [899, 392] width 319 height 37
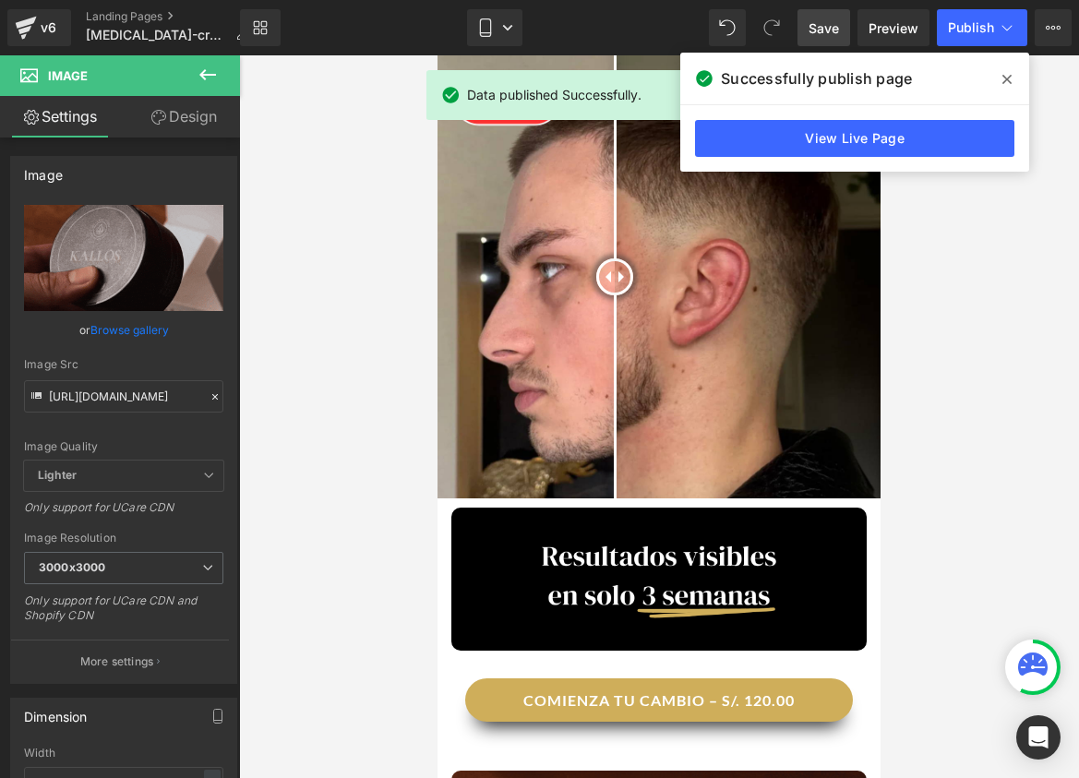
scroll to position [1584, 0]
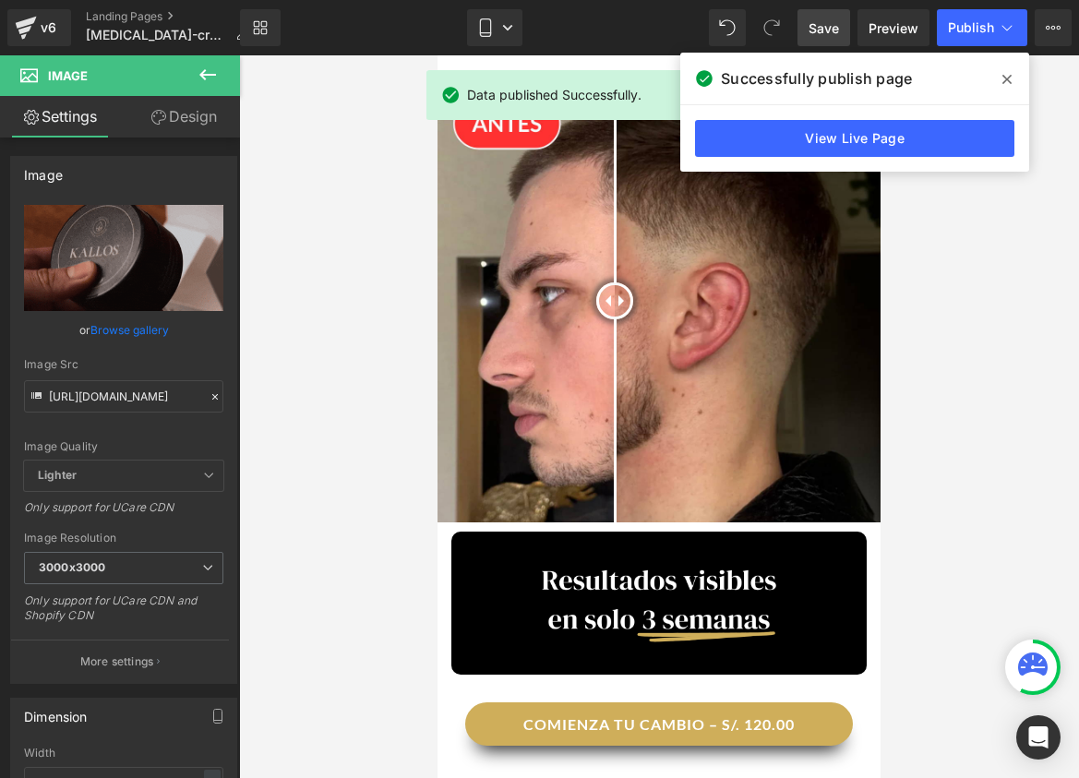
click at [1010, 69] on span at bounding box center [1007, 80] width 30 height 30
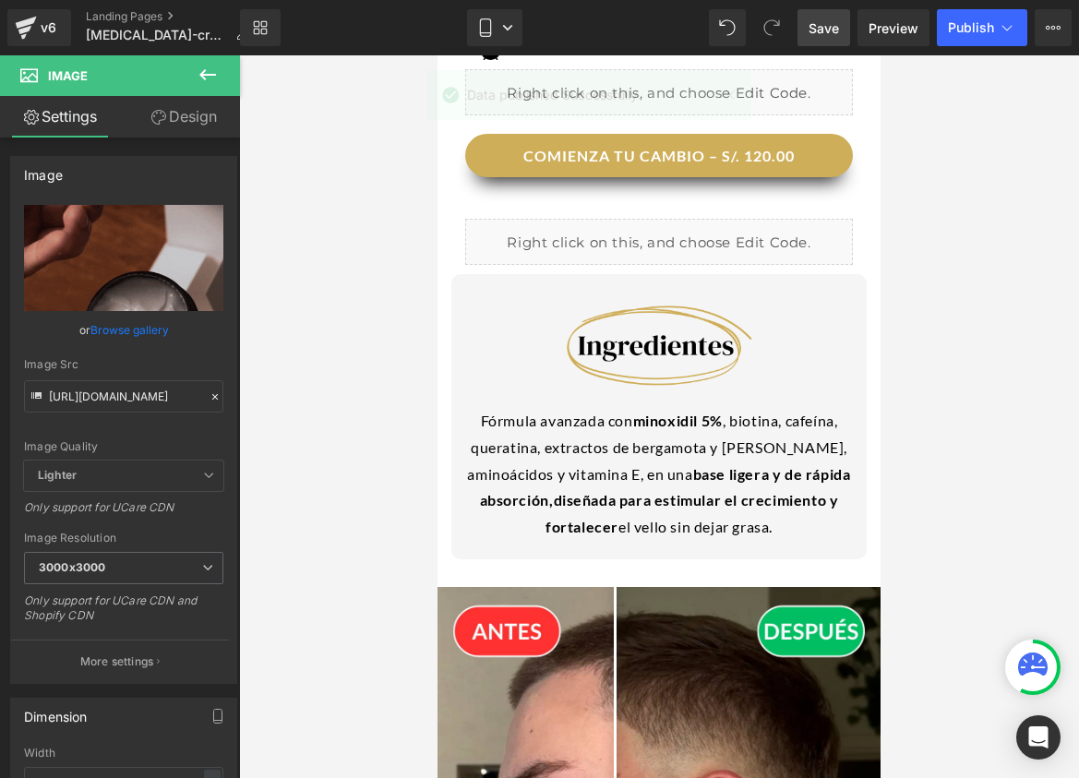
scroll to position [1073, 0]
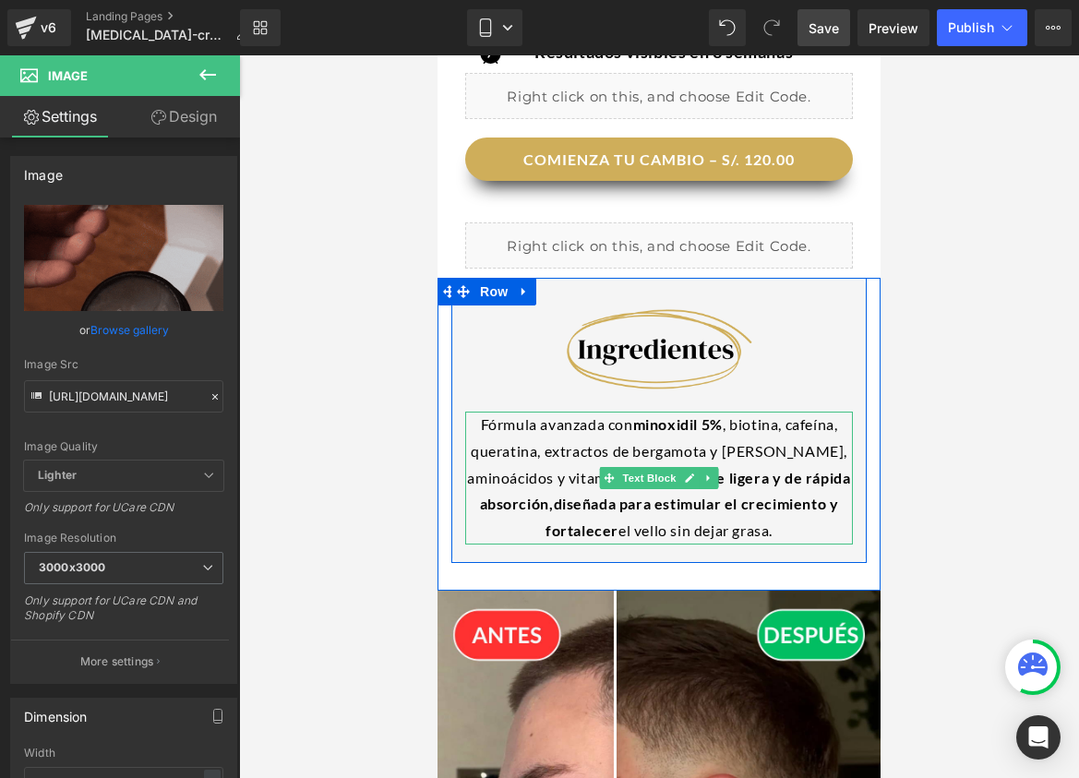
click at [627, 495] on span "diseñada para estimular el crecimiento y fortalecer" at bounding box center [693, 517] width 294 height 44
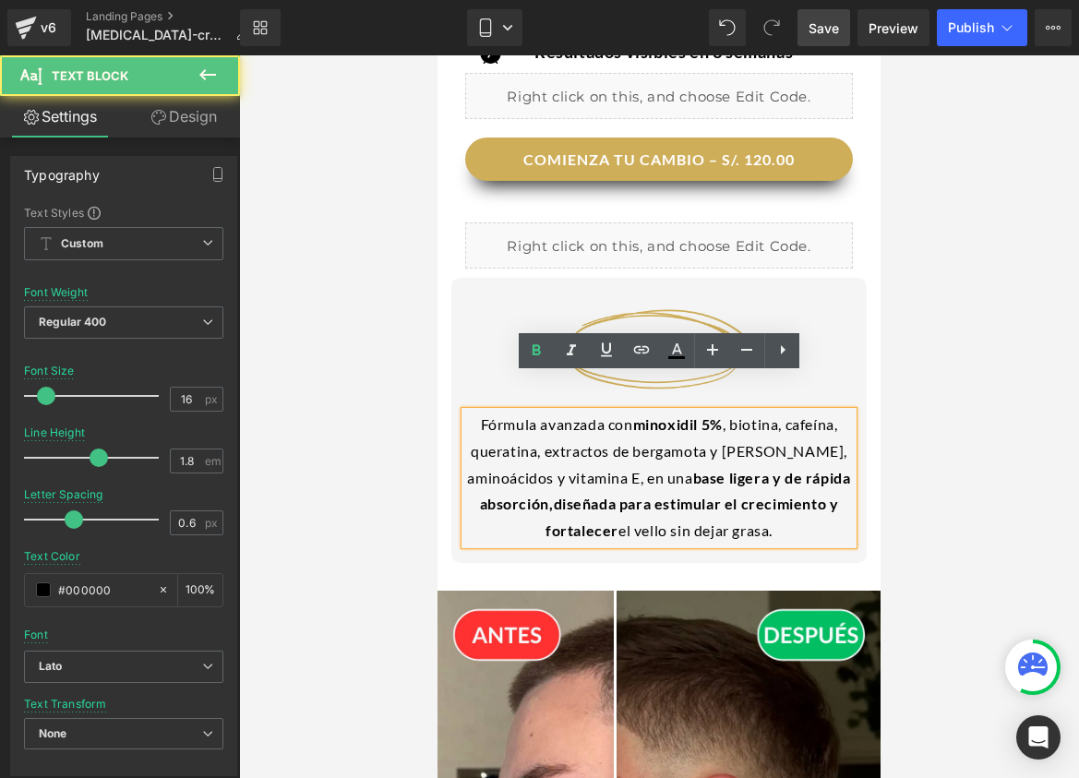
click at [627, 495] on span "diseñada para estimular el crecimiento y fortalecer" at bounding box center [693, 517] width 294 height 44
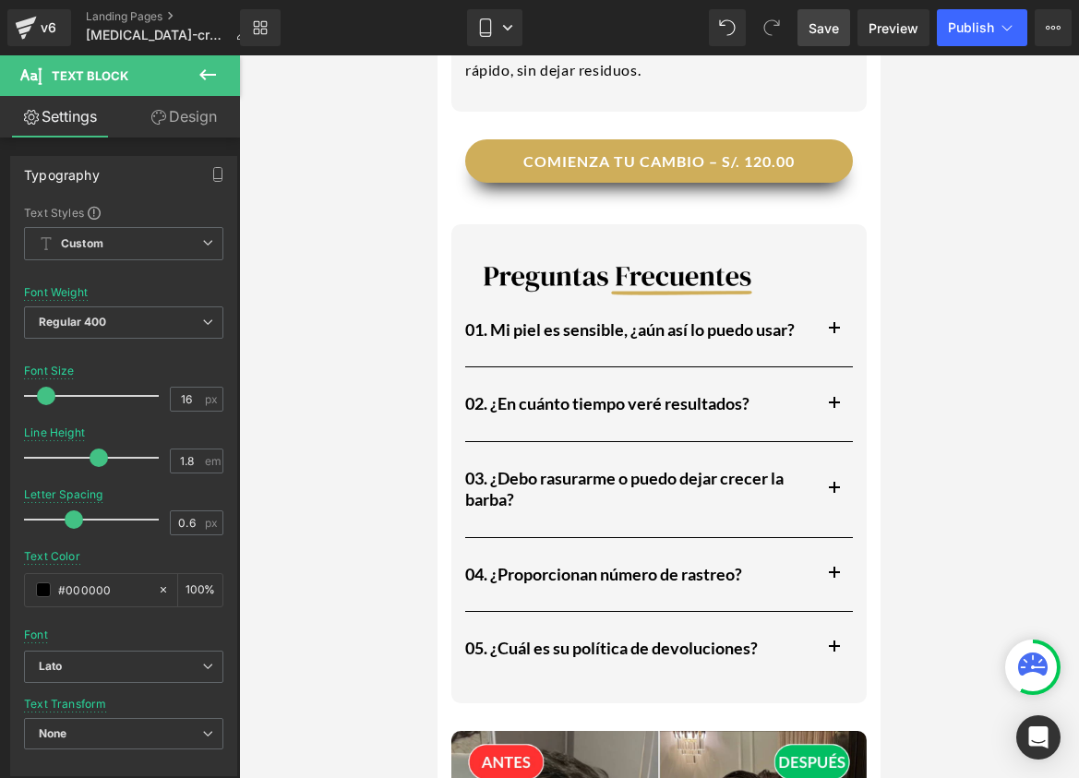
scroll to position [3211, 0]
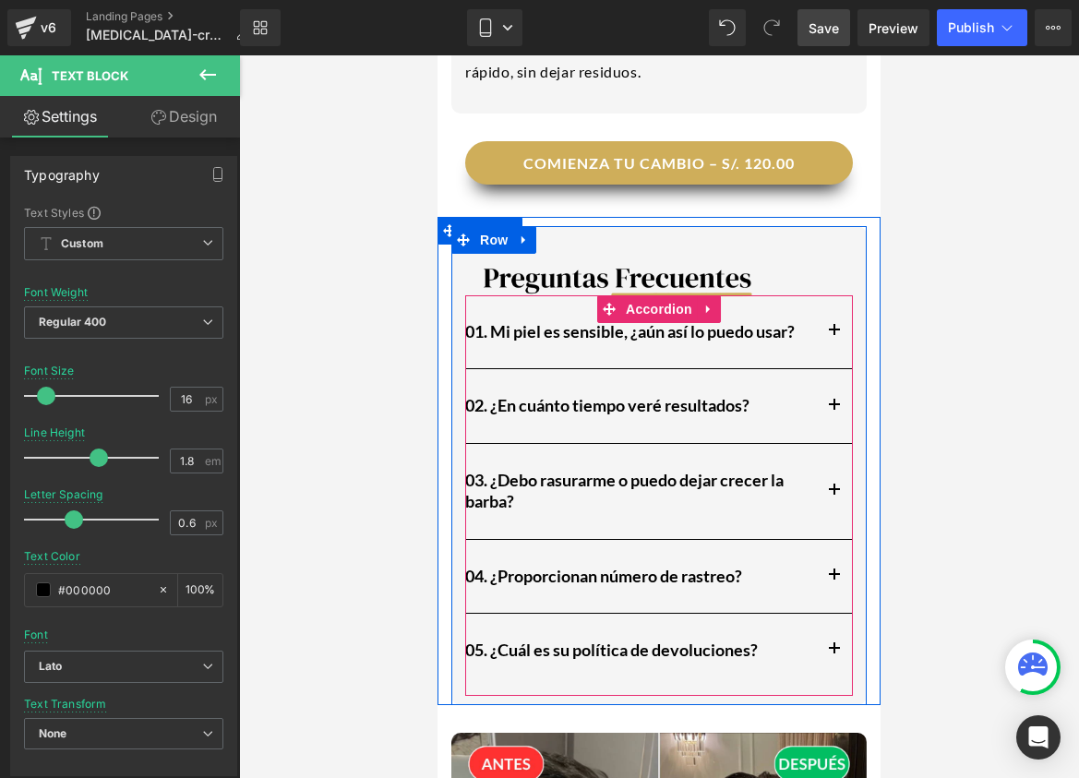
click at [830, 373] on button "button" at bounding box center [834, 405] width 37 height 73
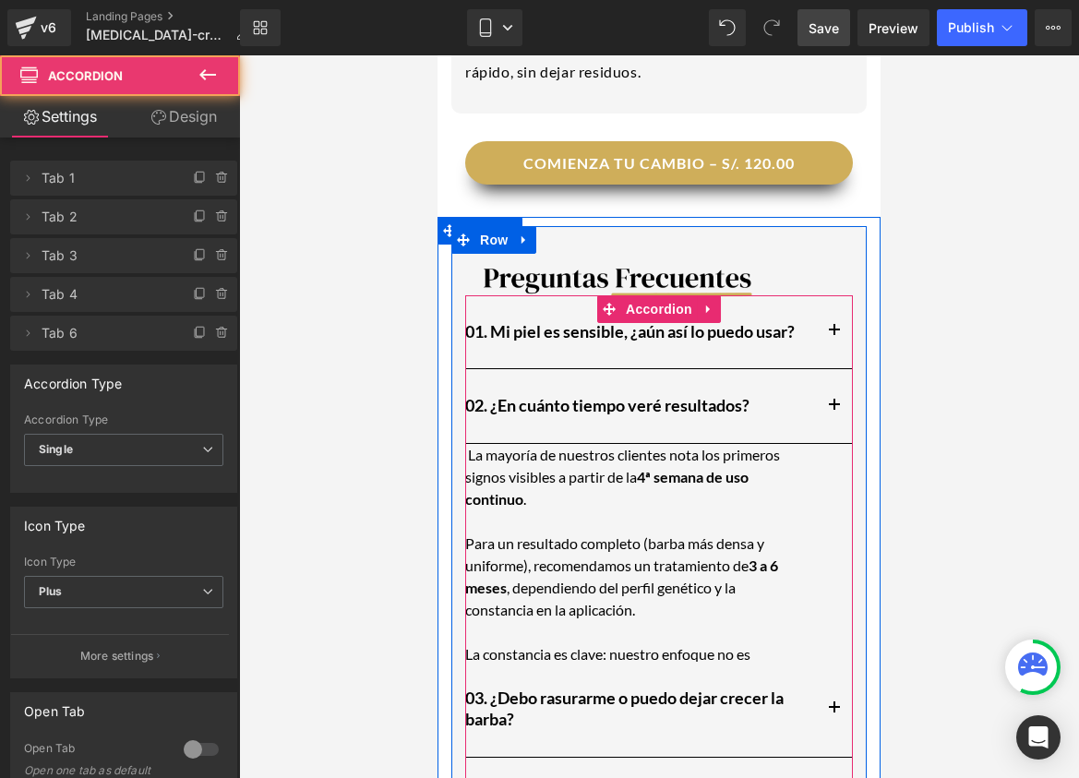
click at [835, 411] on span "button" at bounding box center [835, 411] width 0 height 0
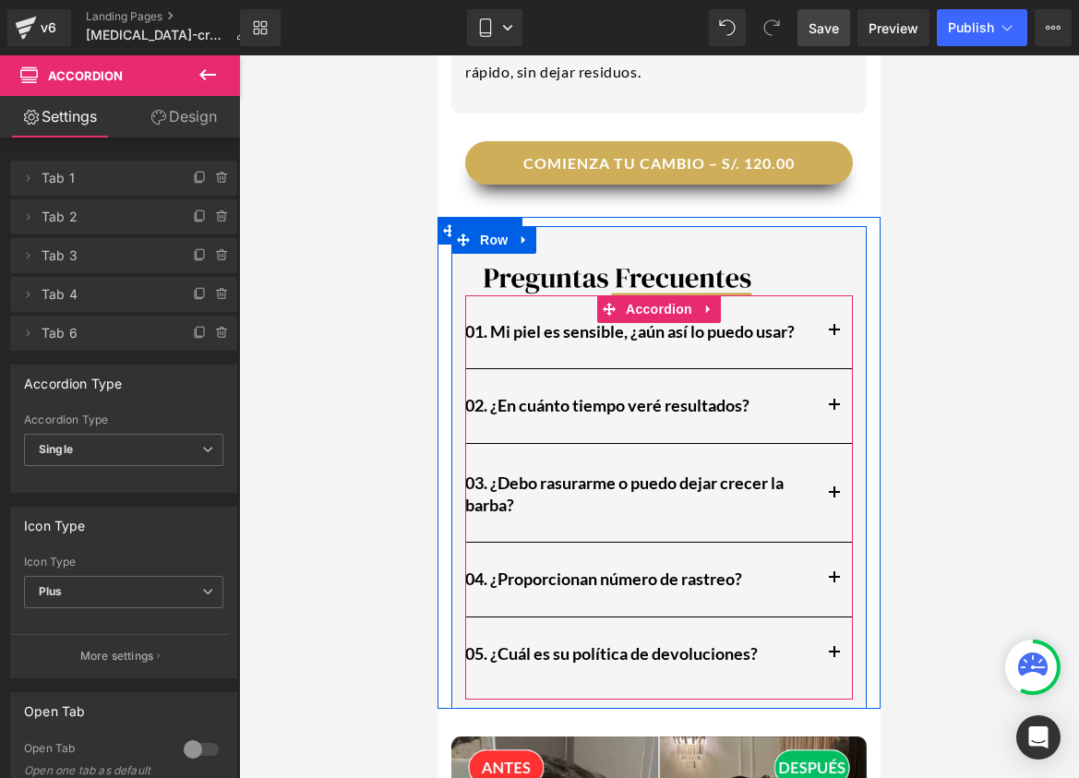
click at [835, 411] on span "button" at bounding box center [835, 411] width 0 height 0
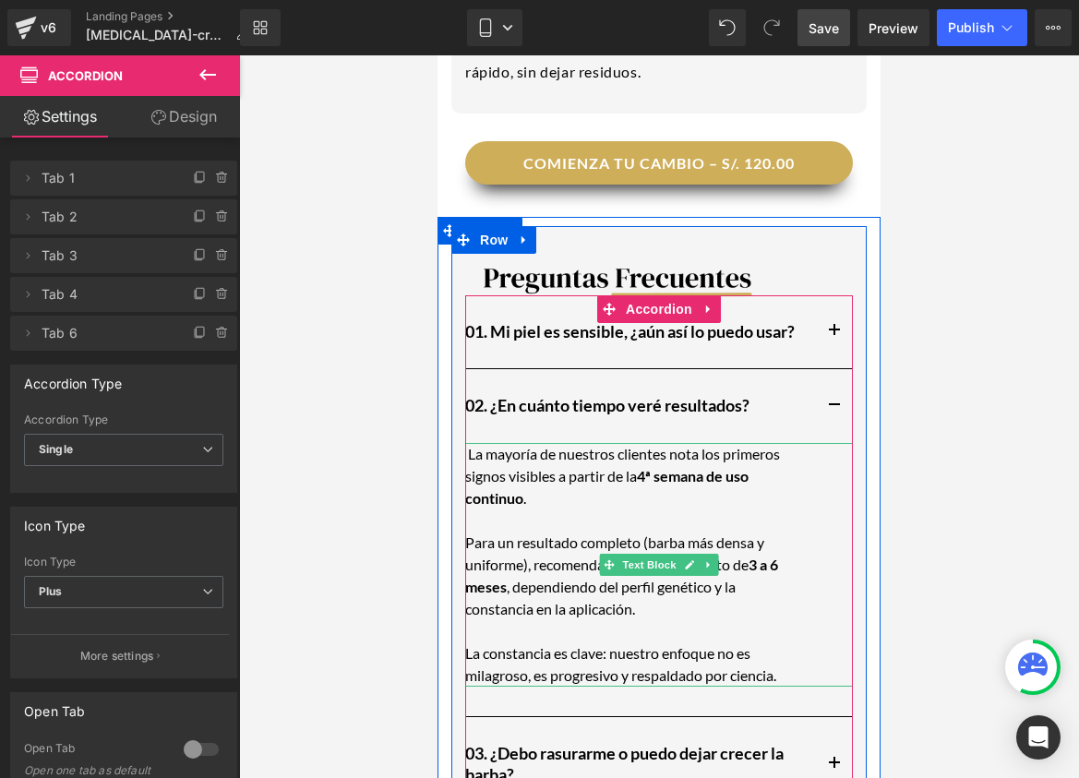
click at [647, 467] on strong "4ª semana de uso continuo" at bounding box center [606, 487] width 283 height 40
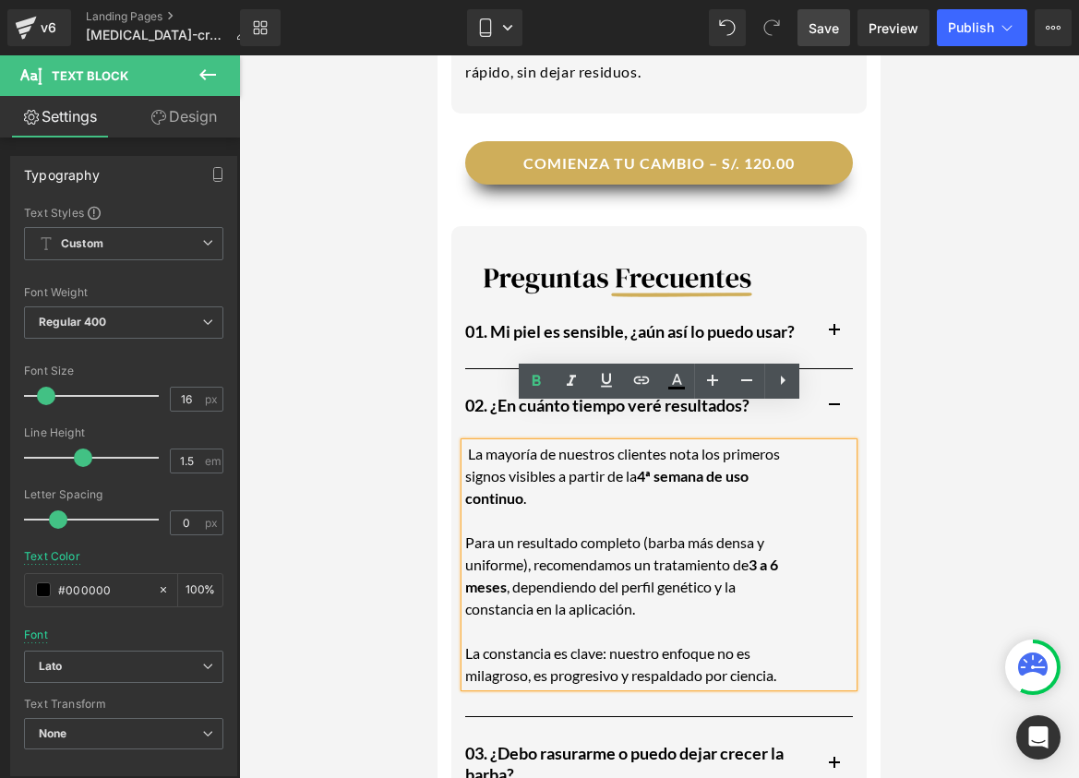
click at [652, 467] on strong "4ª semana de uso continuo" at bounding box center [606, 487] width 283 height 40
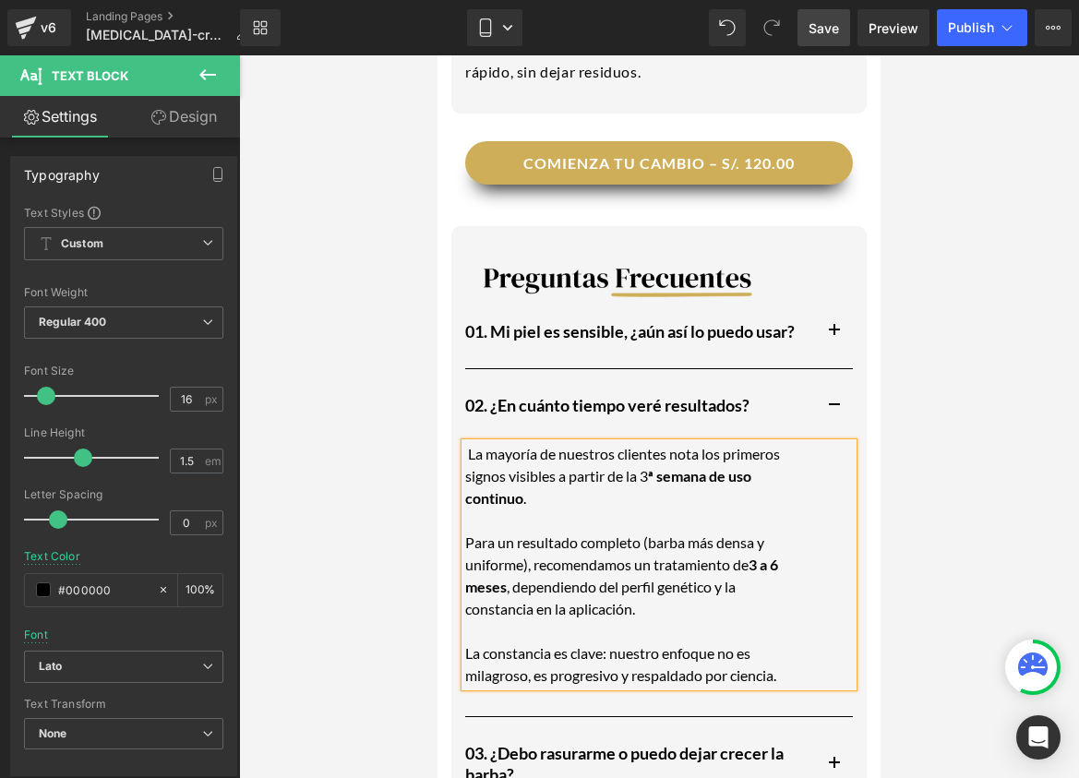
click at [838, 32] on span "Save" at bounding box center [824, 27] width 30 height 19
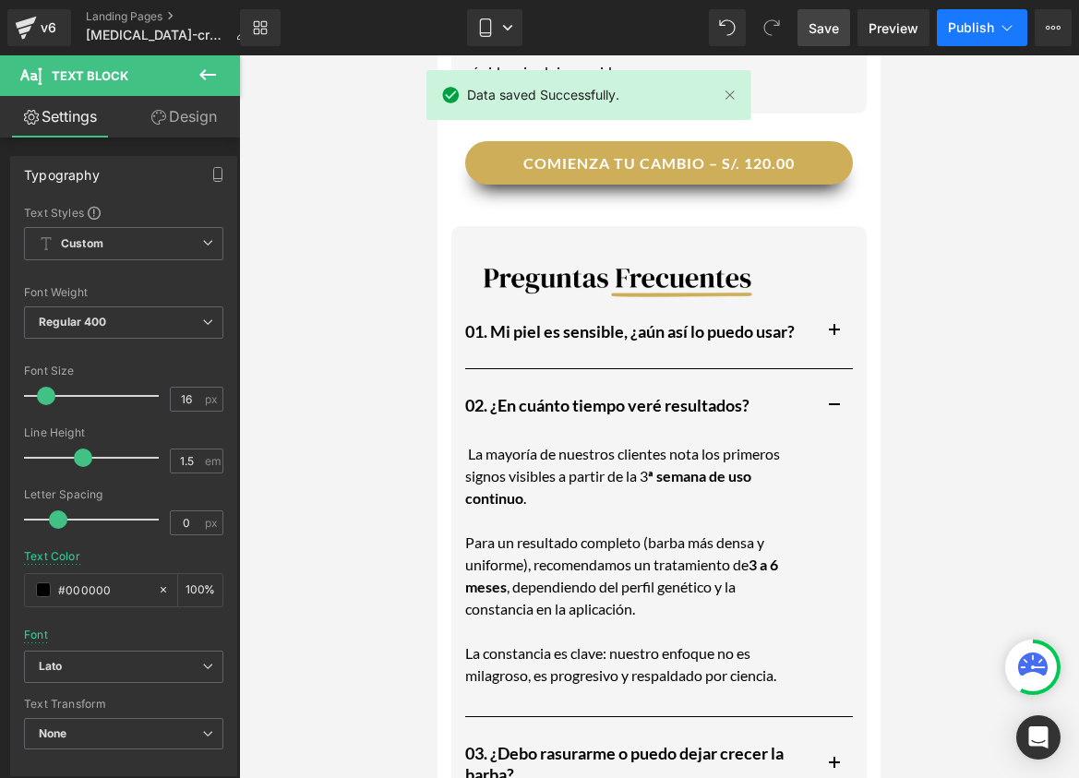
click at [962, 30] on span "Publish" at bounding box center [971, 27] width 46 height 15
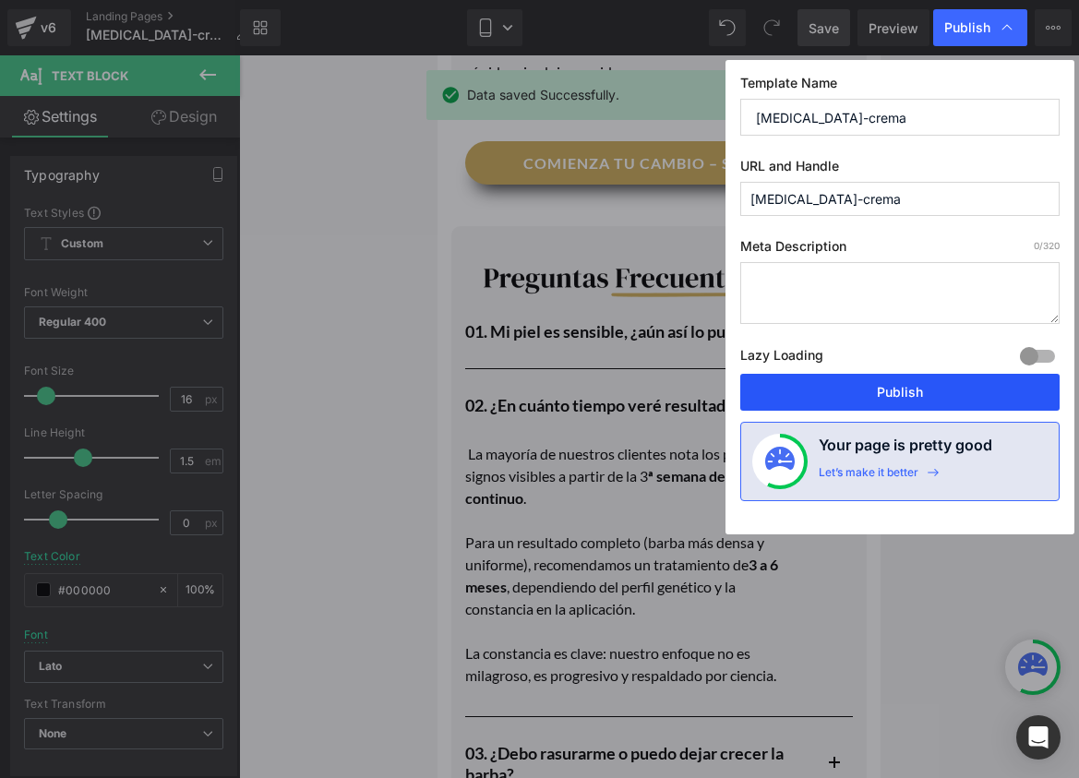
click at [890, 399] on button "Publish" at bounding box center [899, 392] width 319 height 37
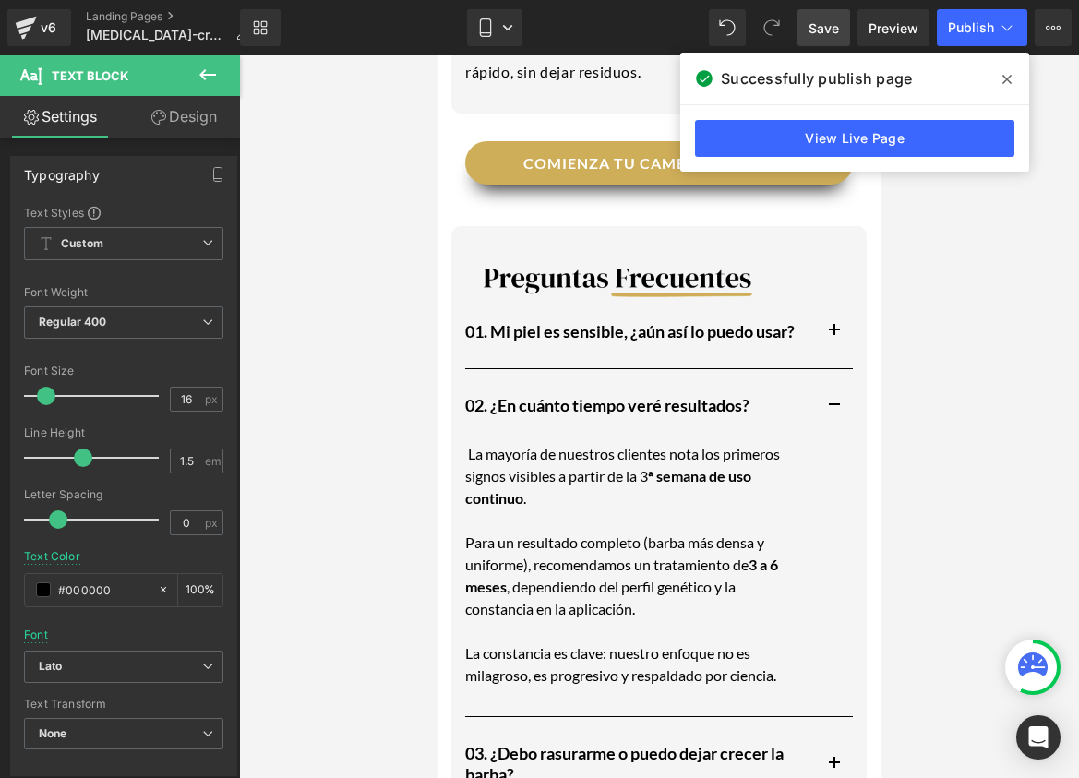
click at [1000, 76] on span at bounding box center [1007, 80] width 30 height 30
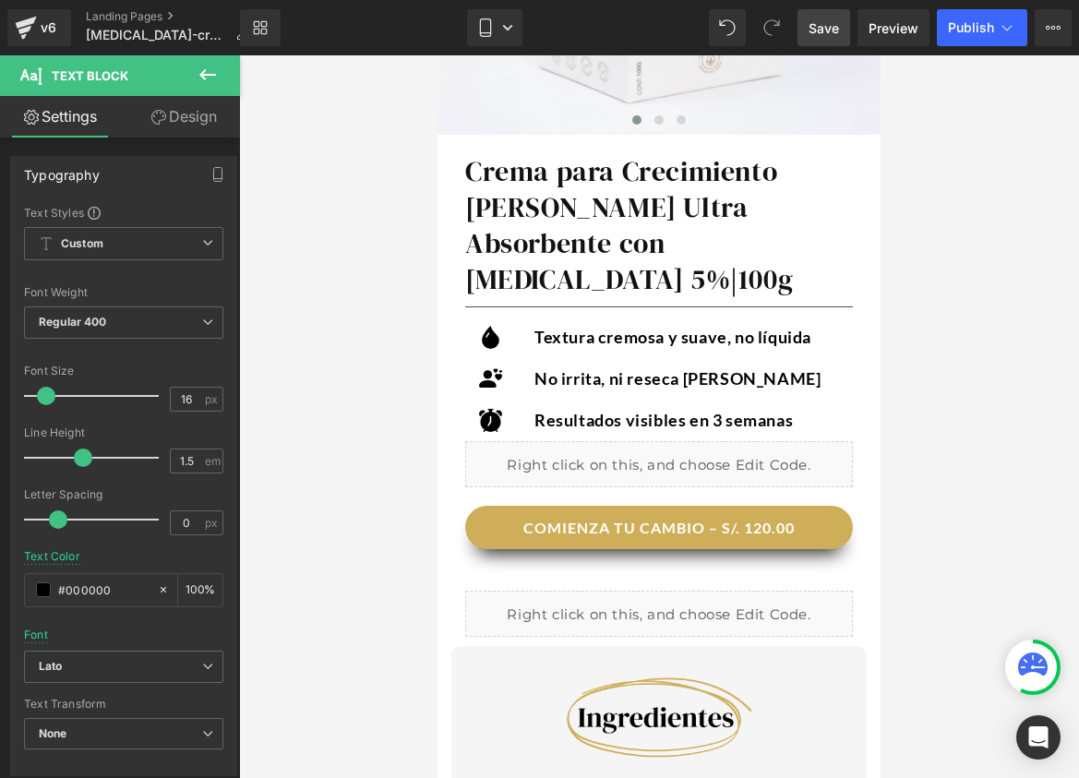
scroll to position [703, 0]
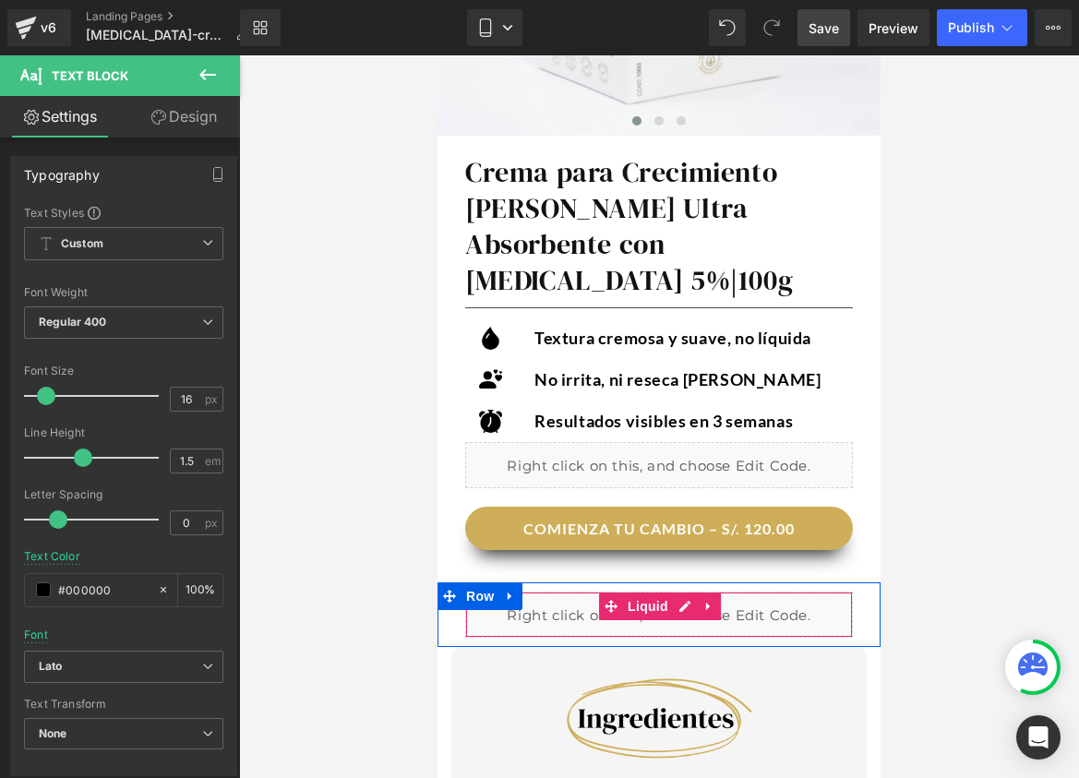
click at [547, 592] on div "Liquid" at bounding box center [659, 615] width 388 height 46
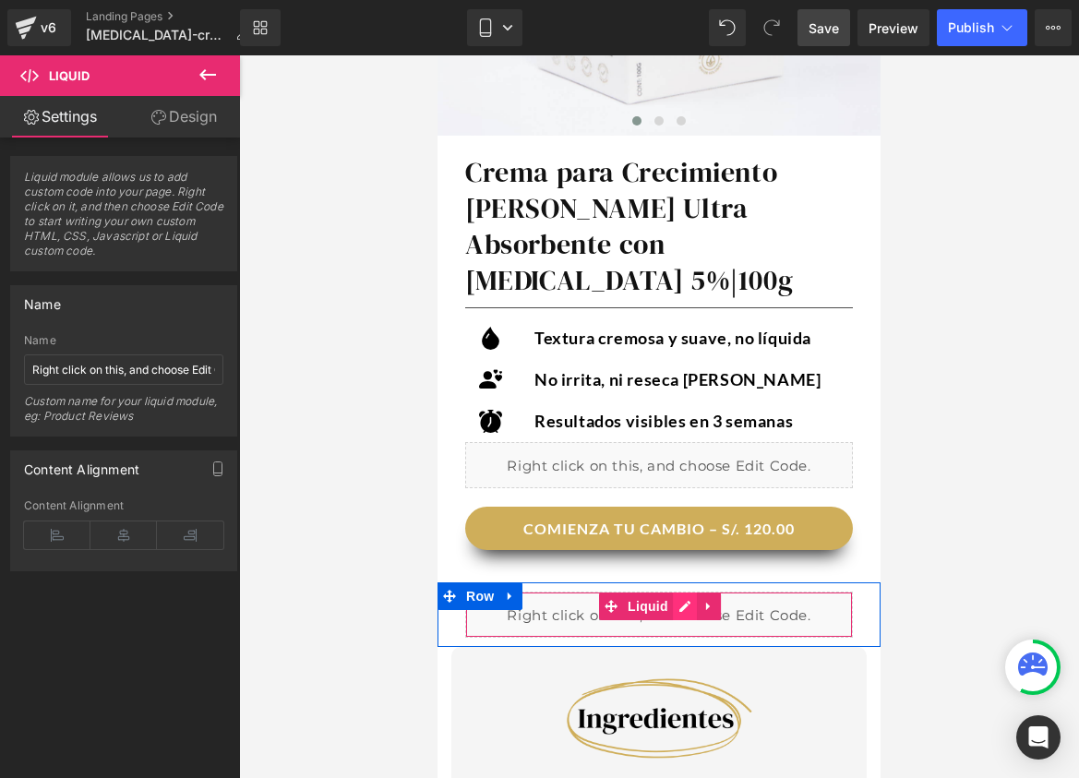
click at [686, 592] on div "Liquid" at bounding box center [659, 615] width 388 height 46
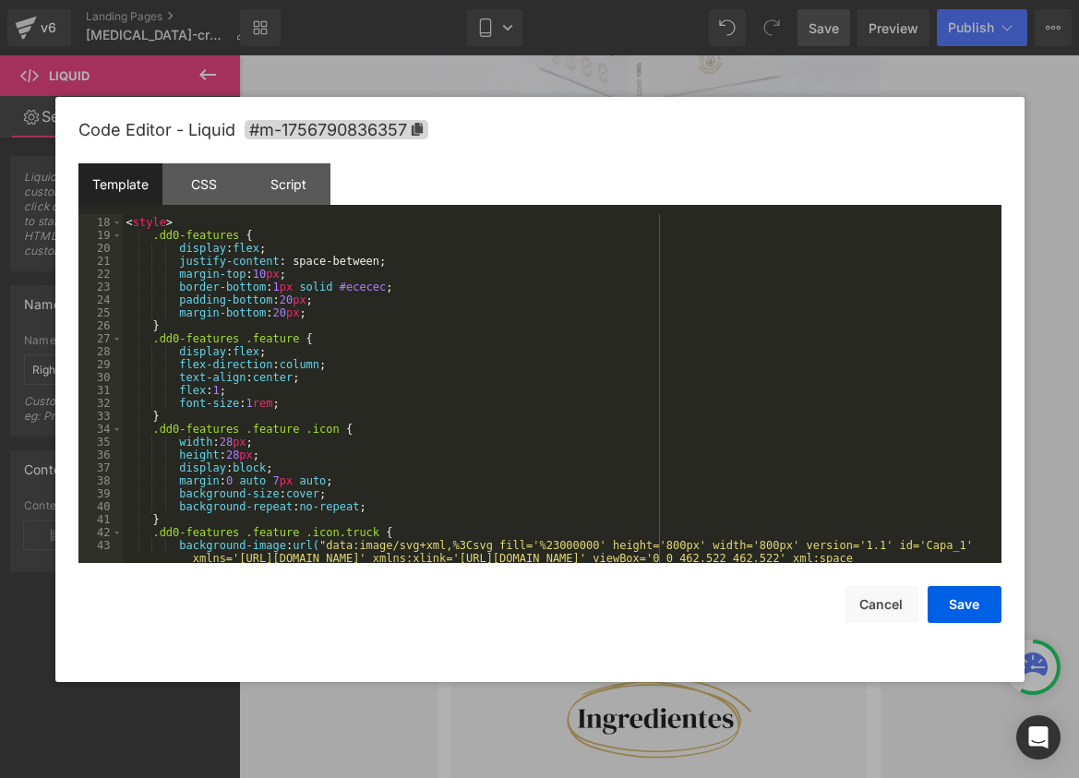
scroll to position [229, 0]
click at [373, 290] on div "< style > .dd0-features { display : flex ; justify-content : space-between; mar…" at bounding box center [558, 476] width 871 height 543
click at [852, 600] on button "Cancel" at bounding box center [882, 604] width 74 height 37
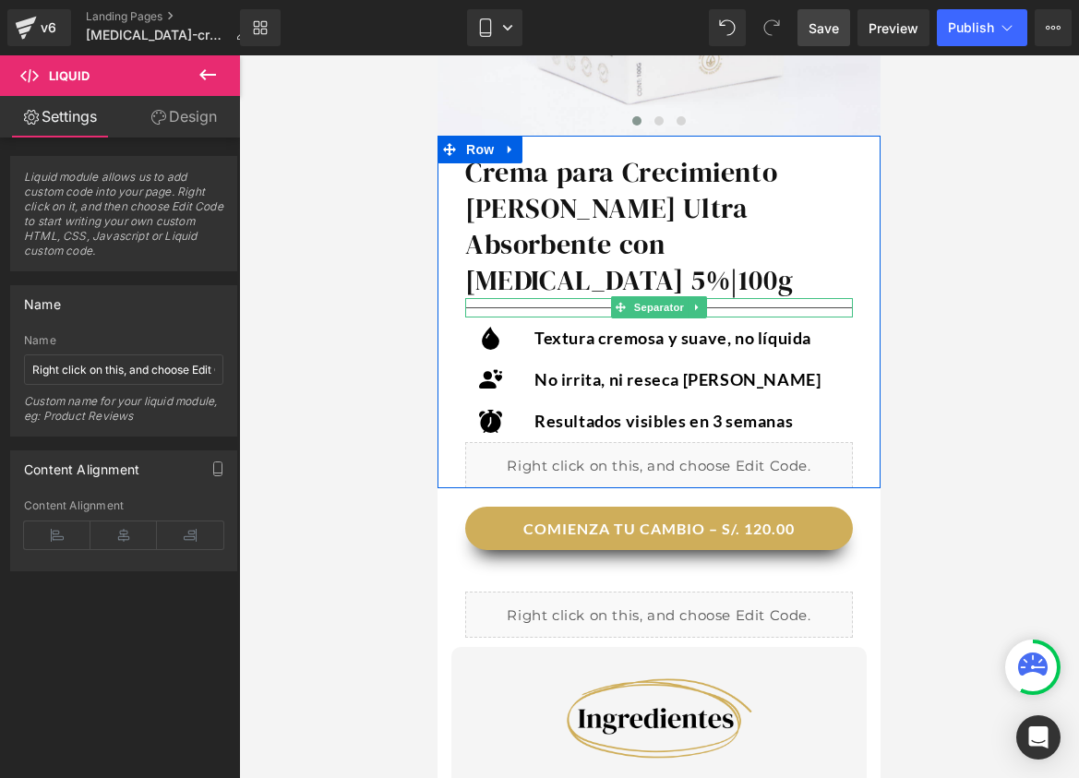
click at [578, 307] on hr at bounding box center [659, 312] width 388 height 10
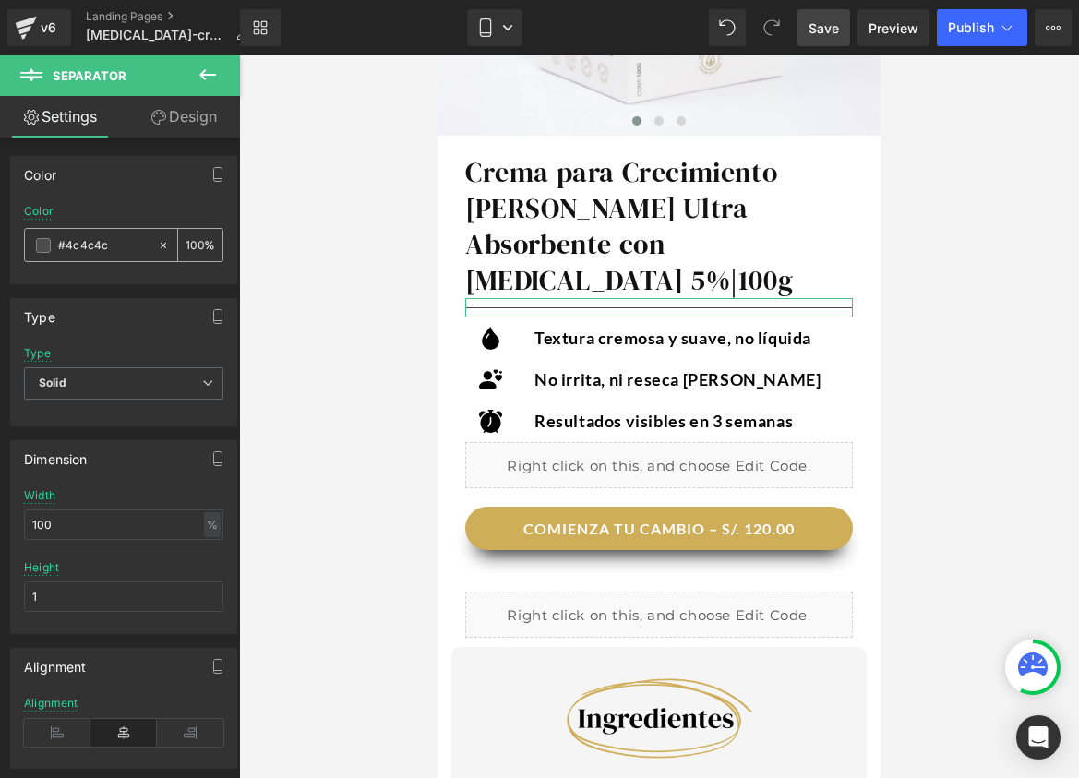
click at [96, 249] on input "#4c4c4c" at bounding box center [103, 245] width 90 height 20
paste input "ecece"
type input "#ececec"
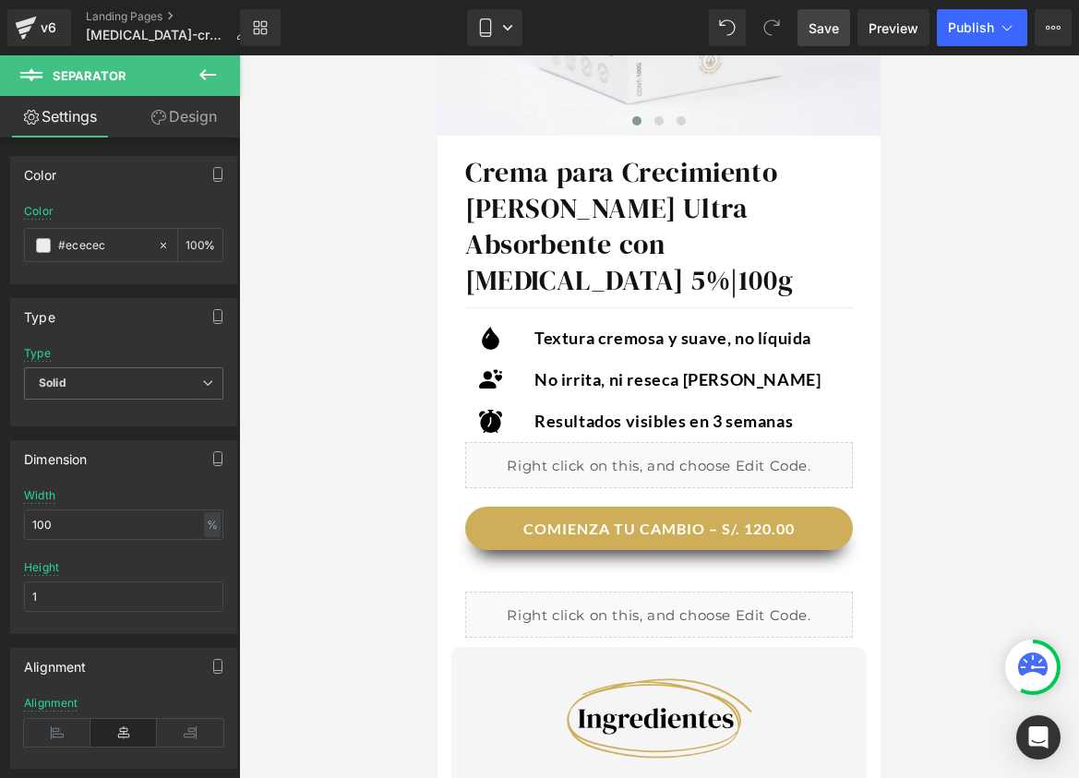
click at [278, 221] on div at bounding box center [659, 416] width 840 height 723
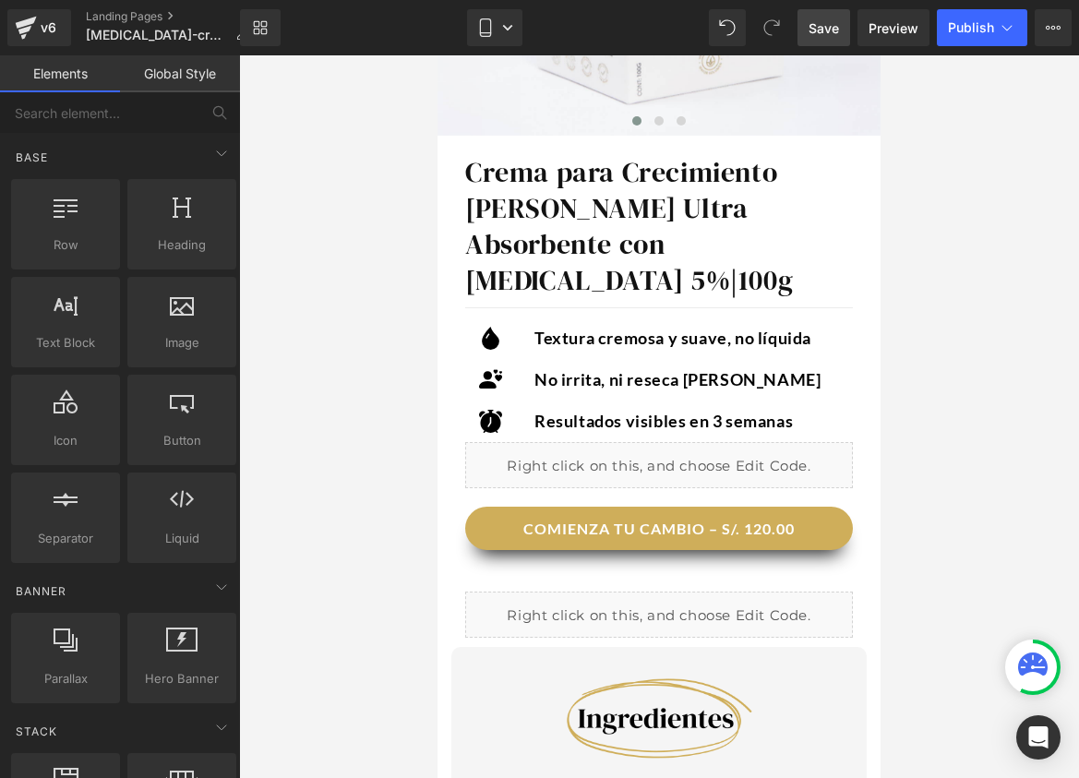
click at [818, 30] on span "Save" at bounding box center [824, 27] width 30 height 19
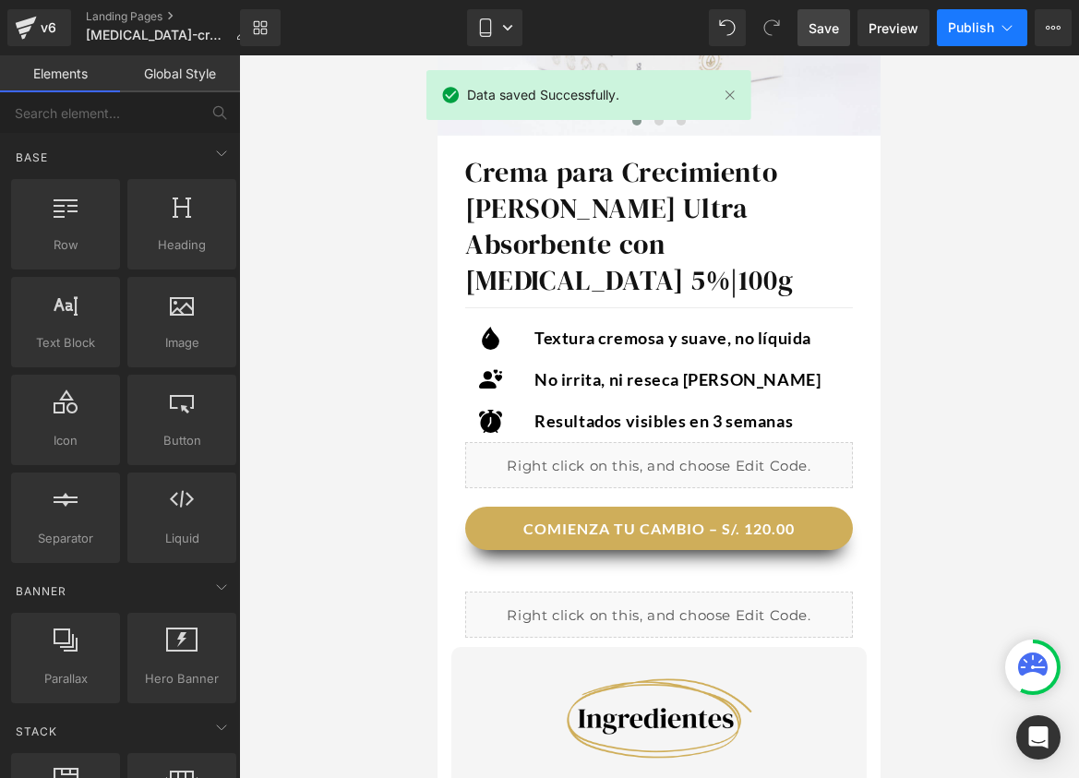
click at [953, 27] on span "Publish" at bounding box center [971, 27] width 46 height 15
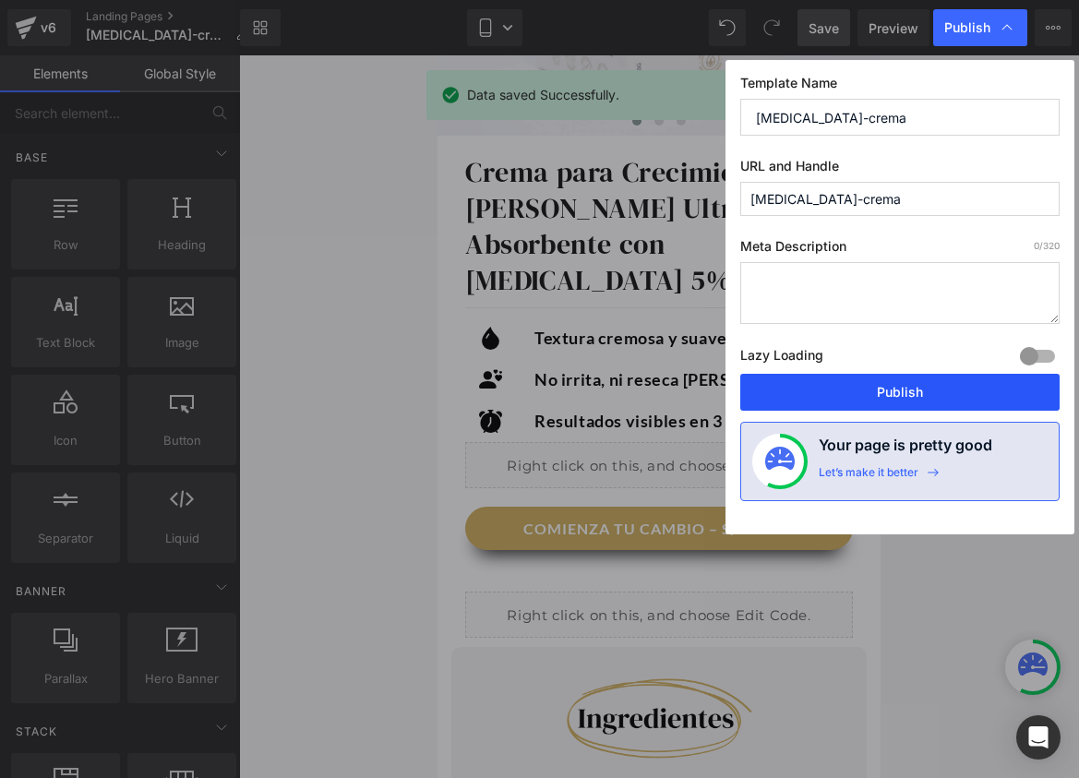
click at [852, 403] on button "Publish" at bounding box center [899, 392] width 319 height 37
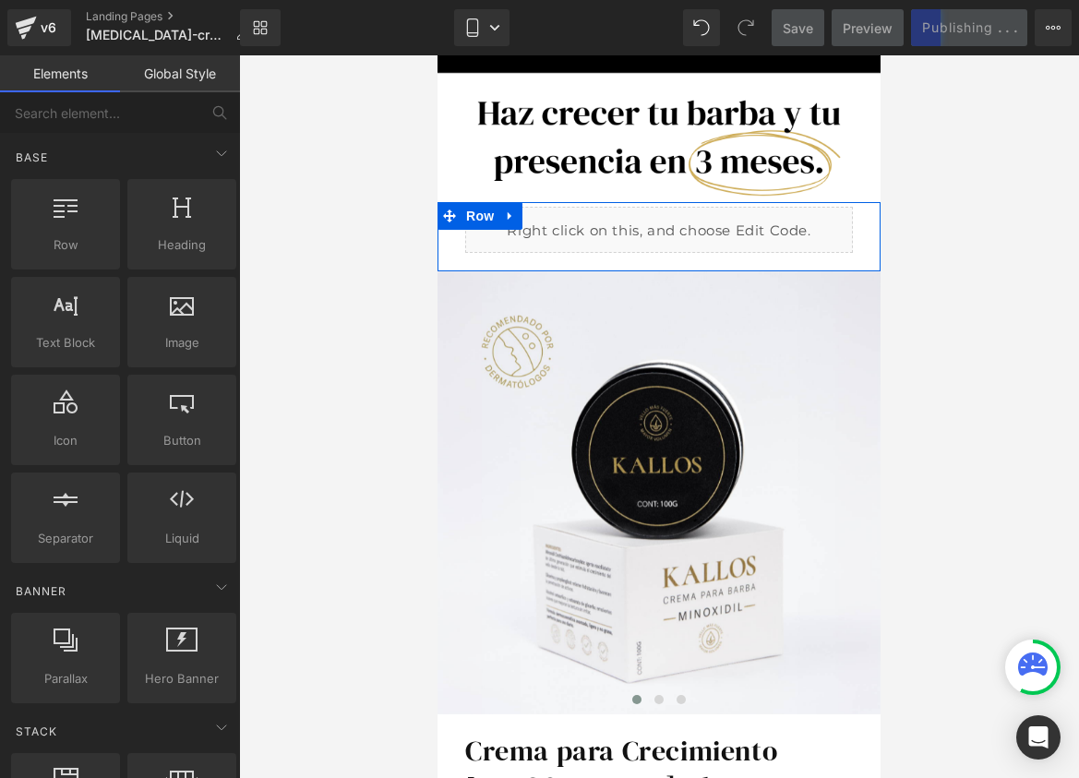
scroll to position [0, 0]
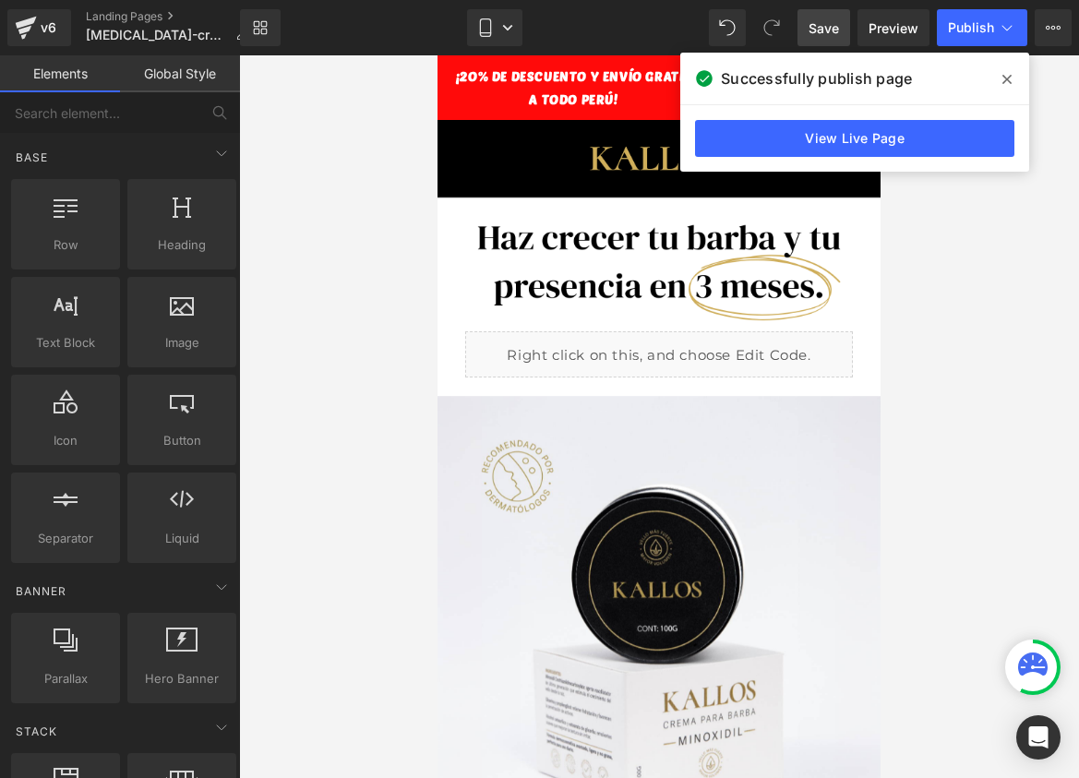
click at [990, 270] on div at bounding box center [659, 416] width 840 height 723
click at [1003, 72] on icon at bounding box center [1007, 79] width 9 height 15
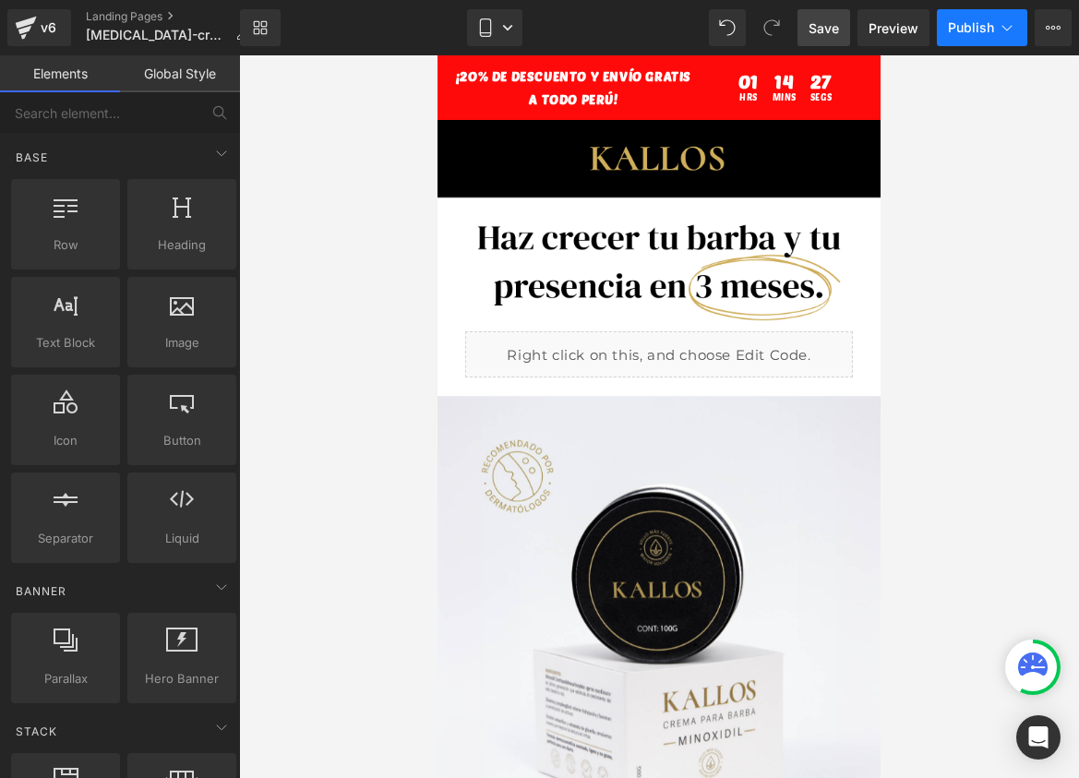
click at [1004, 27] on icon at bounding box center [1007, 27] width 18 height 18
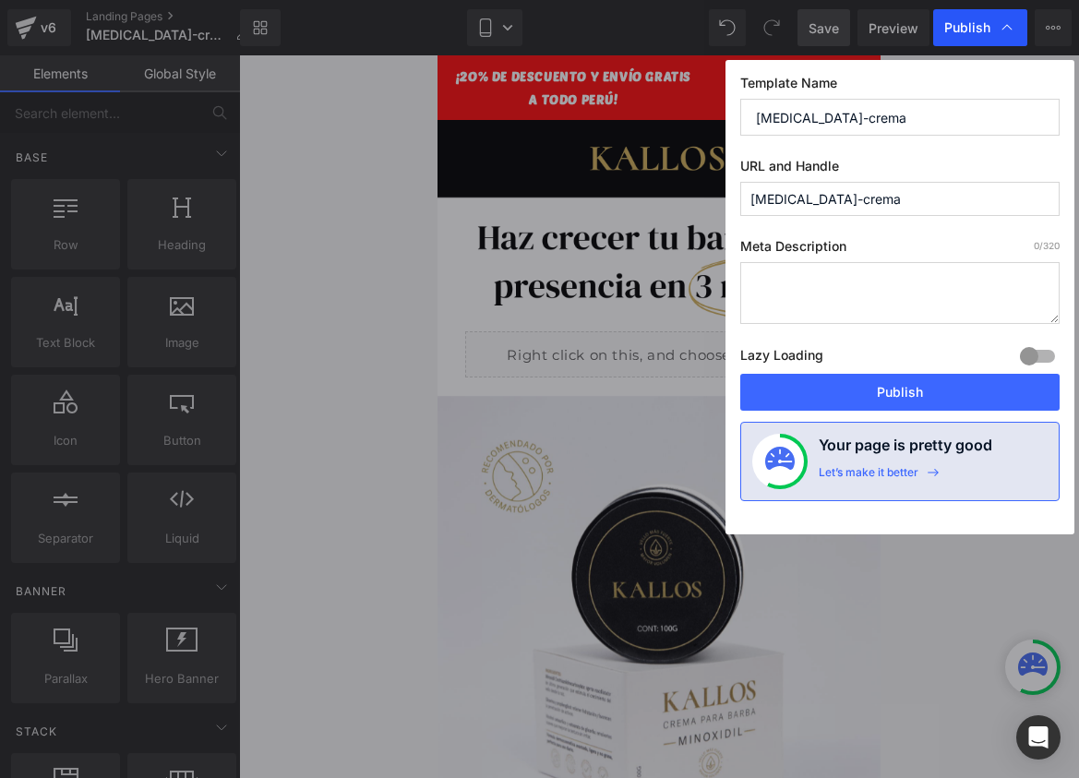
click at [1002, 30] on icon at bounding box center [1007, 27] width 18 height 18
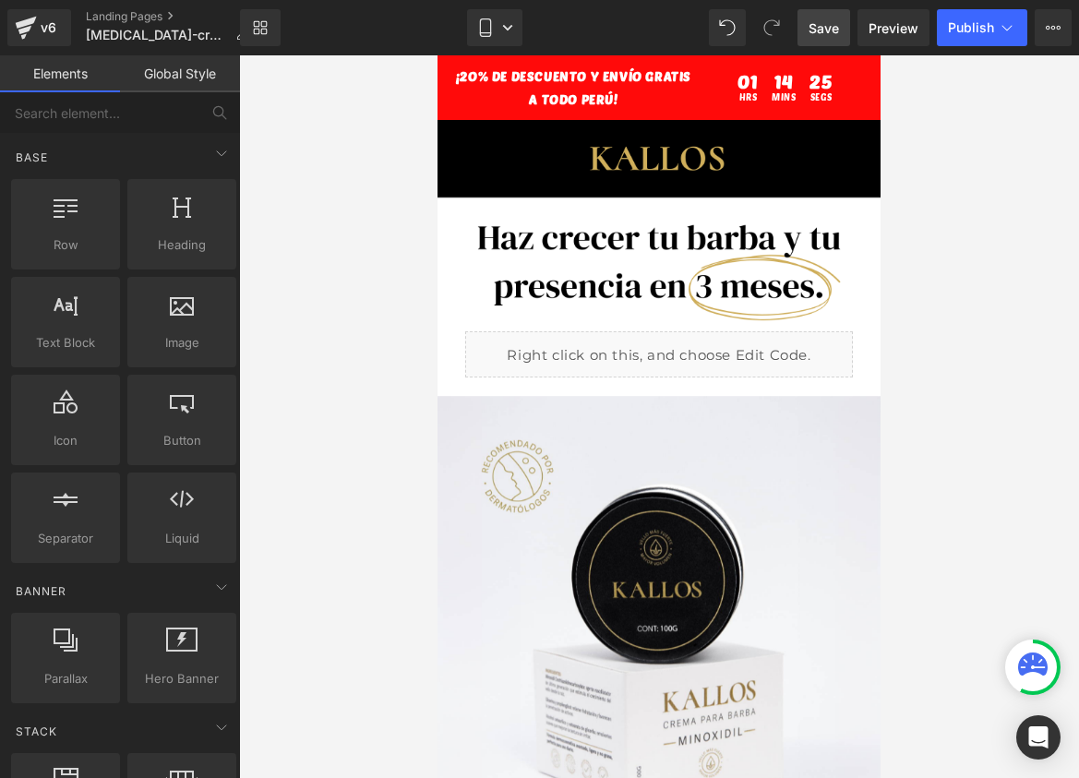
click at [1030, 26] on div "Save Preview Publish Scheduled View Live Page View with current Template Save T…" at bounding box center [934, 27] width 289 height 37
click at [1038, 26] on button "View Live Page View with current Template Save Template to Library Schedule Pub…" at bounding box center [1053, 27] width 37 height 37
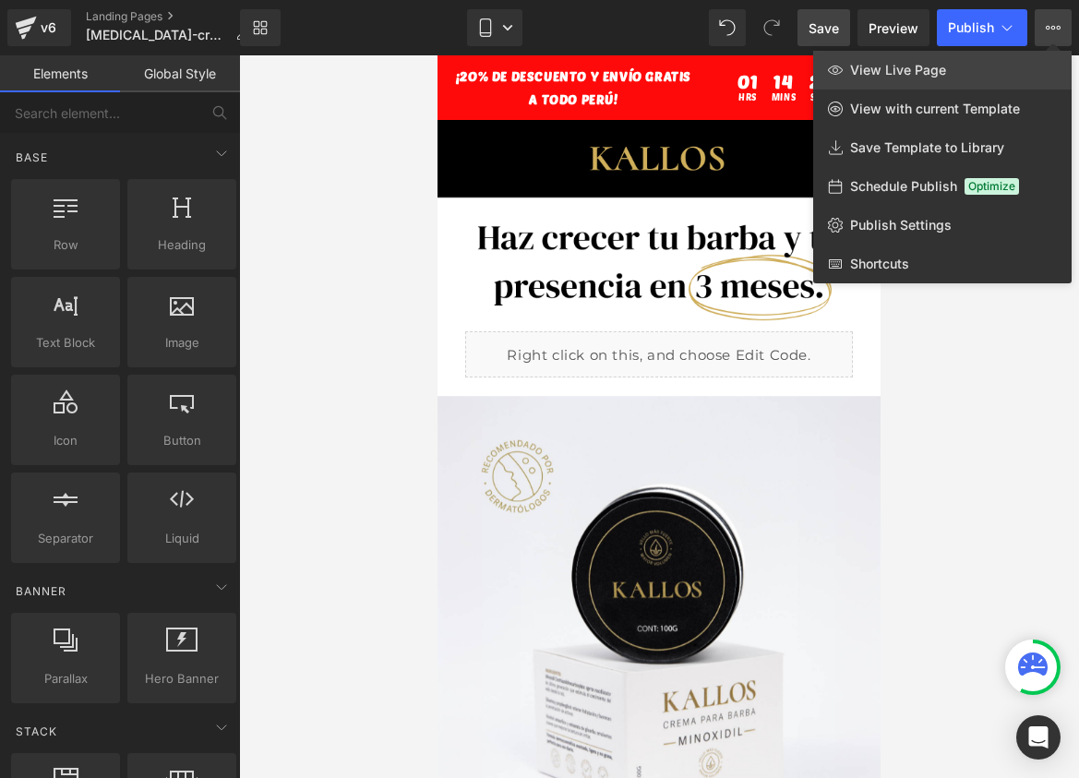
click at [912, 78] on span "View Live Page" at bounding box center [898, 70] width 96 height 17
